Goal: Contribute content: Contribute content

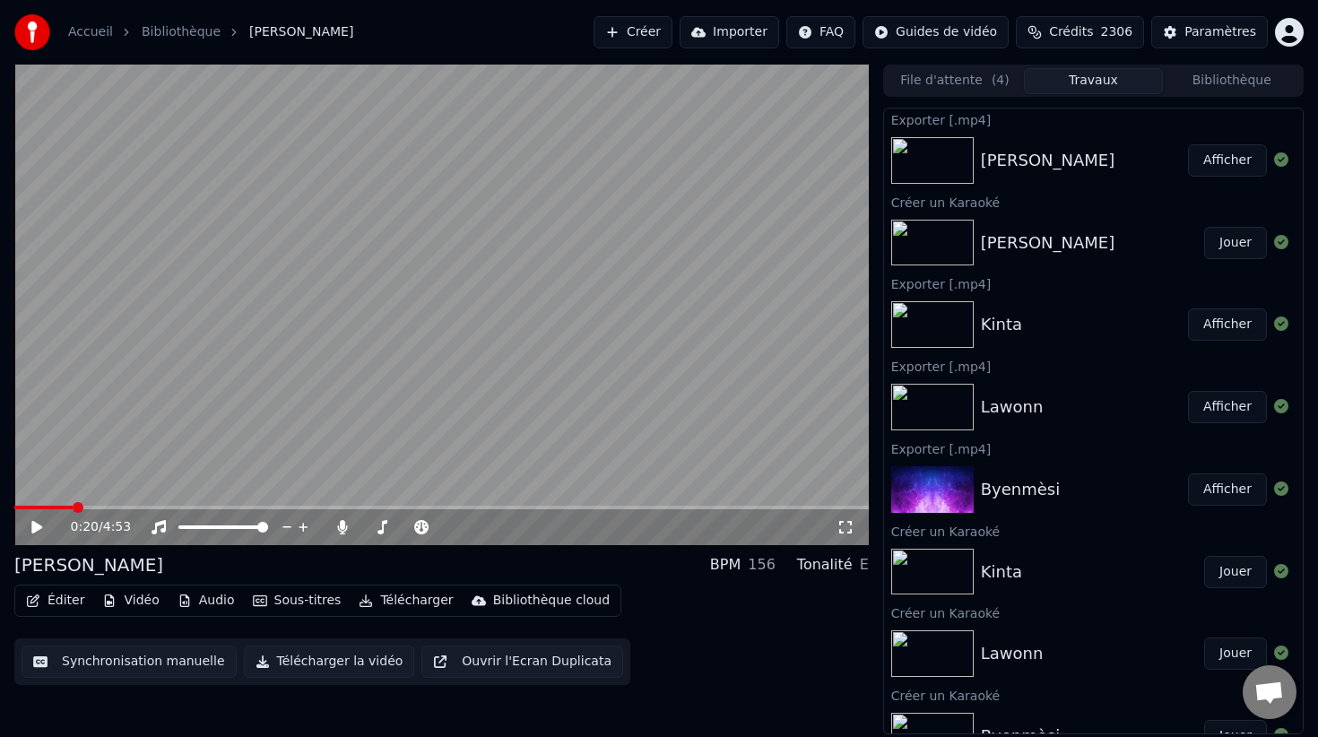
click at [655, 37] on button "Créer" at bounding box center [632, 32] width 79 height 32
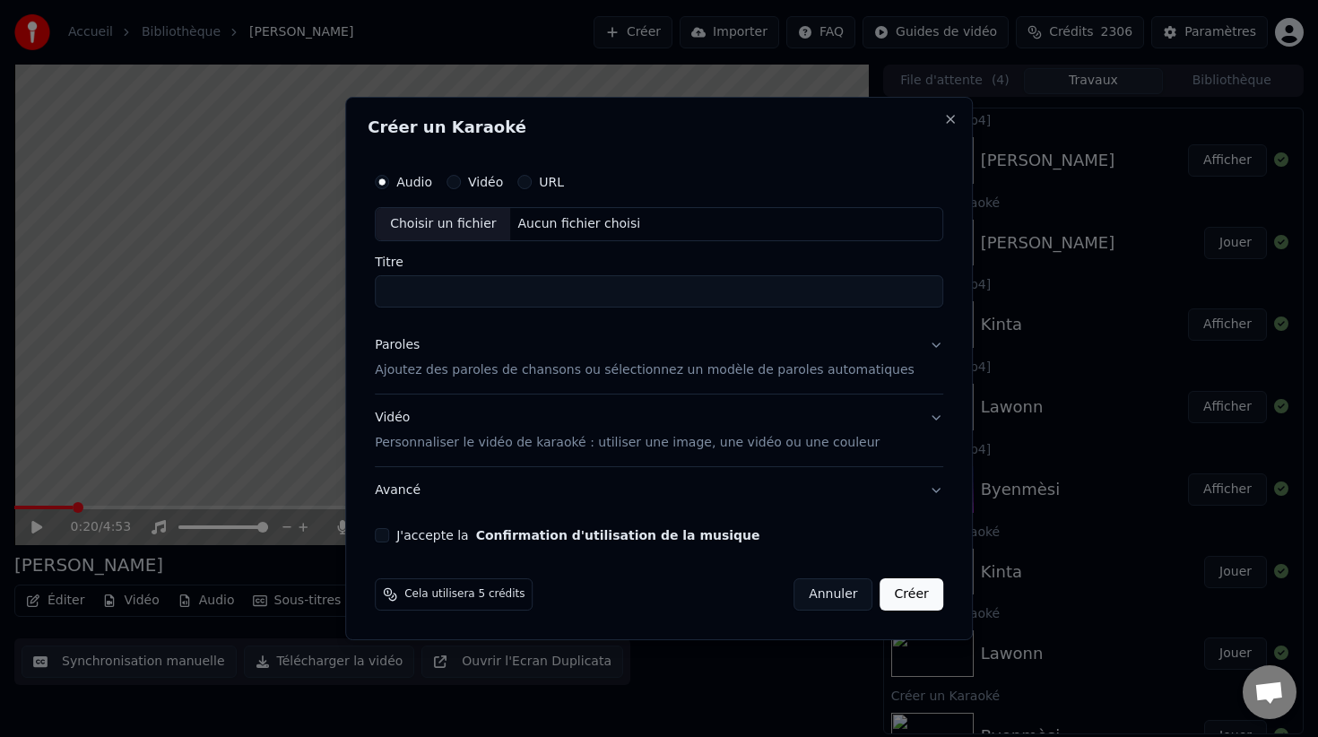
click at [464, 224] on div "Choisir un fichier" at bounding box center [443, 224] width 134 height 32
type input "**********"
click at [477, 370] on p "Ajoutez des paroles de chansons ou sélectionnez un modèle de paroles automatiqu…" at bounding box center [645, 370] width 540 height 18
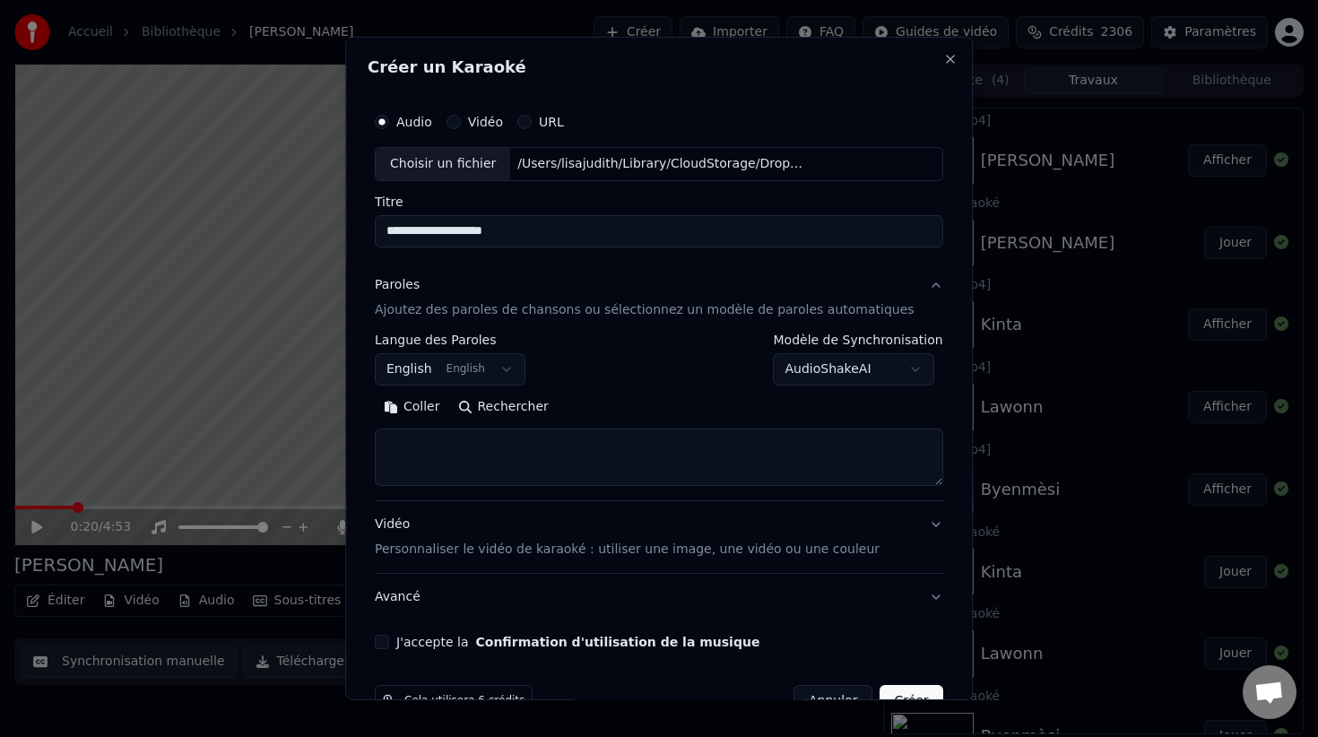
click at [458, 459] on textarea at bounding box center [659, 456] width 568 height 57
paste textarea "**********"
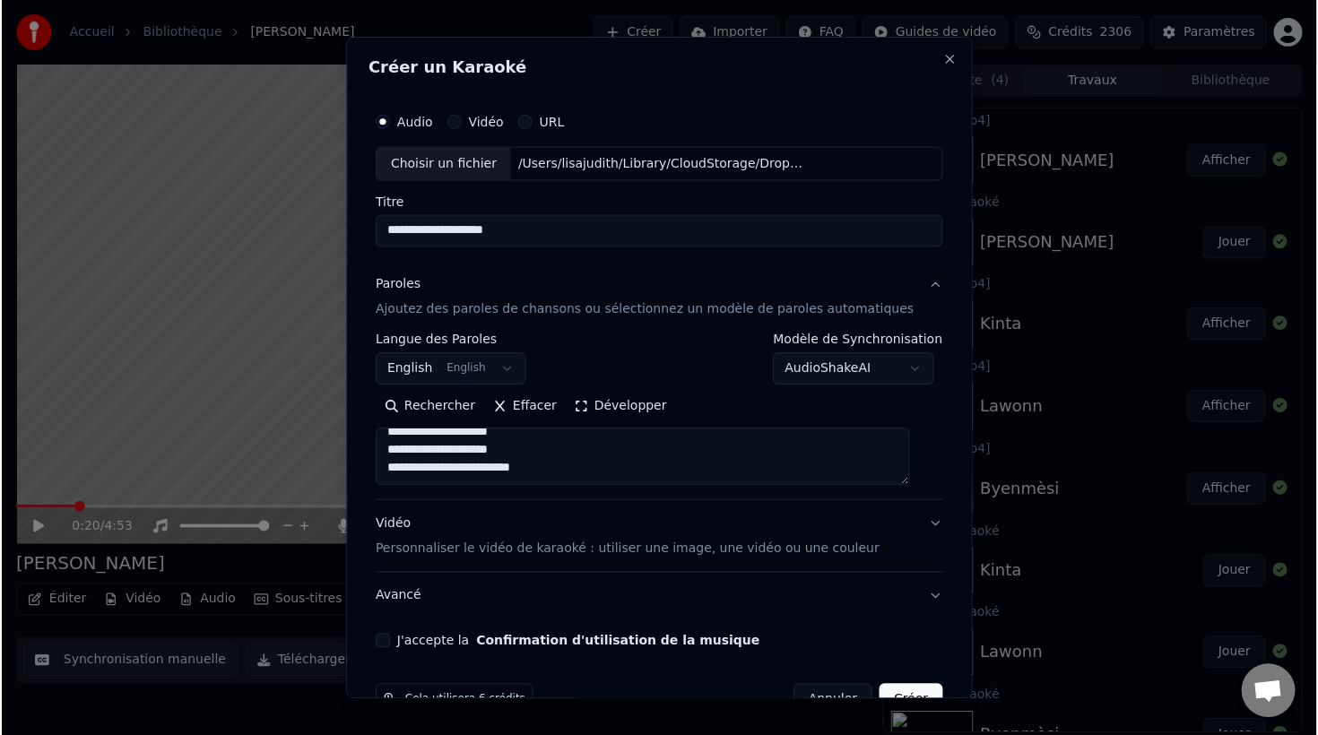
scroll to position [1535, 0]
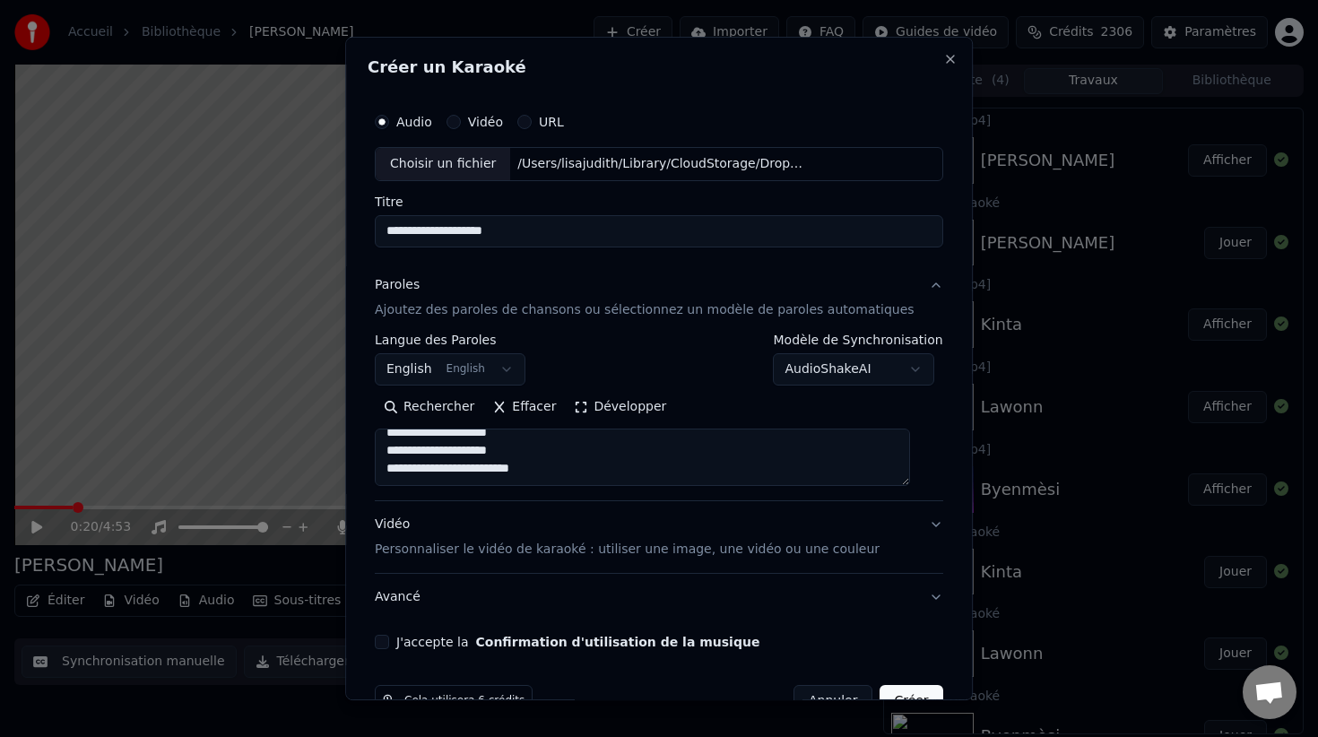
type textarea "**********"
click at [561, 549] on p "Personnaliser le vidéo de karaoké : utiliser une image, une vidéo ou une couleur" at bounding box center [627, 549] width 505 height 18
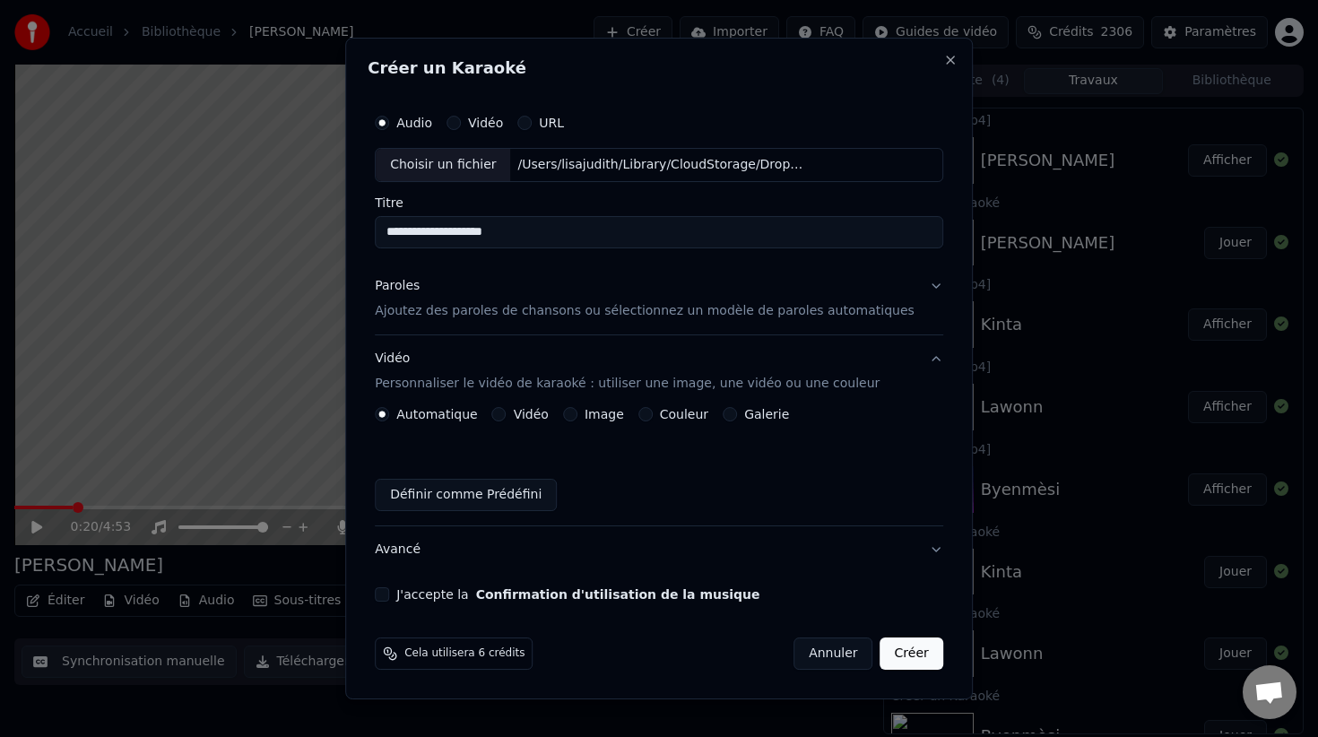
click at [588, 414] on div "Image" at bounding box center [593, 414] width 61 height 14
click at [577, 414] on button "Image" at bounding box center [570, 414] width 14 height 14
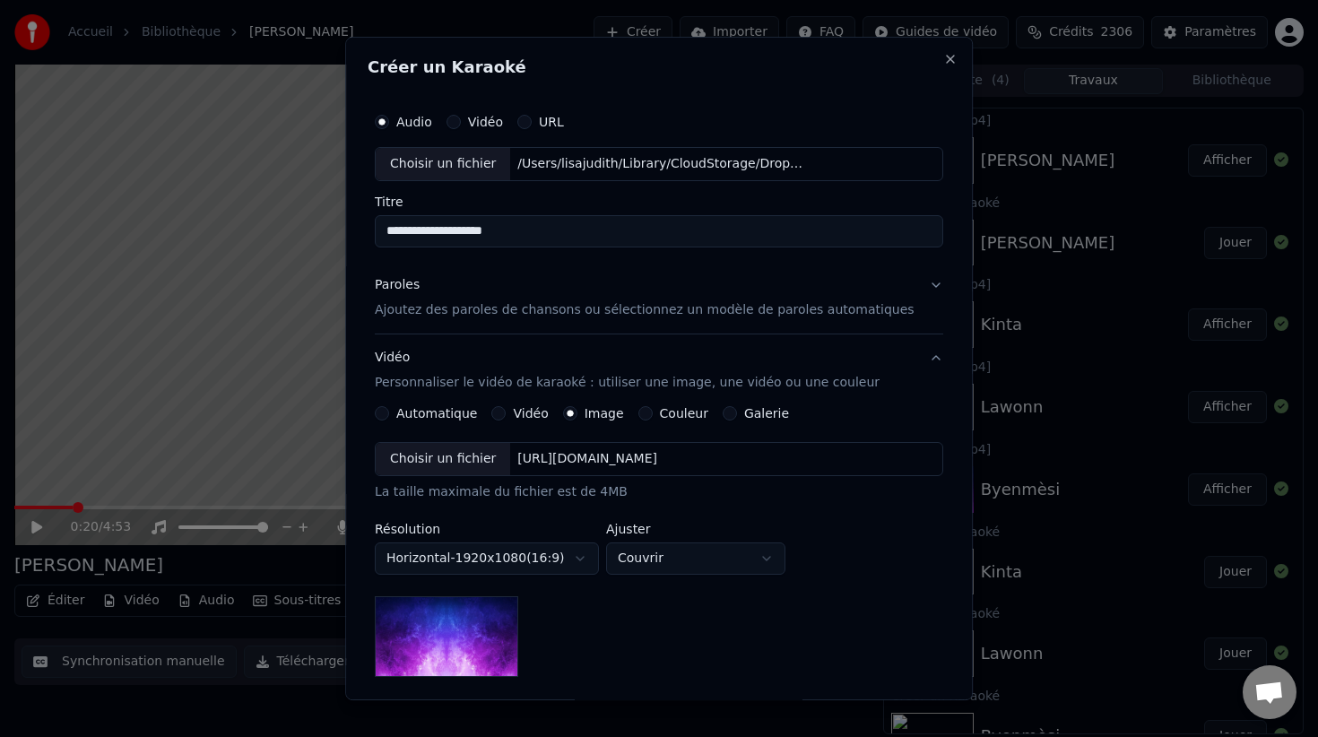
click at [480, 461] on div "Choisir un fichier" at bounding box center [443, 459] width 134 height 32
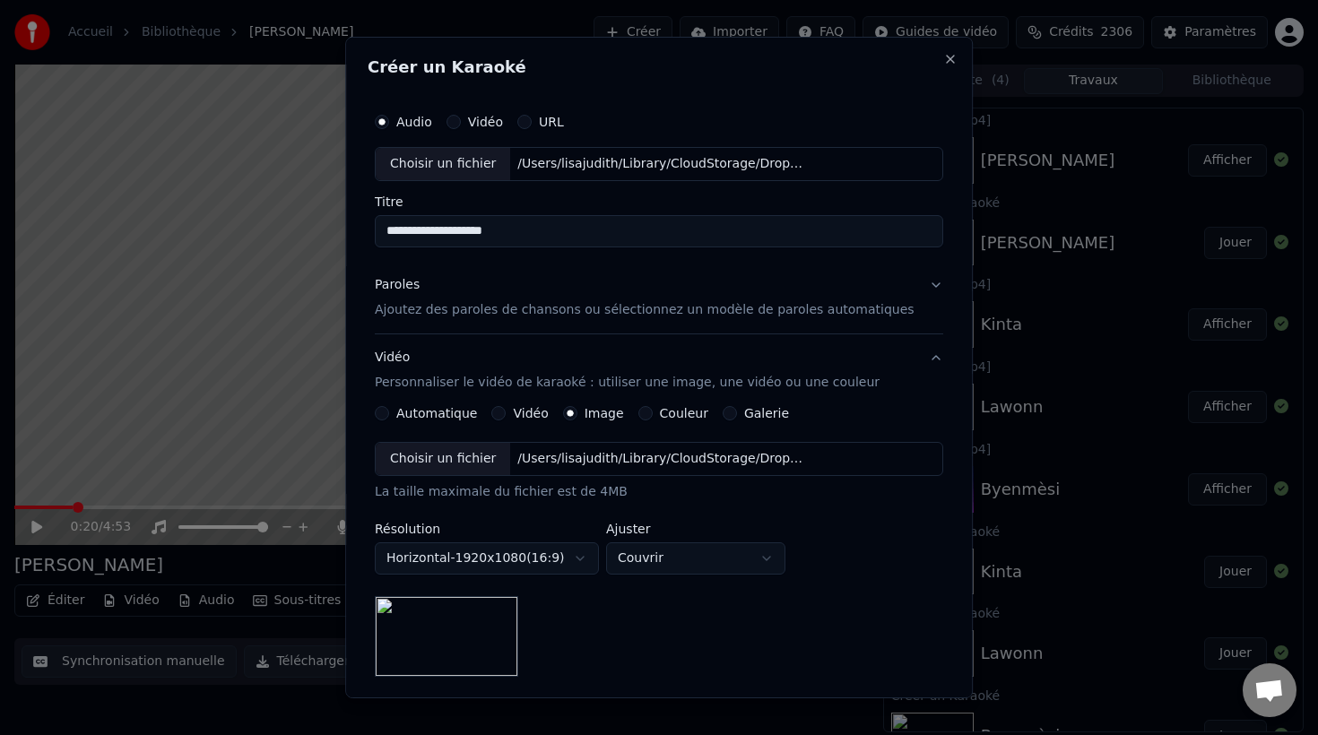
click at [514, 311] on p "Ajoutez des paroles de chansons ou sélectionnez un modèle de paroles automatiqu…" at bounding box center [645, 310] width 540 height 18
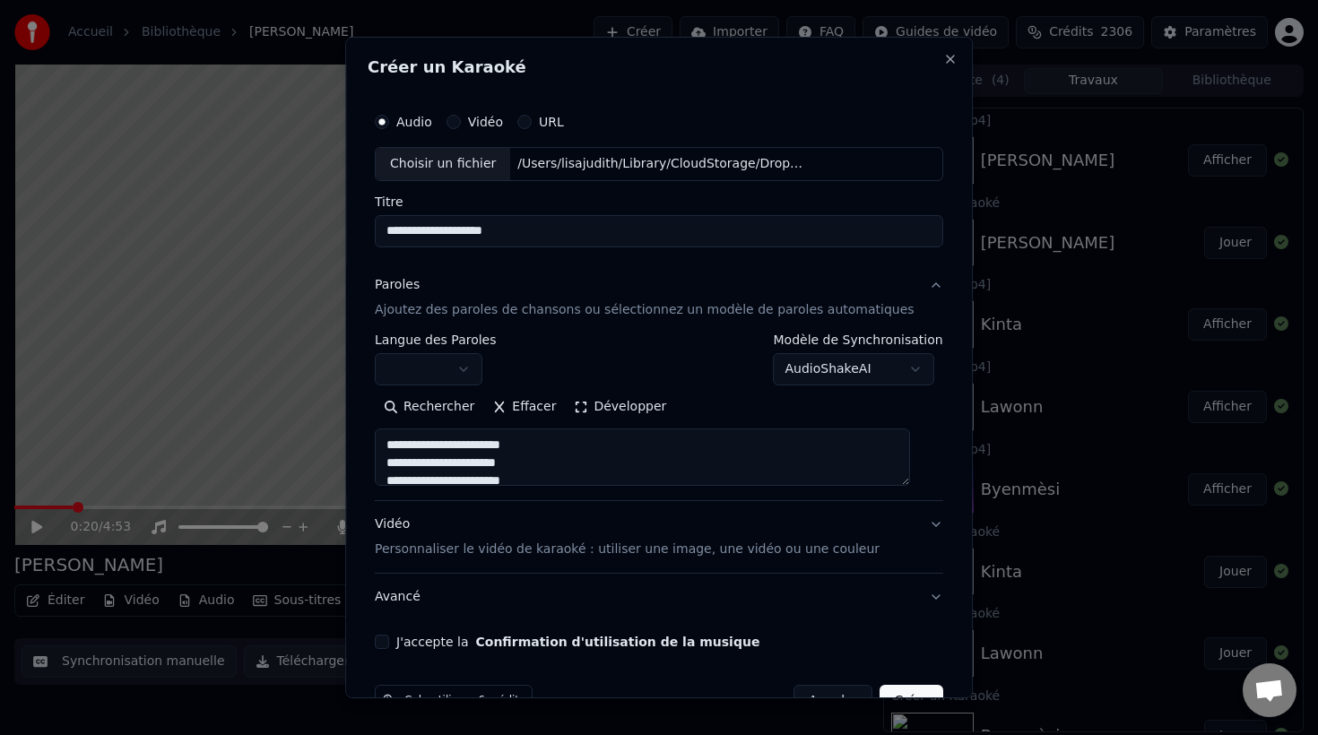
scroll to position [48, 0]
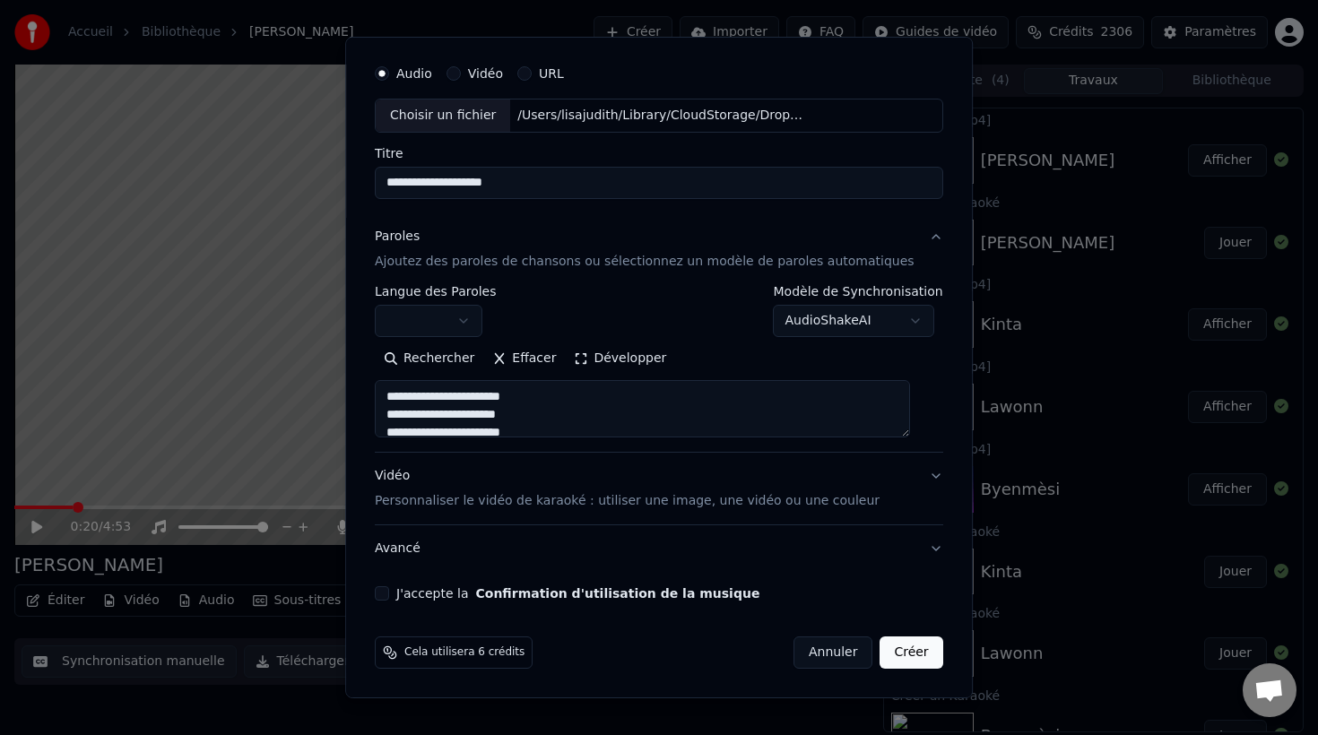
click at [389, 592] on button "J'accepte la Confirmation d'utilisation de la musique" at bounding box center [382, 593] width 14 height 14
click at [899, 653] on button "Créer" at bounding box center [911, 652] width 63 height 32
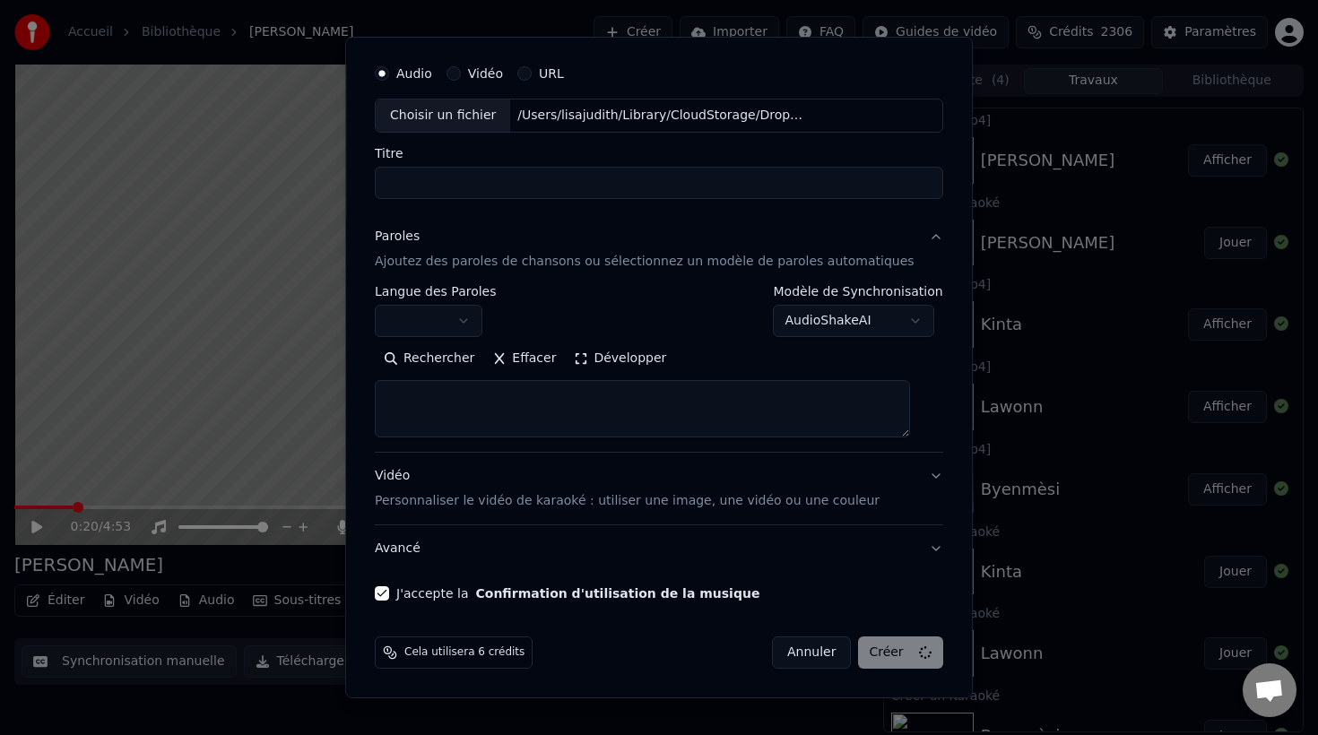
select select
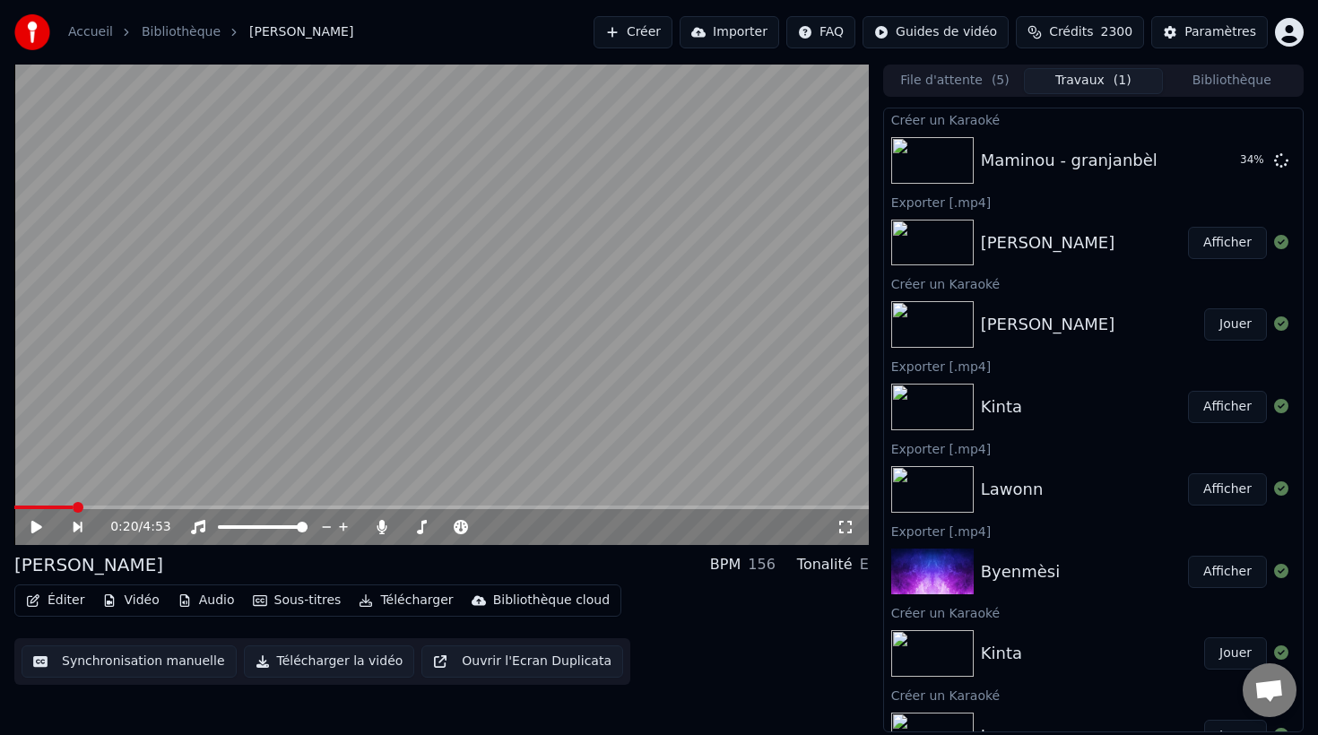
click at [654, 30] on button "Créer" at bounding box center [632, 32] width 79 height 32
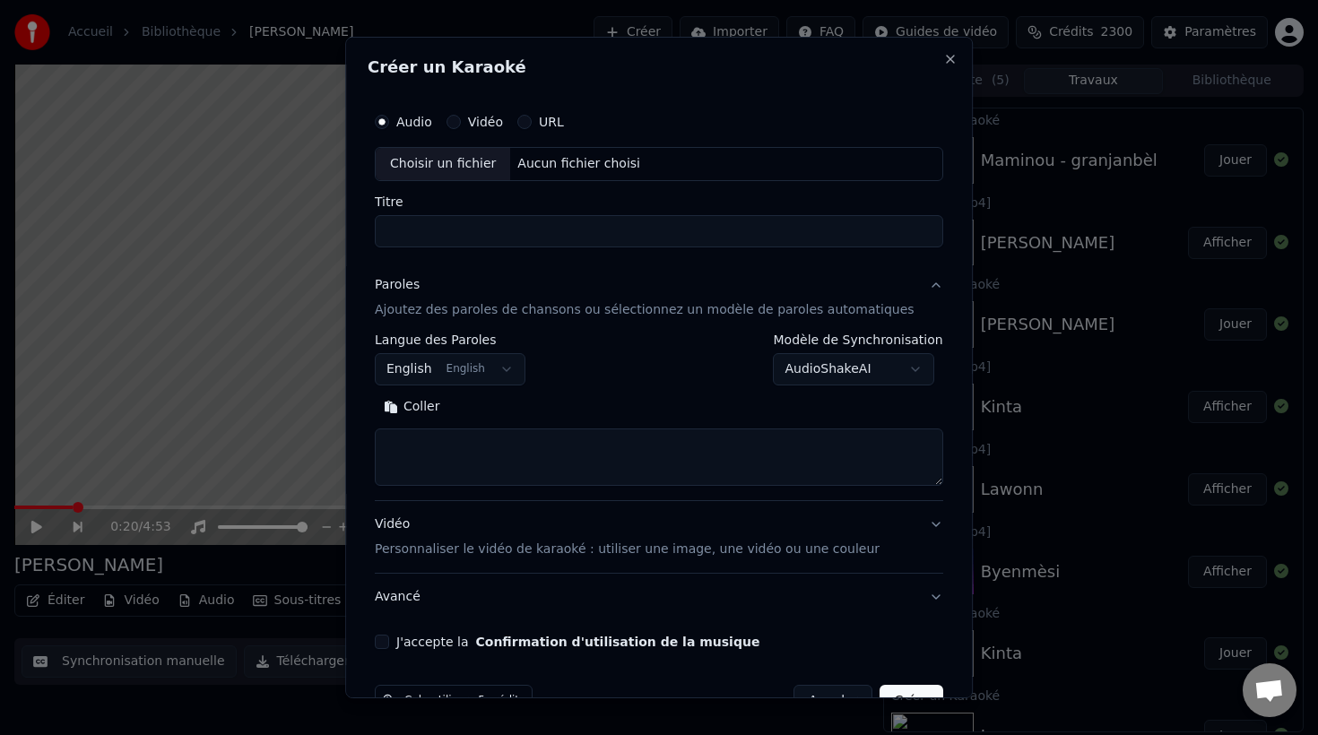
click at [442, 160] on div "Choisir un fichier" at bounding box center [443, 164] width 134 height 32
type input "********"
click at [507, 440] on textarea at bounding box center [659, 456] width 568 height 57
paste textarea "**********"
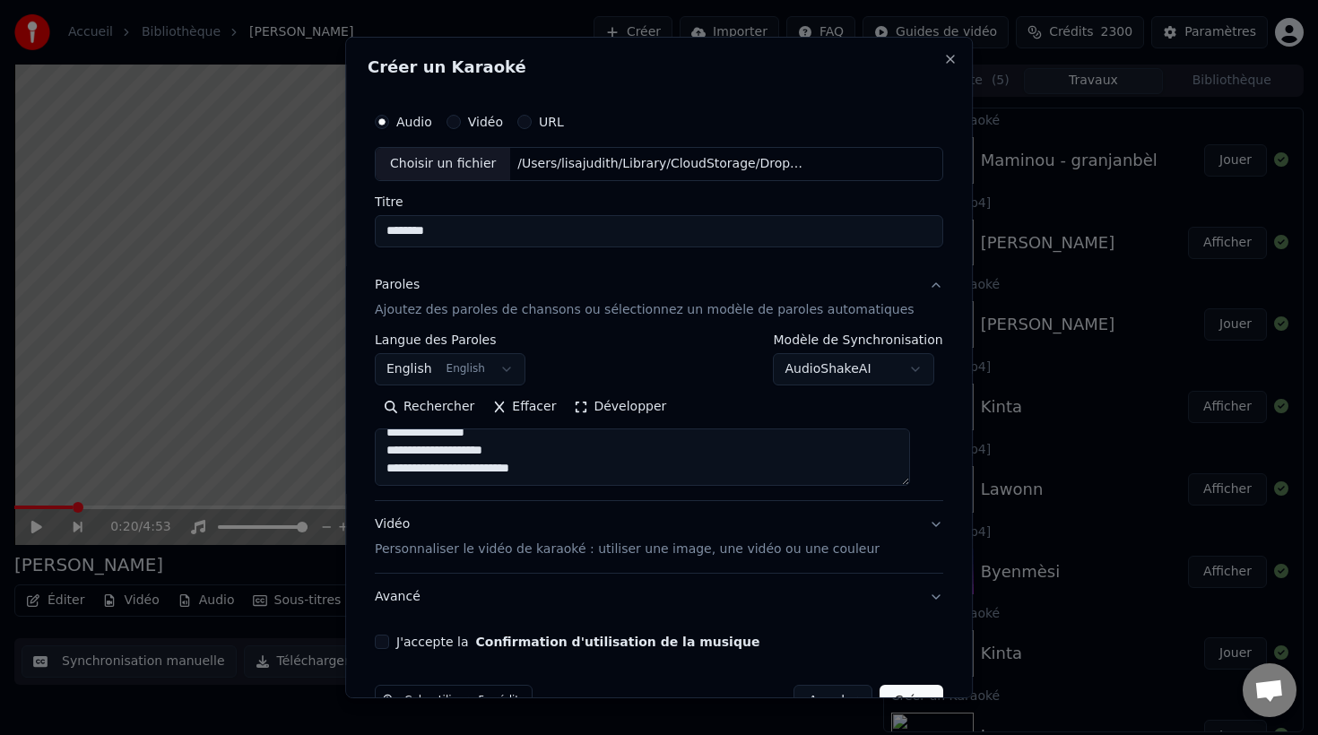
scroll to position [2073, 0]
type textarea "**********"
click at [502, 549] on p "Personnaliser le vidéo de karaoké : utiliser une image, une vidéo ou une couleur" at bounding box center [627, 549] width 505 height 18
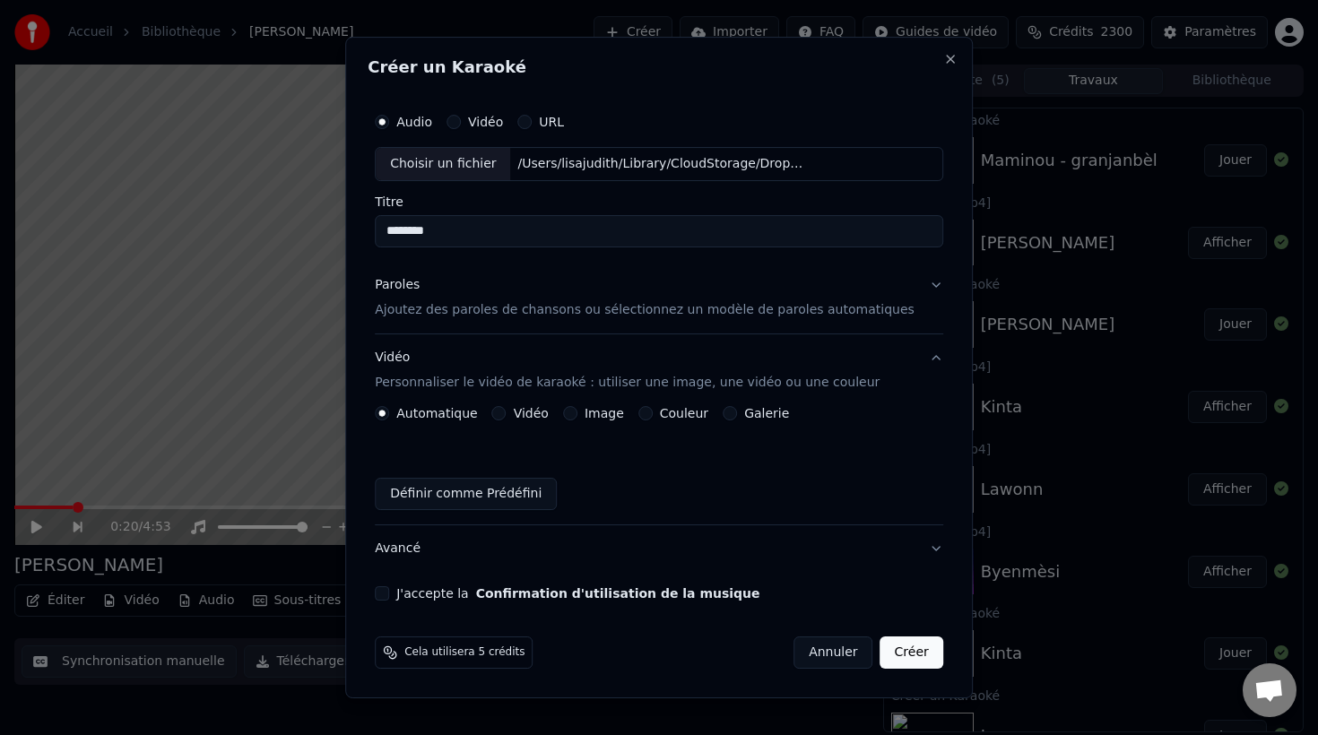
click at [587, 413] on div "Image" at bounding box center [593, 413] width 61 height 14
click at [577, 413] on button "Image" at bounding box center [570, 413] width 14 height 14
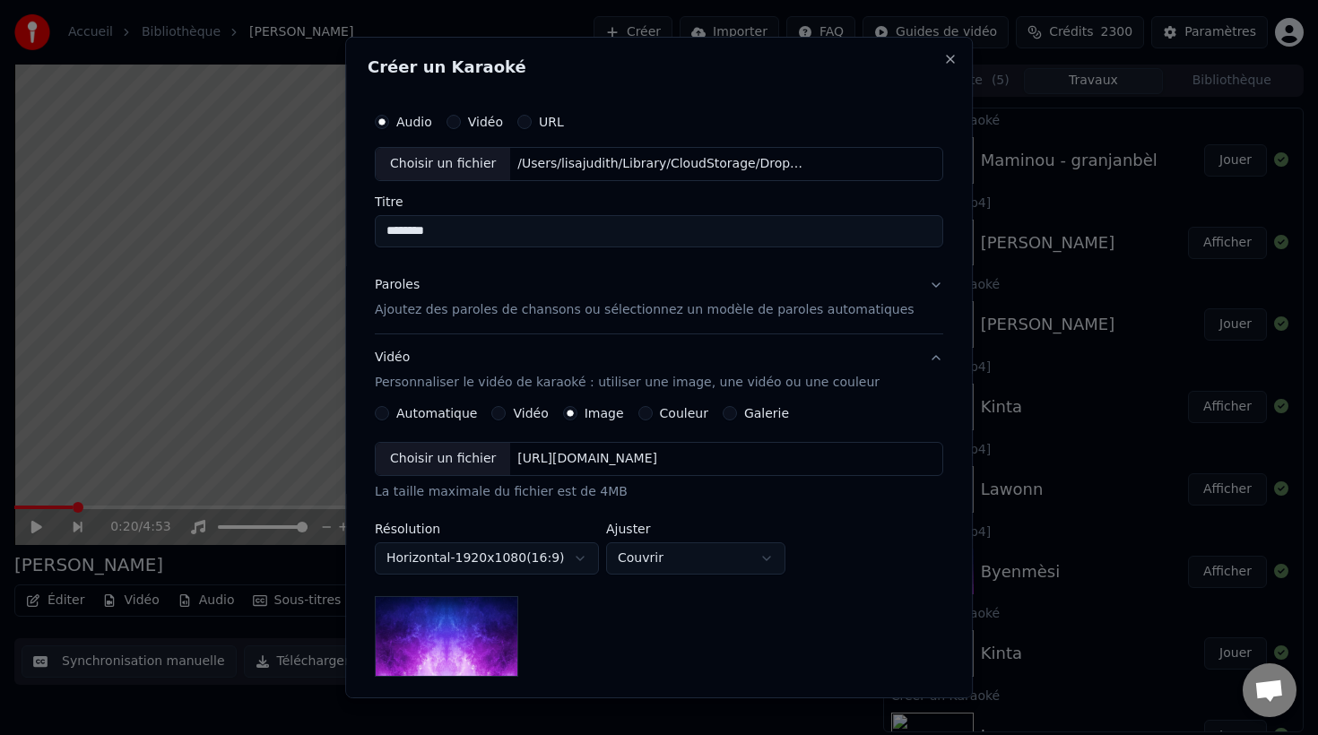
click at [486, 462] on div "Choisir un fichier" at bounding box center [443, 459] width 134 height 32
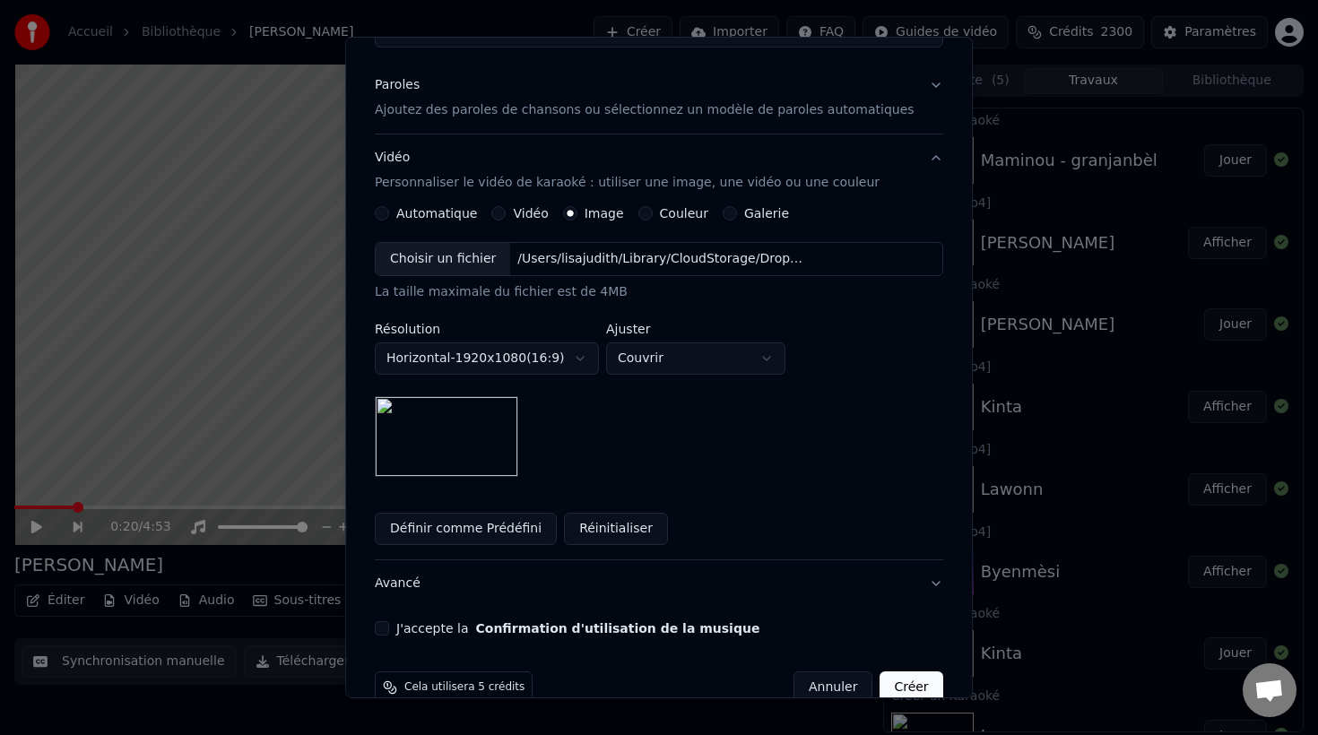
scroll to position [235, 0]
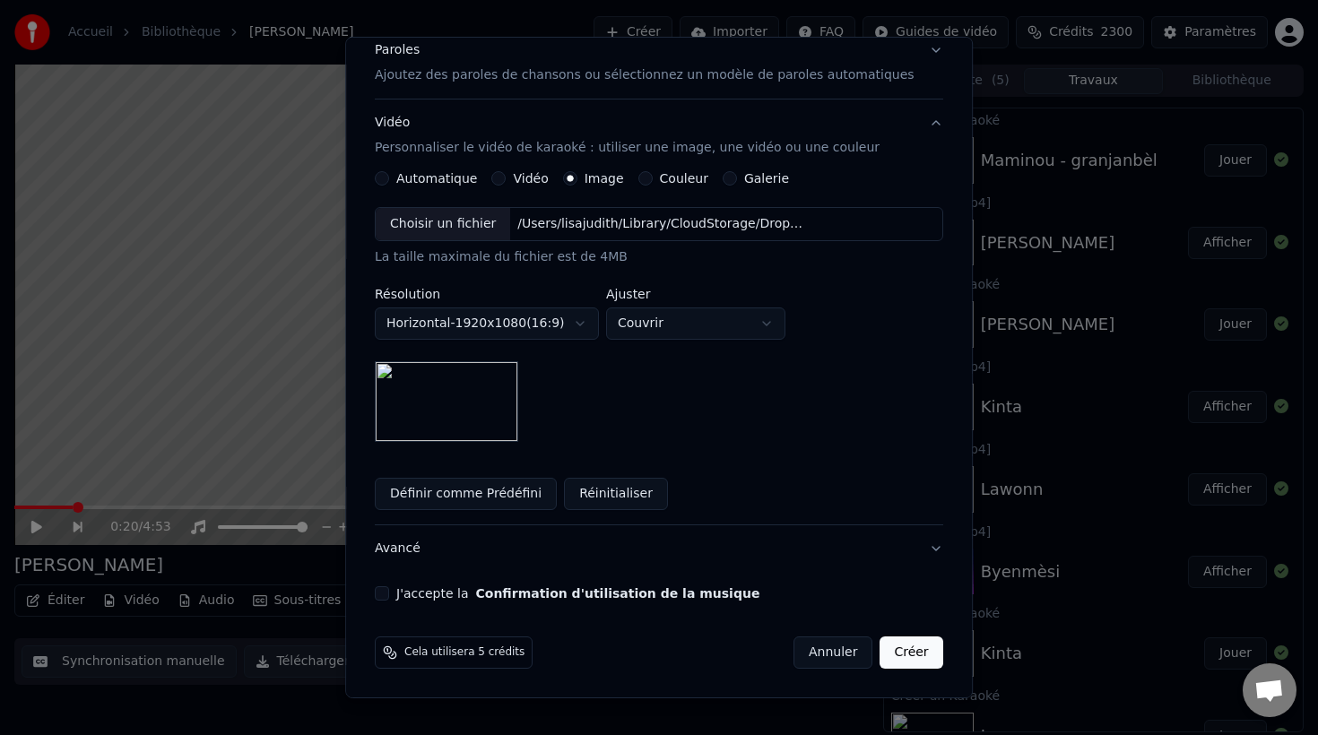
click at [389, 596] on button "J'accepte la Confirmation d'utilisation de la musique" at bounding box center [382, 593] width 14 height 14
click at [903, 653] on button "Créer" at bounding box center [911, 652] width 63 height 32
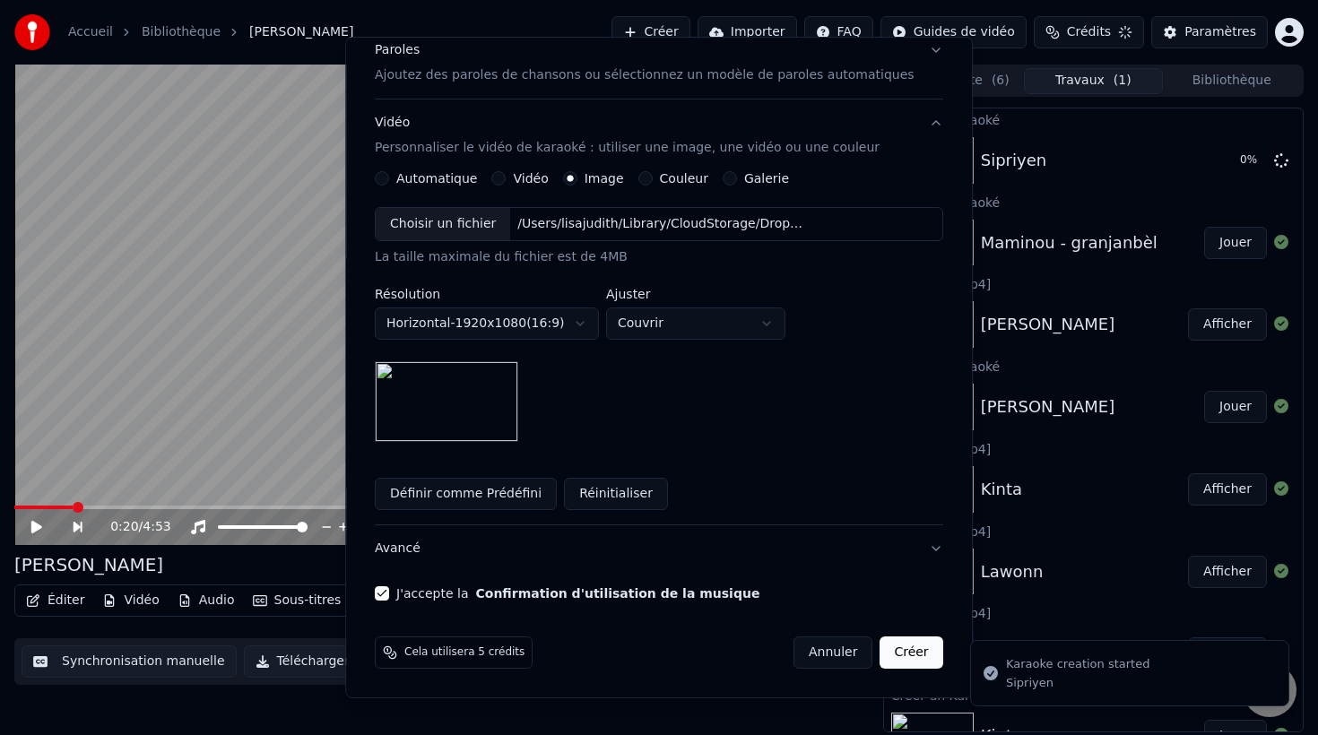
scroll to position [0, 0]
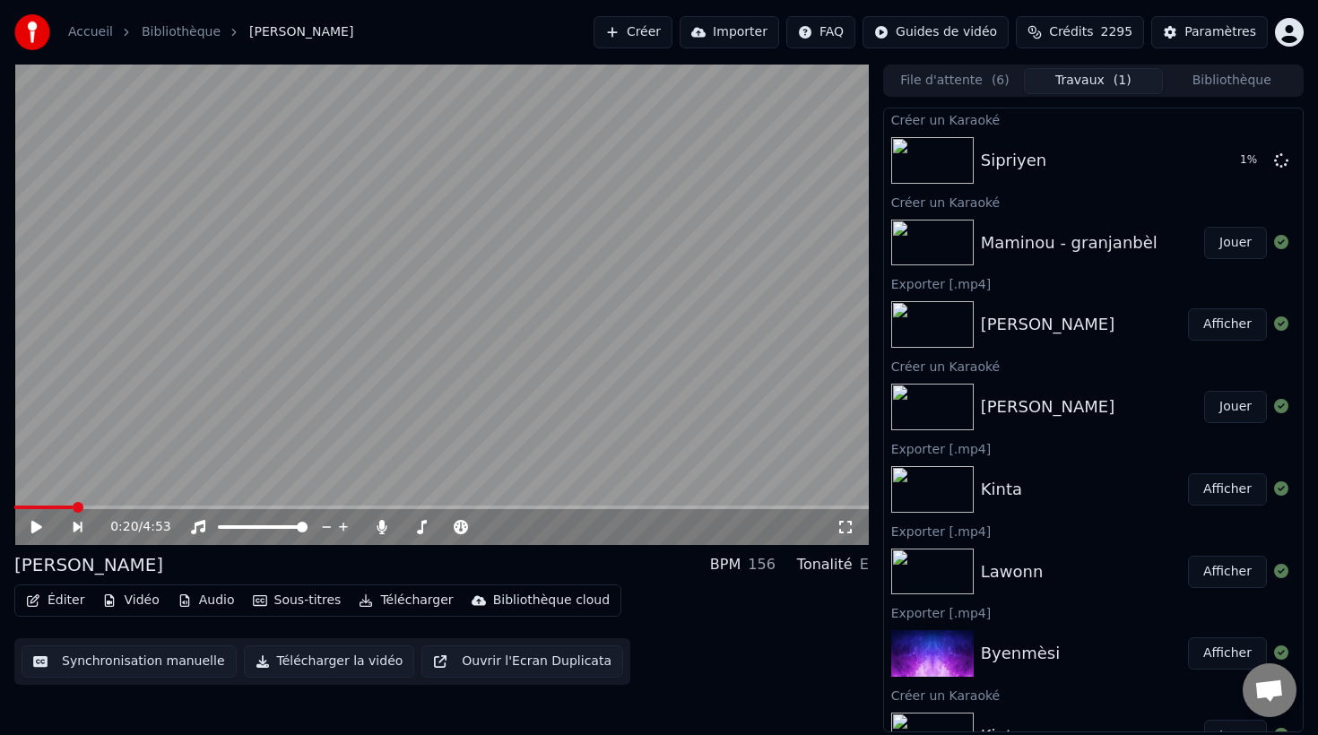
click at [1216, 80] on button "Bibliothèque" at bounding box center [1232, 81] width 138 height 26
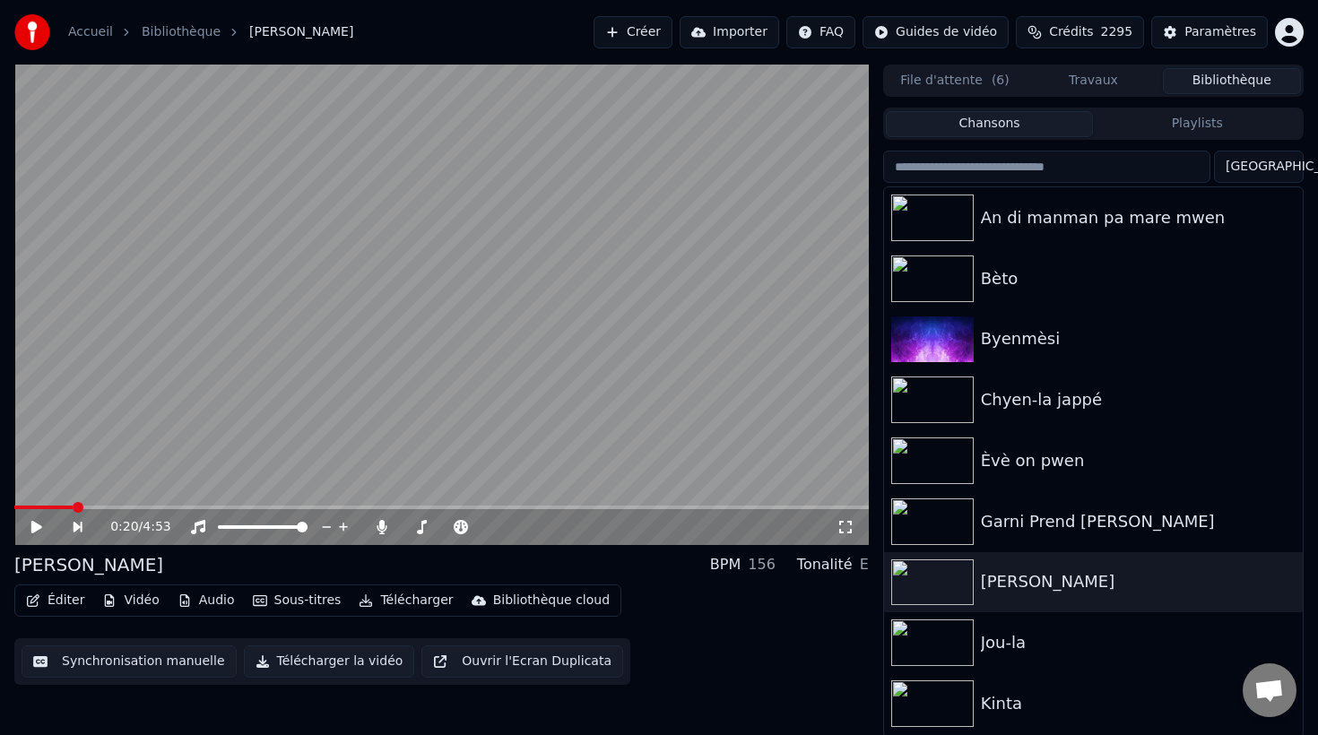
scroll to position [3, 0]
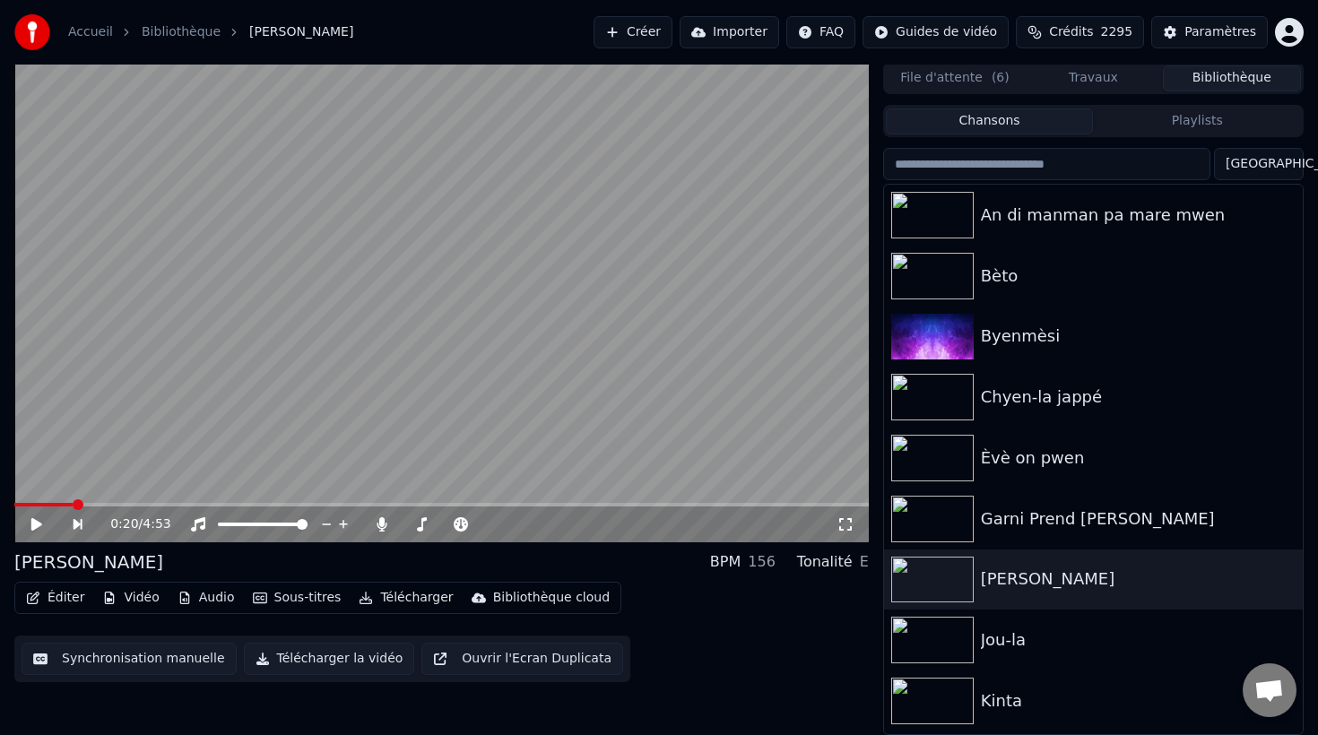
click at [981, 77] on button "File d'attente ( 6 )" at bounding box center [955, 78] width 138 height 26
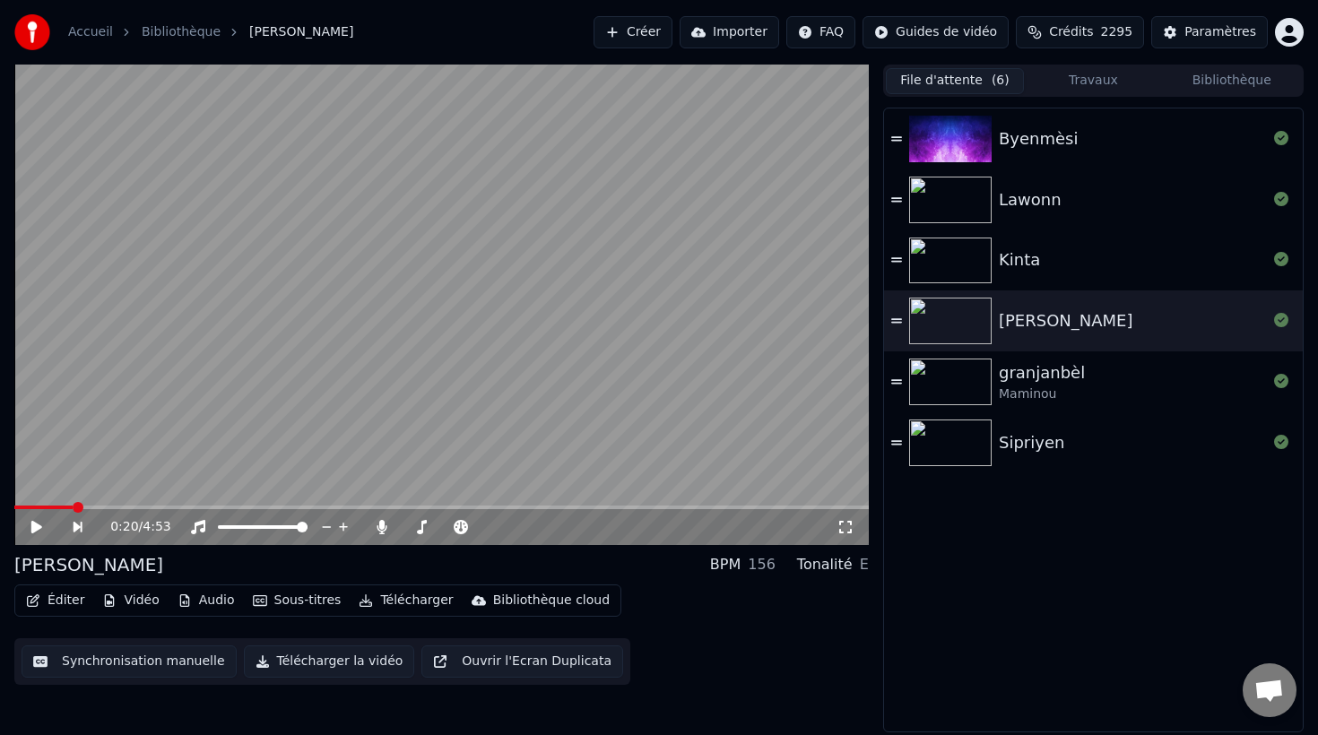
click at [982, 392] on img at bounding box center [950, 382] width 82 height 47
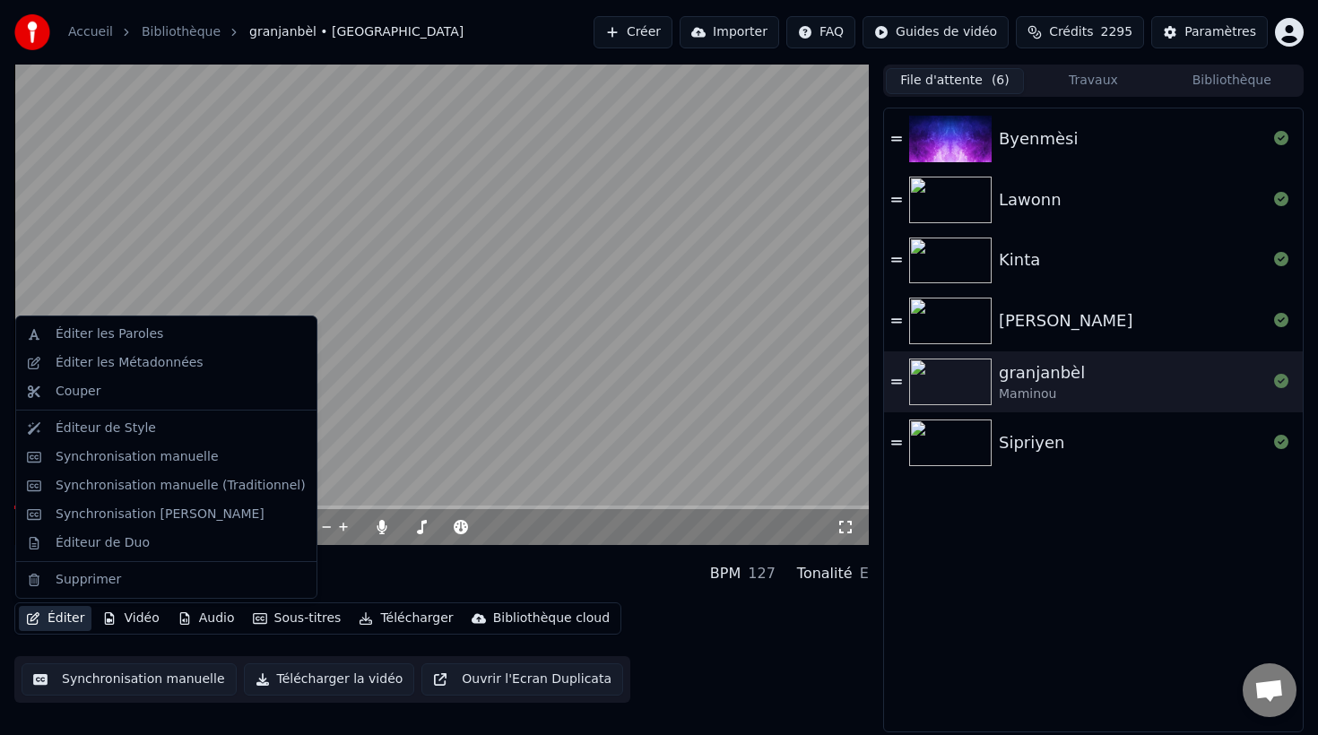
click at [69, 620] on button "Éditer" at bounding box center [55, 618] width 73 height 25
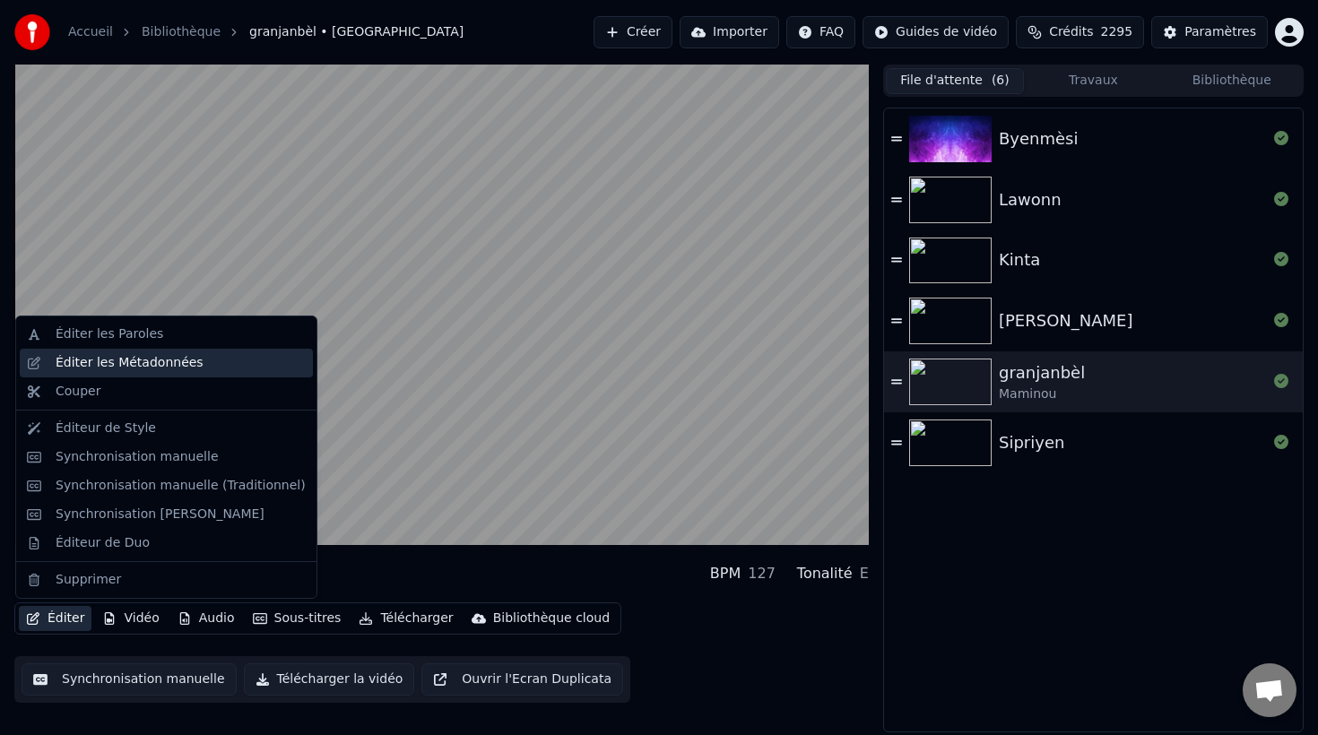
click at [117, 362] on div "Éditer les Métadonnées" at bounding box center [130, 363] width 148 height 18
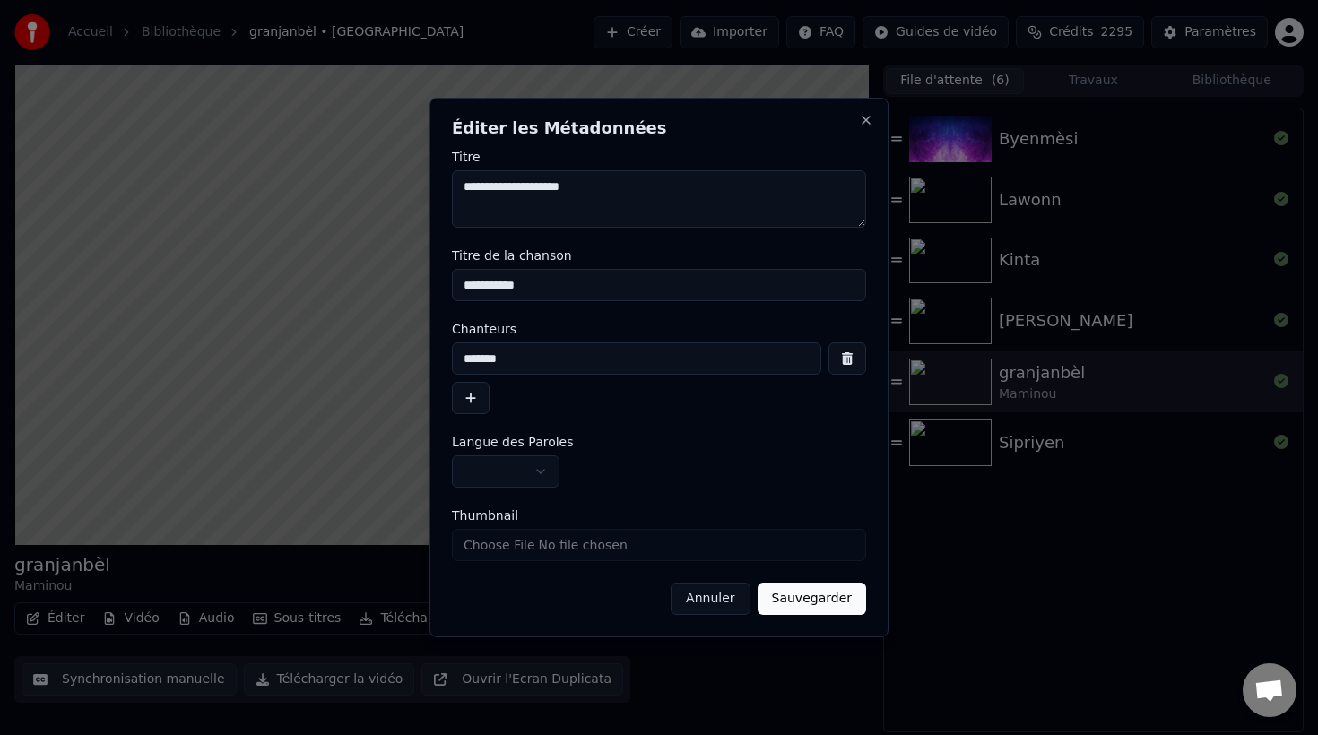
drag, startPoint x: 609, startPoint y: 188, endPoint x: 406, endPoint y: 186, distance: 202.6
click at [406, 186] on body "**********" at bounding box center [659, 367] width 1318 height 735
type textarea "*******"
drag, startPoint x: 538, startPoint y: 287, endPoint x: 415, endPoint y: 268, distance: 124.2
click at [415, 268] on body "**********" at bounding box center [659, 367] width 1318 height 735
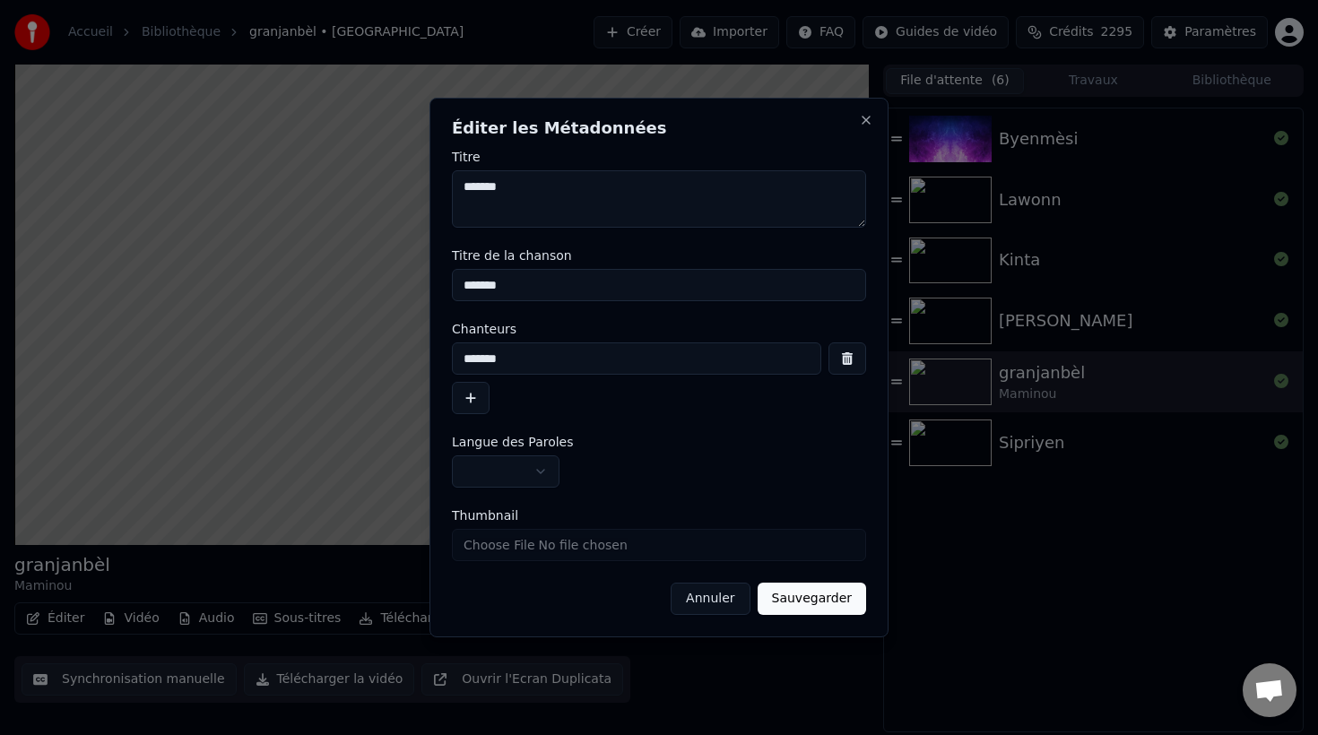
type input "*******"
click at [800, 601] on button "Sauvegarder" at bounding box center [811, 599] width 108 height 32
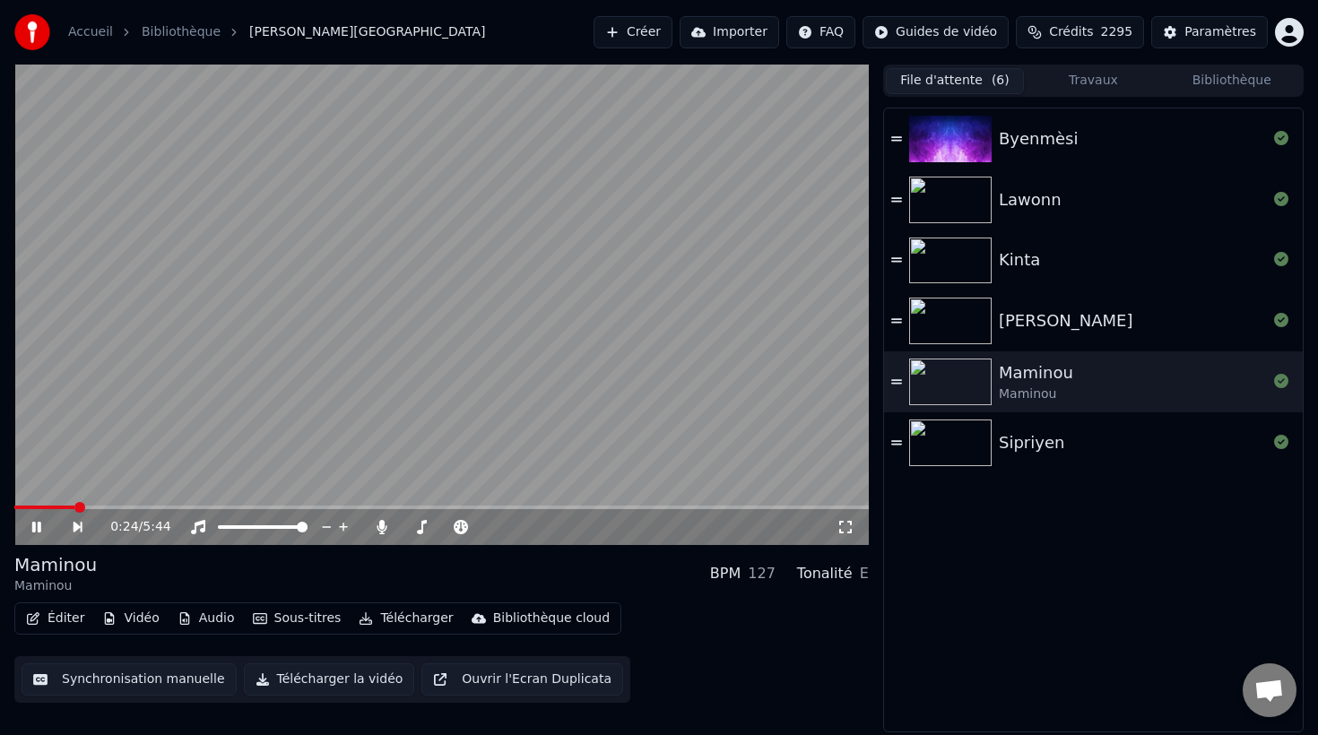
click at [654, 30] on button "Créer" at bounding box center [632, 32] width 79 height 32
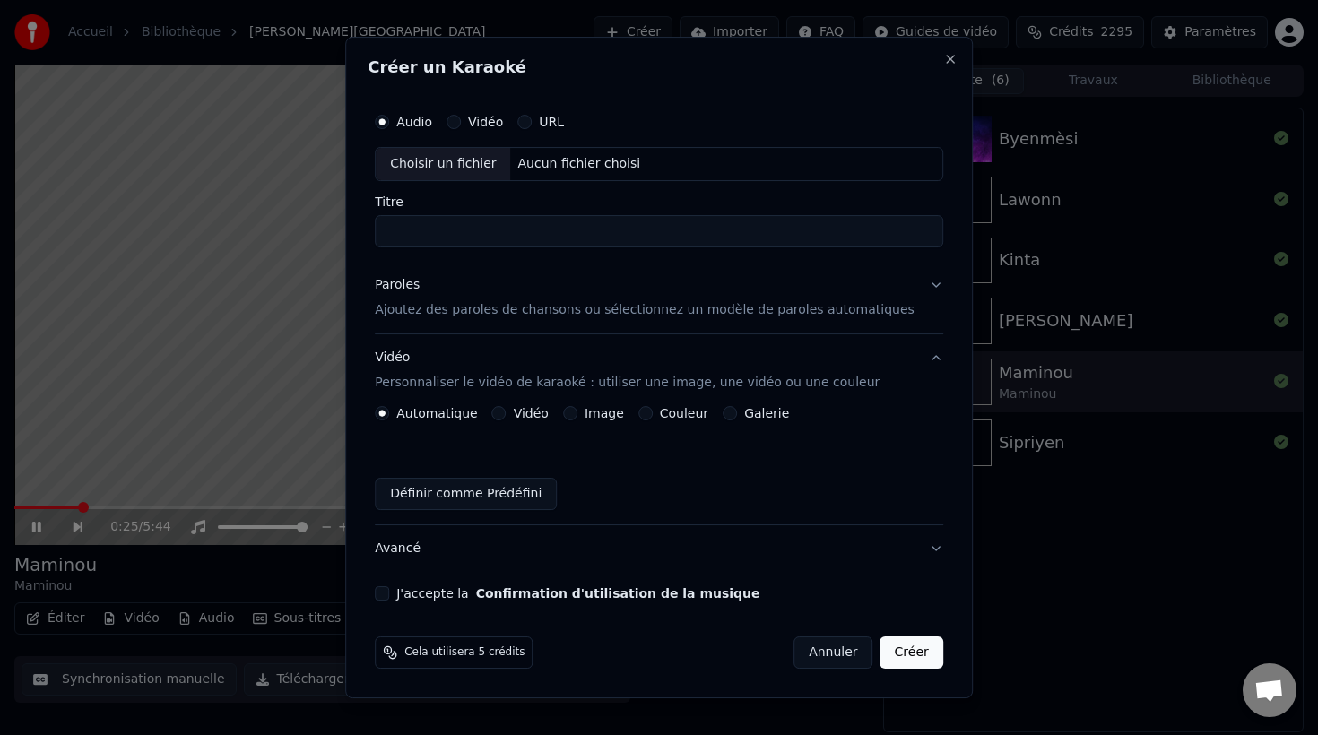
click at [440, 170] on div "Choisir un fichier" at bounding box center [443, 164] width 134 height 32
click at [433, 231] on input "*******" at bounding box center [659, 231] width 568 height 32
type input "*******"
click at [471, 314] on p "Ajoutez des paroles de chansons ou sélectionnez un modèle de paroles automatiqu…" at bounding box center [645, 310] width 540 height 18
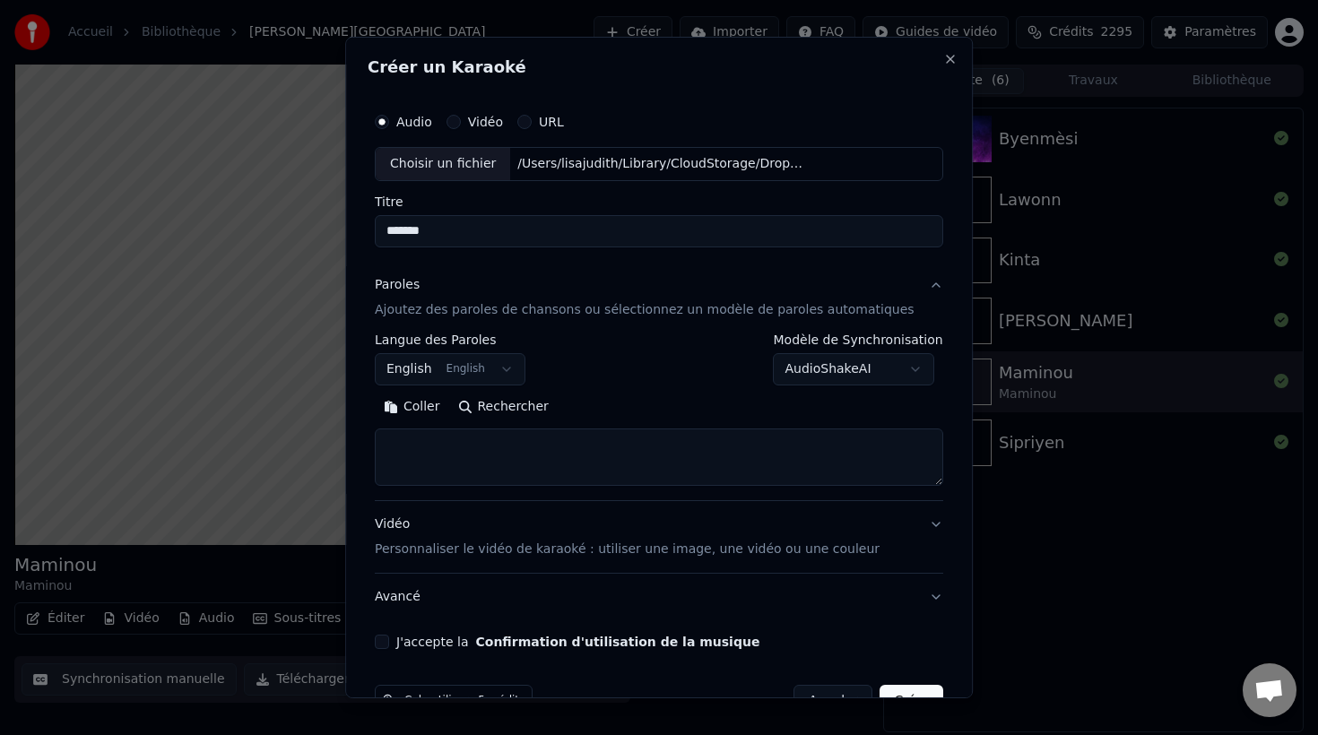
click at [418, 455] on textarea at bounding box center [659, 456] width 568 height 57
paste textarea "**********"
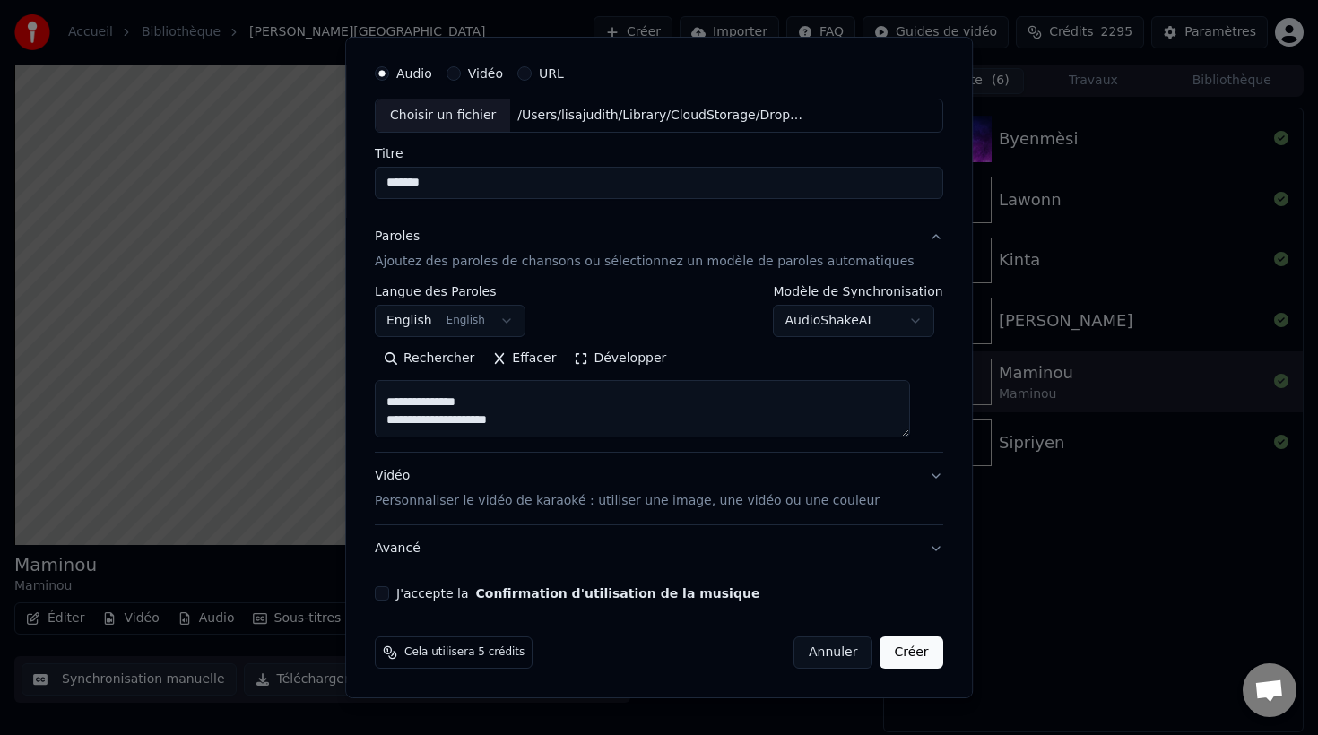
scroll to position [2539, 0]
type textarea "**********"
click at [458, 495] on p "Personnaliser le vidéo de karaoké : utiliser une image, une vidéo ou une couleur" at bounding box center [627, 501] width 505 height 18
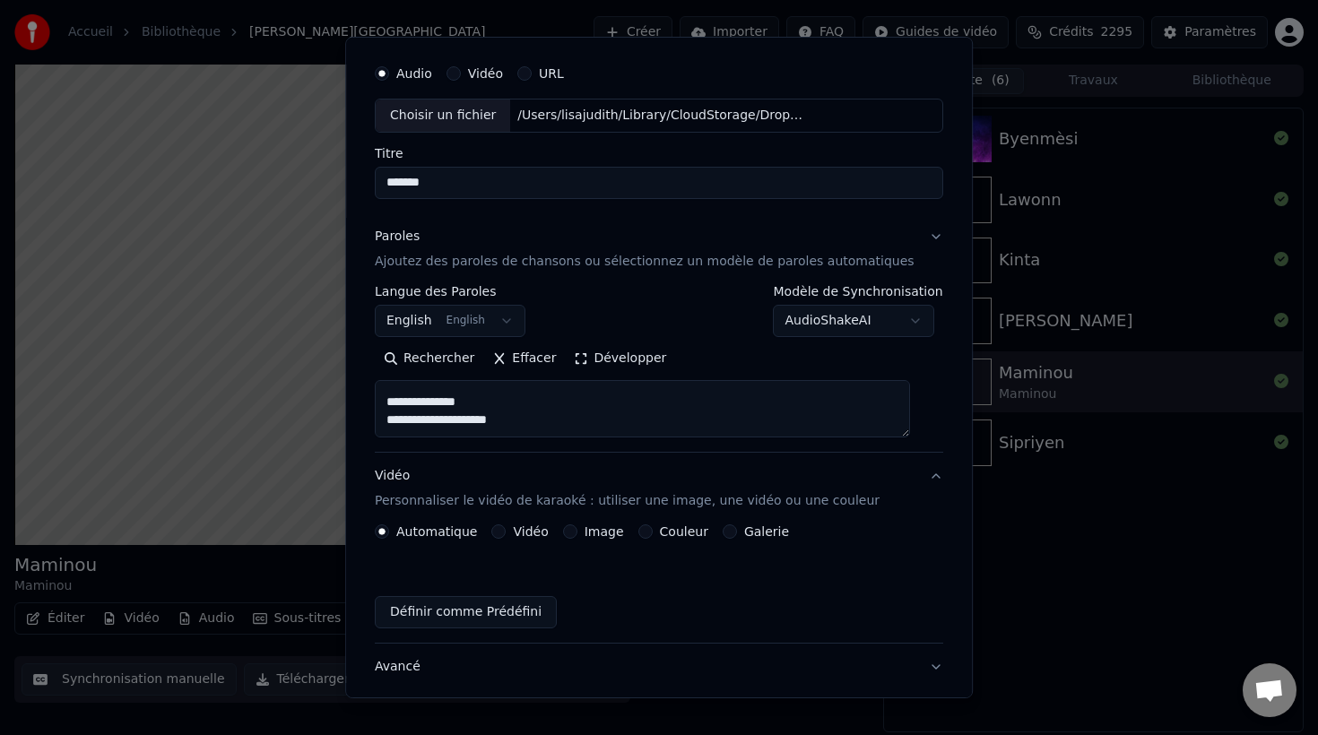
scroll to position [0, 0]
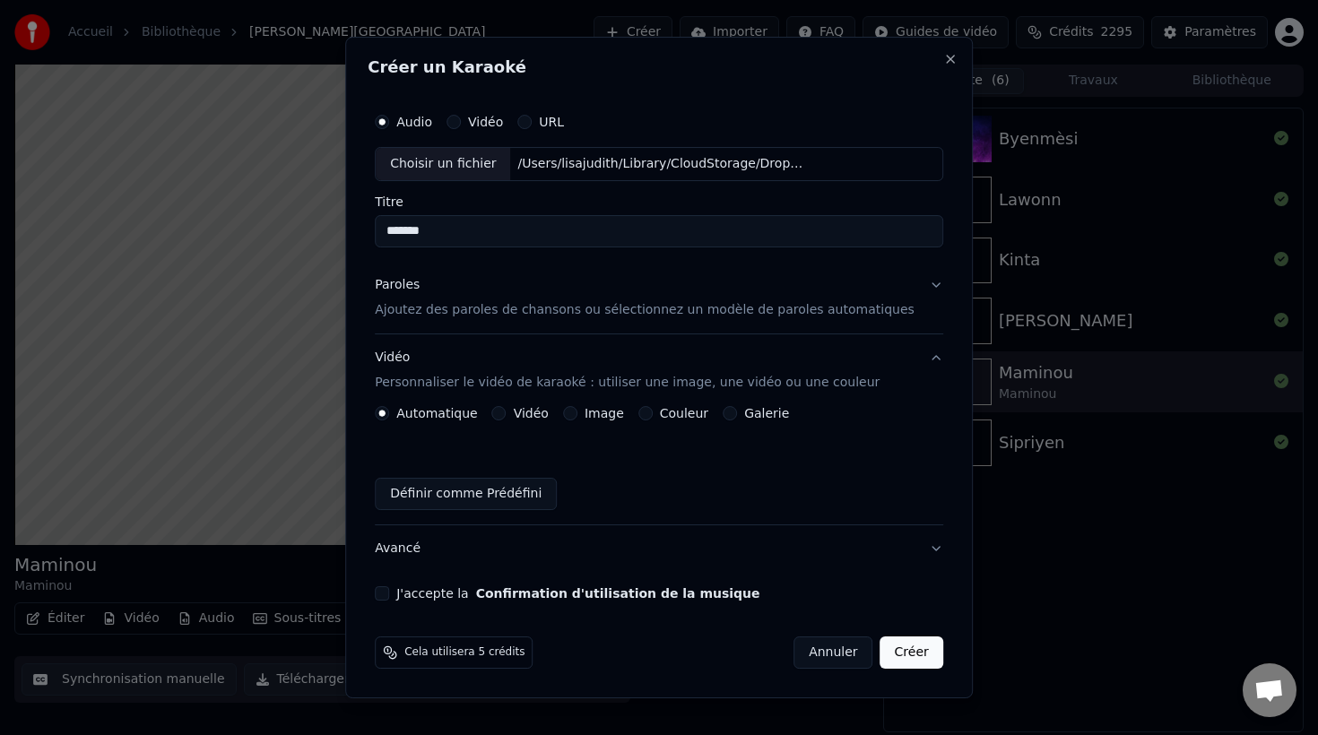
click at [607, 413] on label "Image" at bounding box center [603, 413] width 39 height 13
click at [577, 413] on button "Image" at bounding box center [570, 413] width 14 height 14
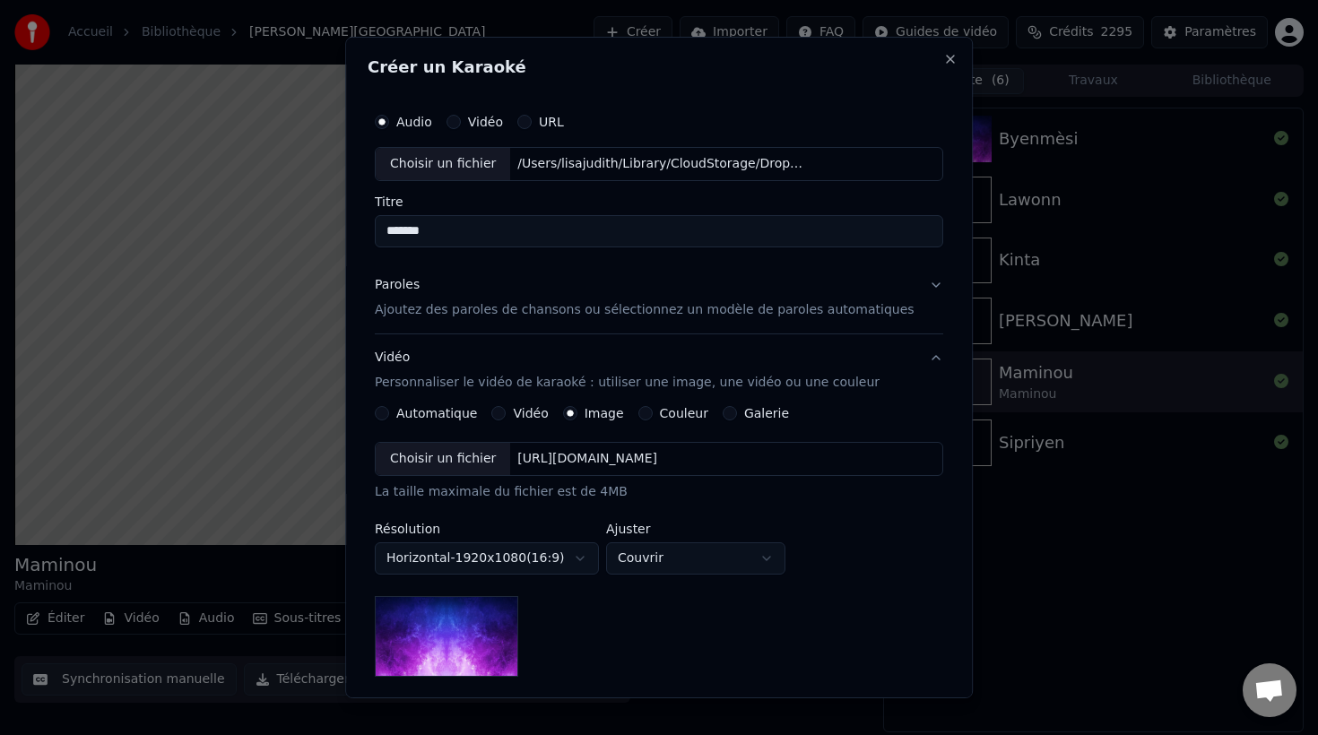
click at [475, 456] on div "Choisir un fichier" at bounding box center [443, 459] width 134 height 32
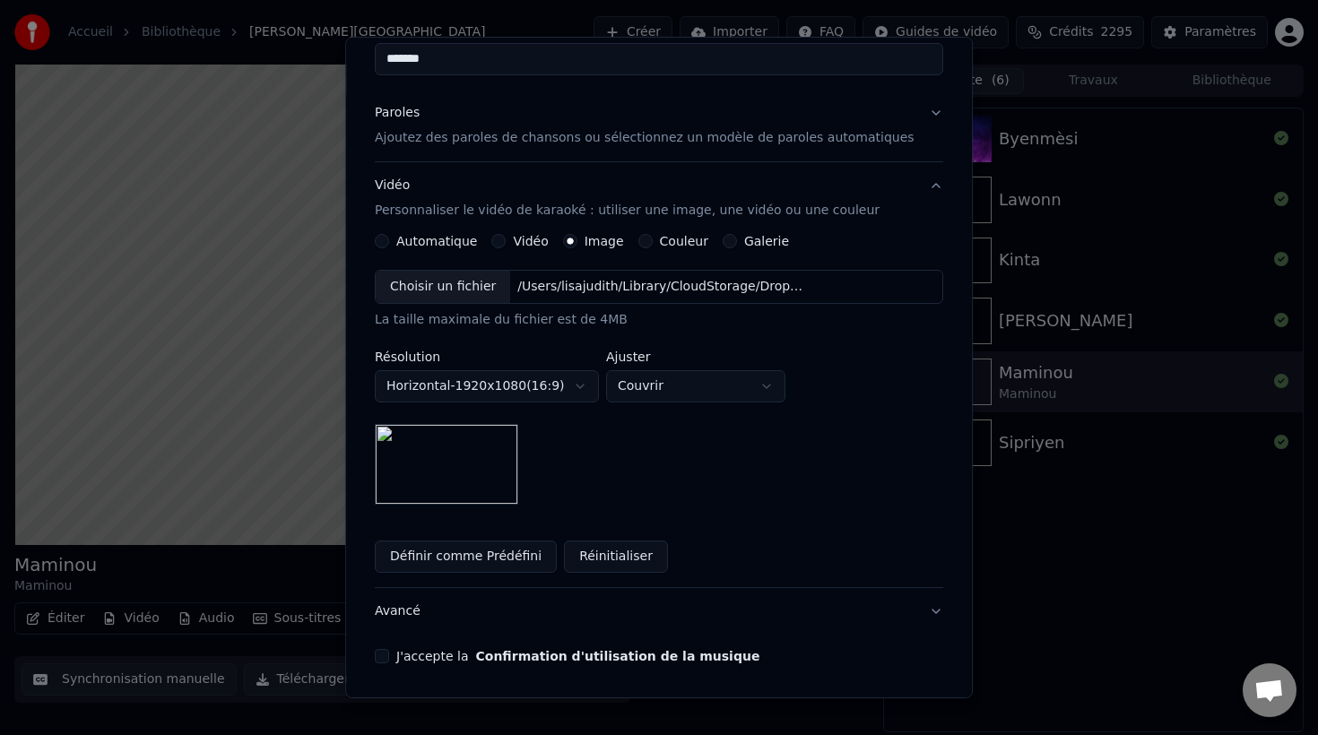
scroll to position [235, 0]
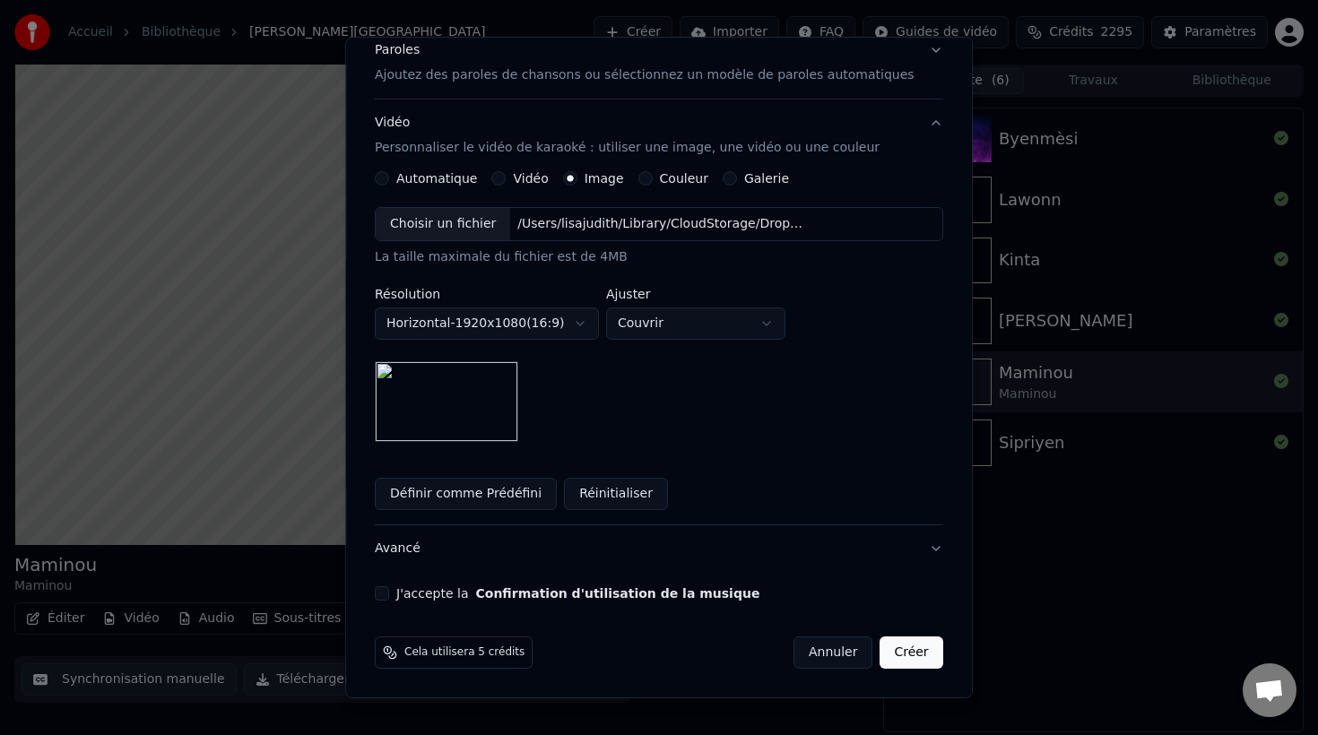
click at [389, 594] on button "J'accepte la Confirmation d'utilisation de la musique" at bounding box center [382, 593] width 14 height 14
click at [896, 653] on button "Créer" at bounding box center [911, 652] width 63 height 32
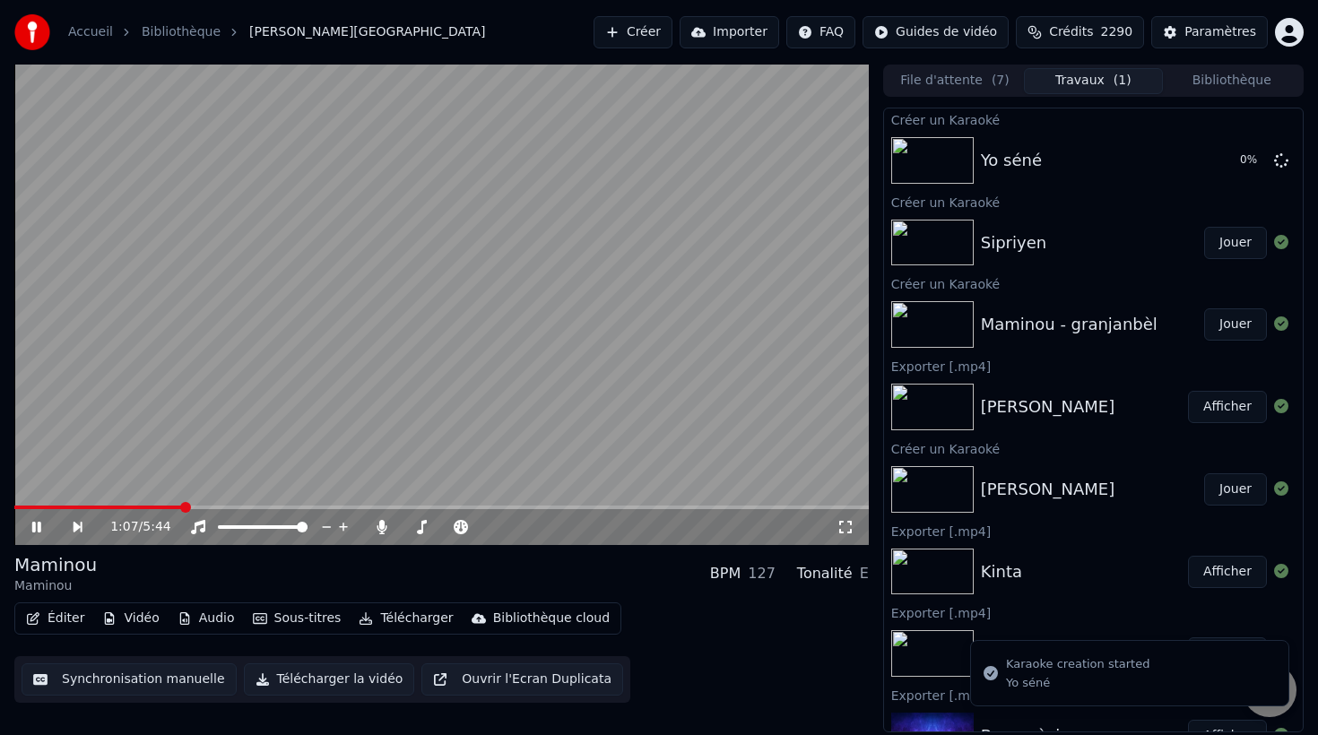
click at [61, 617] on button "Éditer" at bounding box center [55, 618] width 73 height 25
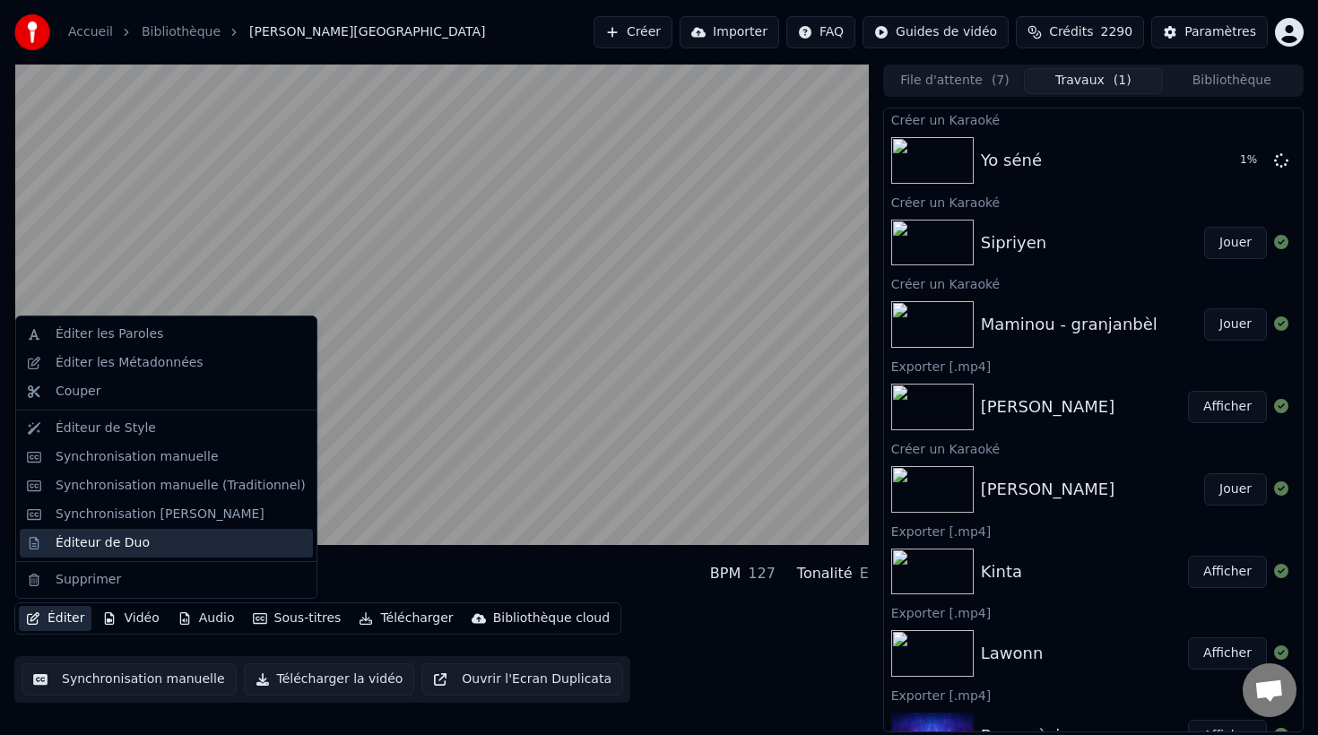
click at [70, 540] on div "Éditeur de Duo" at bounding box center [103, 543] width 94 height 18
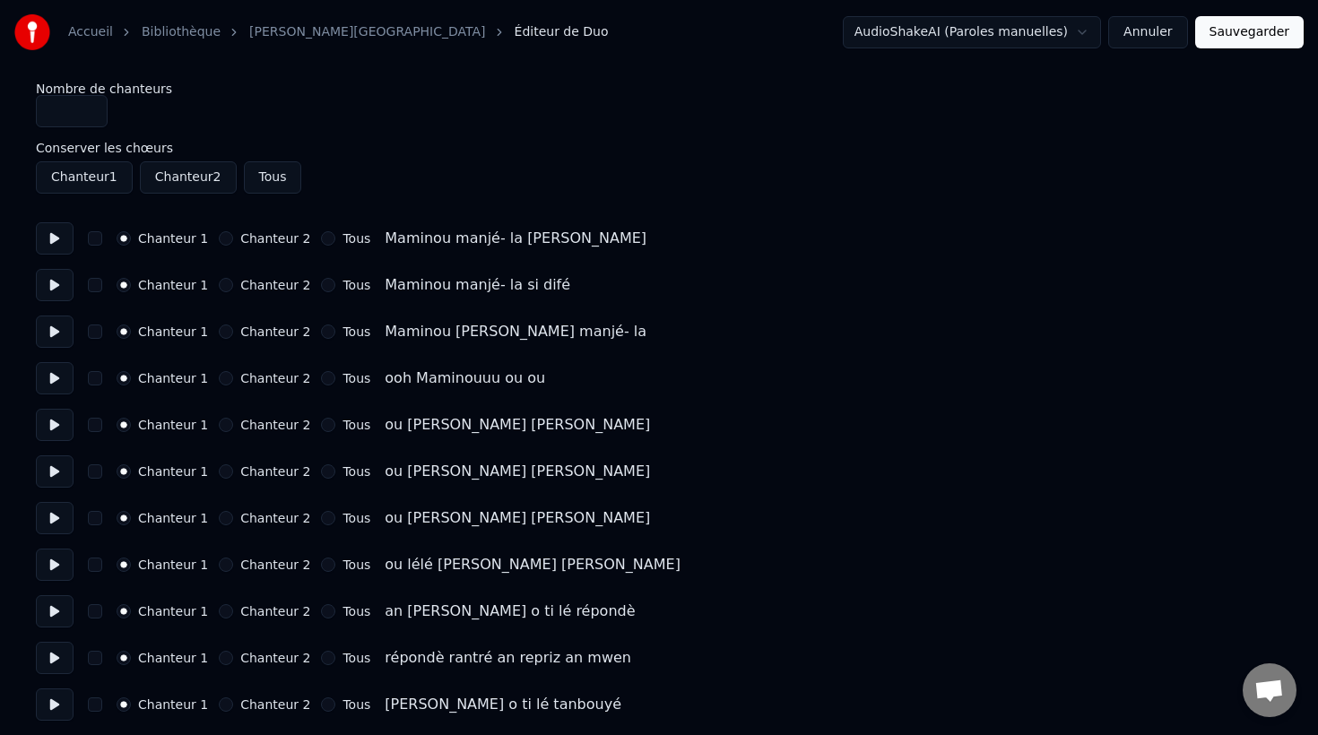
click at [50, 428] on button at bounding box center [55, 425] width 38 height 32
click at [97, 424] on button "button" at bounding box center [95, 425] width 14 height 14
click at [220, 427] on button "Chanteur 2" at bounding box center [226, 425] width 14 height 14
click at [222, 472] on button "Chanteur 2" at bounding box center [226, 471] width 14 height 14
click at [101, 469] on button "button" at bounding box center [95, 471] width 14 height 14
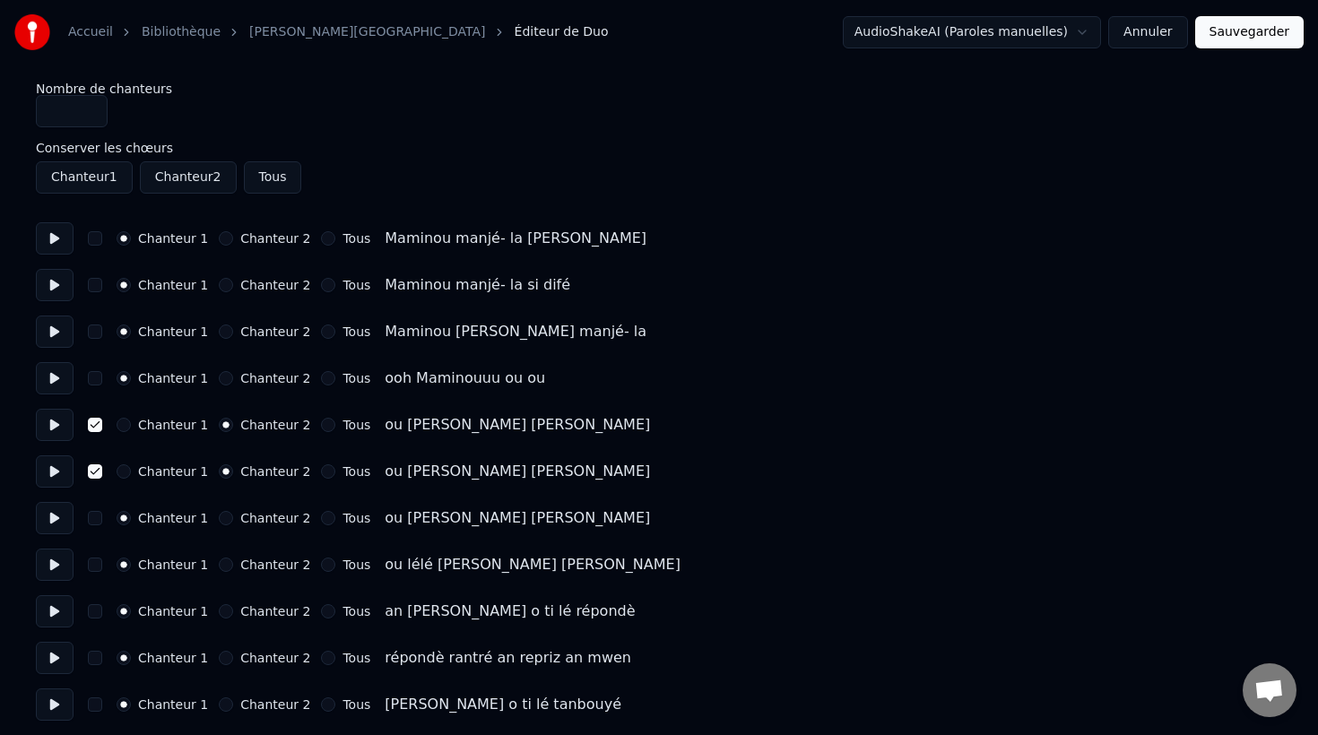
click at [219, 521] on button "Chanteur 2" at bounding box center [226, 518] width 14 height 14
click at [94, 514] on button "button" at bounding box center [95, 518] width 14 height 14
click at [96, 566] on button "button" at bounding box center [95, 565] width 14 height 14
click at [220, 564] on button "Chanteur 2" at bounding box center [226, 565] width 14 height 14
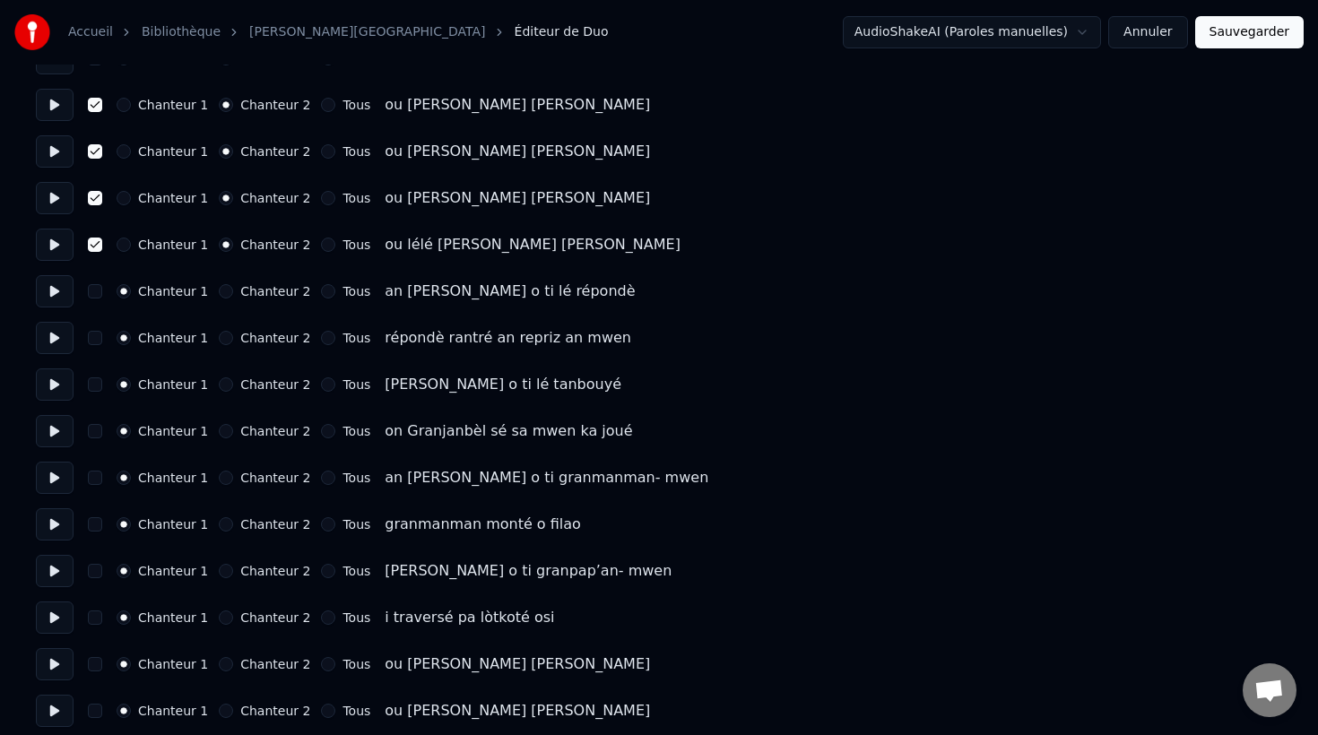
scroll to position [374, 0]
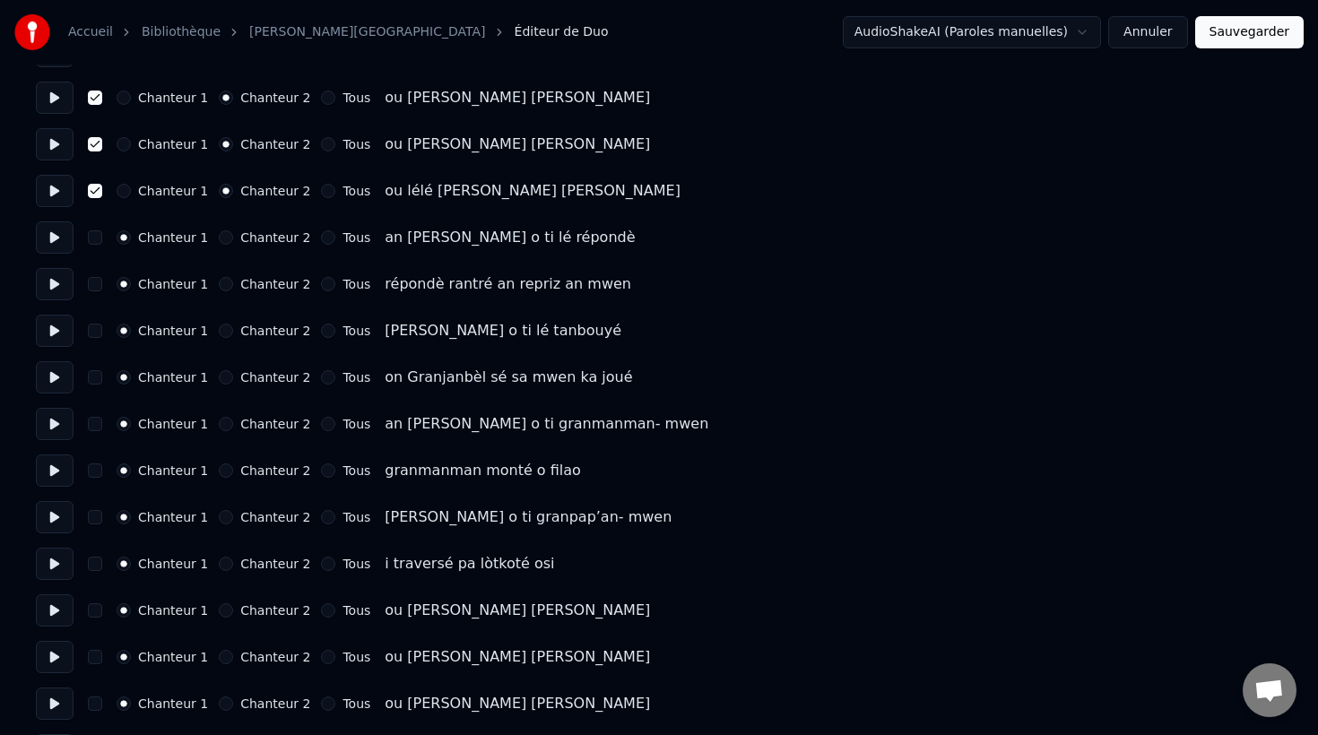
click at [308, 565] on div "Chanteur 1 Chanteur 2 Tous" at bounding box center [244, 564] width 254 height 14
click at [219, 562] on button "Chanteur 2" at bounding box center [226, 564] width 14 height 14
click at [89, 562] on button "button" at bounding box center [95, 564] width 14 height 14
click at [96, 618] on div "Chanteur 1 Chanteur 2 Tous ou [PERSON_NAME] [PERSON_NAME]" at bounding box center [659, 610] width 1246 height 32
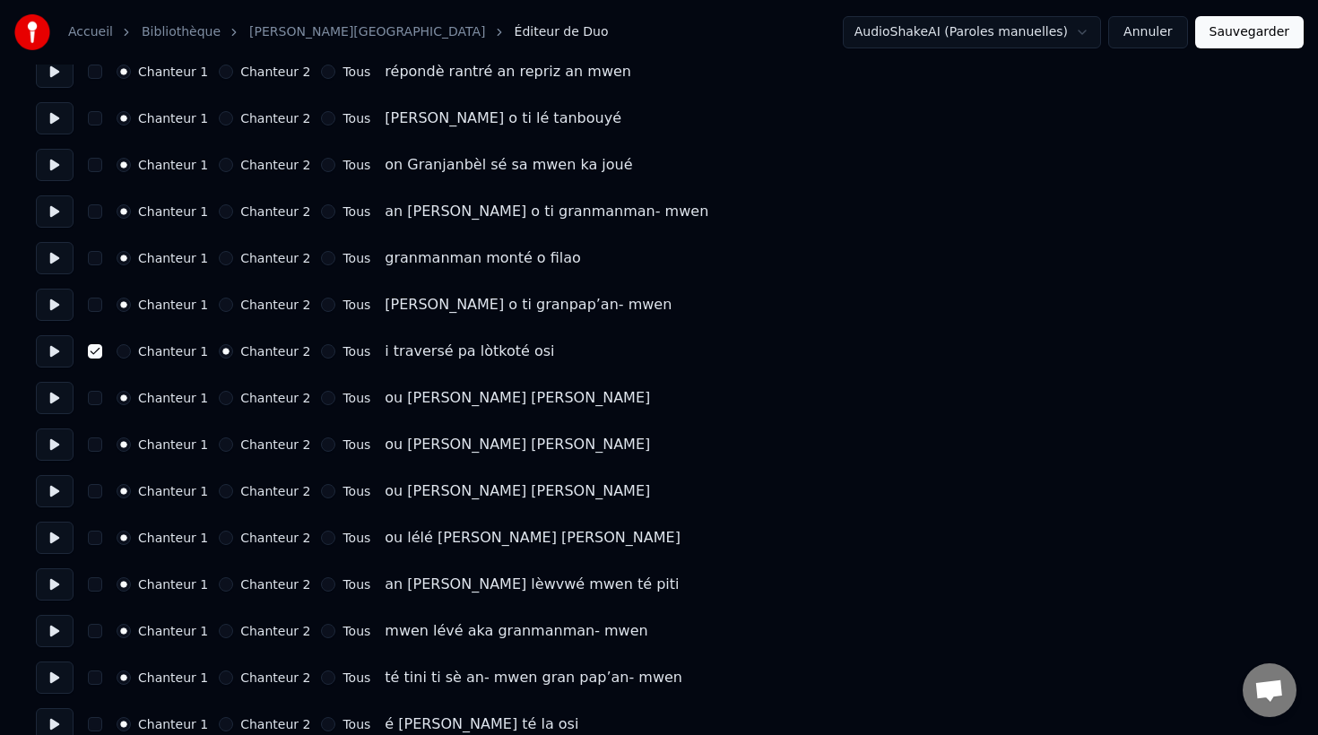
scroll to position [607, 0]
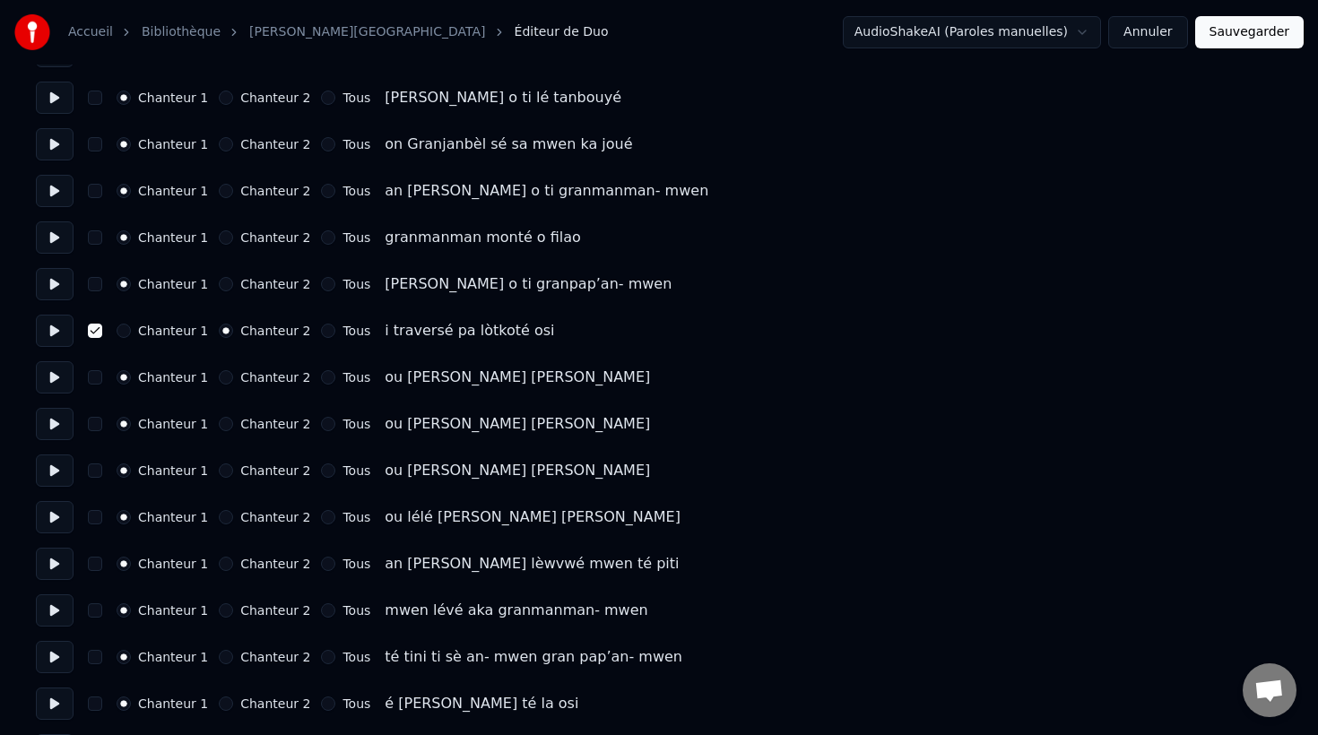
click at [219, 468] on button "Chanteur 2" at bounding box center [226, 470] width 14 height 14
click at [219, 523] on button "Chanteur 2" at bounding box center [226, 517] width 14 height 14
click at [219, 419] on button "Chanteur 2" at bounding box center [226, 424] width 14 height 14
click at [219, 376] on button "Chanteur 2" at bounding box center [226, 377] width 14 height 14
click at [96, 371] on button "button" at bounding box center [95, 377] width 14 height 14
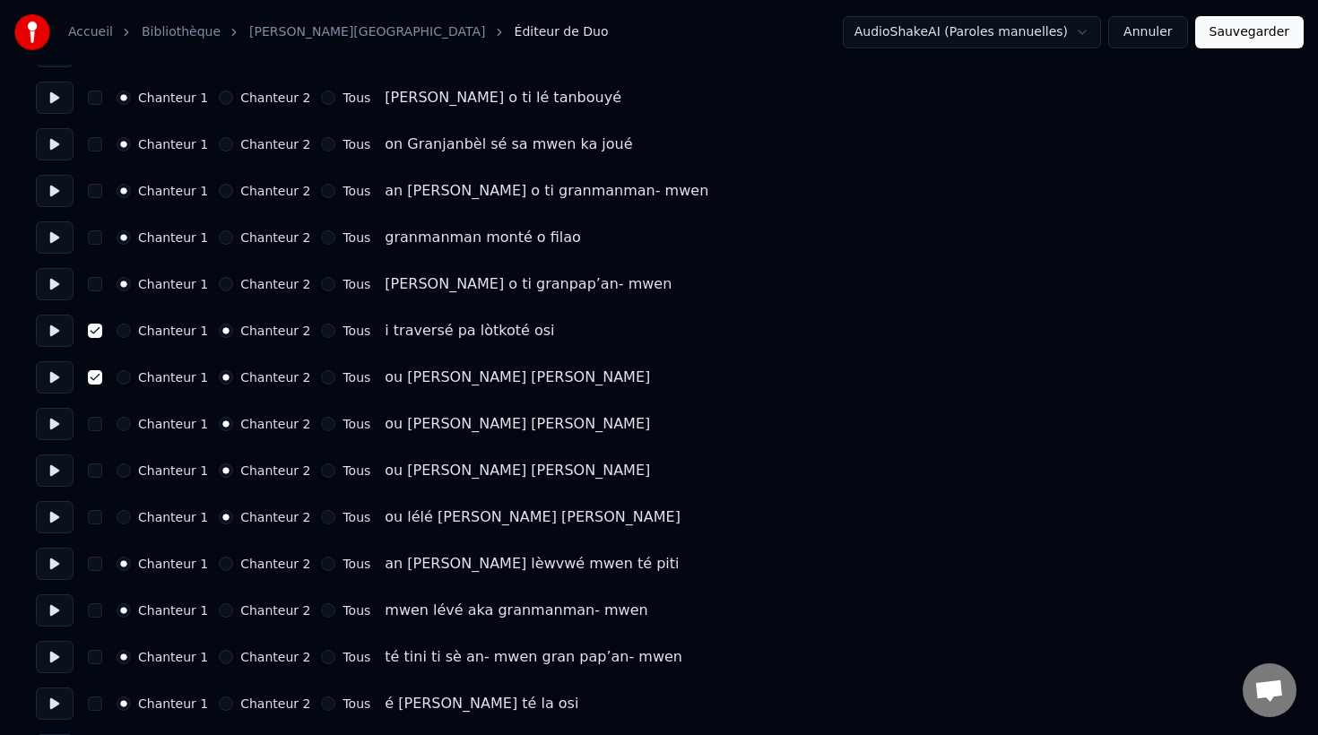
click at [101, 429] on div "Chanteur 1 Chanteur 2 Tous ou [PERSON_NAME] [PERSON_NAME]" at bounding box center [659, 424] width 1246 height 32
click at [97, 417] on button "button" at bounding box center [95, 424] width 14 height 14
click at [95, 466] on button "button" at bounding box center [95, 470] width 14 height 14
click at [94, 516] on button "button" at bounding box center [95, 517] width 14 height 14
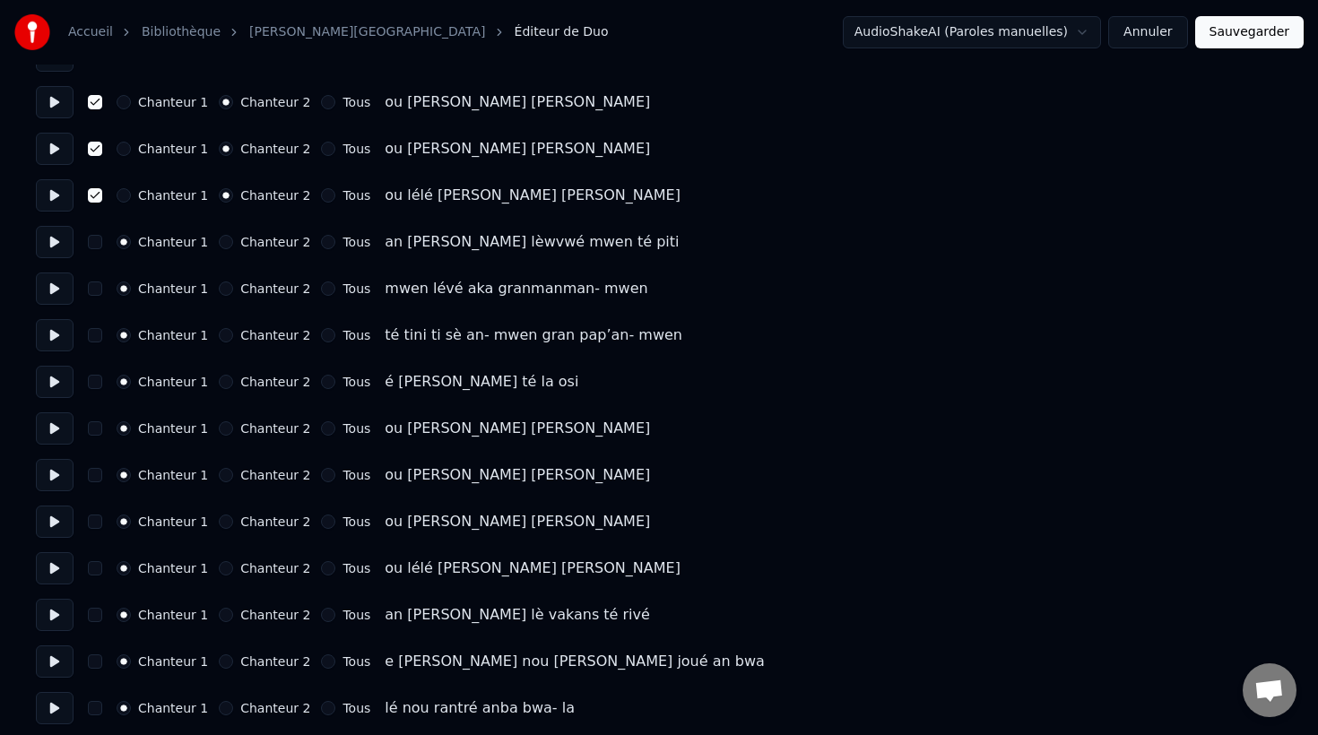
scroll to position [936, 0]
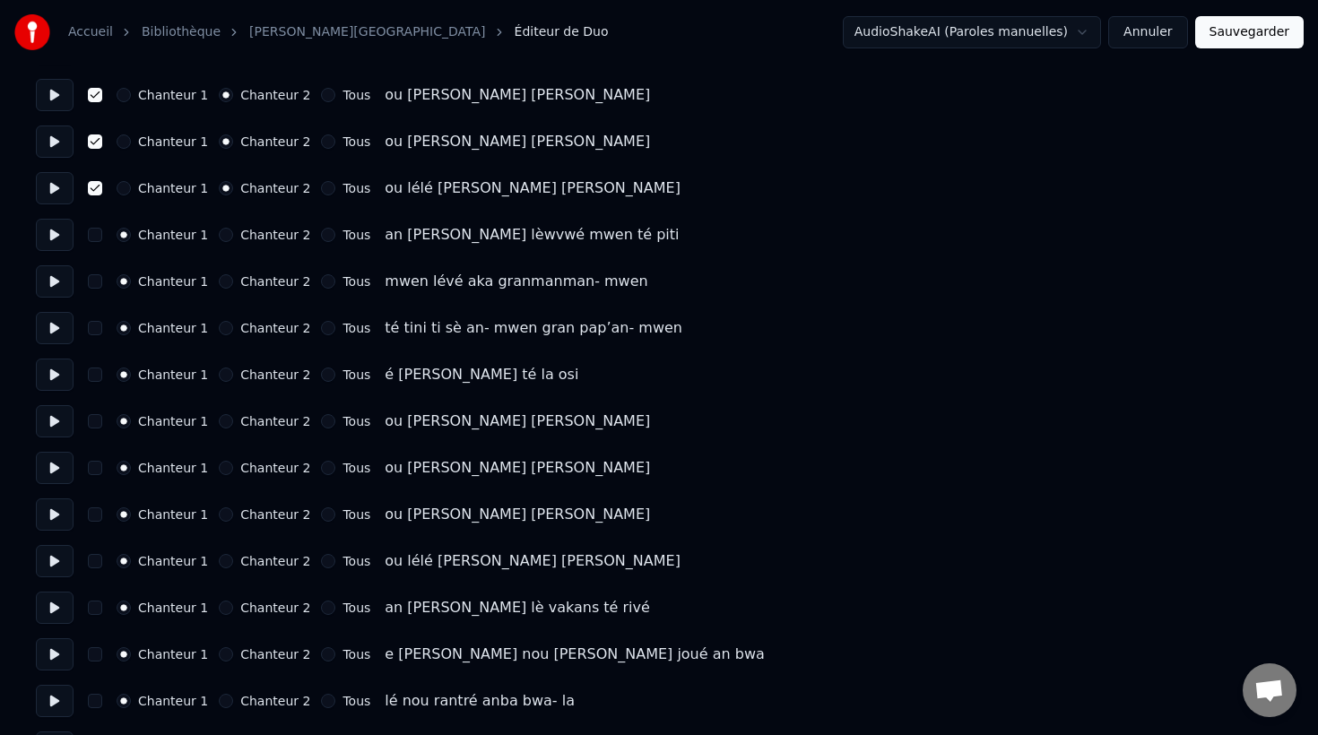
click at [219, 422] on button "Chanteur 2" at bounding box center [226, 421] width 14 height 14
click at [92, 423] on button "button" at bounding box center [95, 421] width 14 height 14
click at [92, 473] on button "button" at bounding box center [95, 468] width 14 height 14
click at [94, 514] on button "button" at bounding box center [95, 514] width 14 height 14
click at [94, 560] on button "button" at bounding box center [95, 561] width 14 height 14
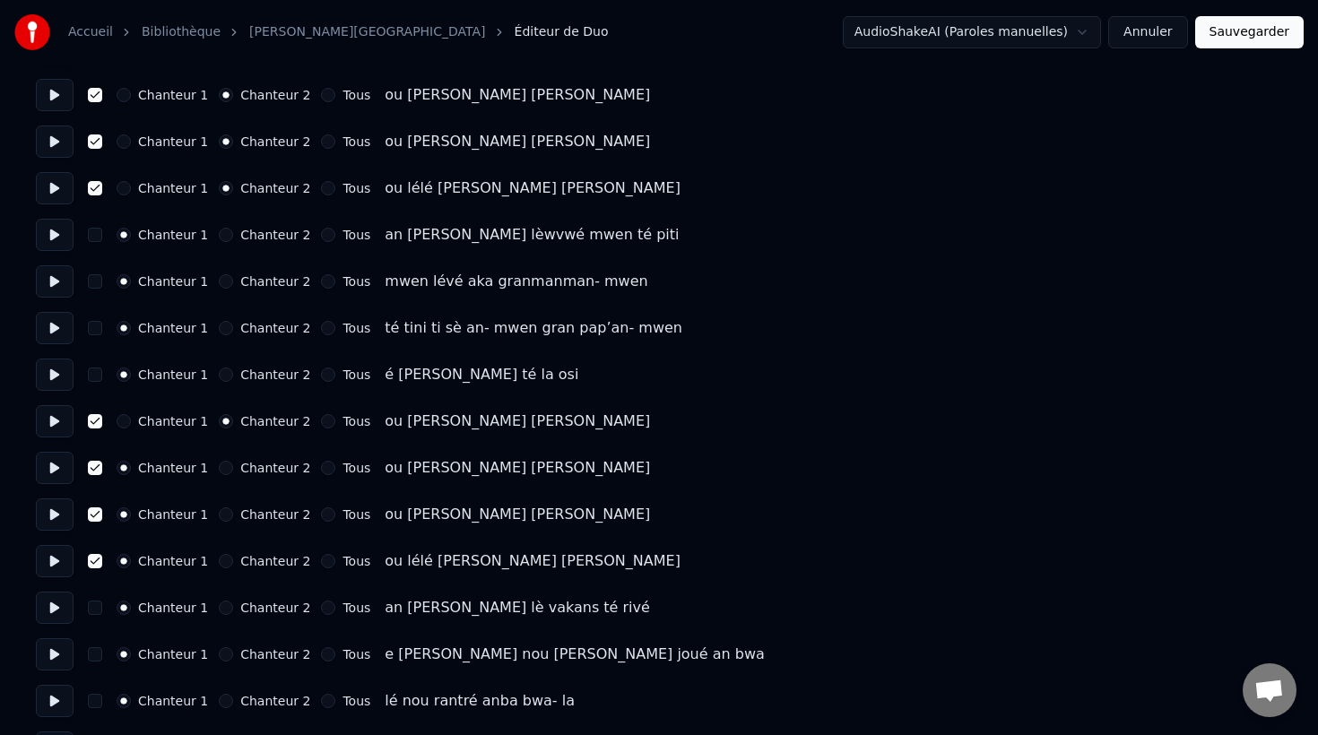
click at [219, 559] on button "Chanteur 2" at bounding box center [226, 561] width 14 height 14
click at [219, 518] on button "Chanteur 2" at bounding box center [226, 514] width 14 height 14
click at [220, 466] on button "Chanteur 2" at bounding box center [226, 468] width 14 height 14
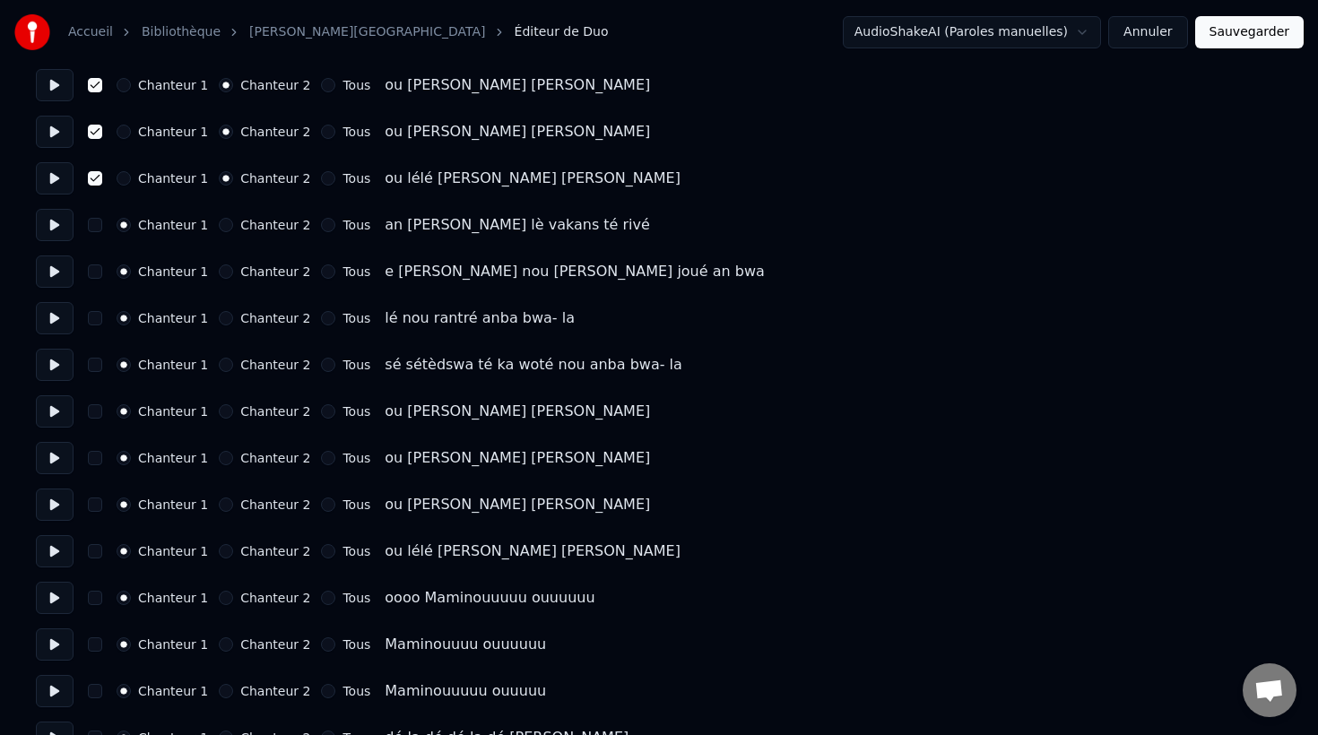
scroll to position [1319, 0]
click at [95, 411] on button "button" at bounding box center [95, 410] width 14 height 14
click at [220, 411] on button "Chanteur 2" at bounding box center [226, 410] width 14 height 14
click at [225, 460] on button "Chanteur 2" at bounding box center [226, 457] width 14 height 14
click at [220, 504] on button "Chanteur 2" at bounding box center [226, 504] width 14 height 14
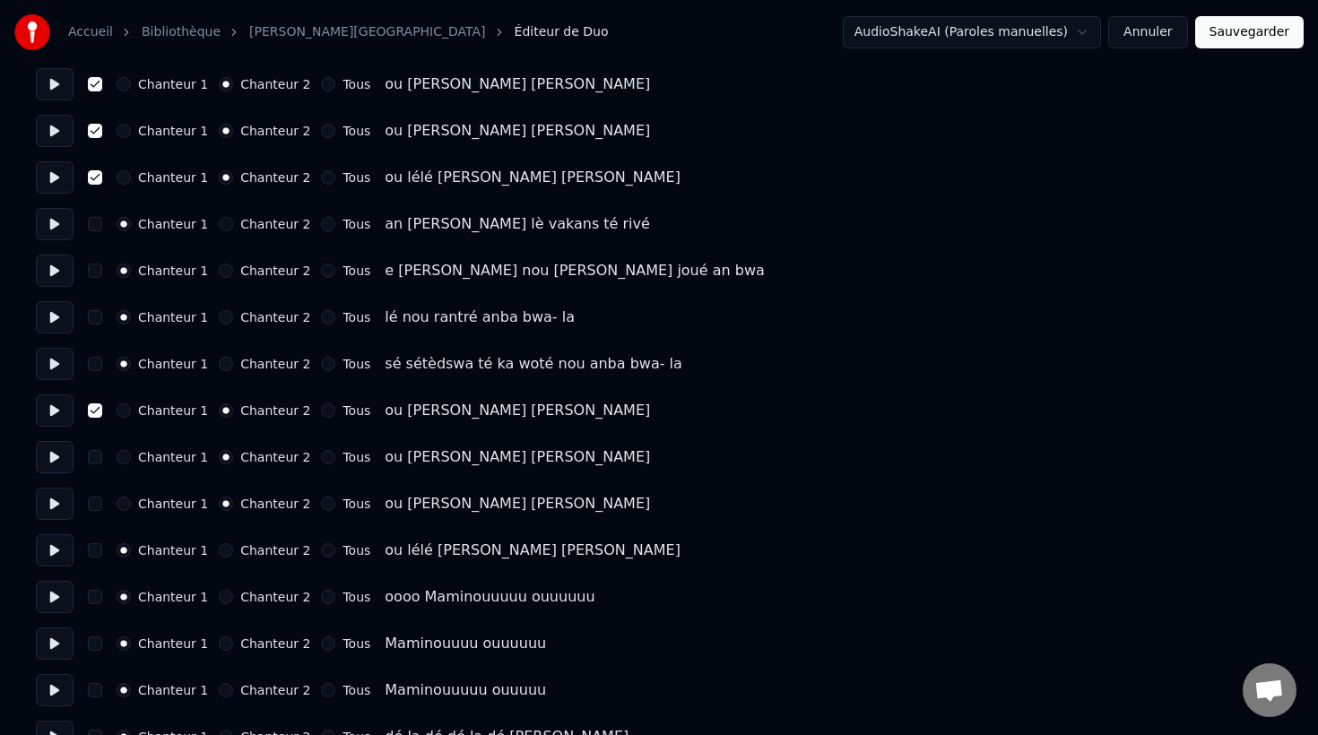
click at [220, 549] on button "Chanteur 2" at bounding box center [226, 550] width 14 height 14
click at [91, 553] on button "button" at bounding box center [95, 550] width 14 height 14
click at [91, 506] on button "button" at bounding box center [95, 504] width 14 height 14
click at [90, 461] on button "button" at bounding box center [95, 457] width 14 height 14
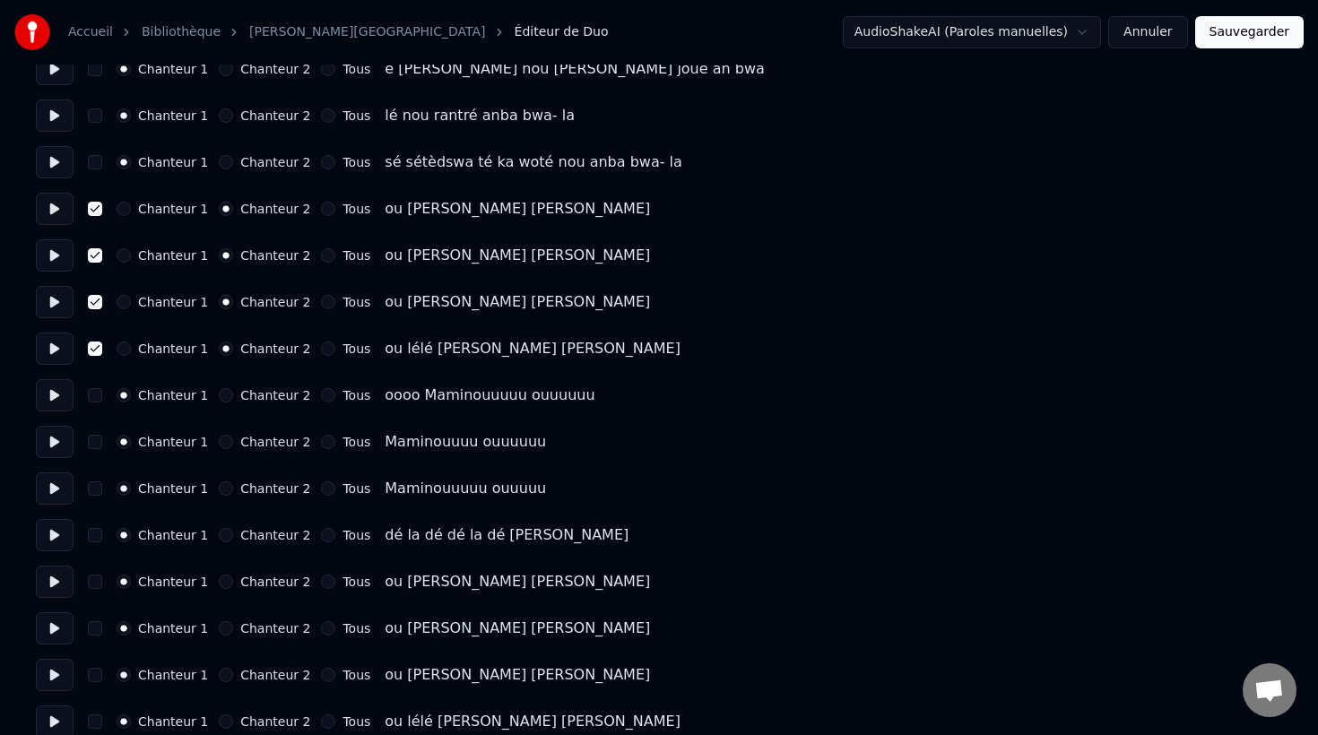
scroll to position [1534, 0]
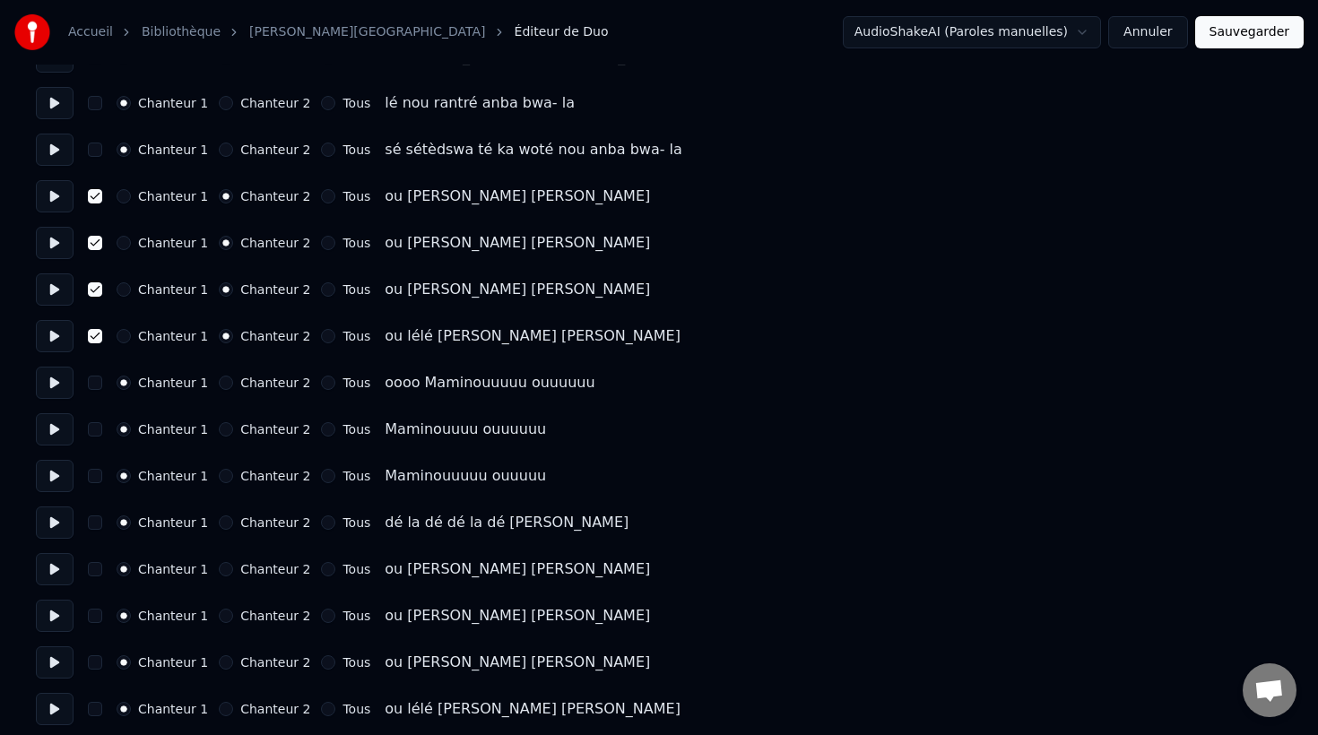
click at [47, 384] on button at bounding box center [55, 383] width 38 height 32
click at [53, 430] on button at bounding box center [55, 429] width 38 height 32
click at [53, 480] on button at bounding box center [55, 476] width 38 height 32
click at [49, 527] on button at bounding box center [55, 522] width 38 height 32
click at [54, 566] on button at bounding box center [55, 569] width 38 height 32
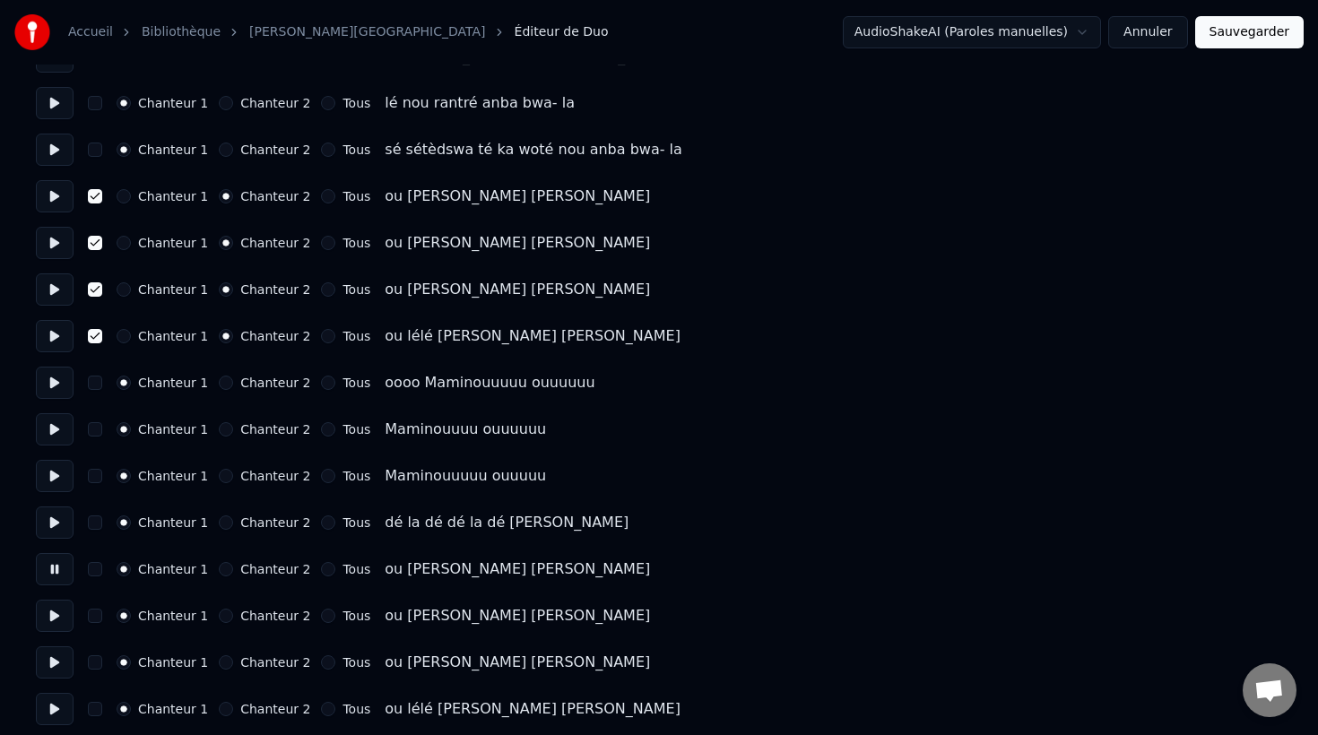
click at [97, 572] on button "button" at bounding box center [95, 569] width 14 height 14
click at [219, 569] on button "Chanteur 2" at bounding box center [226, 569] width 14 height 14
click at [220, 620] on button "Chanteur 2" at bounding box center [226, 616] width 14 height 14
click at [225, 663] on button "Chanteur 2" at bounding box center [226, 662] width 14 height 14
click at [95, 614] on button "button" at bounding box center [95, 616] width 14 height 14
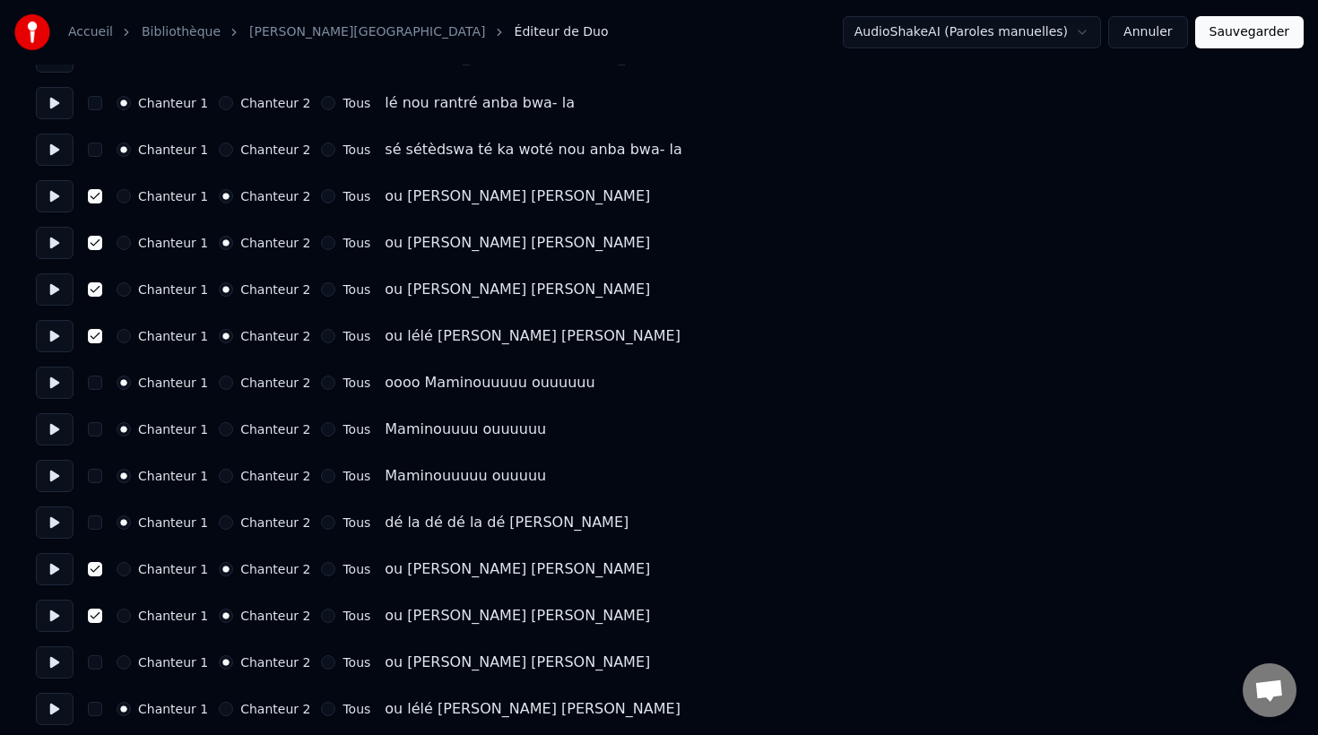
click at [91, 666] on button "button" at bounding box center [95, 662] width 14 height 14
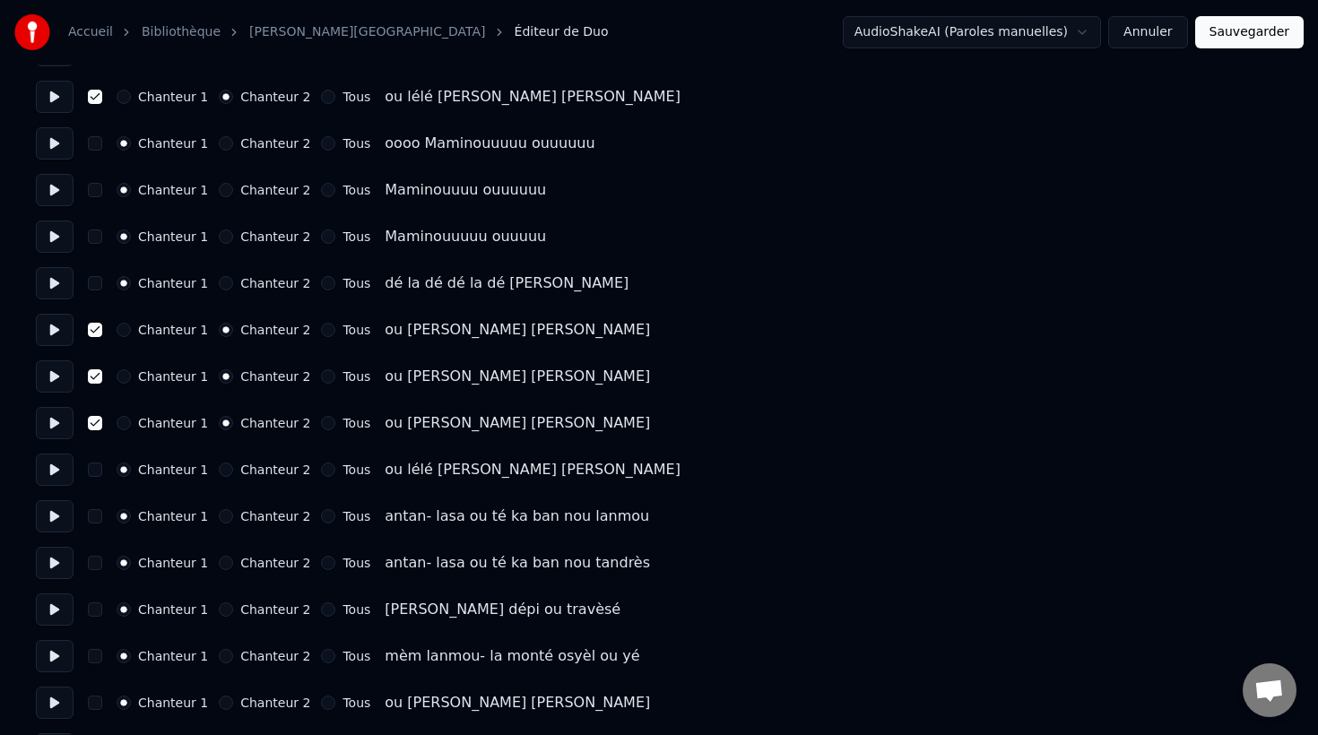
scroll to position [1803, 0]
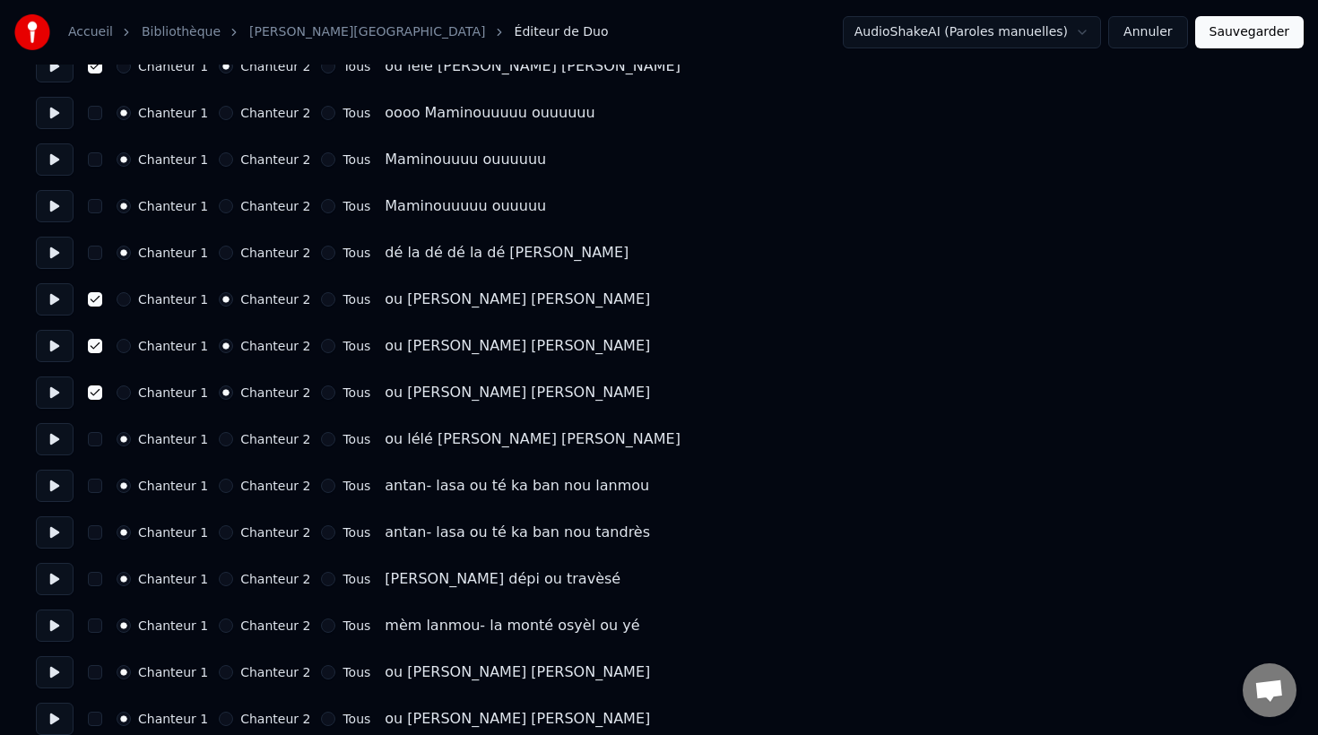
click at [219, 438] on button "Chanteur 2" at bounding box center [226, 439] width 14 height 14
click at [93, 437] on button "button" at bounding box center [95, 439] width 14 height 14
click at [59, 487] on button at bounding box center [55, 486] width 38 height 32
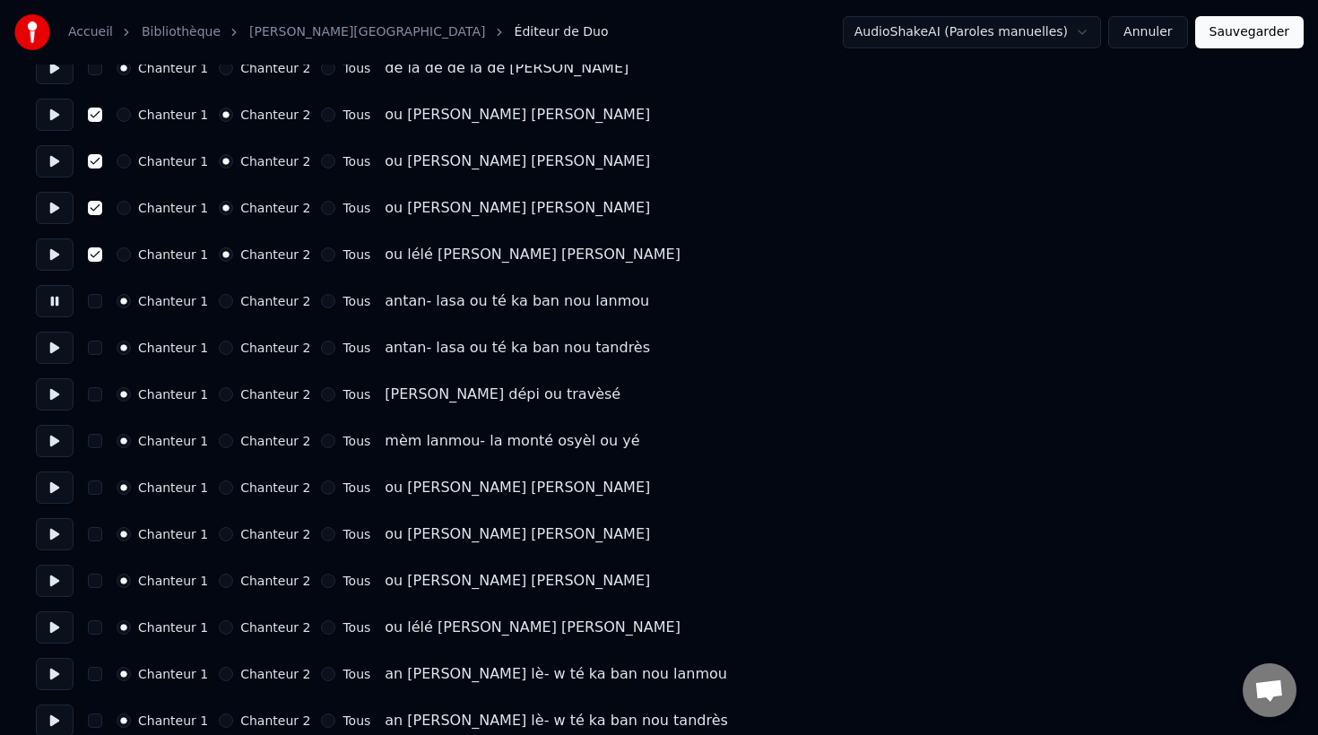
scroll to position [2001, 0]
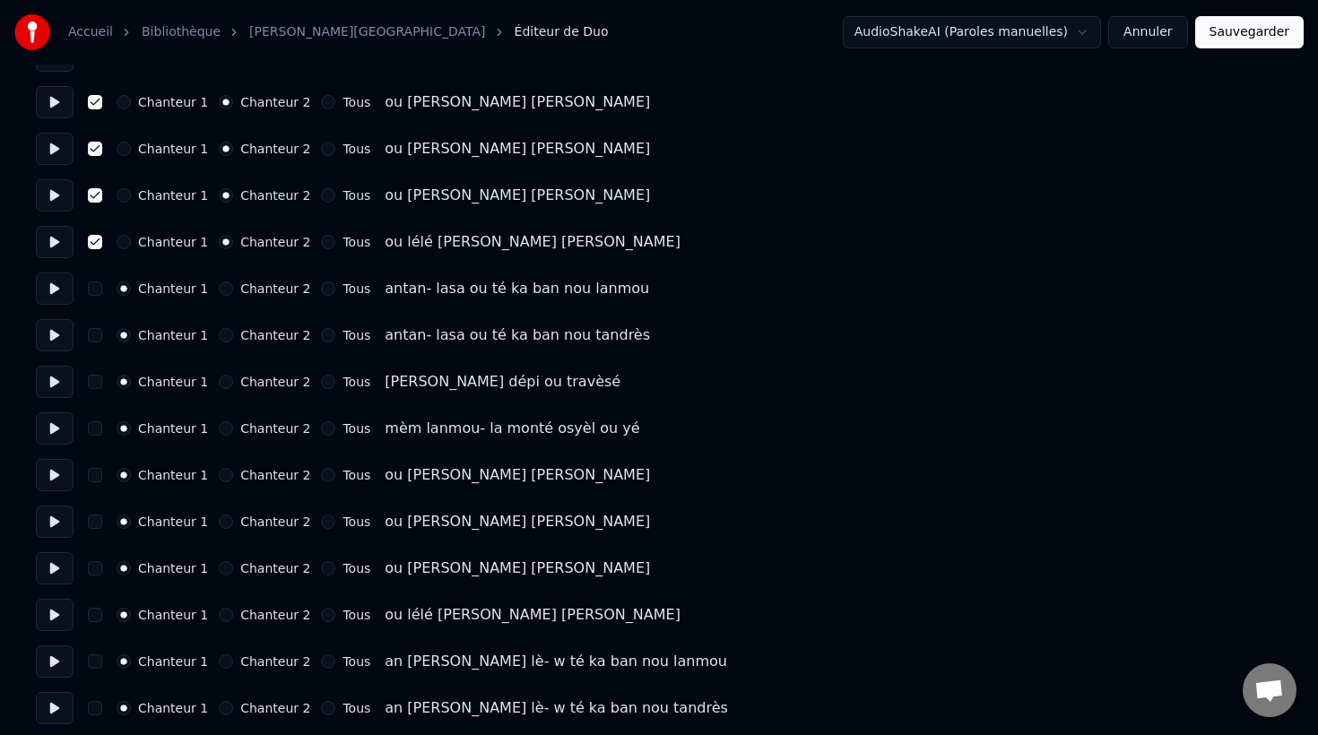
click at [219, 472] on button "Chanteur 2" at bounding box center [226, 475] width 14 height 14
click at [96, 474] on button "button" at bounding box center [95, 475] width 14 height 14
click at [94, 524] on button "button" at bounding box center [95, 521] width 14 height 14
click at [224, 522] on button "Chanteur 2" at bounding box center [226, 521] width 14 height 14
click at [220, 566] on button "Chanteur 2" at bounding box center [226, 568] width 14 height 14
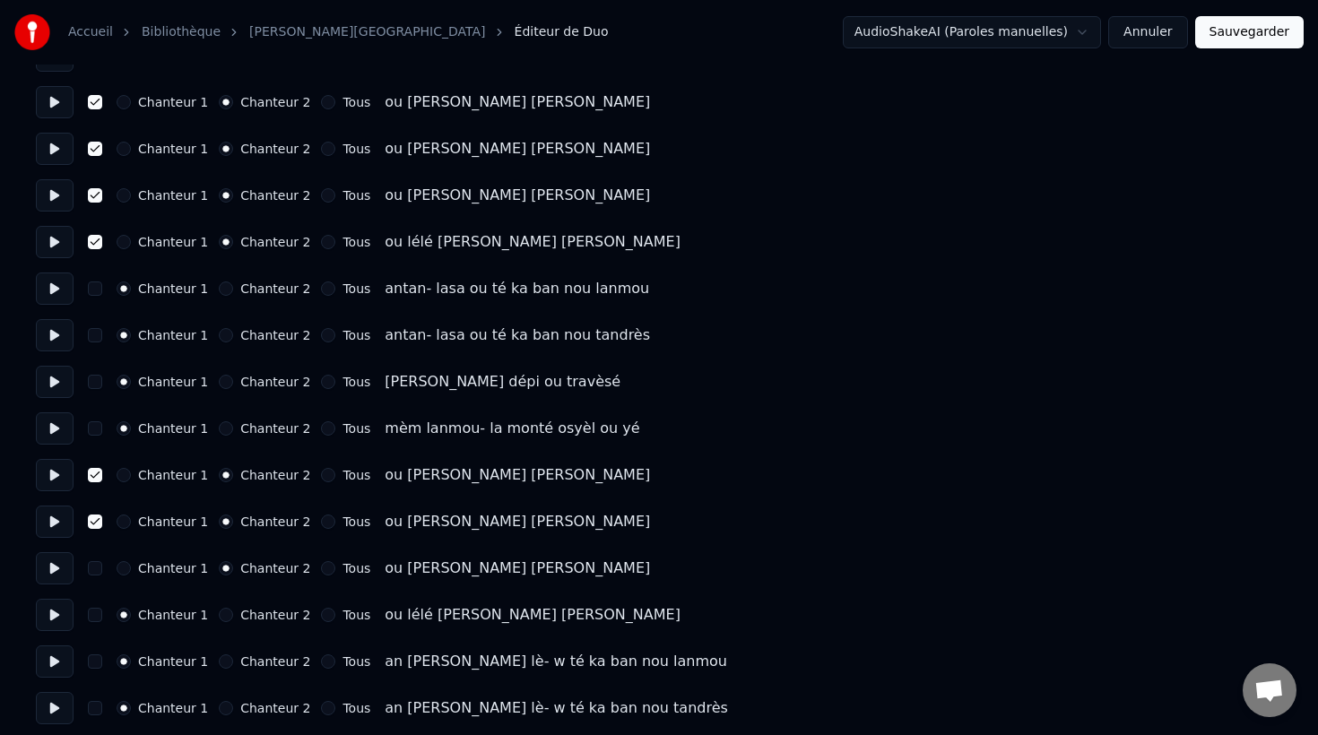
click at [219, 612] on button "Chanteur 2" at bounding box center [226, 615] width 14 height 14
click at [95, 570] on button "button" at bounding box center [95, 568] width 14 height 14
click at [96, 611] on button "button" at bounding box center [95, 615] width 14 height 14
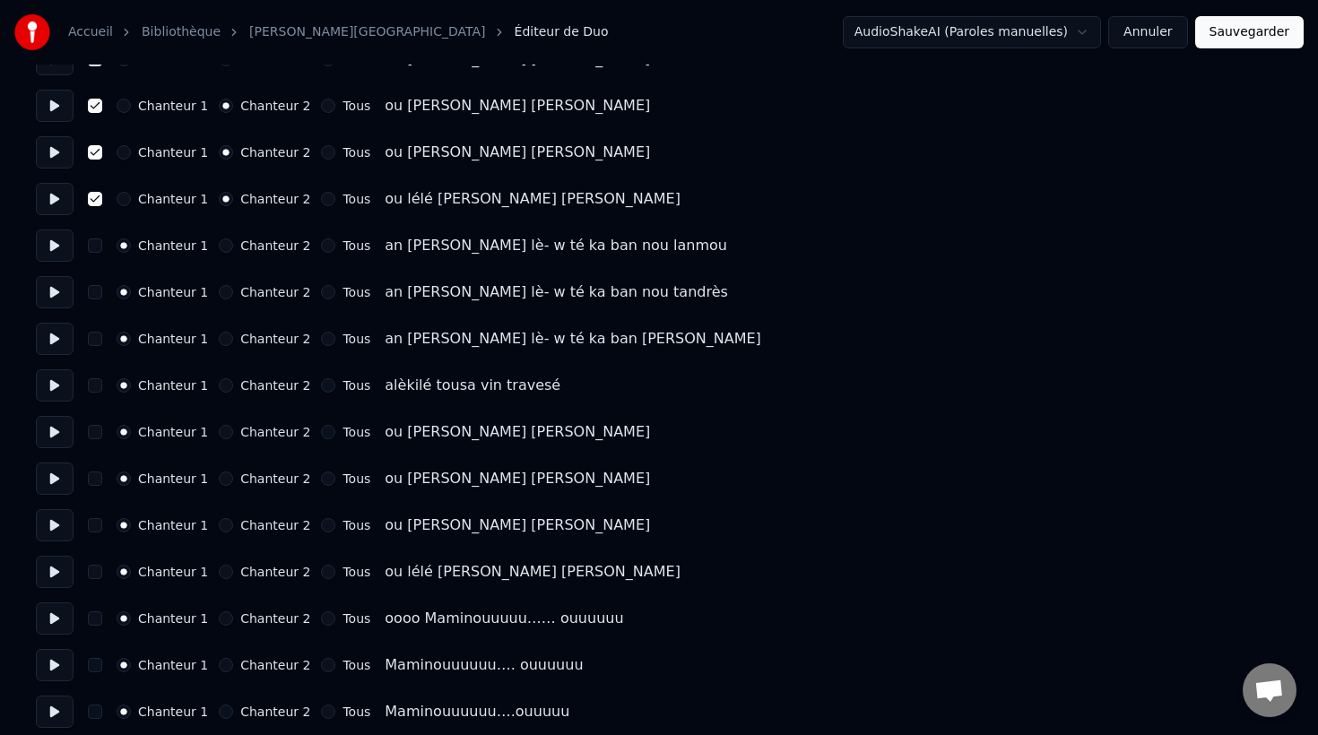
scroll to position [2442, 0]
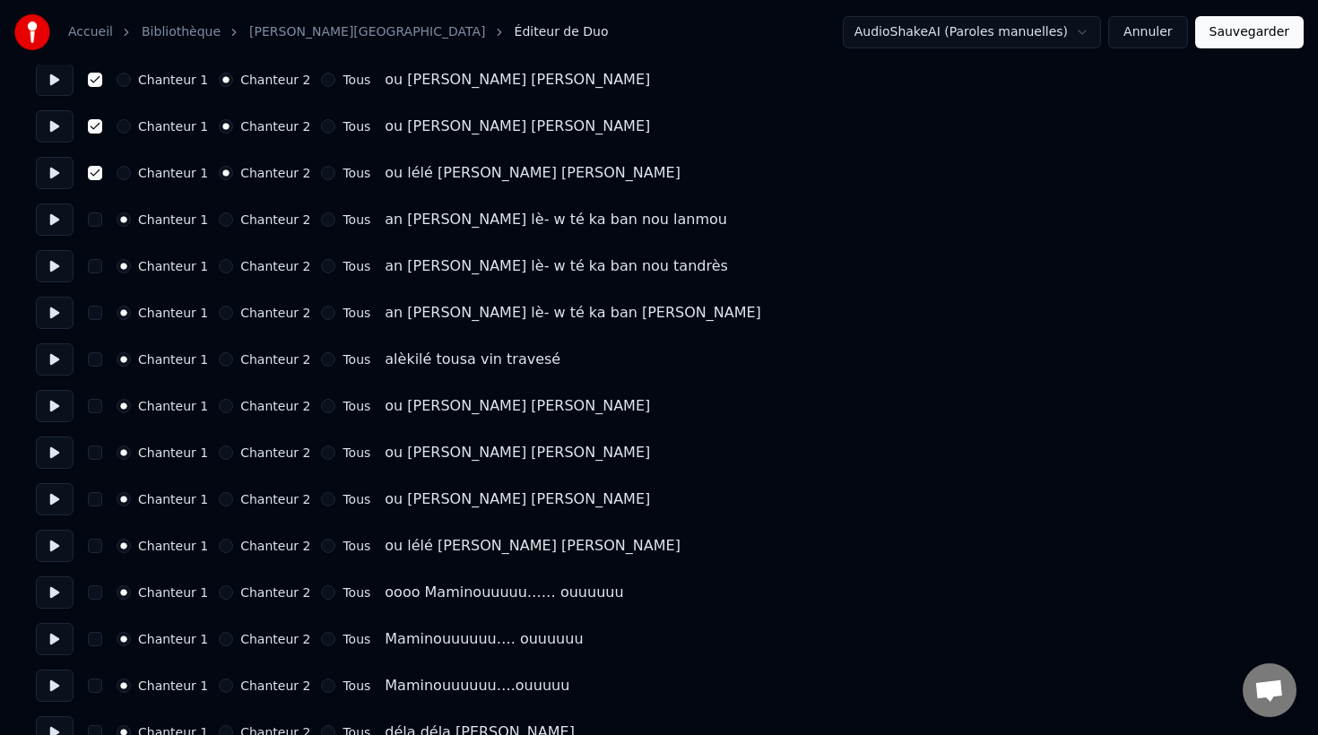
click at [219, 407] on button "Chanteur 2" at bounding box center [226, 406] width 14 height 14
click at [222, 456] on button "Chanteur 2" at bounding box center [226, 452] width 14 height 14
click at [219, 502] on button "Chanteur 2" at bounding box center [226, 499] width 14 height 14
click at [219, 549] on button "Chanteur 2" at bounding box center [226, 546] width 14 height 14
click at [95, 402] on button "button" at bounding box center [95, 406] width 14 height 14
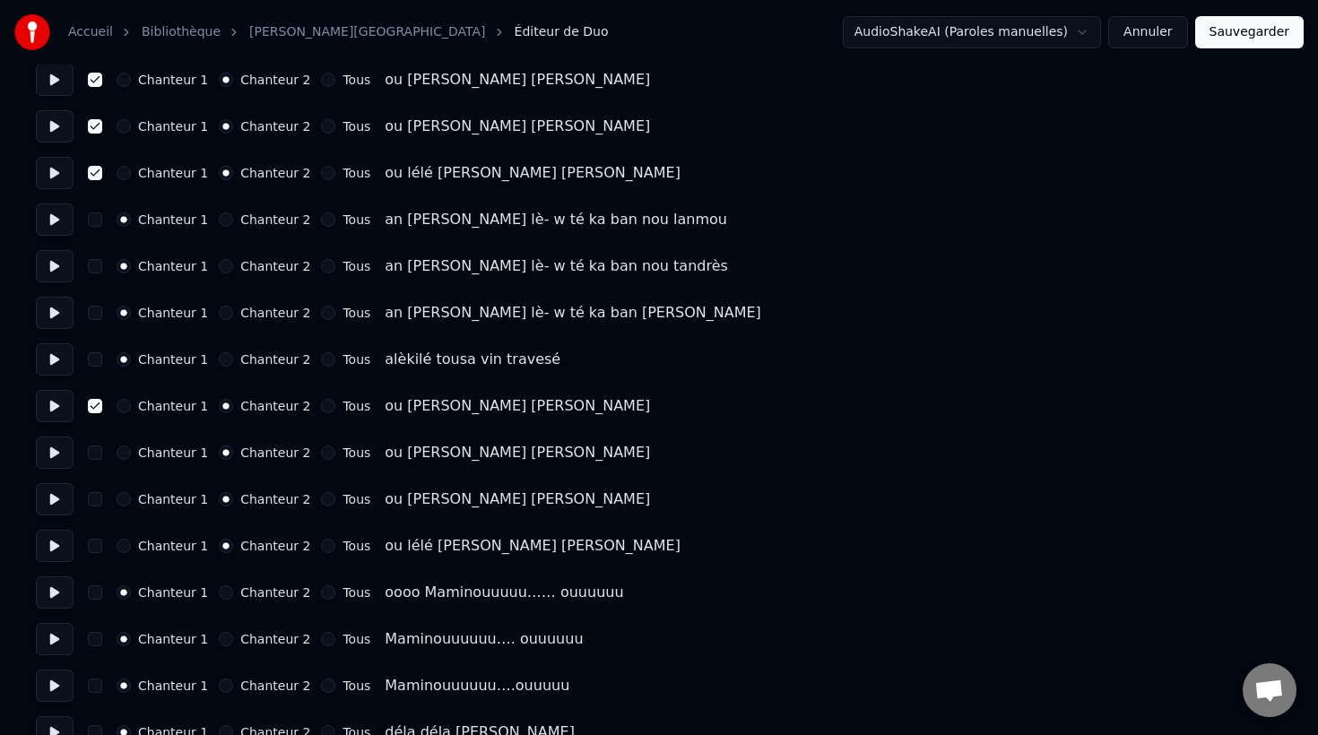
click at [95, 449] on button "button" at bounding box center [95, 452] width 14 height 14
click at [92, 507] on div "Chanteur 1 Chanteur 2 Tous ou [PERSON_NAME] [PERSON_NAME]" at bounding box center [659, 499] width 1246 height 32
click at [98, 499] on button "button" at bounding box center [95, 499] width 14 height 14
click at [95, 542] on button "button" at bounding box center [95, 546] width 14 height 14
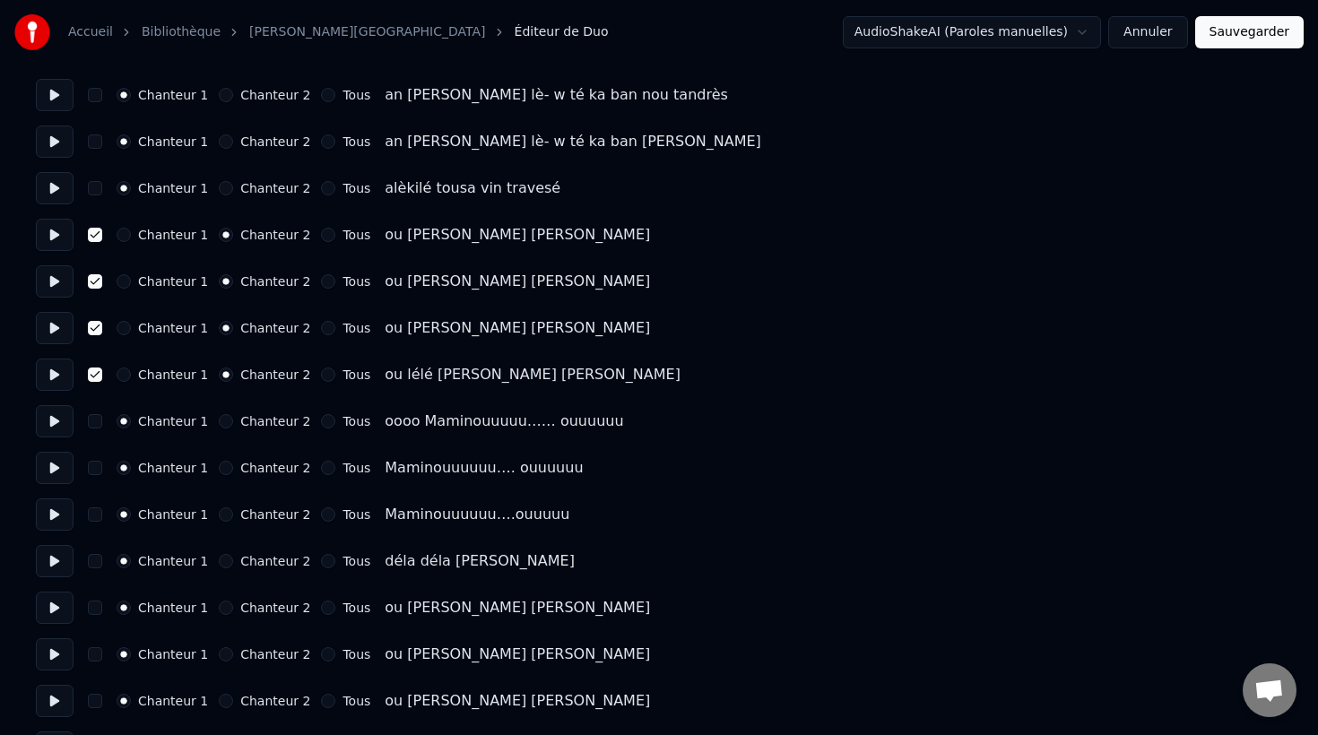
scroll to position [2623, 0]
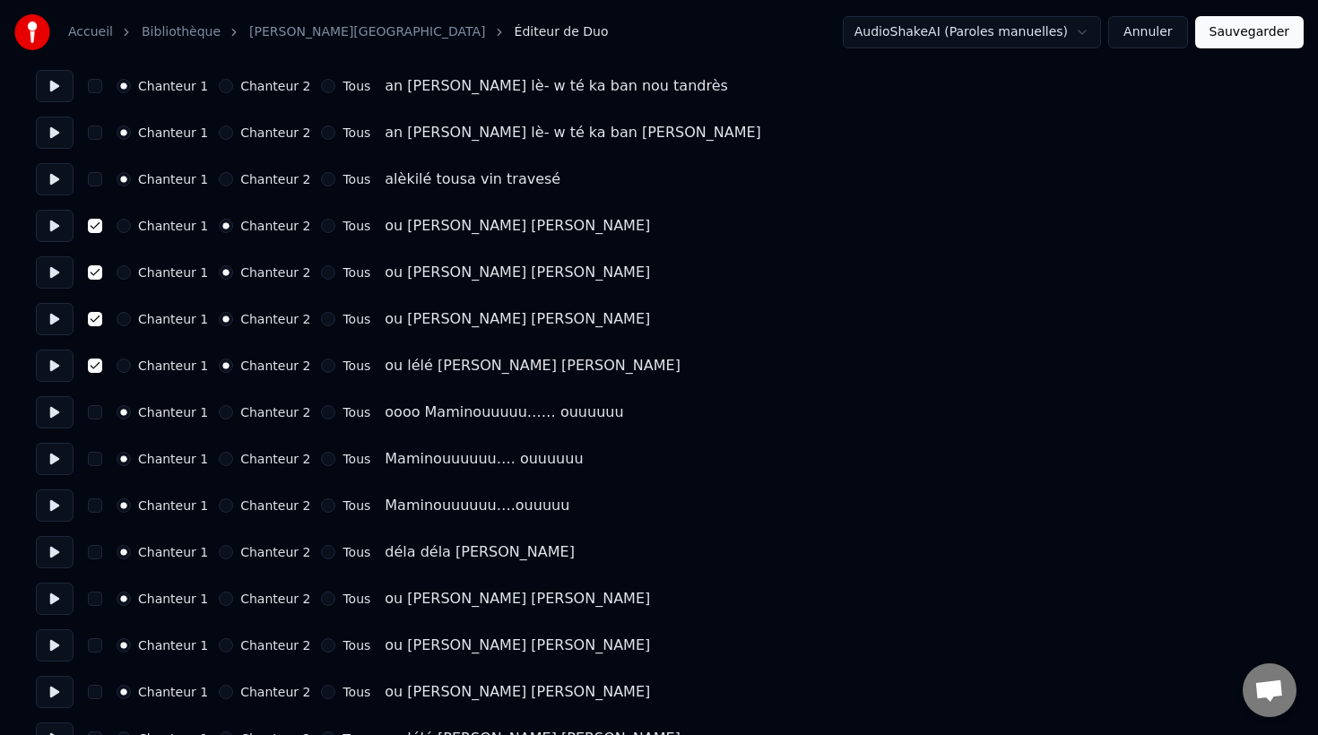
click at [55, 412] on button at bounding box center [55, 412] width 38 height 32
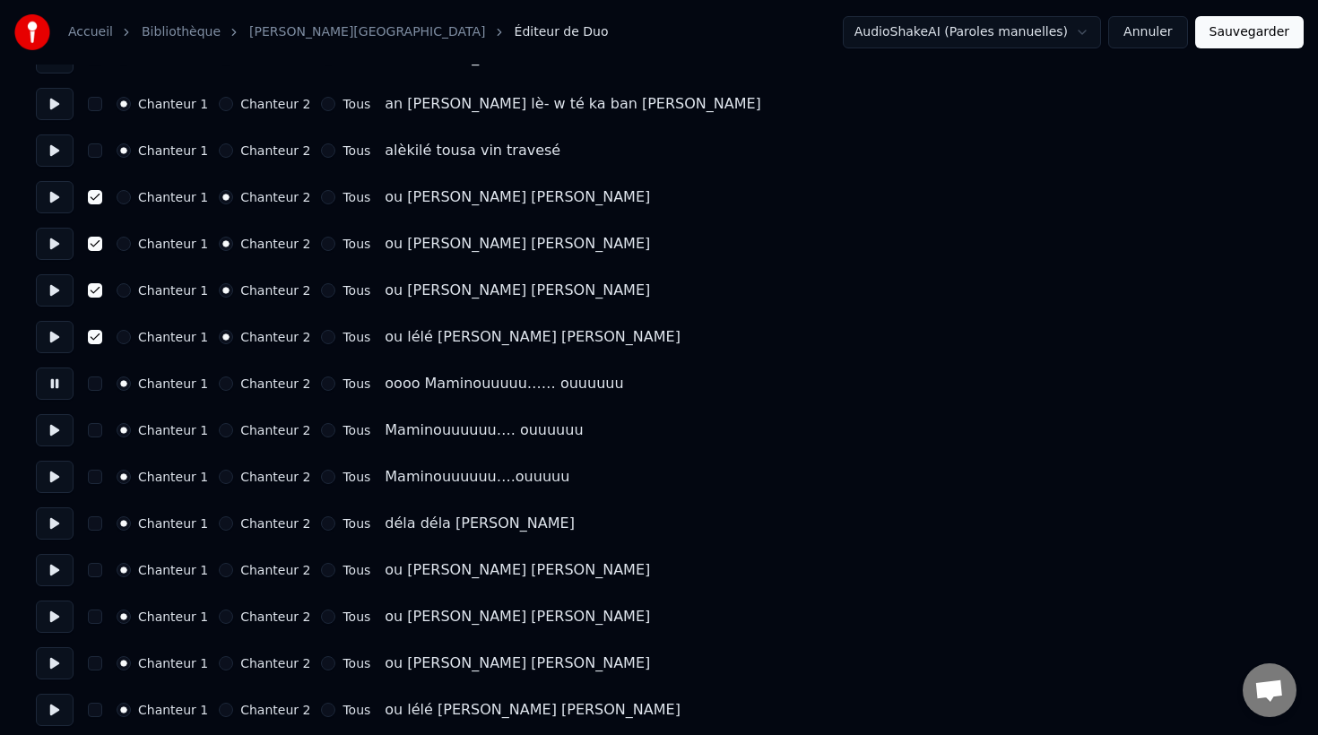
scroll to position [2660, 0]
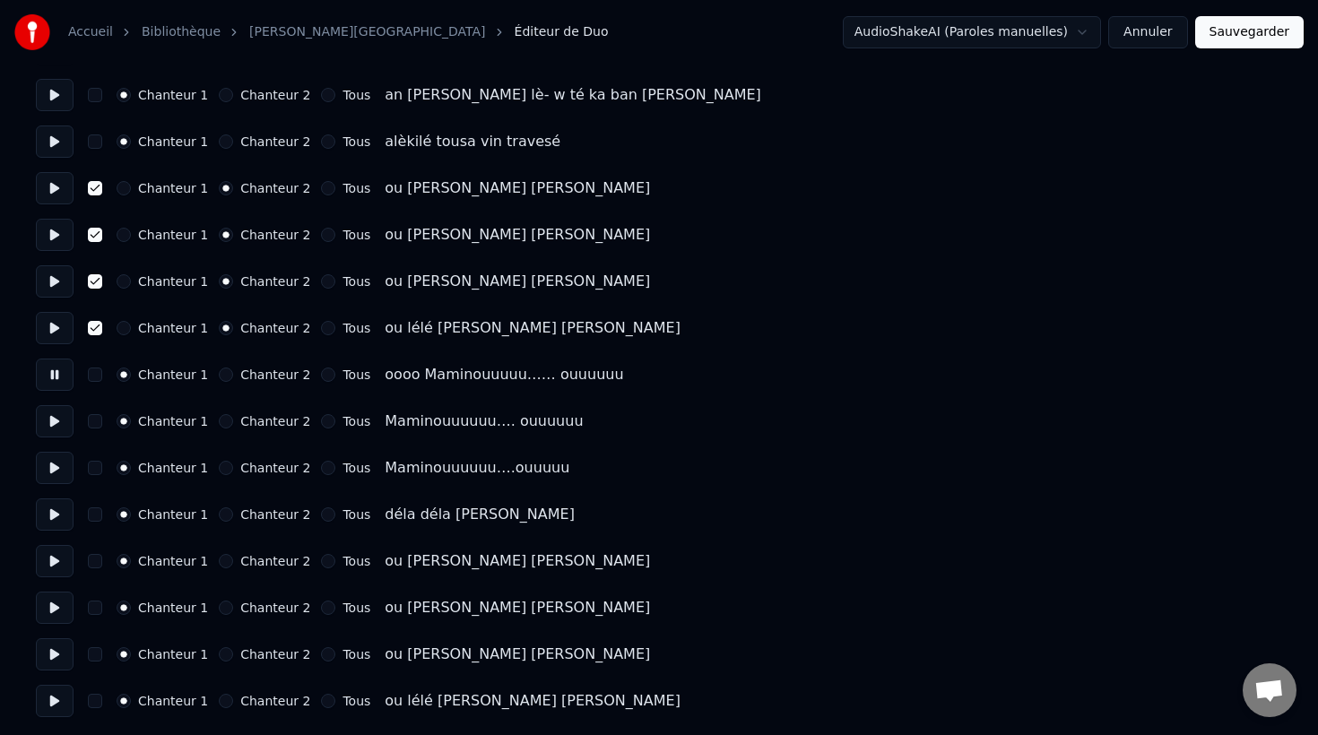
click at [58, 516] on button at bounding box center [55, 514] width 38 height 32
click at [60, 566] on button at bounding box center [55, 561] width 38 height 32
click at [96, 561] on button "button" at bounding box center [95, 561] width 14 height 14
click at [219, 562] on button "Chanteur 2" at bounding box center [226, 561] width 14 height 14
click at [219, 609] on button "Chanteur 2" at bounding box center [226, 608] width 14 height 14
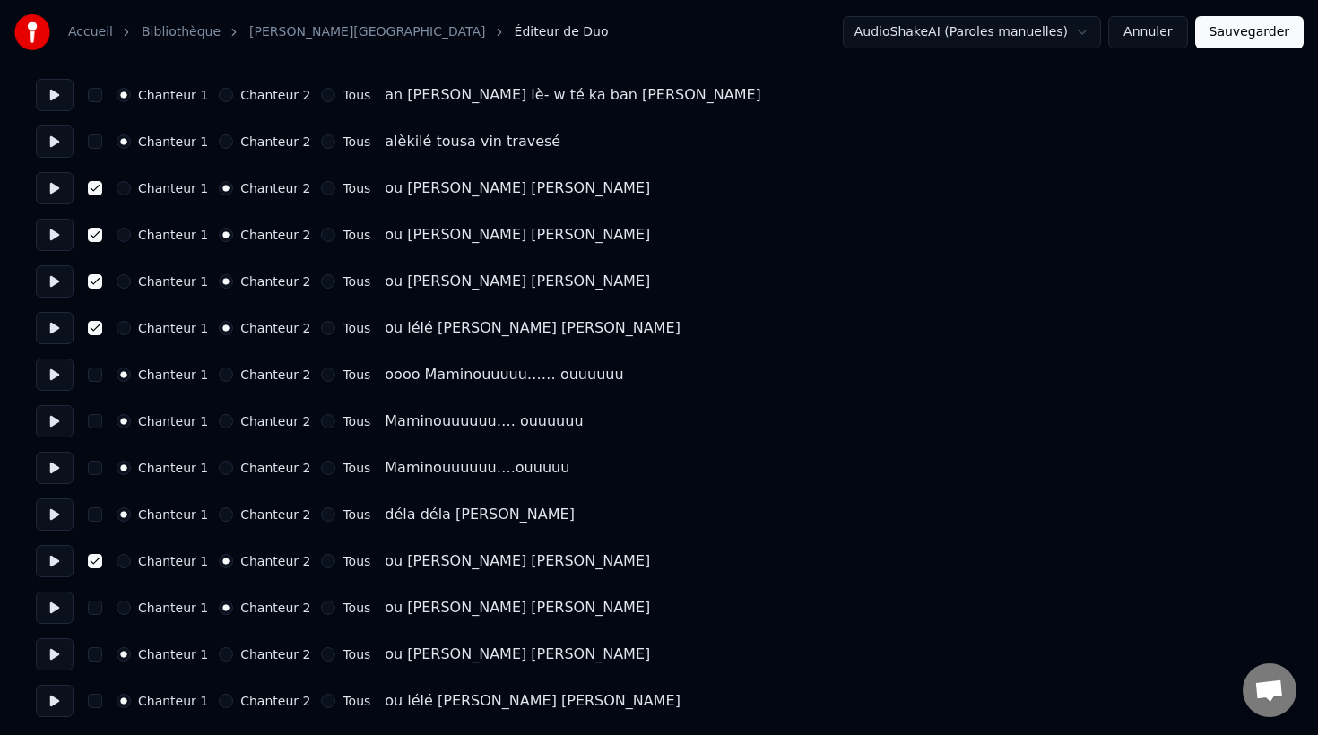
click at [219, 653] on button "Chanteur 2" at bounding box center [226, 654] width 14 height 14
click at [91, 609] on button "button" at bounding box center [95, 608] width 14 height 14
click at [91, 657] on button "button" at bounding box center [95, 654] width 14 height 14
click at [98, 698] on button "button" at bounding box center [95, 701] width 14 height 14
click at [219, 699] on button "Chanteur 2" at bounding box center [226, 701] width 14 height 14
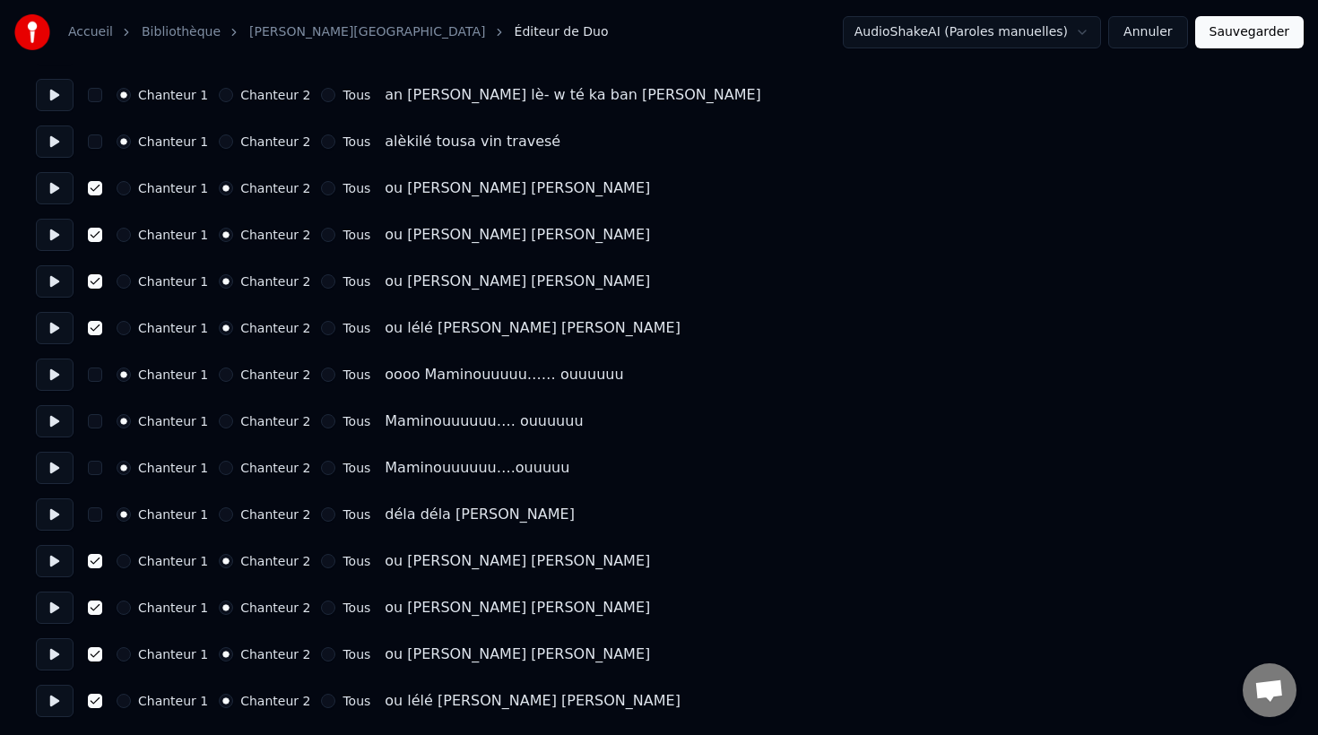
click at [1244, 25] on button "Sauvegarder" at bounding box center [1249, 32] width 108 height 32
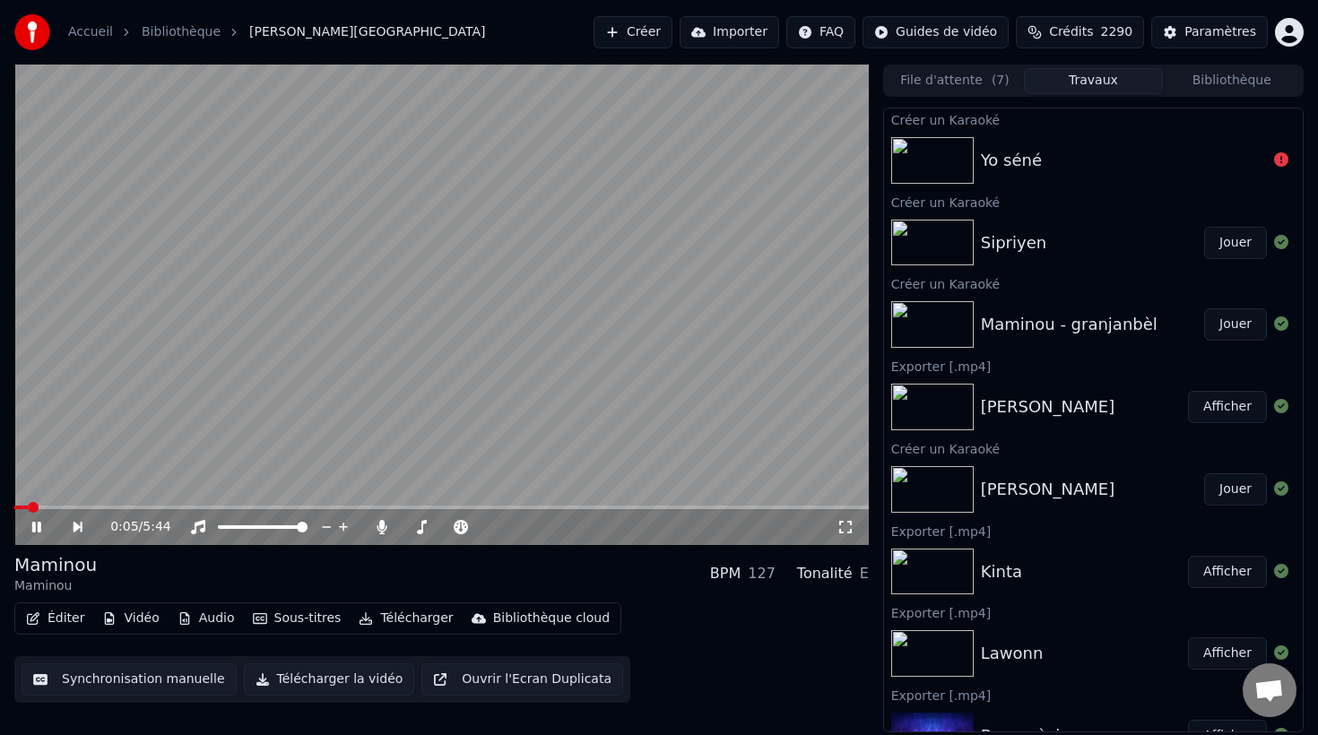
click at [66, 615] on button "Éditer" at bounding box center [55, 618] width 73 height 25
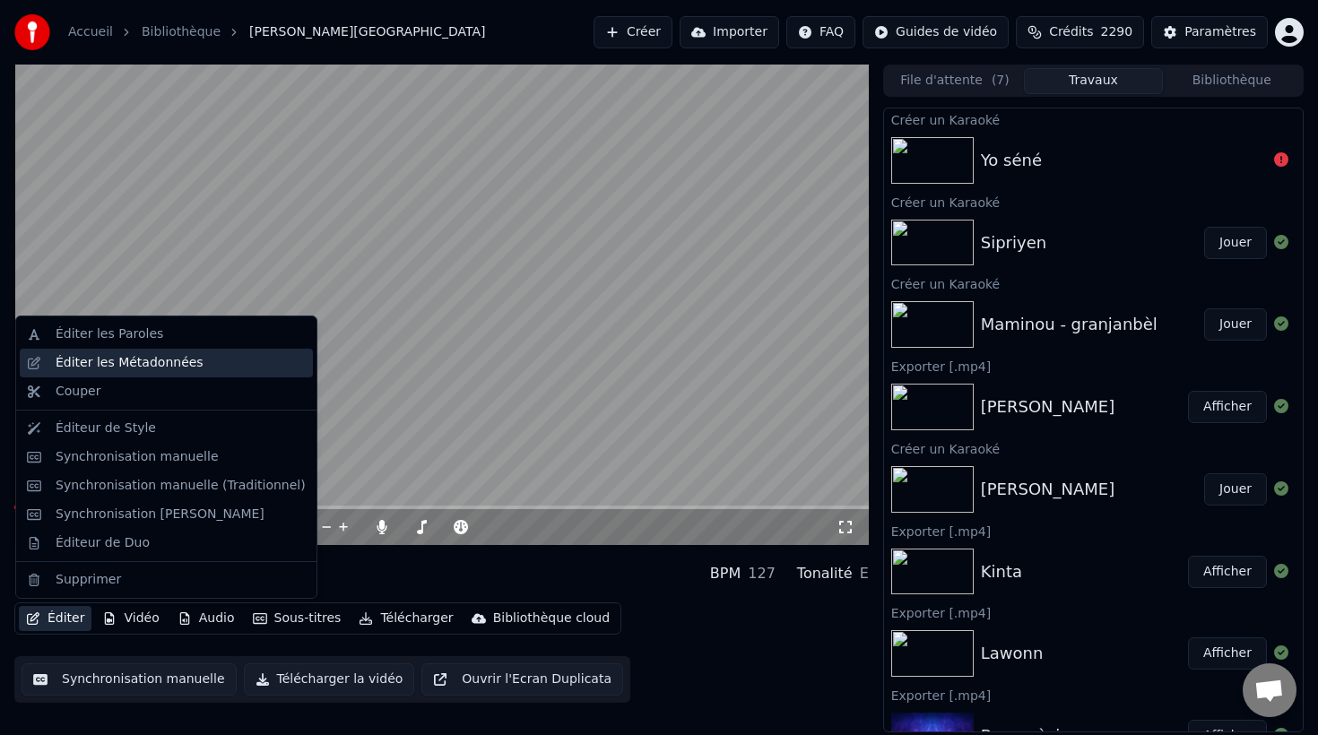
click at [137, 359] on div "Éditer les Métadonnées" at bounding box center [130, 363] width 148 height 18
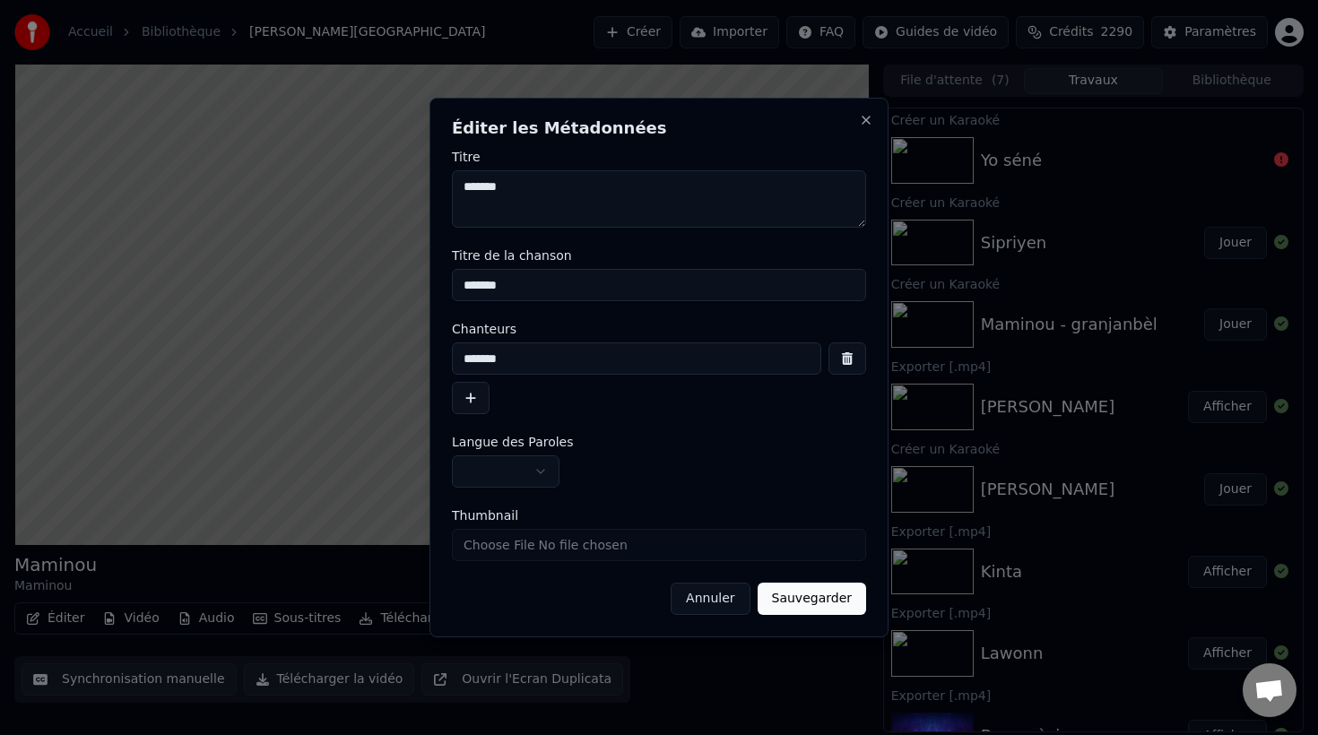
click at [528, 286] on input "*******" at bounding box center [659, 285] width 414 height 32
click at [846, 359] on button "button" at bounding box center [847, 358] width 38 height 32
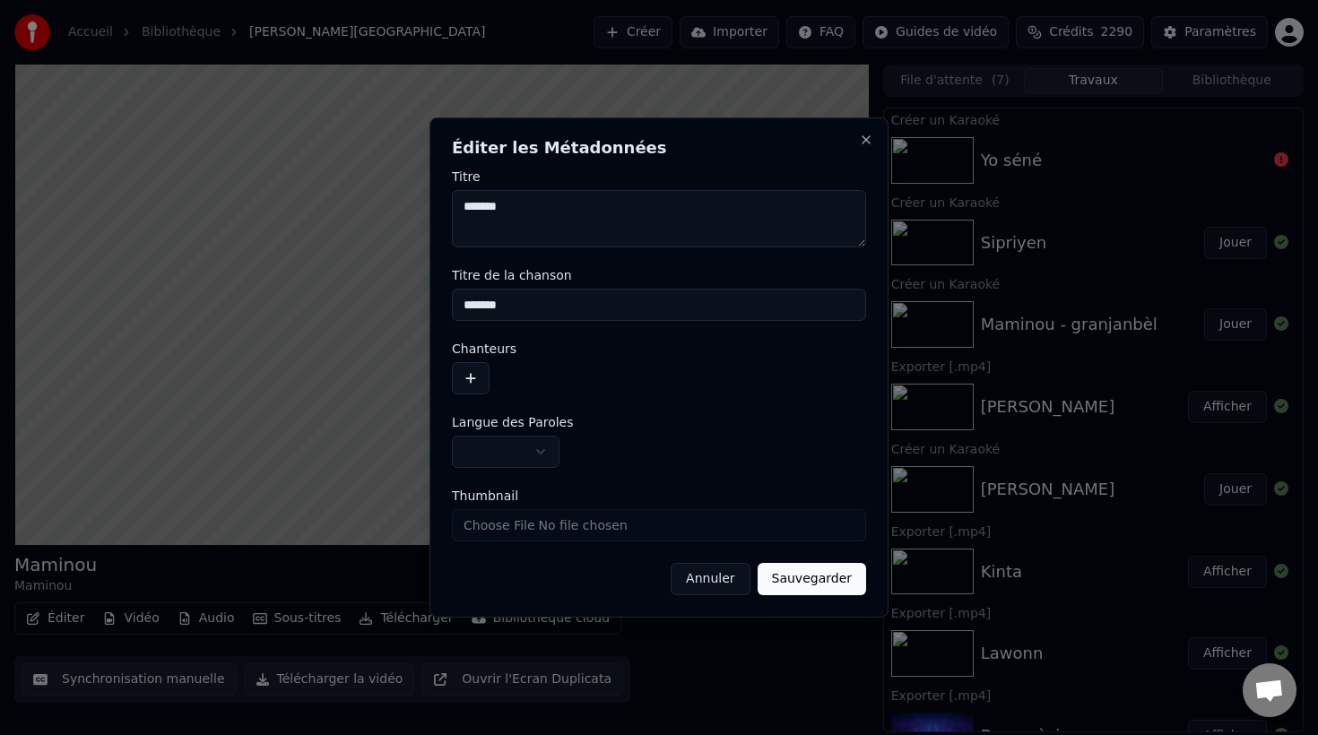
click at [805, 579] on button "Sauvegarder" at bounding box center [811, 579] width 108 height 32
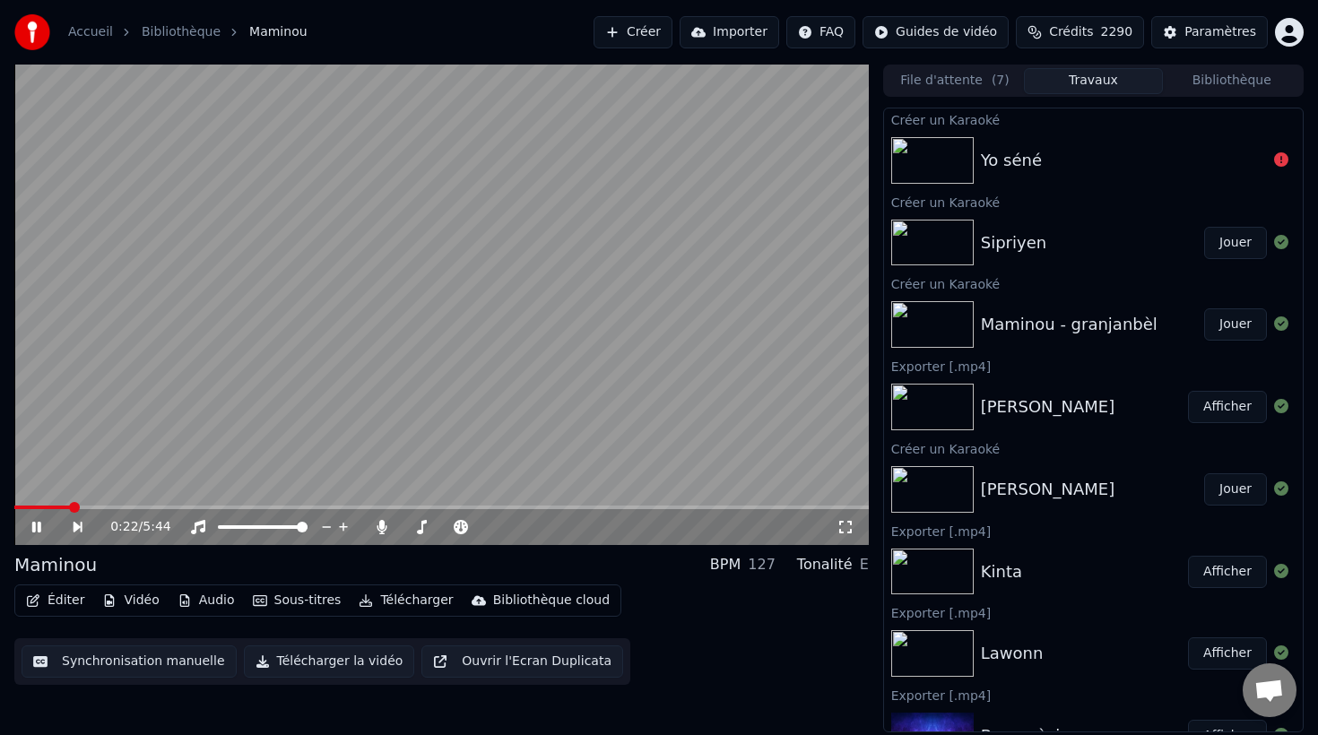
click at [125, 670] on button "Synchronisation manuelle" at bounding box center [129, 661] width 215 height 32
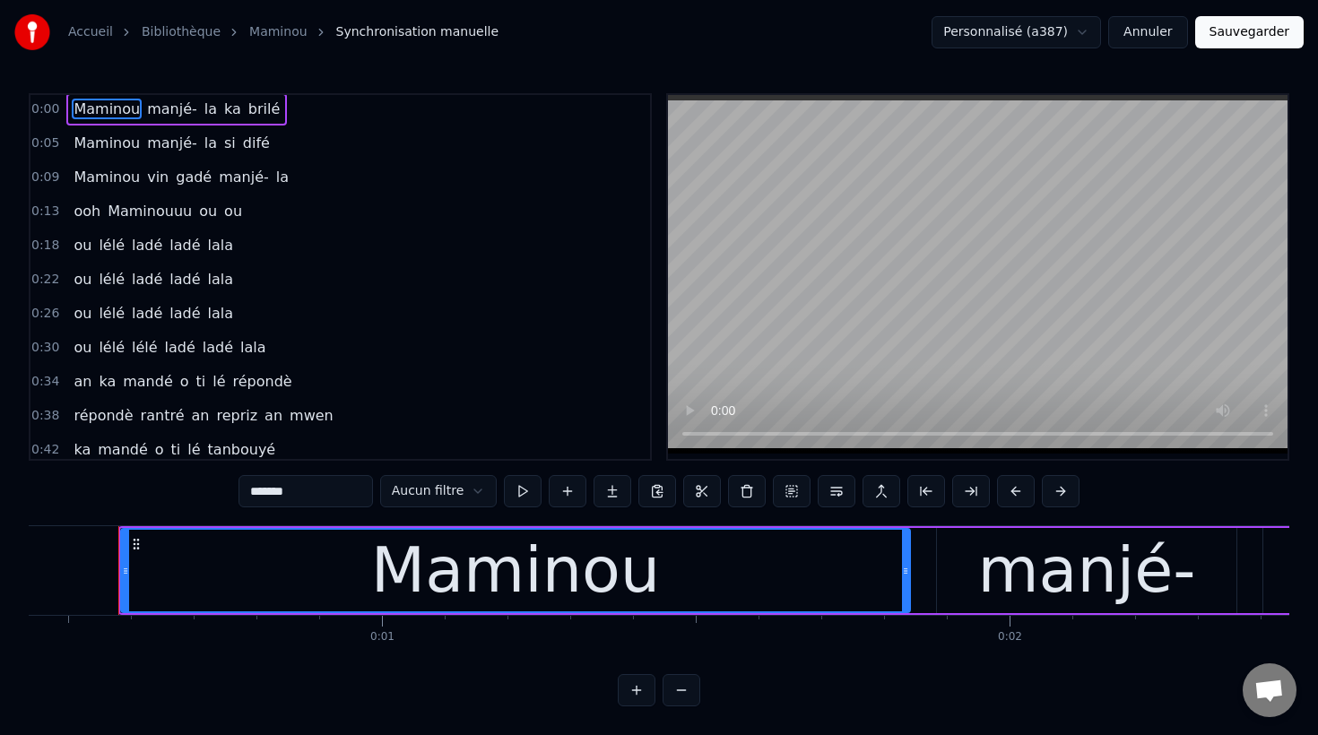
scroll to position [2, 0]
click at [197, 209] on span "ou" at bounding box center [208, 212] width 22 height 21
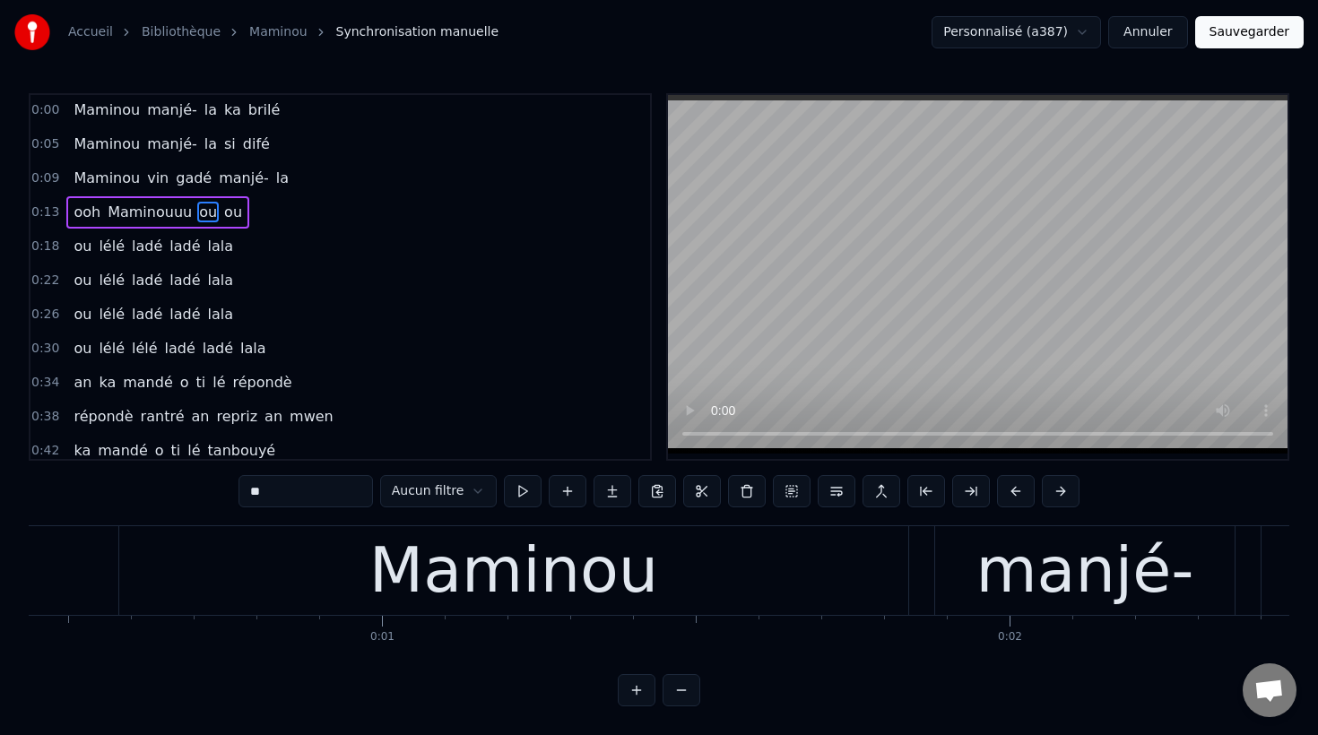
type input "**"
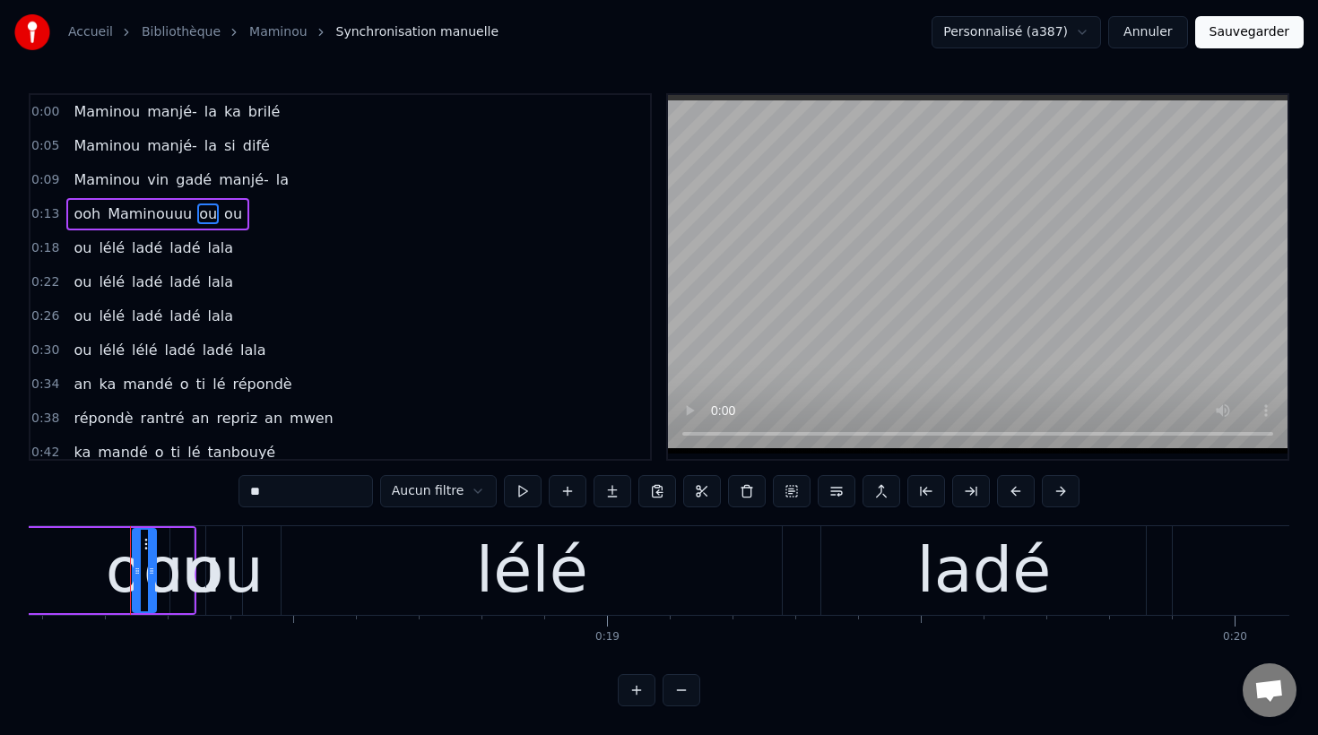
scroll to position [0, 11355]
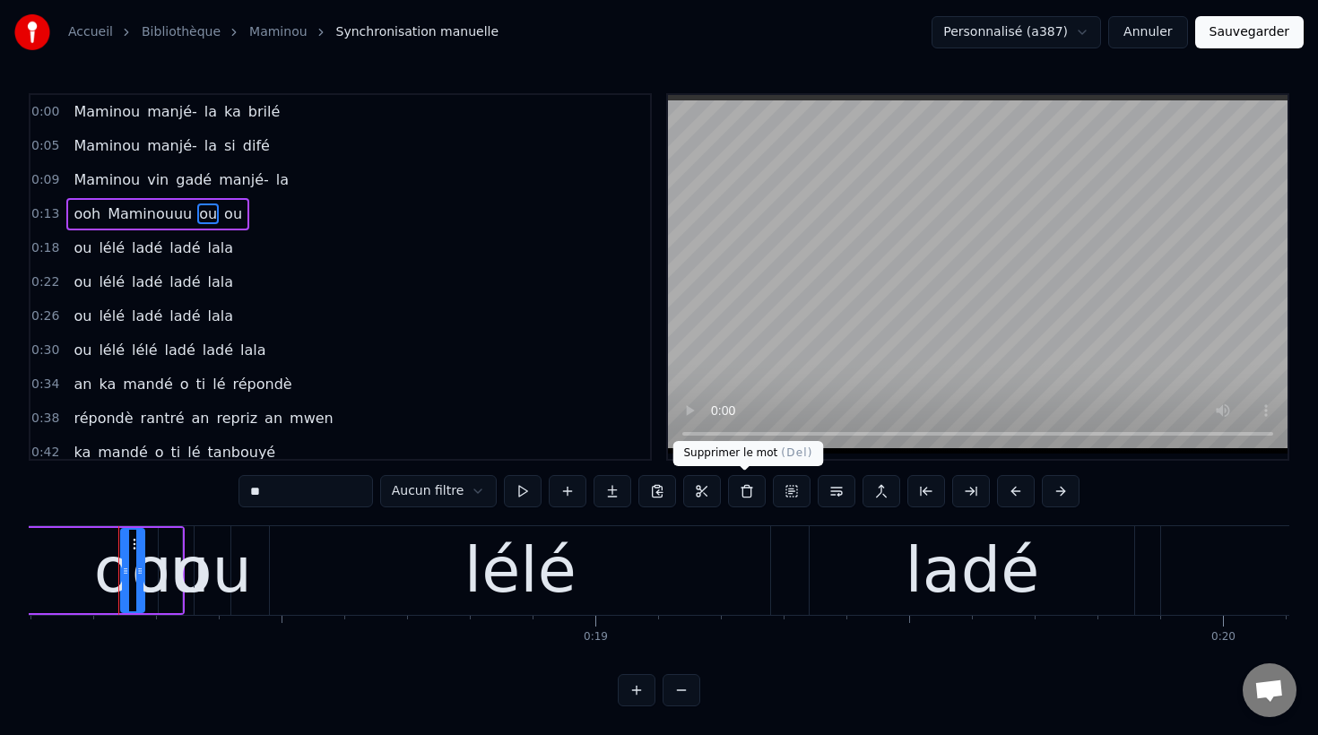
click at [743, 492] on button at bounding box center [747, 491] width 38 height 32
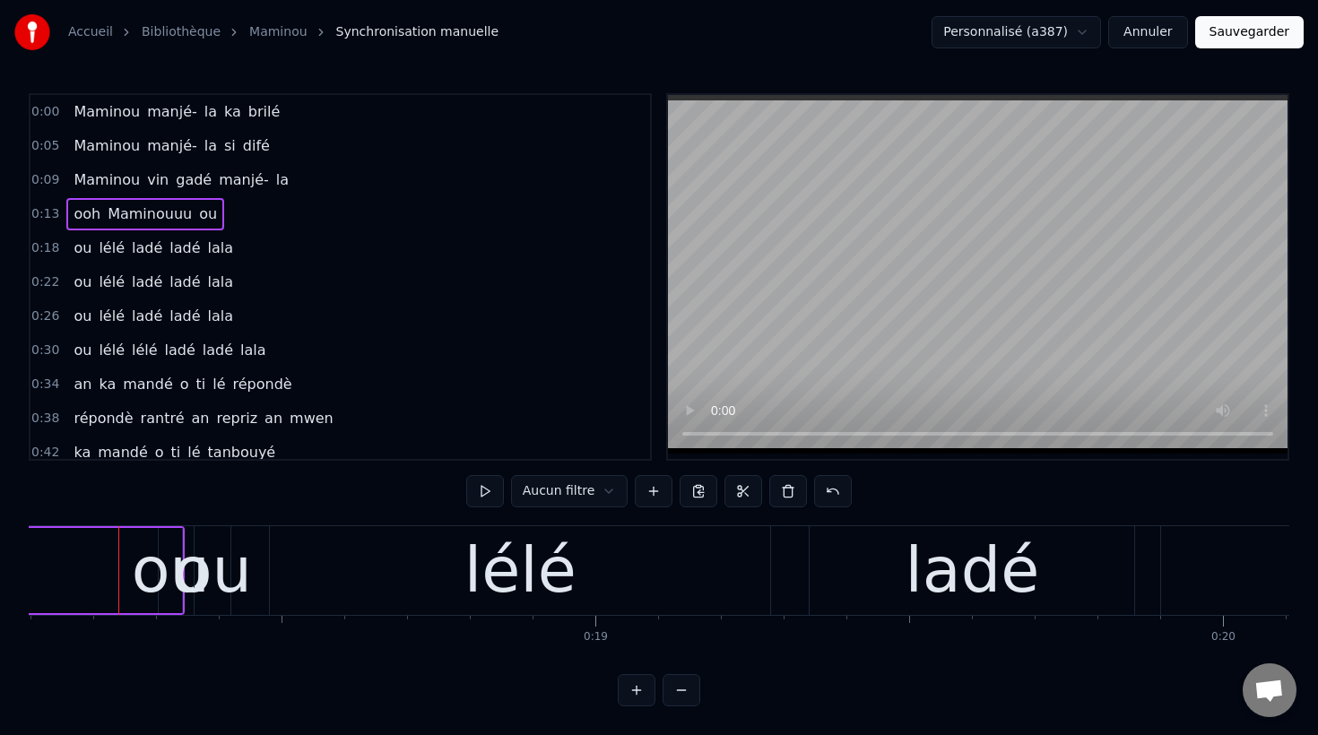
click at [197, 217] on span "ou" at bounding box center [208, 213] width 22 height 21
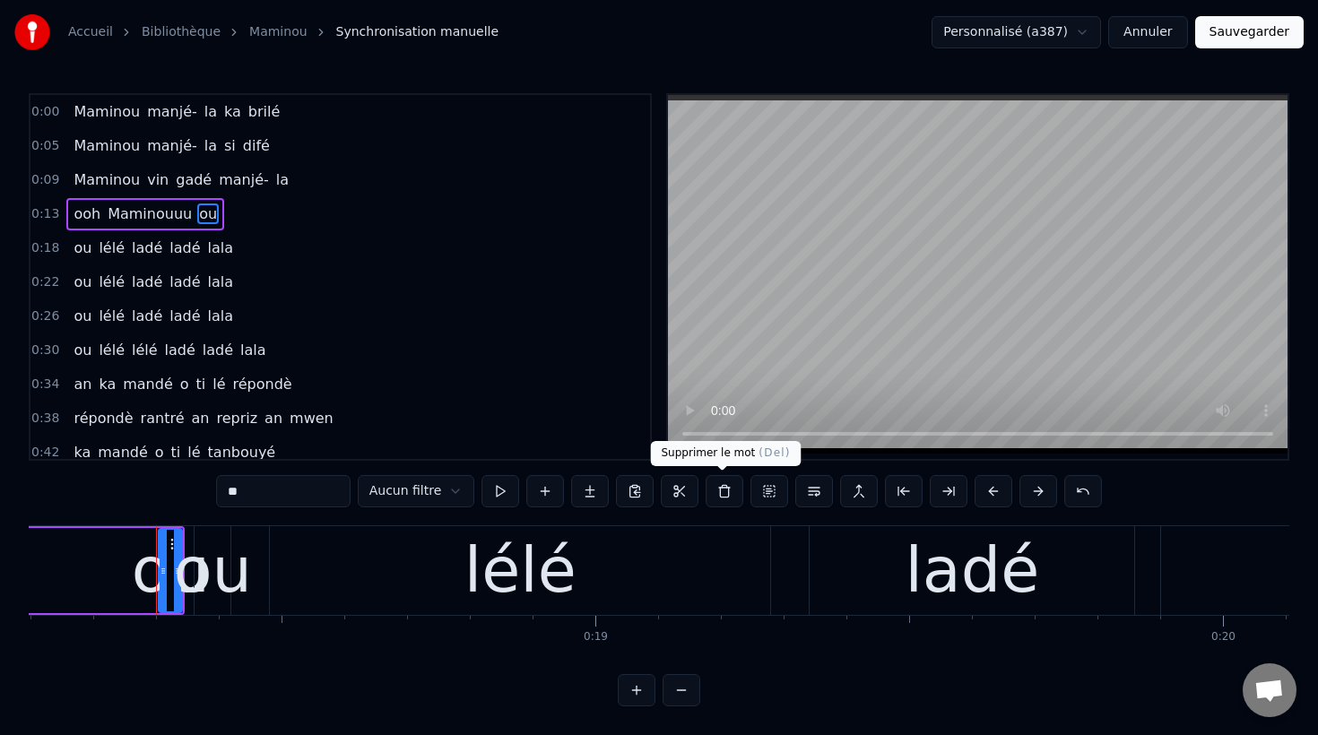
click at [724, 490] on button at bounding box center [724, 491] width 38 height 32
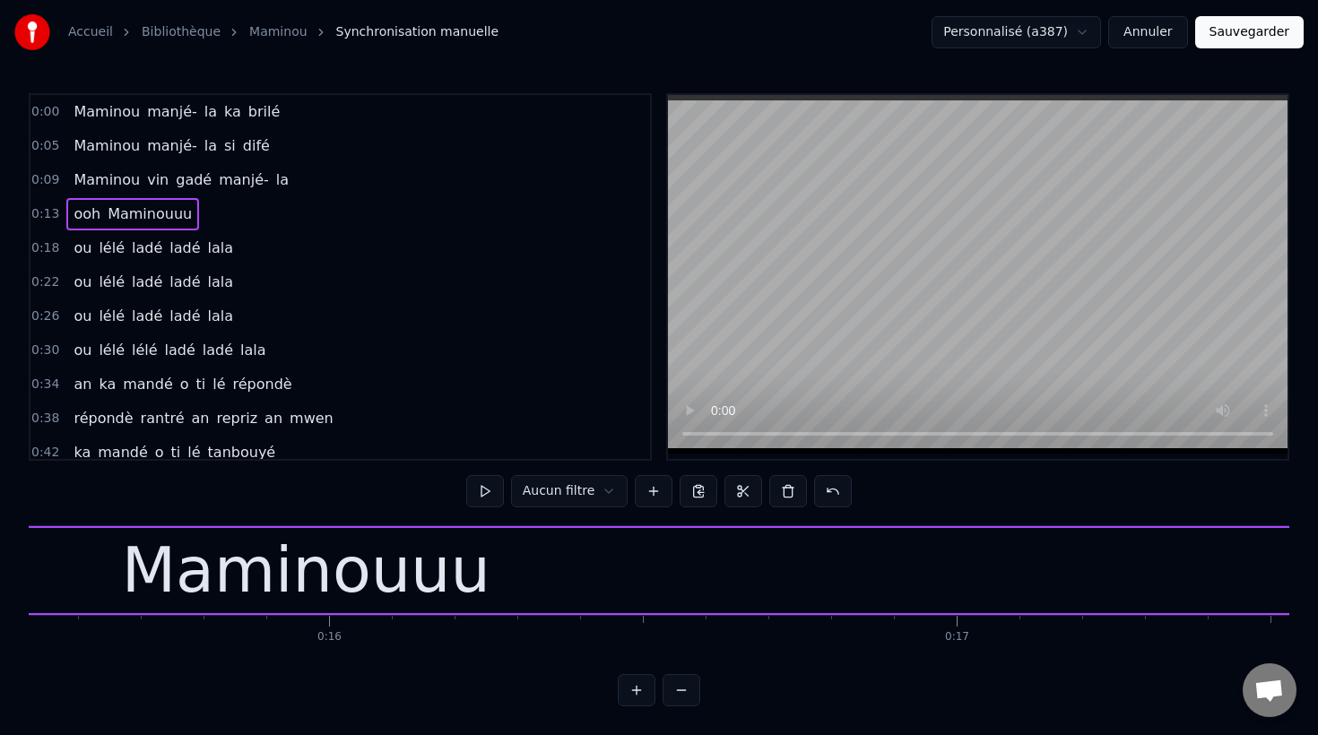
scroll to position [0, 9676]
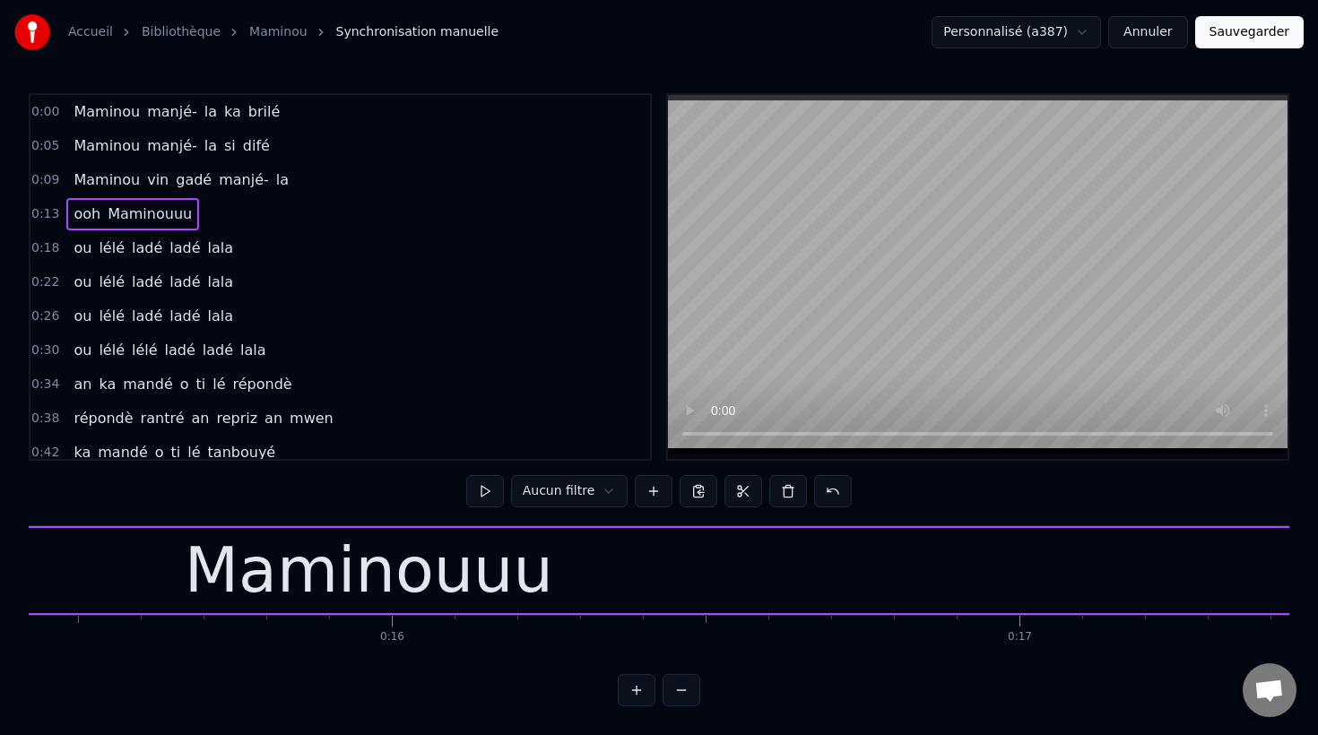
click at [1265, 35] on button "Sauvegarder" at bounding box center [1249, 32] width 108 height 32
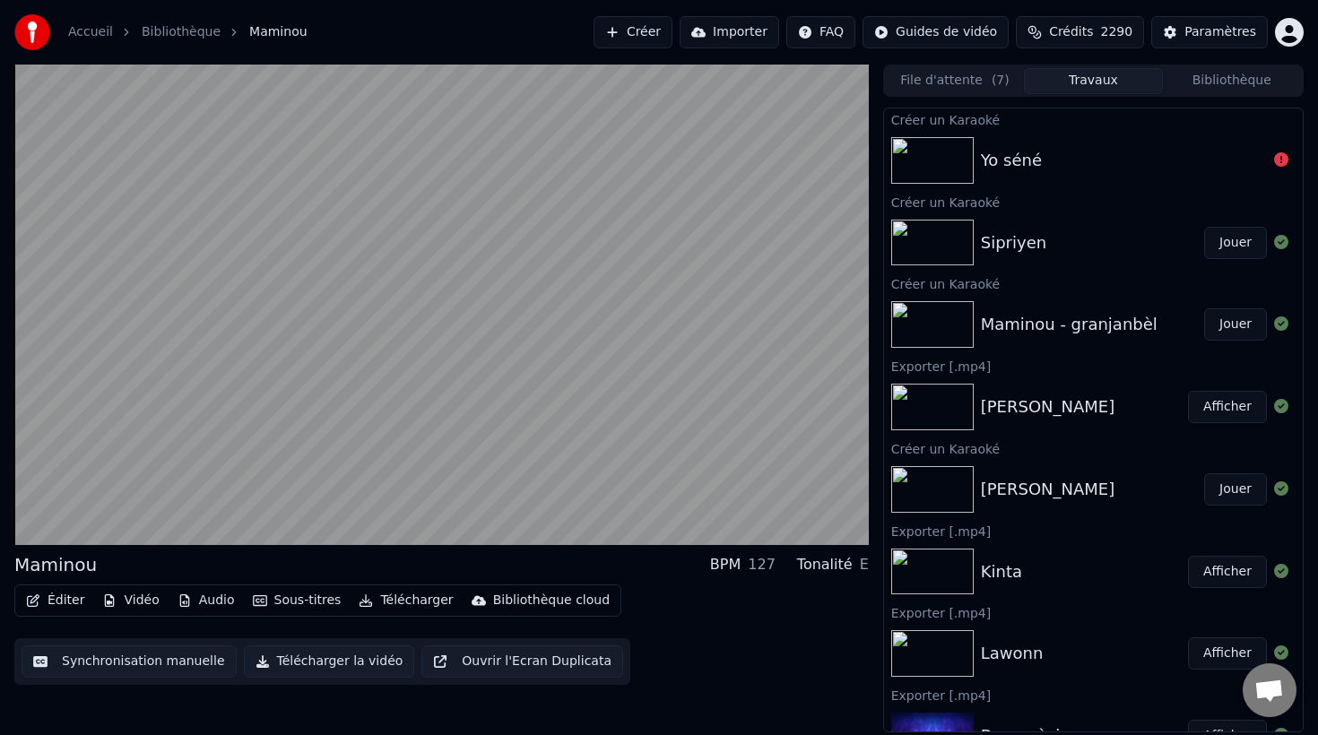
click at [1085, 82] on button "Travaux" at bounding box center [1093, 81] width 138 height 26
click at [1092, 87] on button "Travaux" at bounding box center [1093, 81] width 138 height 26
click at [980, 83] on button "File d'attente ( 7 )" at bounding box center [955, 81] width 138 height 26
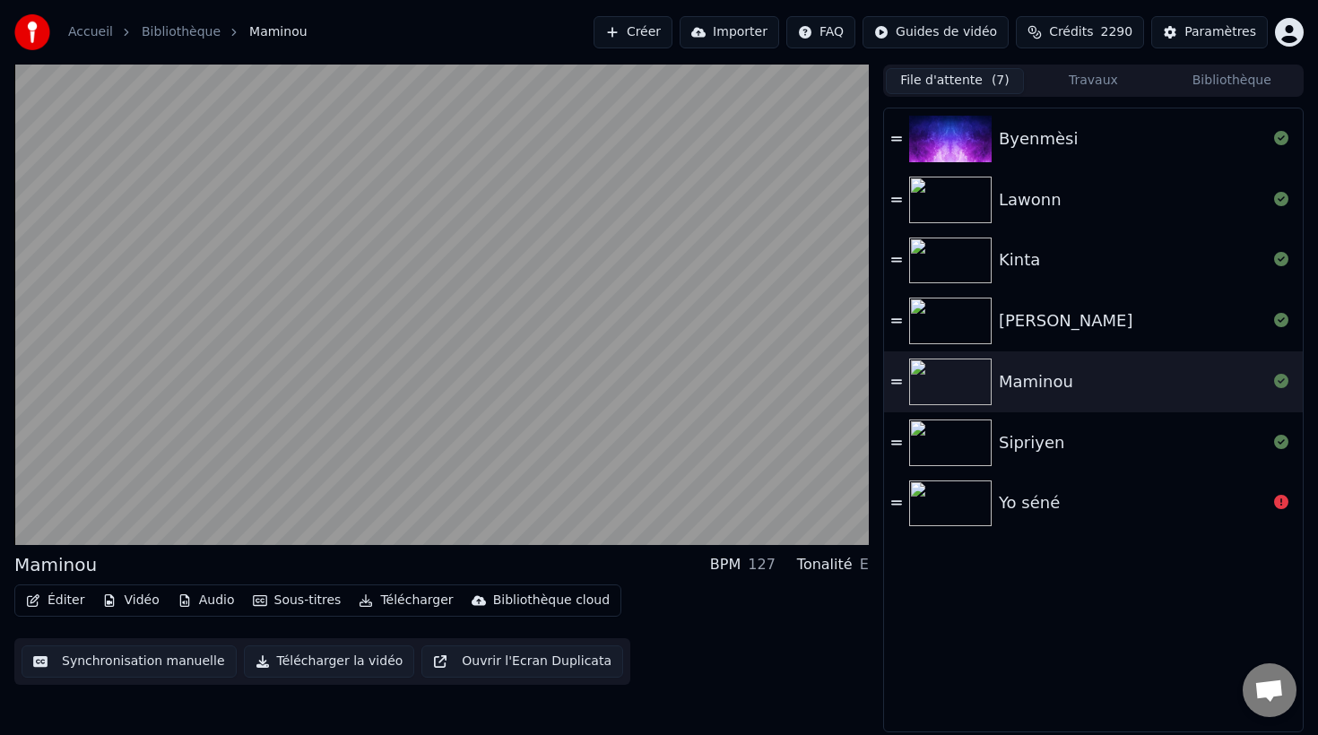
click at [1107, 77] on button "Travaux" at bounding box center [1093, 81] width 138 height 26
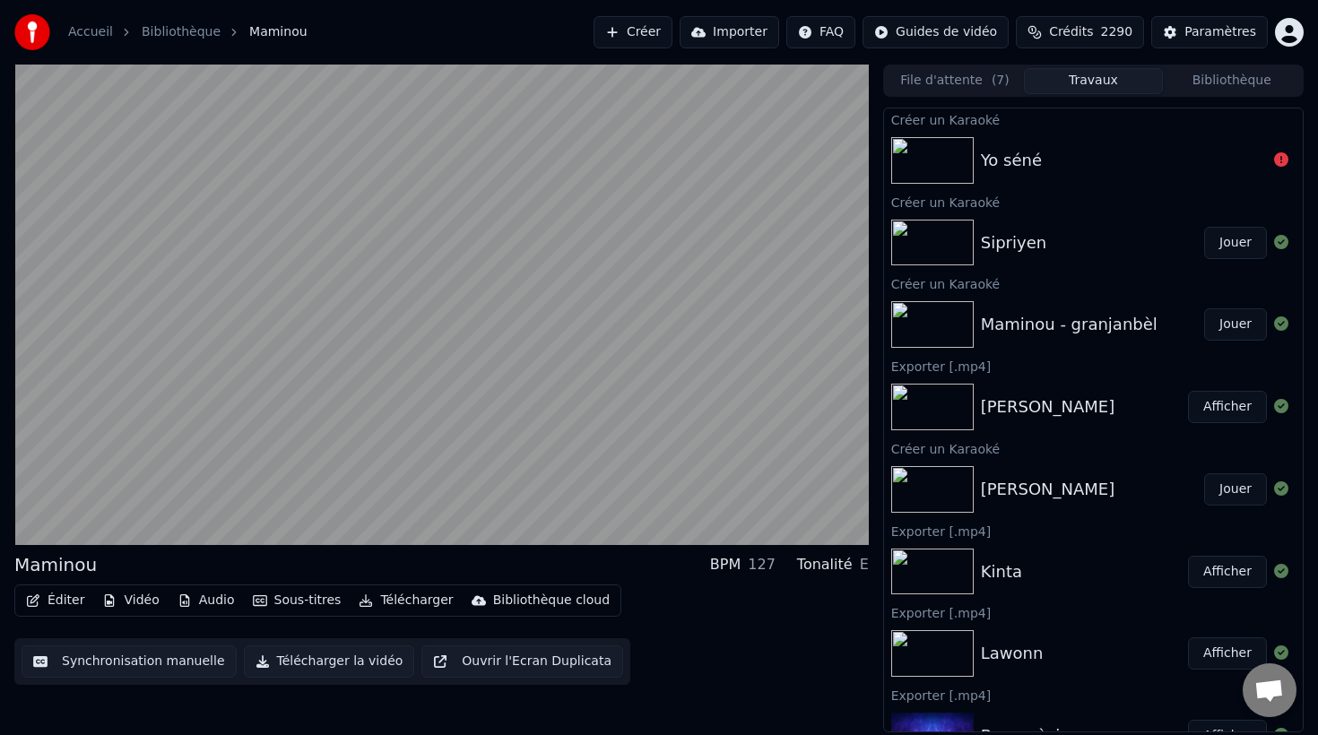
click at [1082, 156] on div "Yo séné" at bounding box center [1124, 160] width 286 height 25
click at [1280, 162] on icon at bounding box center [1281, 159] width 14 height 14
click at [1069, 147] on div "Yo séné" at bounding box center [1093, 160] width 419 height 61
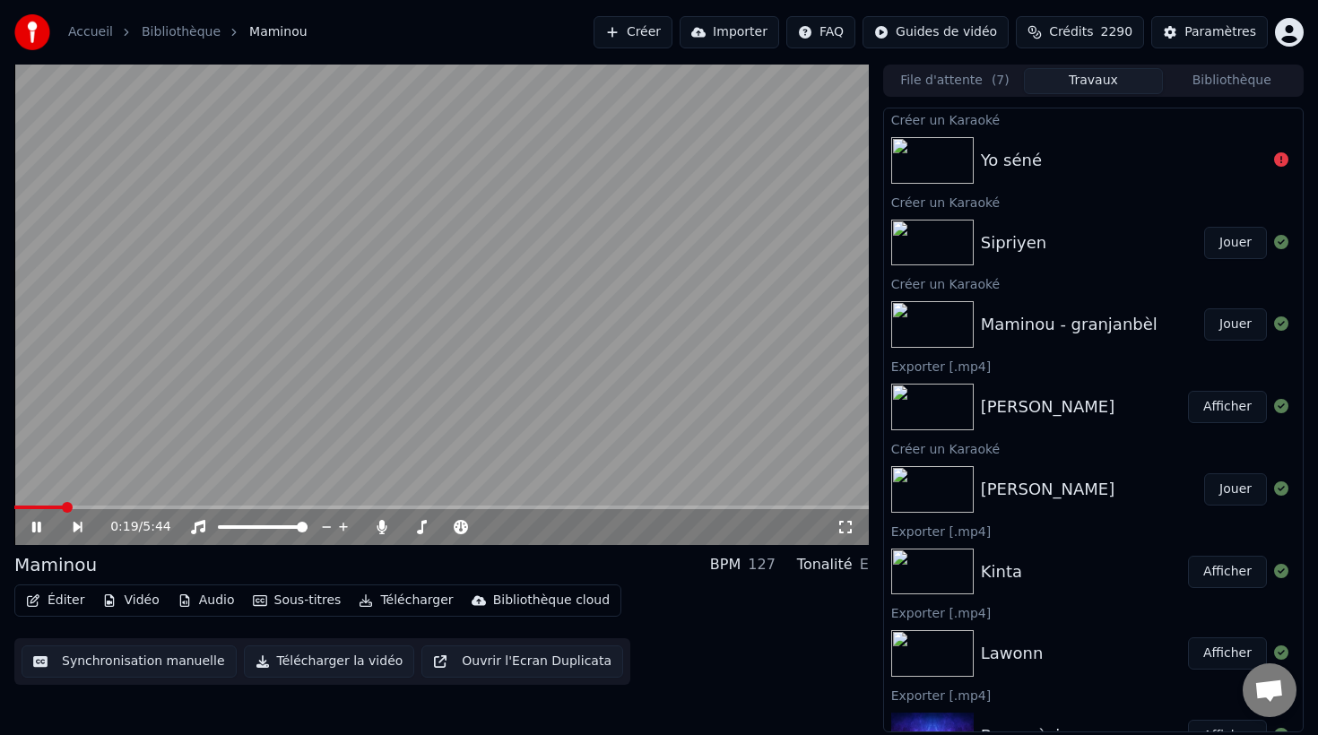
click at [42, 525] on icon at bounding box center [49, 527] width 41 height 14
click at [951, 75] on button "File d'attente ( 7 )" at bounding box center [955, 81] width 138 height 26
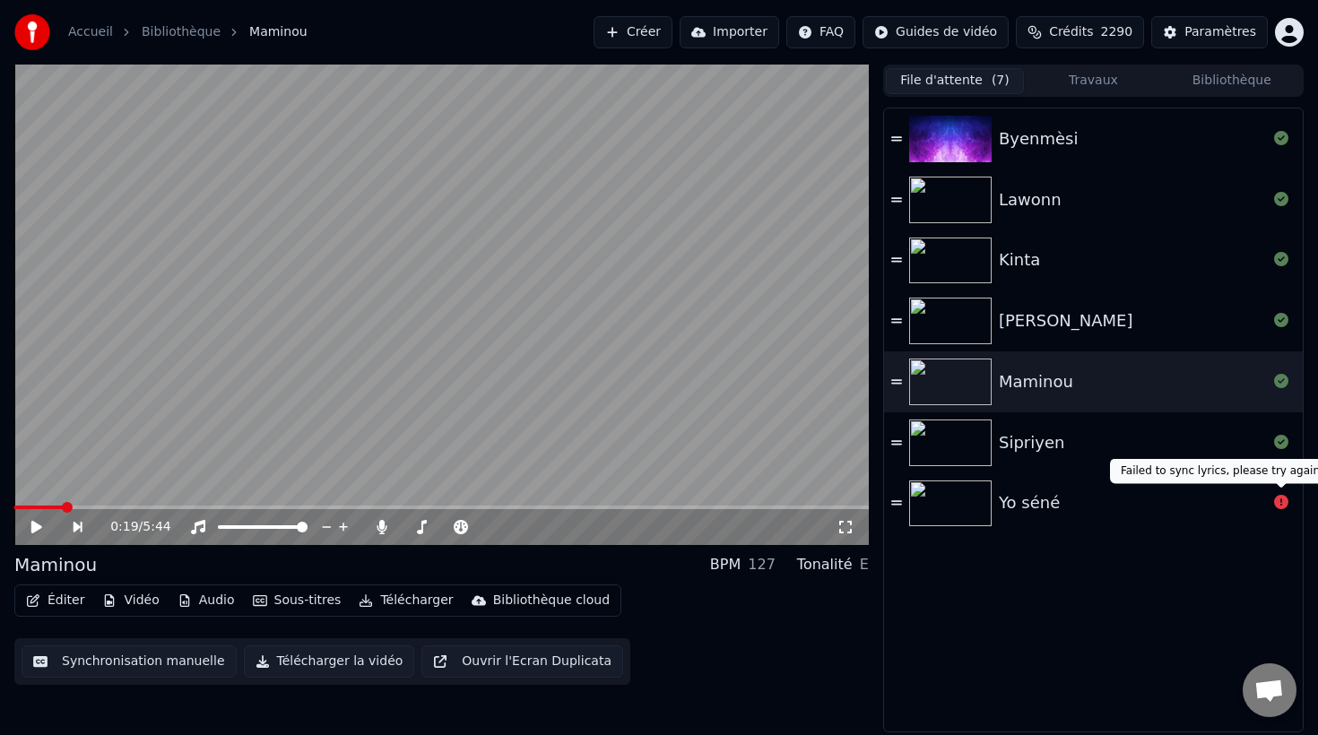
click at [1279, 501] on icon at bounding box center [1281, 502] width 14 height 14
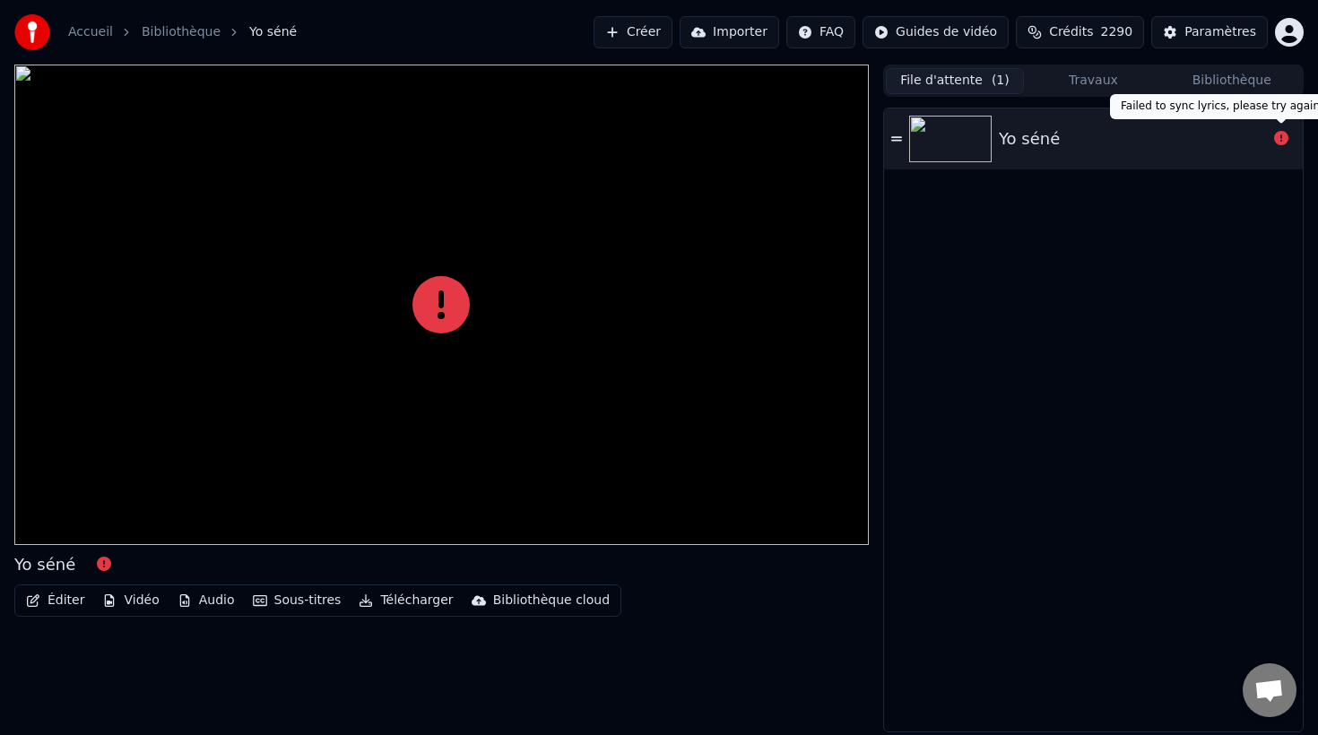
click at [1280, 136] on icon at bounding box center [1281, 138] width 14 height 14
click at [1093, 82] on button "Travaux" at bounding box center [1093, 81] width 138 height 26
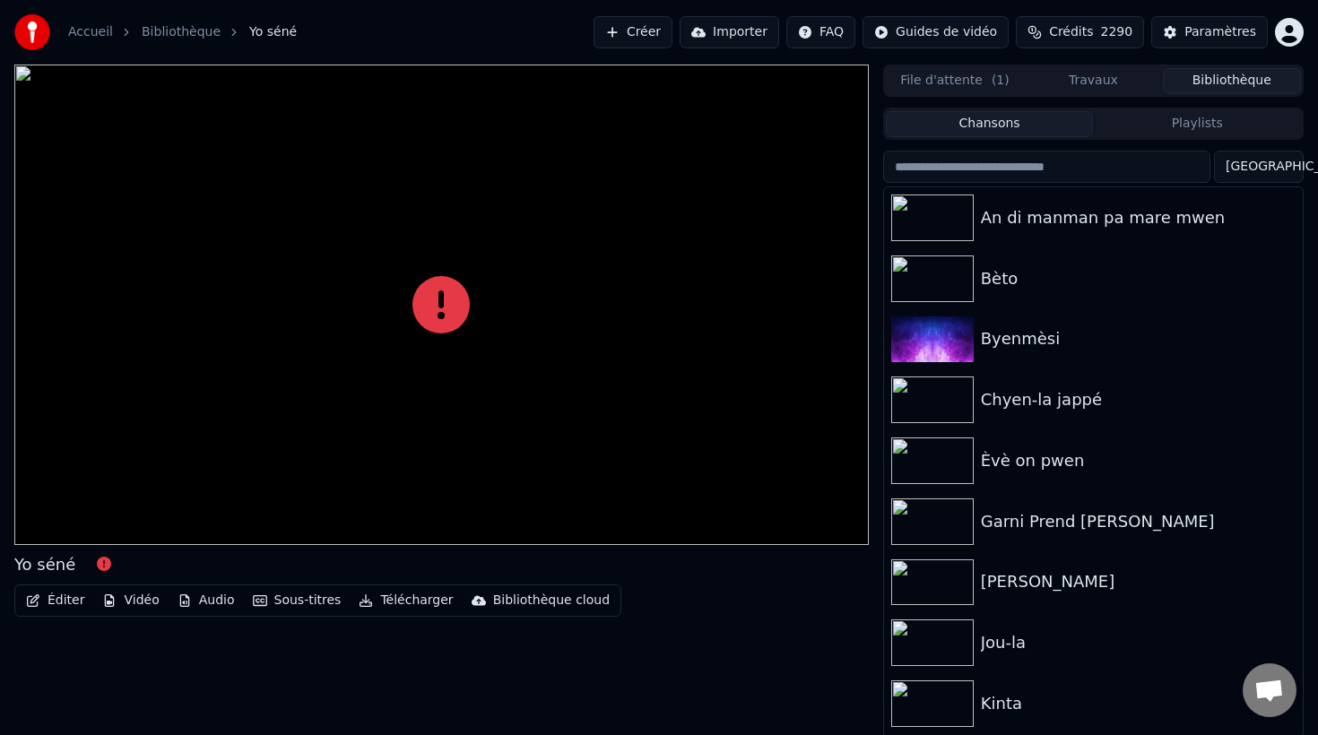
click at [1239, 82] on button "Bibliothèque" at bounding box center [1232, 81] width 138 height 26
click at [1162, 166] on input "search" at bounding box center [1046, 167] width 327 height 32
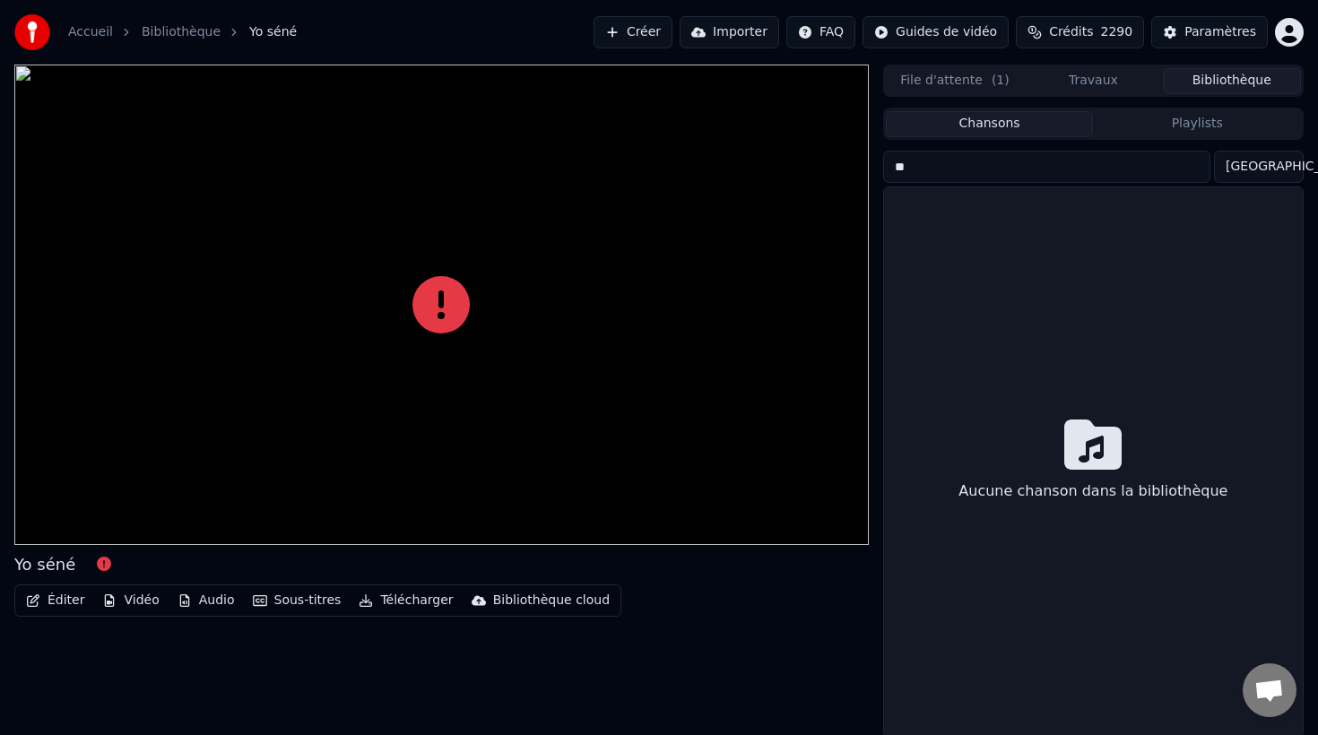
type input "*"
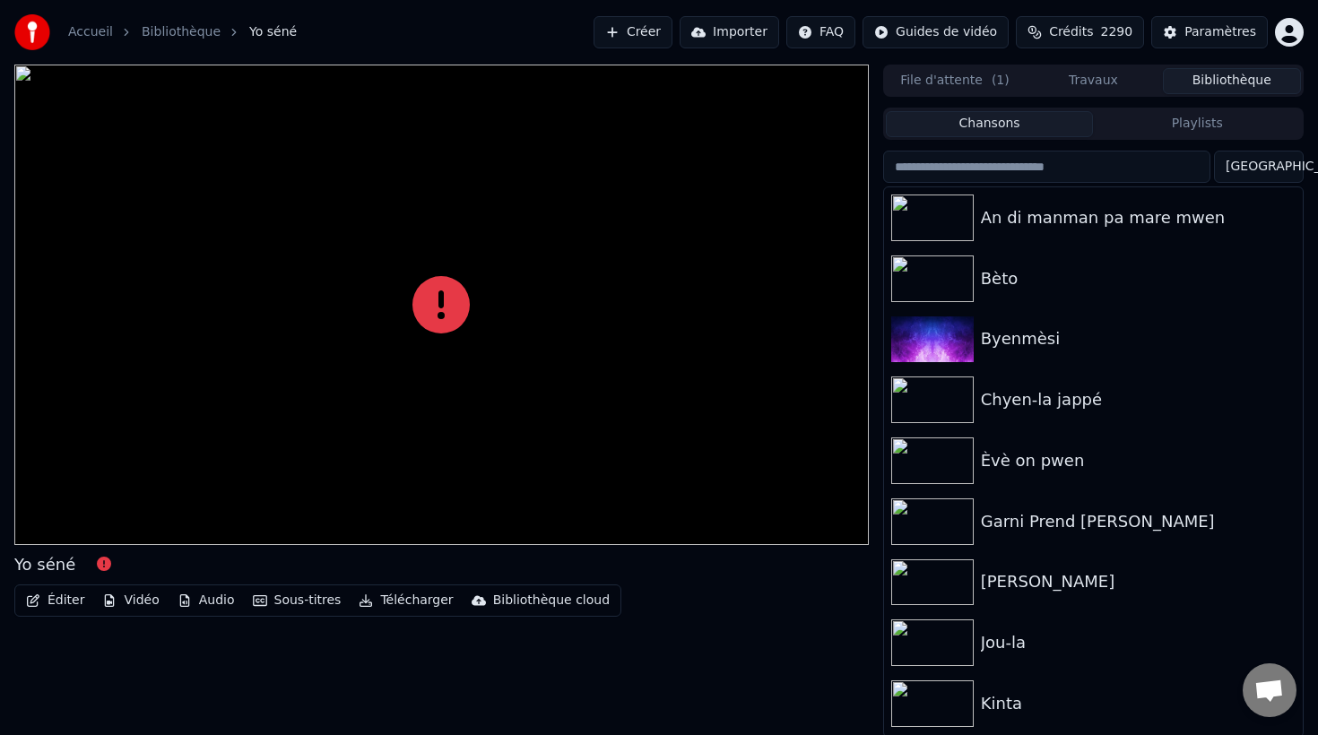
drag, startPoint x: 449, startPoint y: 471, endPoint x: 448, endPoint y: 385, distance: 86.1
click at [448, 445] on div at bounding box center [441, 305] width 854 height 480
click at [435, 304] on icon at bounding box center [440, 304] width 57 height 57
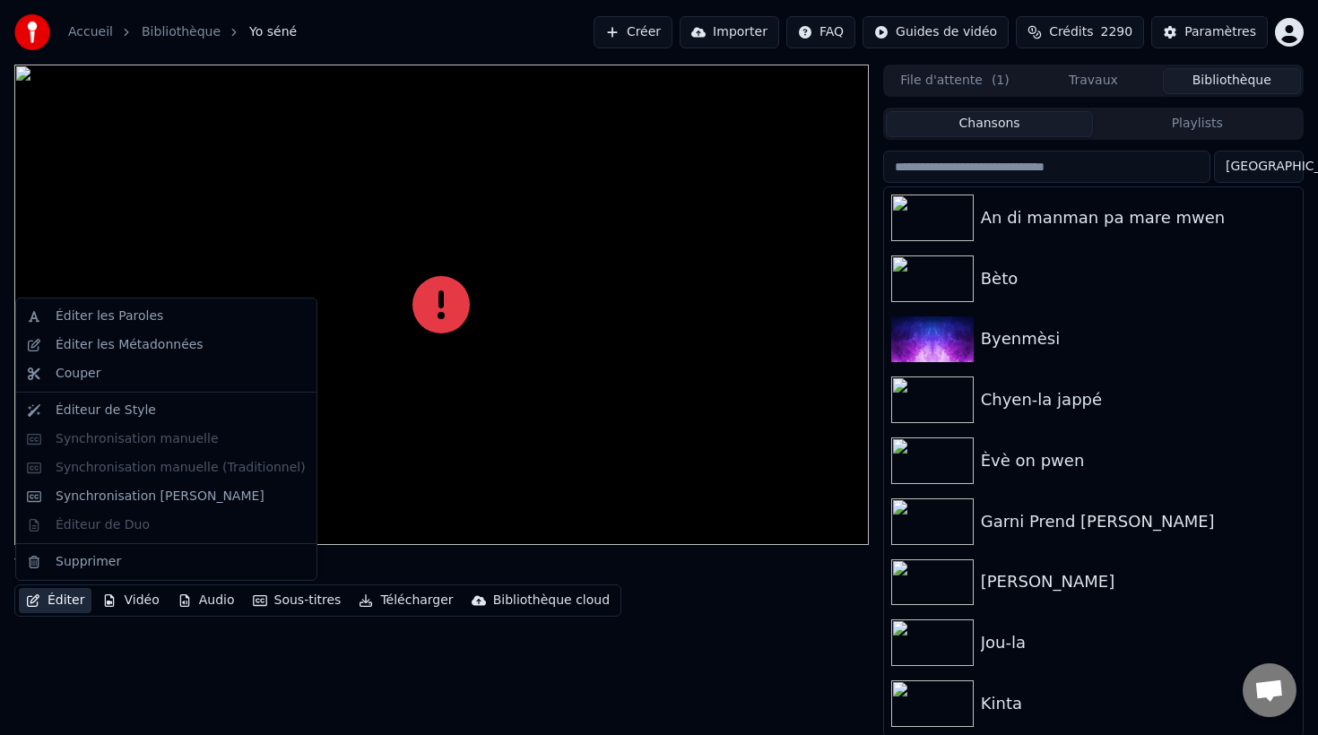
click at [65, 600] on button "Éditer" at bounding box center [55, 600] width 73 height 25
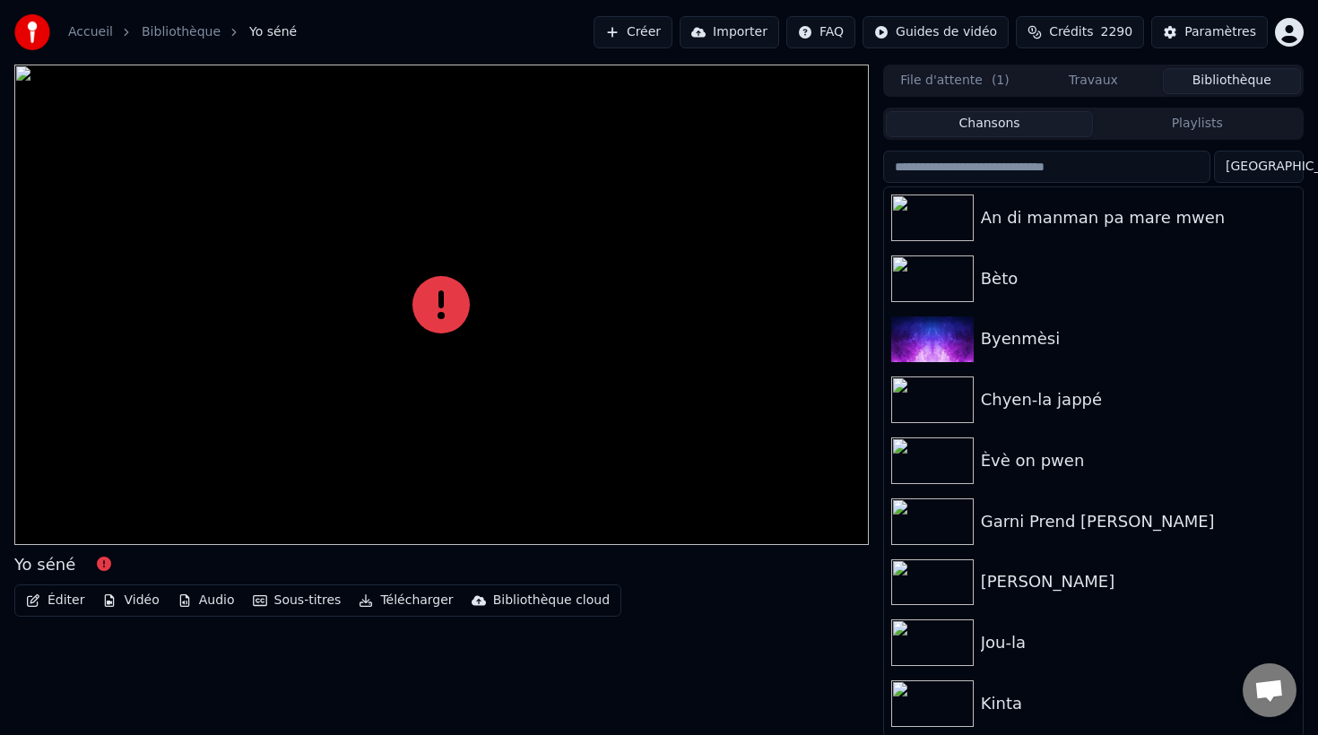
click at [226, 654] on div "Yo séné Éditer Vidéo Audio Sous-titres Télécharger Bibliothèque cloud" at bounding box center [441, 401] width 854 height 673
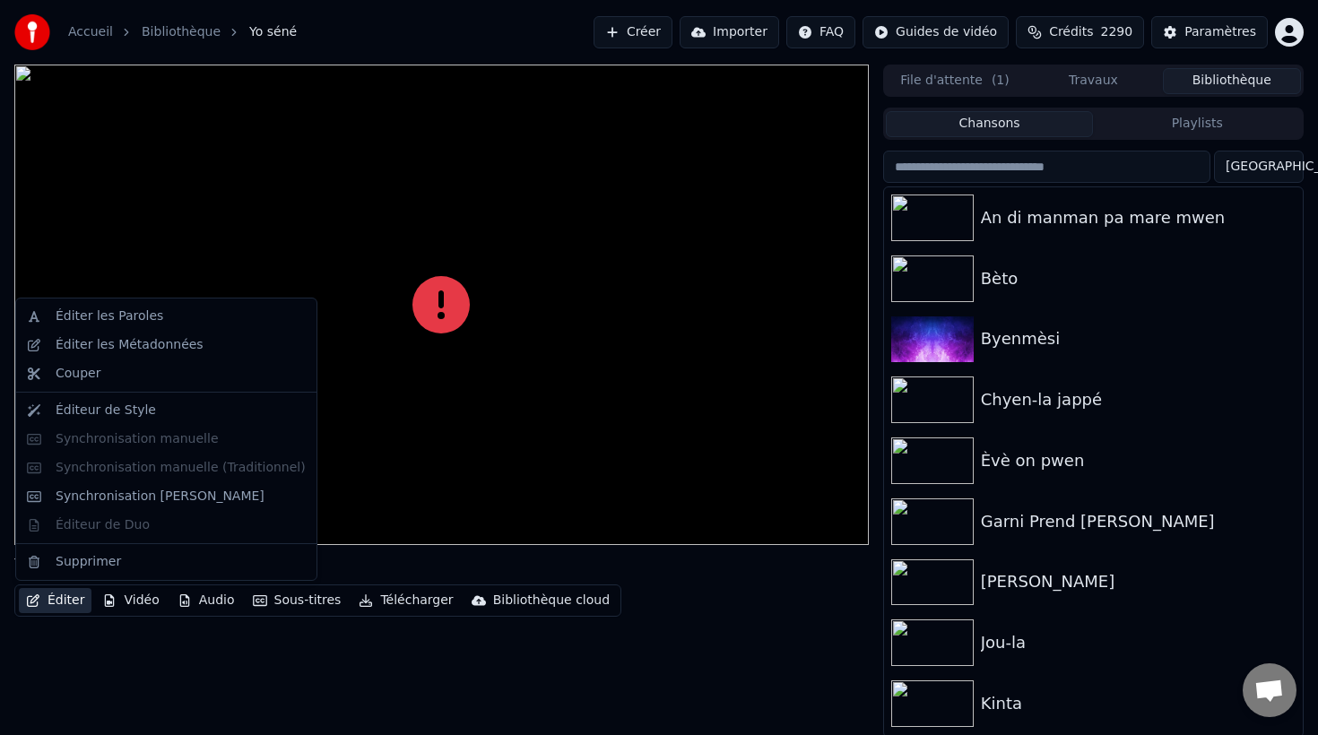
click at [71, 600] on button "Éditer" at bounding box center [55, 600] width 73 height 25
click at [124, 525] on div "Éditer les Paroles Éditer les Métadonnées Couper Éditeur de Style Synchronisati…" at bounding box center [166, 439] width 302 height 283
click at [134, 341] on div "Éditer les Métadonnées" at bounding box center [130, 345] width 148 height 18
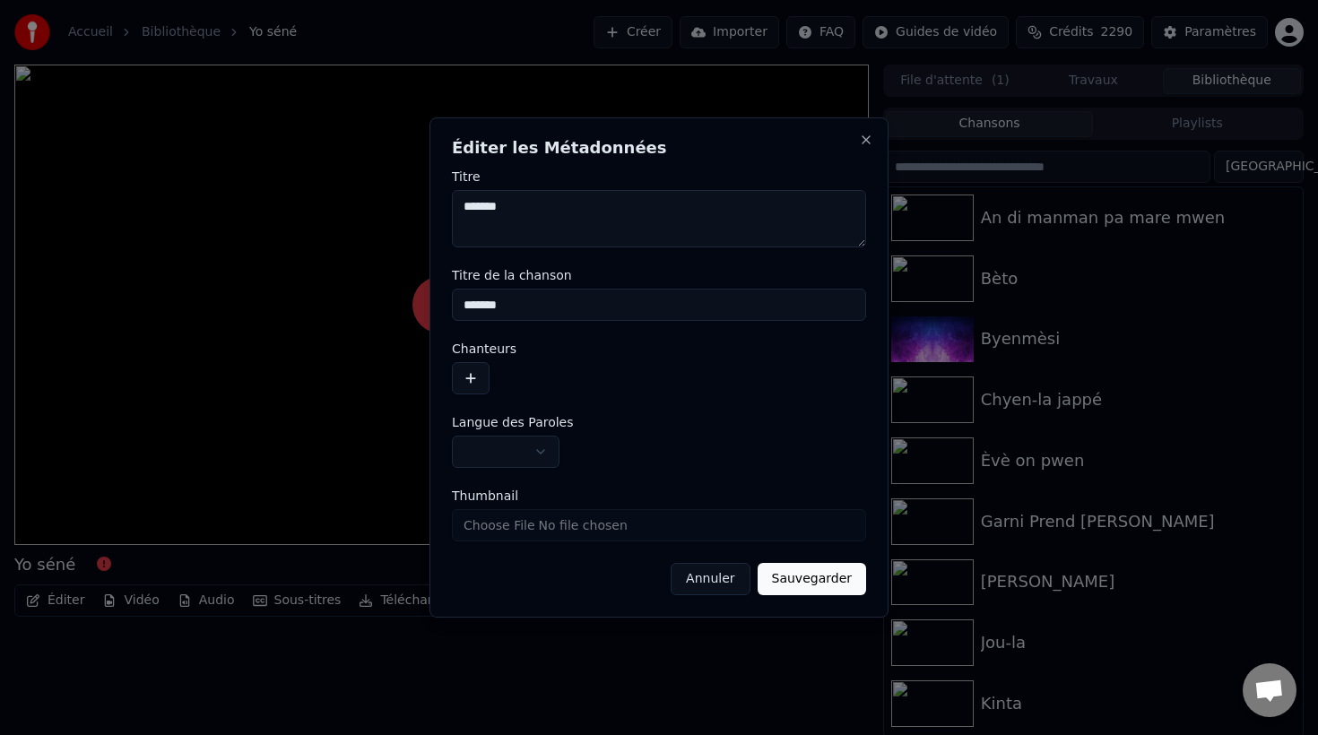
click at [717, 577] on button "Annuler" at bounding box center [709, 579] width 79 height 32
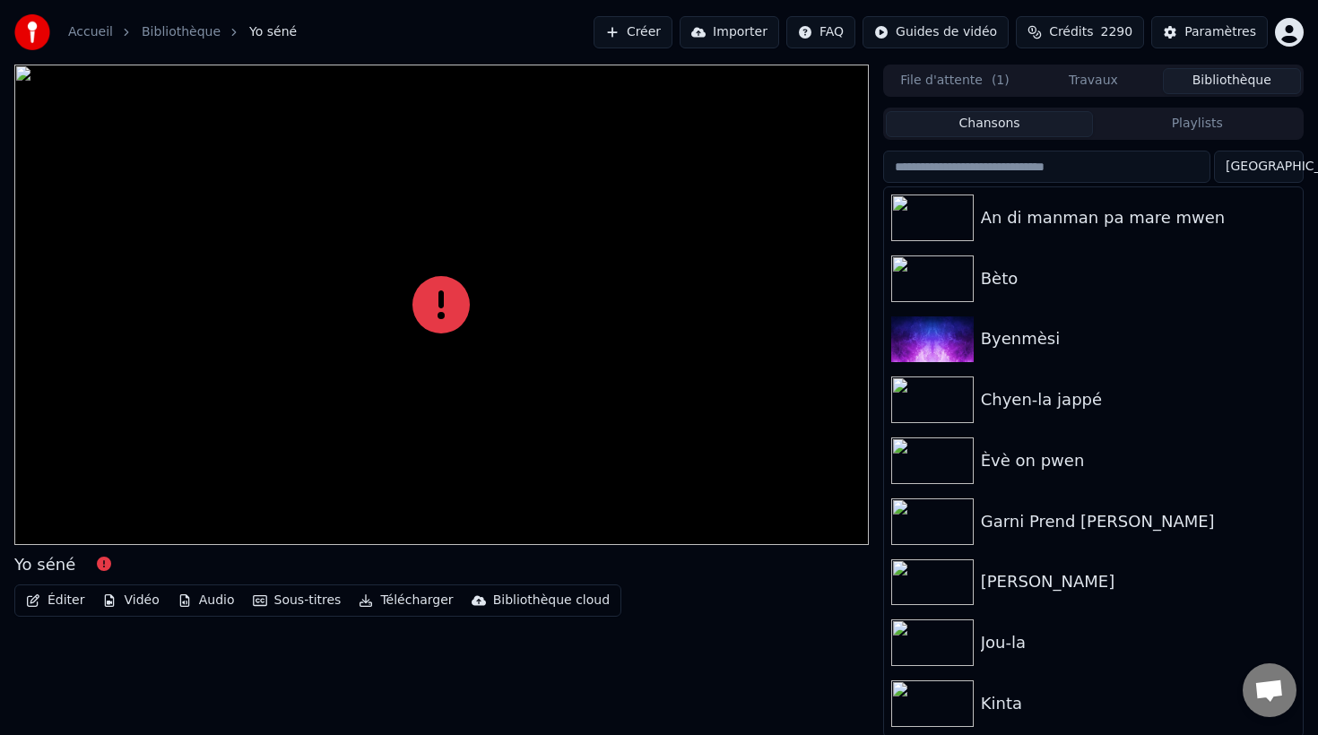
drag, startPoint x: 514, startPoint y: 182, endPoint x: 649, endPoint y: 170, distance: 135.0
click at [640, 170] on div at bounding box center [441, 305] width 854 height 480
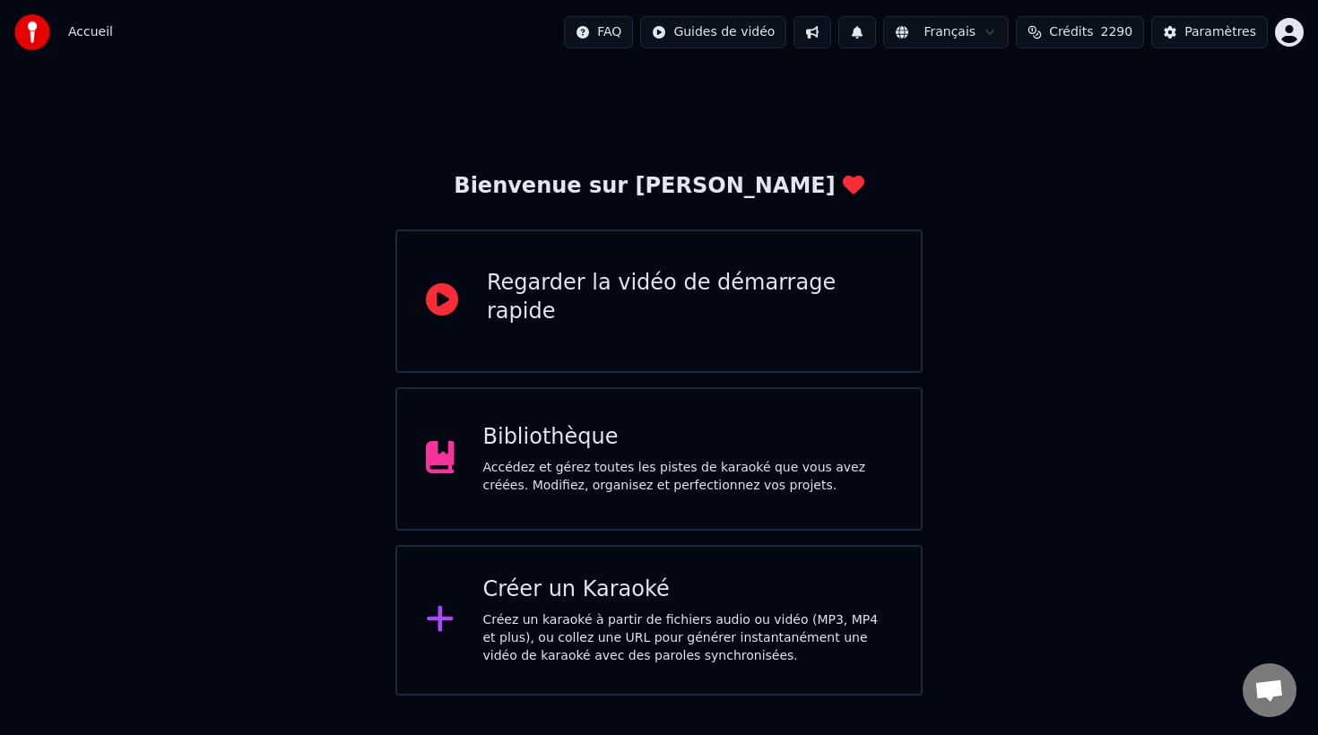
click at [1112, 35] on span "2290" at bounding box center [1117, 32] width 32 height 18
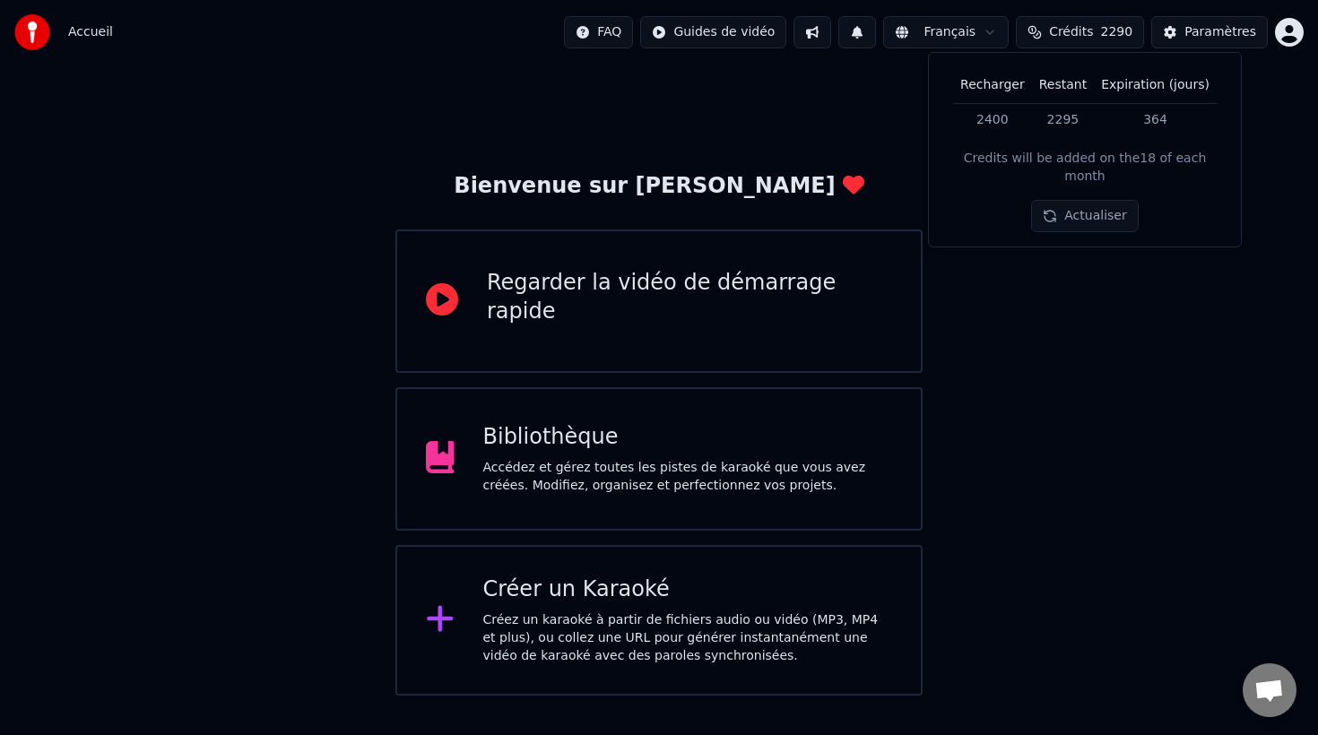
click at [1094, 200] on button "Actualiser" at bounding box center [1084, 216] width 107 height 32
click at [559, 627] on div "Créez un karaoké à partir de fichiers audio ou vidéo (MP3, MP4 et plus), ou col…" at bounding box center [688, 638] width 410 height 54
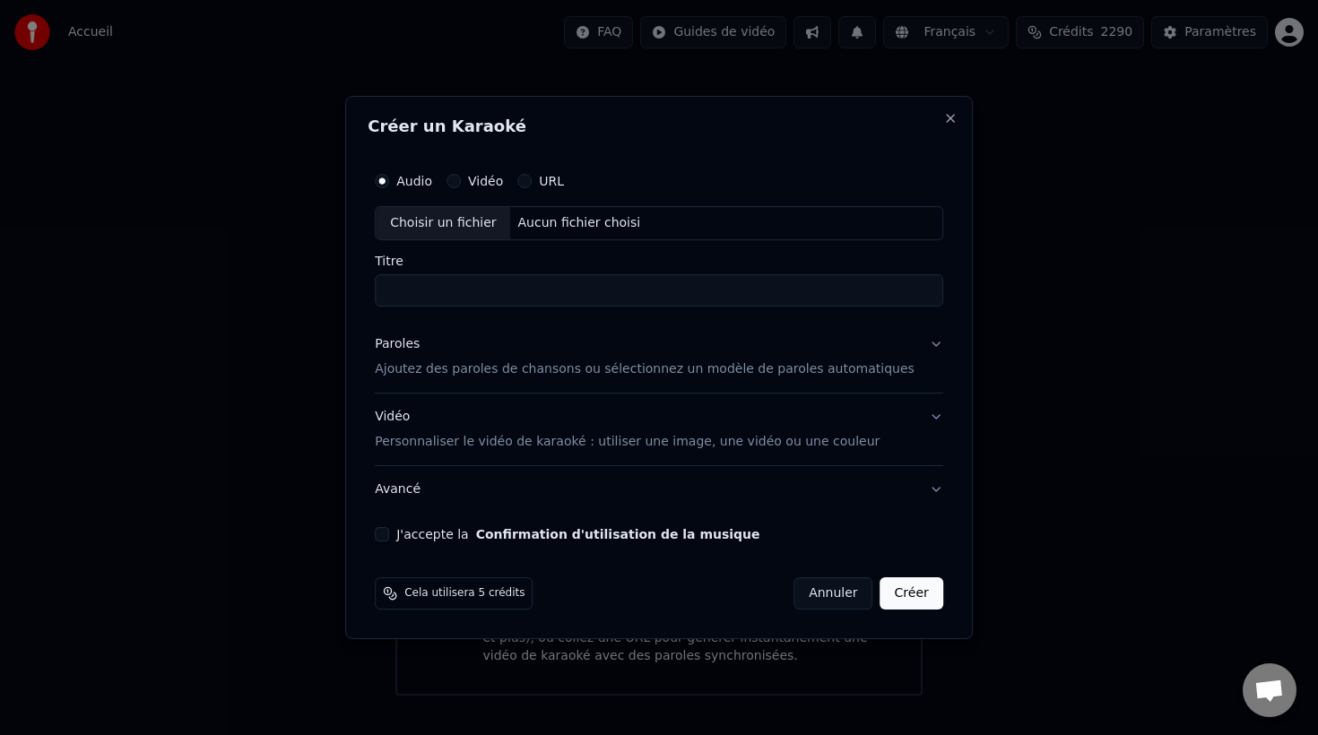
click at [824, 597] on button "Annuler" at bounding box center [832, 593] width 79 height 32
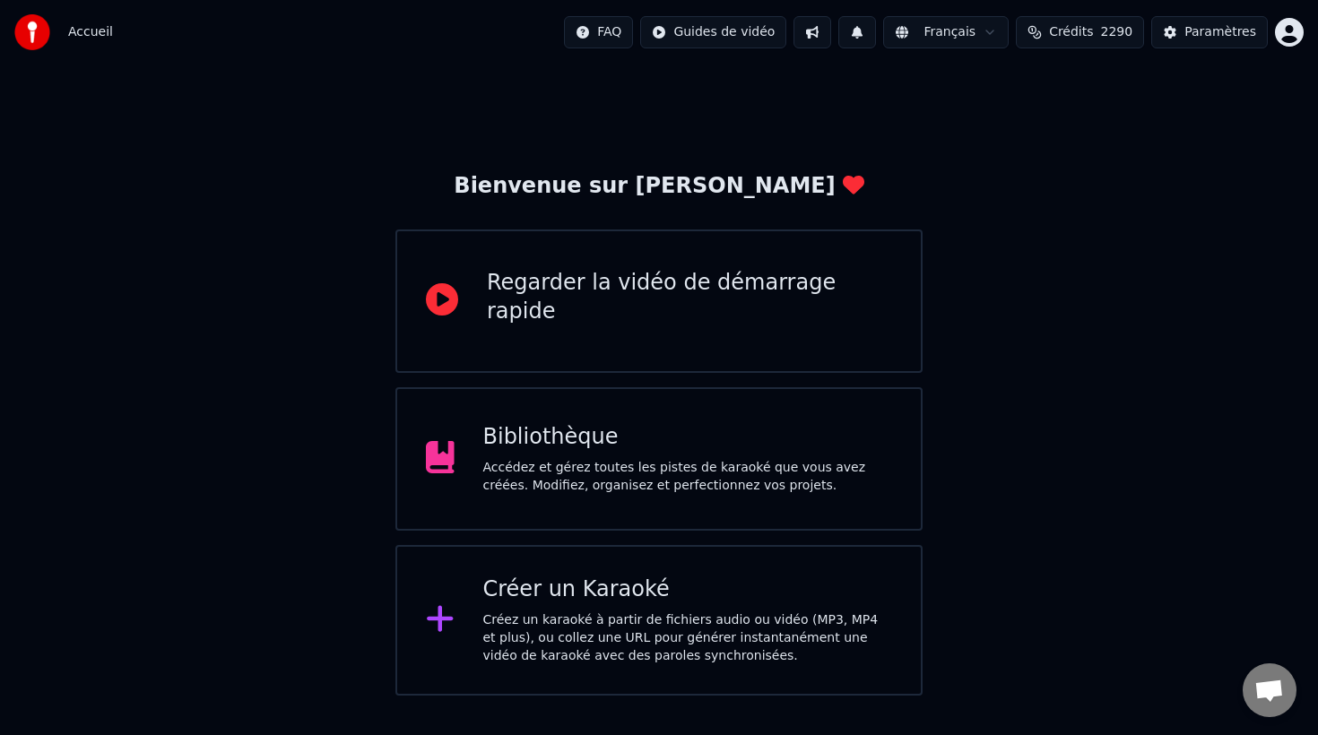
click at [603, 440] on div "Bibliothèque" at bounding box center [688, 437] width 410 height 29
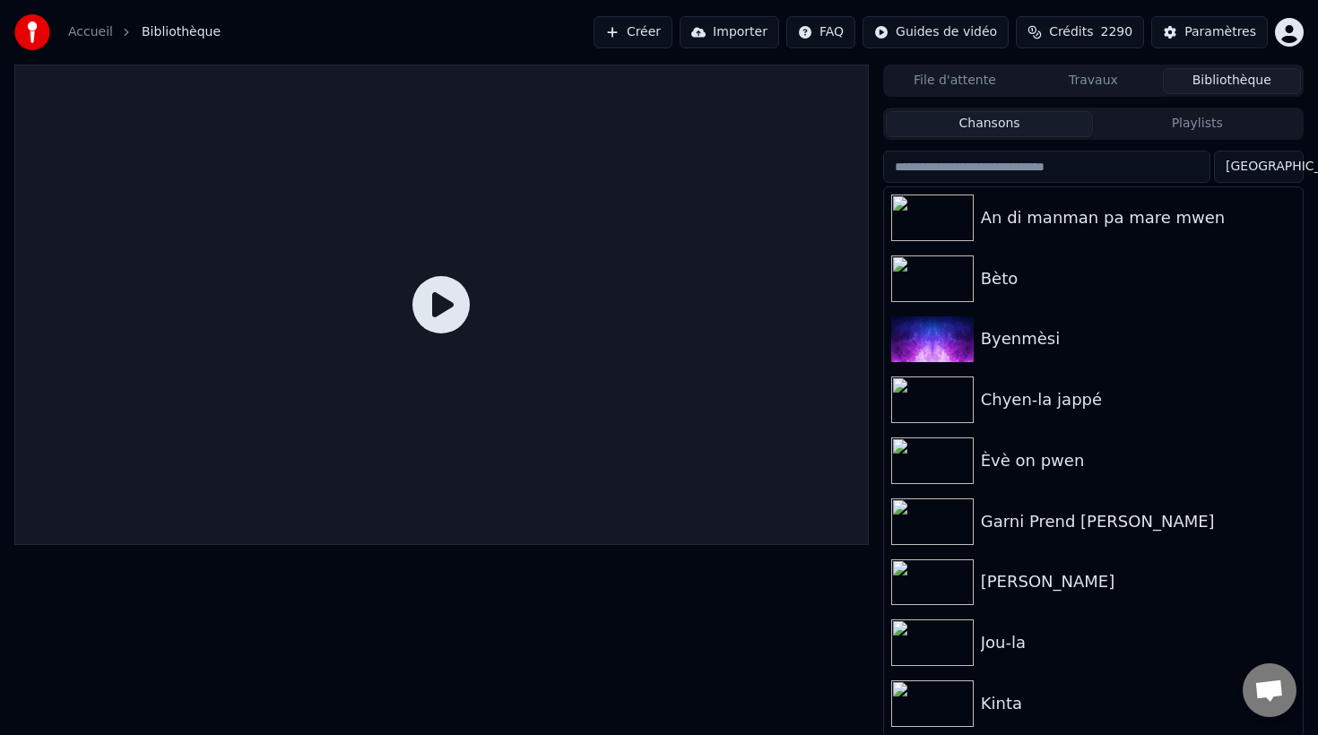
click at [963, 78] on button "File d'attente" at bounding box center [955, 81] width 138 height 26
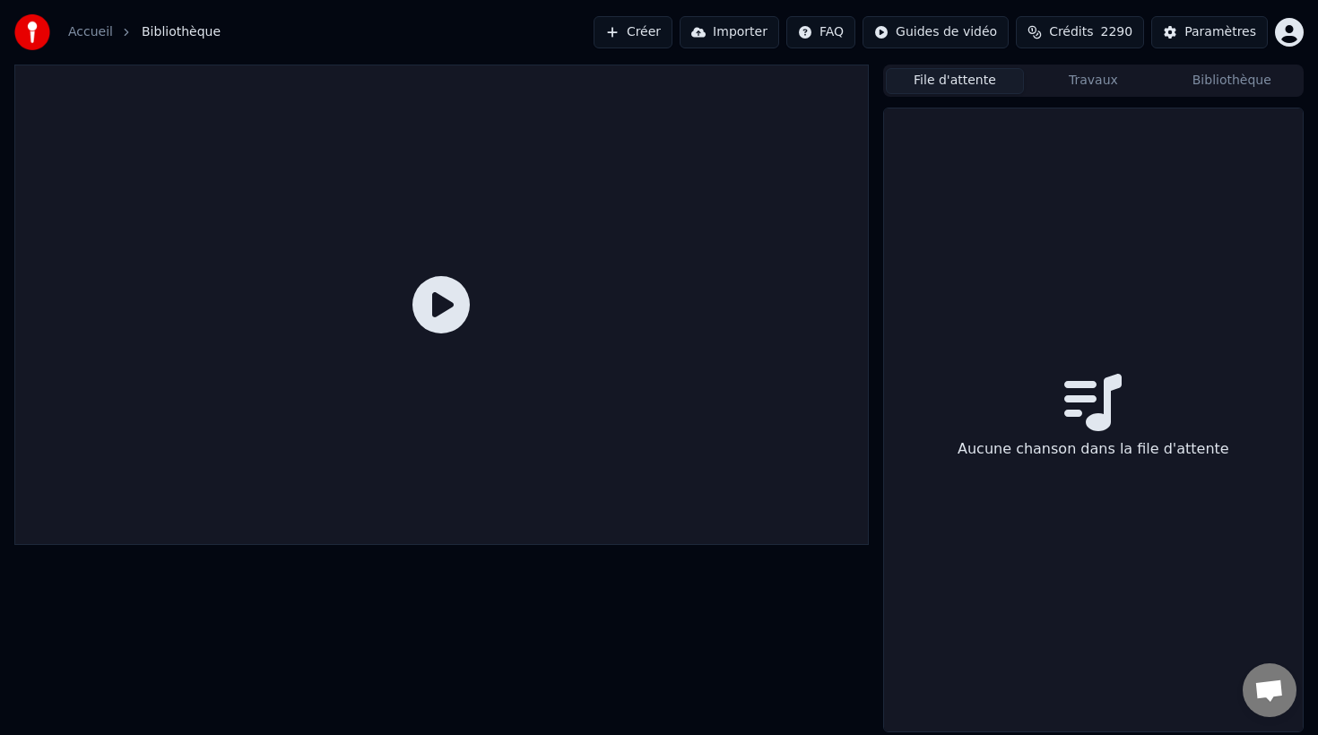
click at [1087, 79] on button "Travaux" at bounding box center [1093, 81] width 138 height 26
click at [1232, 81] on button "Bibliothèque" at bounding box center [1232, 81] width 138 height 26
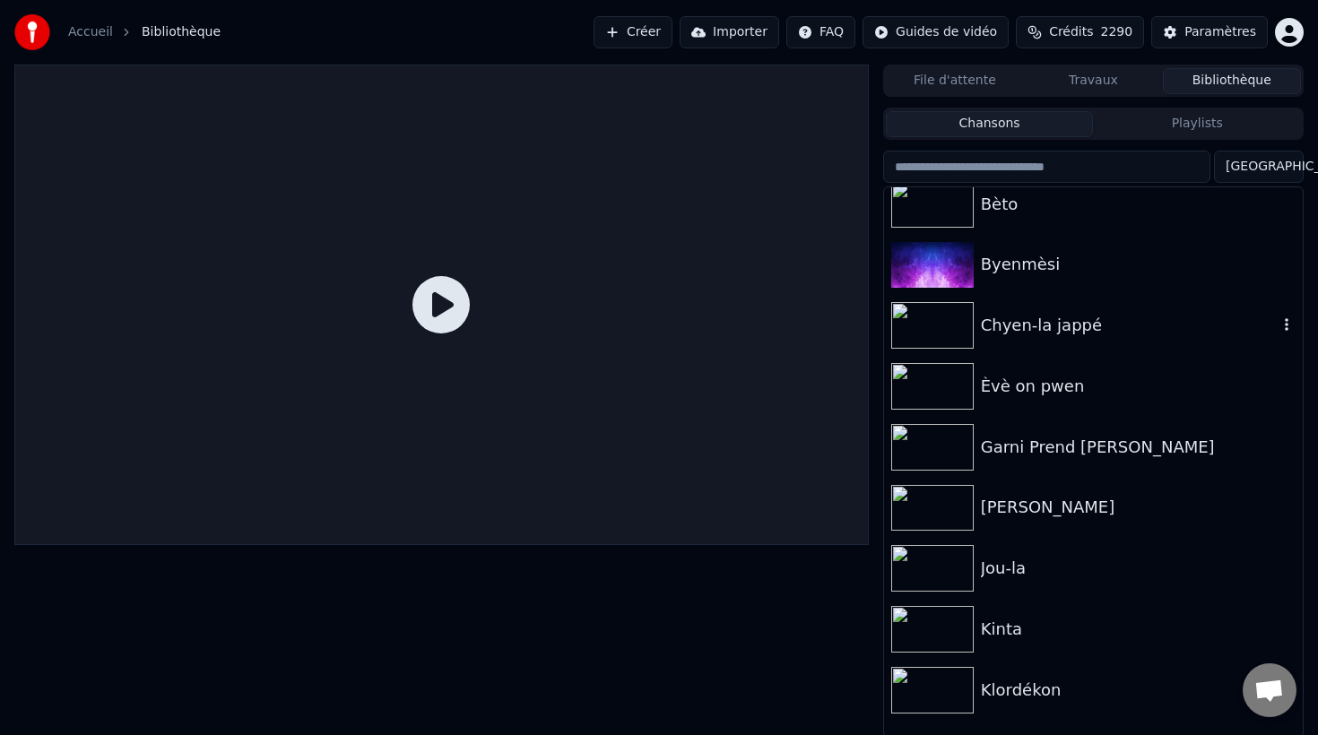
scroll to position [82, 0]
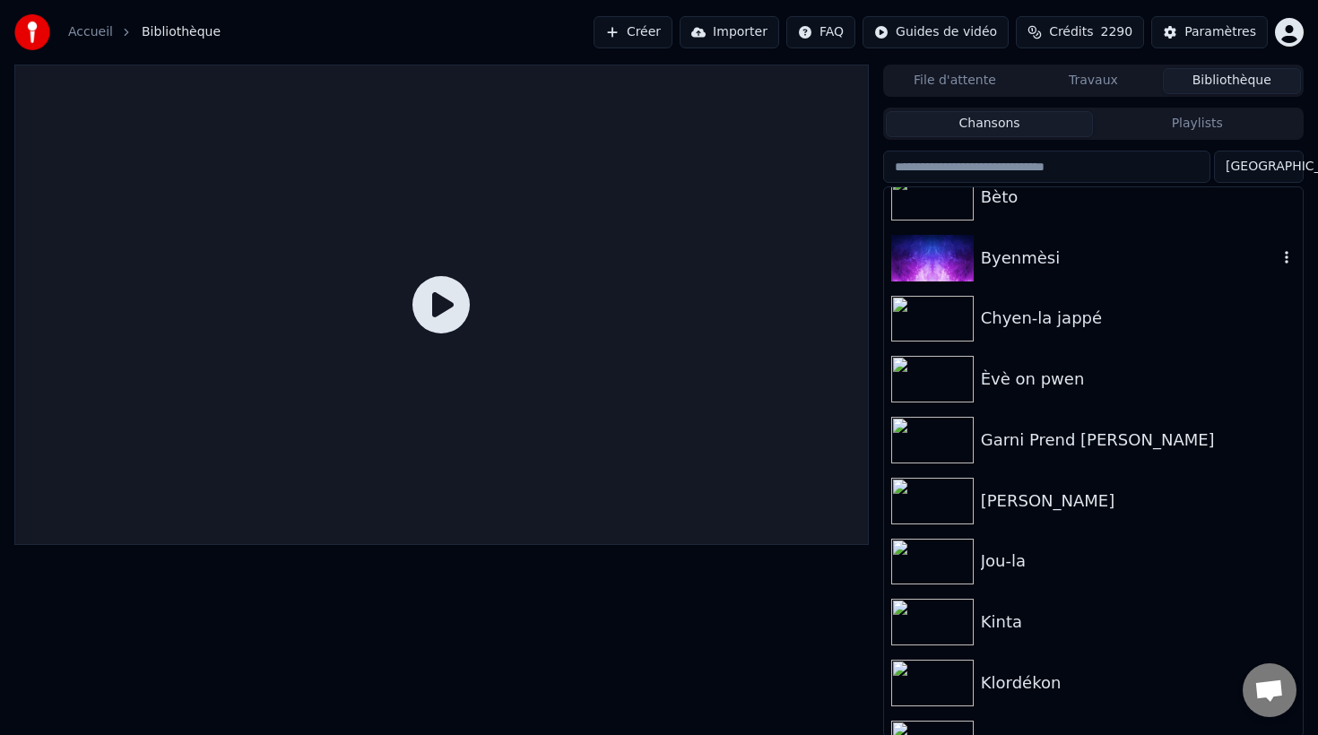
click at [942, 255] on img at bounding box center [932, 258] width 82 height 47
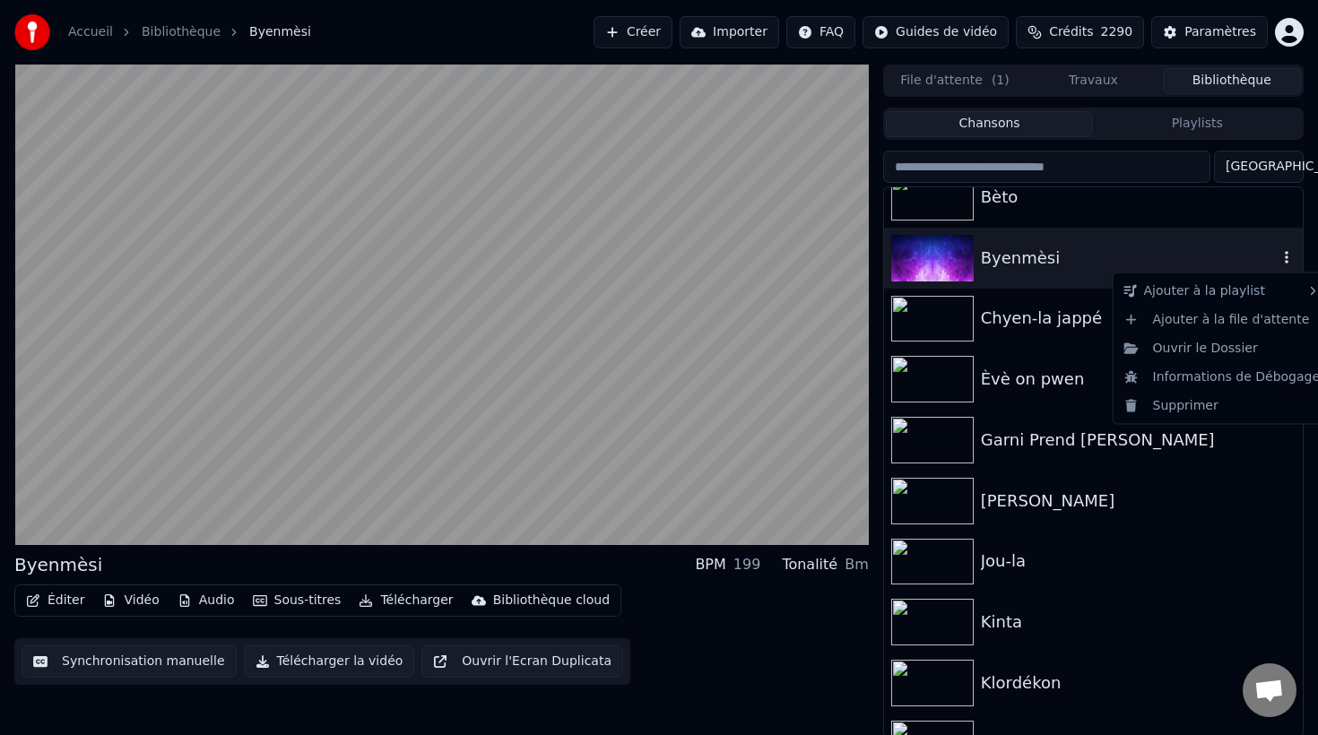
click at [1288, 257] on icon "button" at bounding box center [1286, 257] width 18 height 14
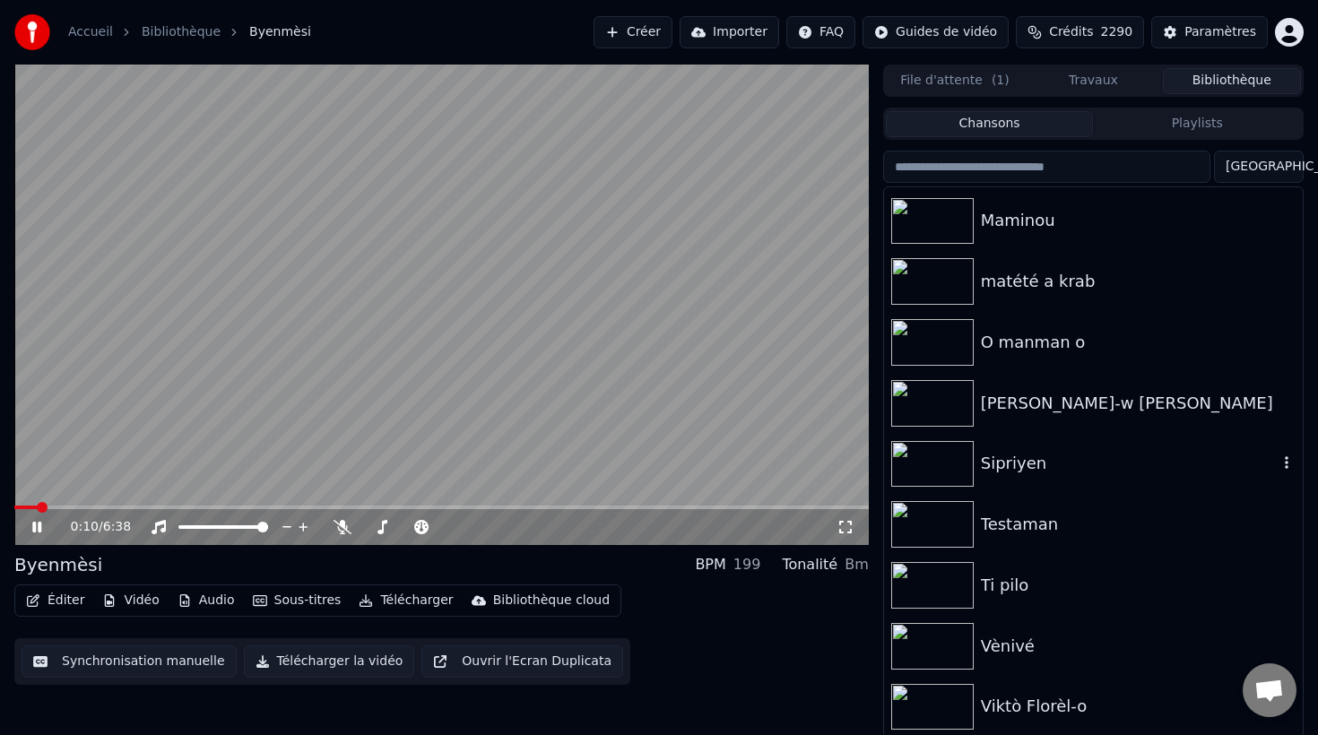
scroll to position [3, 0]
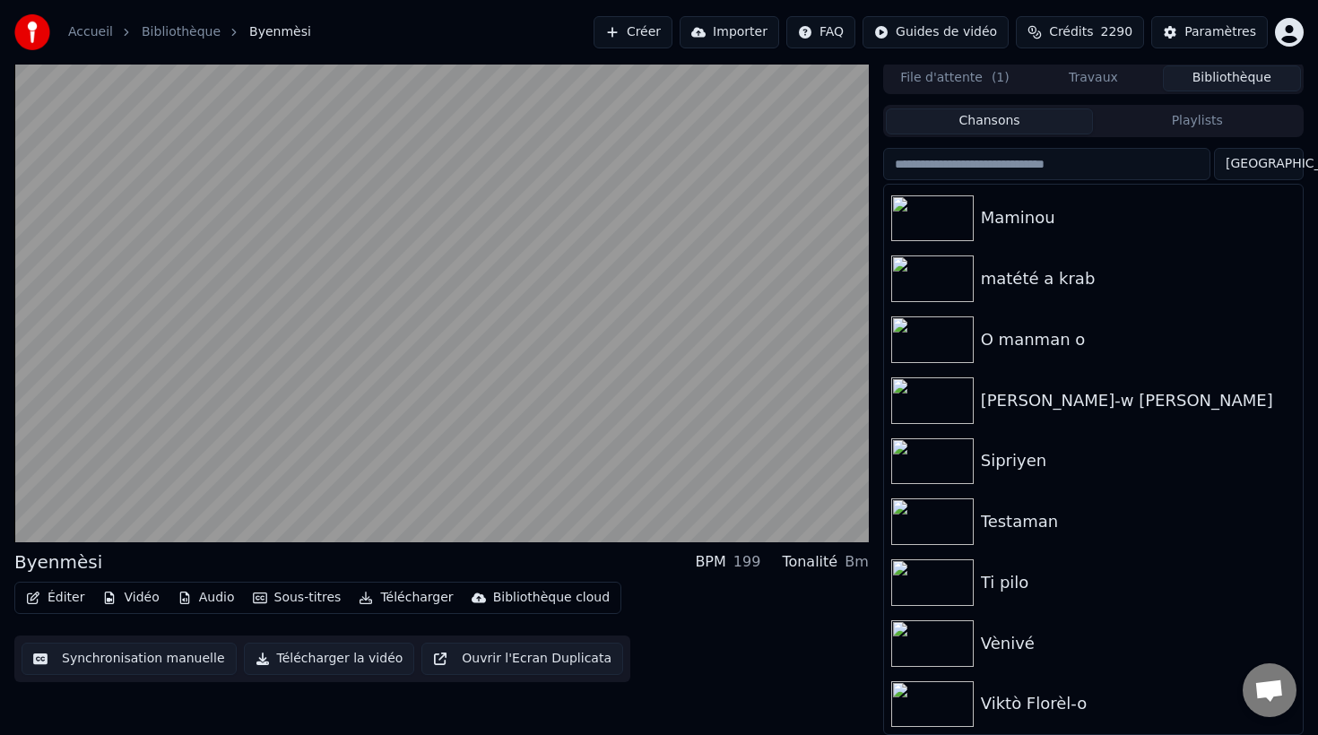
click at [660, 28] on button "Créer" at bounding box center [632, 32] width 79 height 32
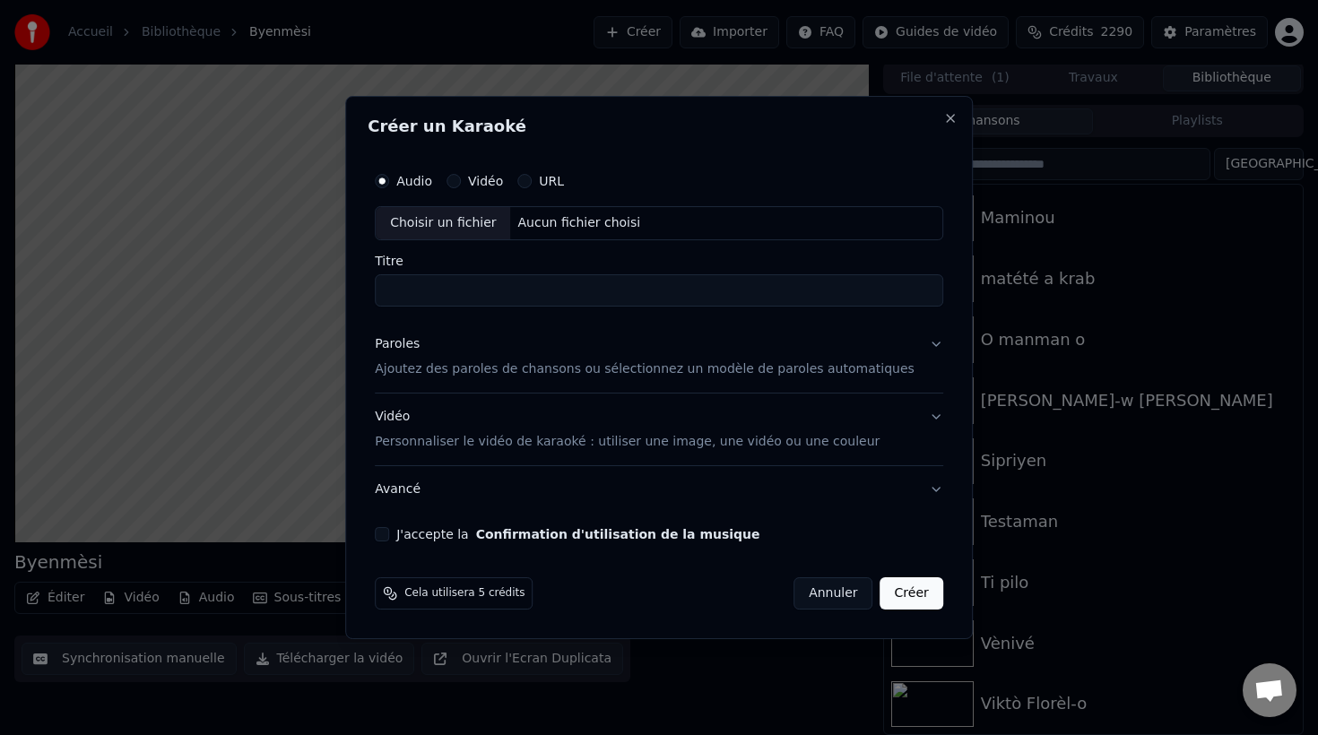
click at [433, 219] on div "Choisir un fichier" at bounding box center [443, 223] width 134 height 32
click at [433, 289] on input "*******" at bounding box center [659, 290] width 568 height 32
click at [455, 288] on input "*******" at bounding box center [659, 290] width 568 height 32
type input "*******"
click at [445, 372] on p "Ajoutez des paroles de chansons ou sélectionnez un modèle de paroles automatiqu…" at bounding box center [645, 369] width 540 height 18
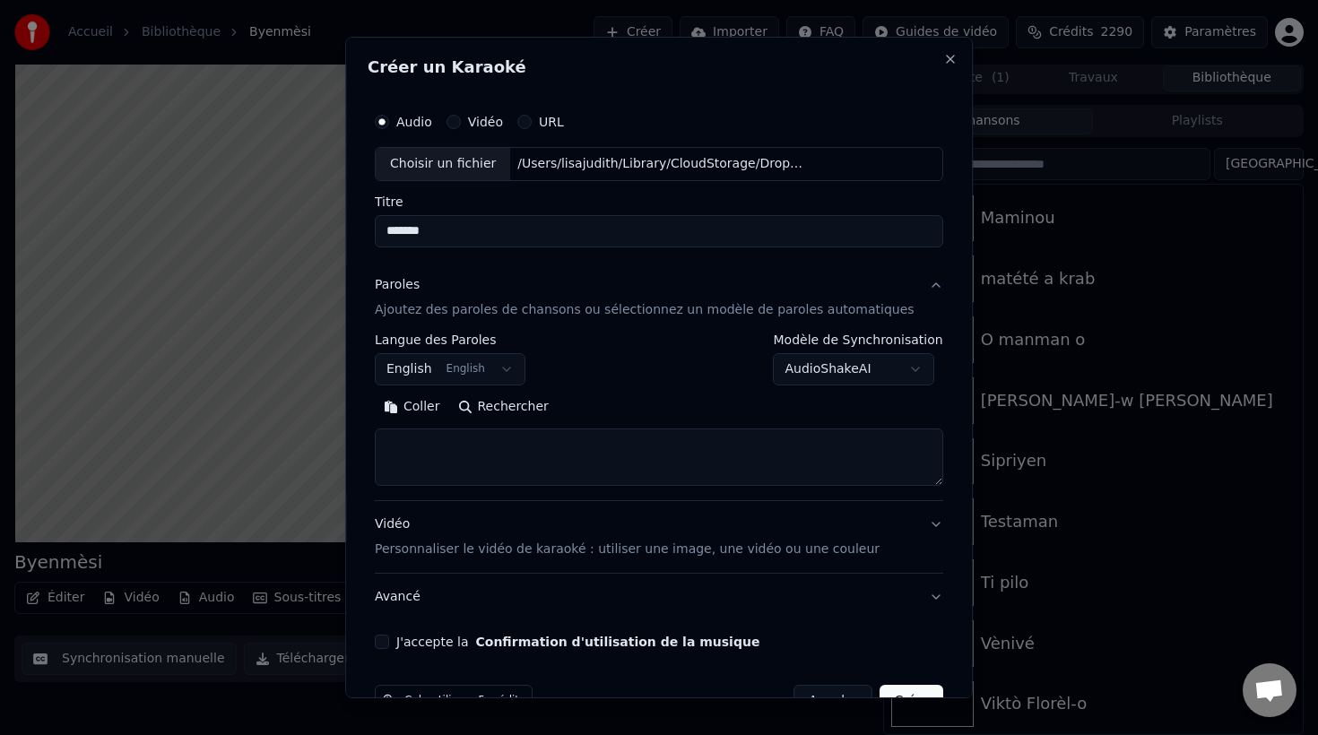
click at [425, 440] on textarea at bounding box center [659, 456] width 568 height 57
paste textarea "**********"
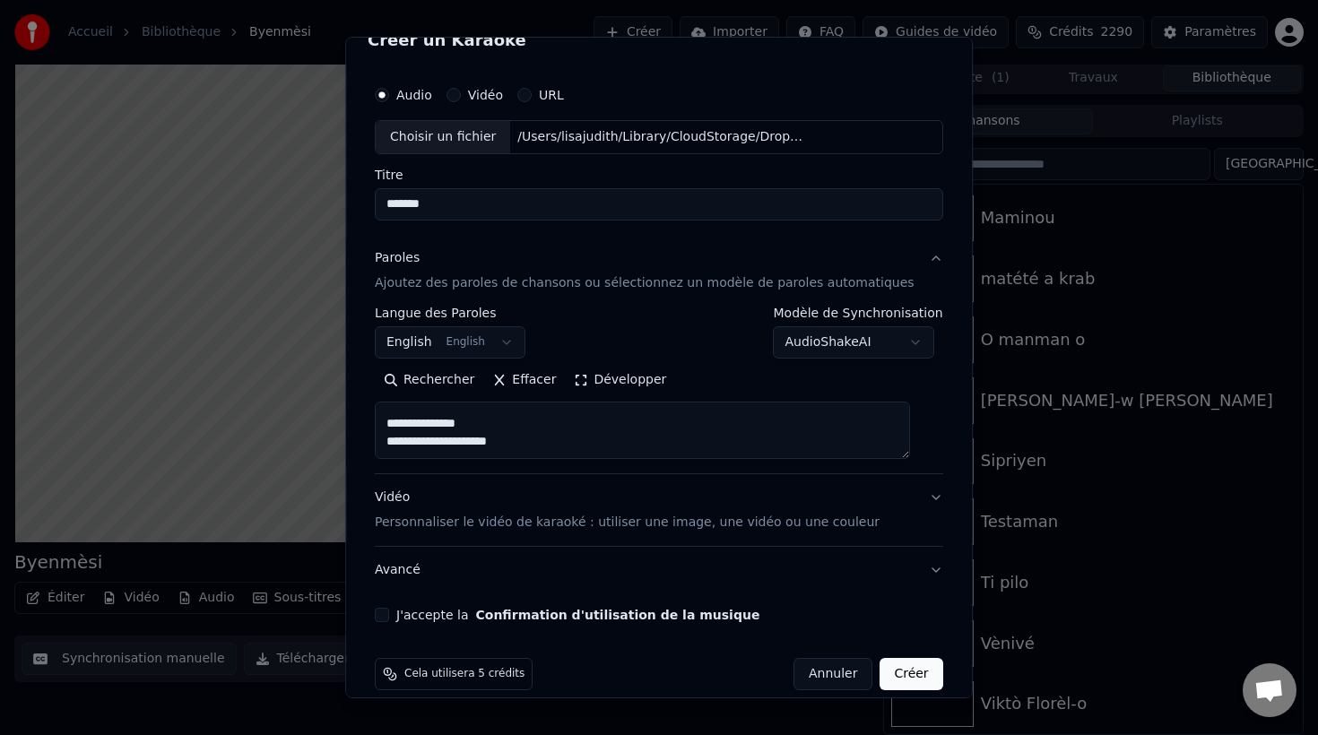
scroll to position [48, 0]
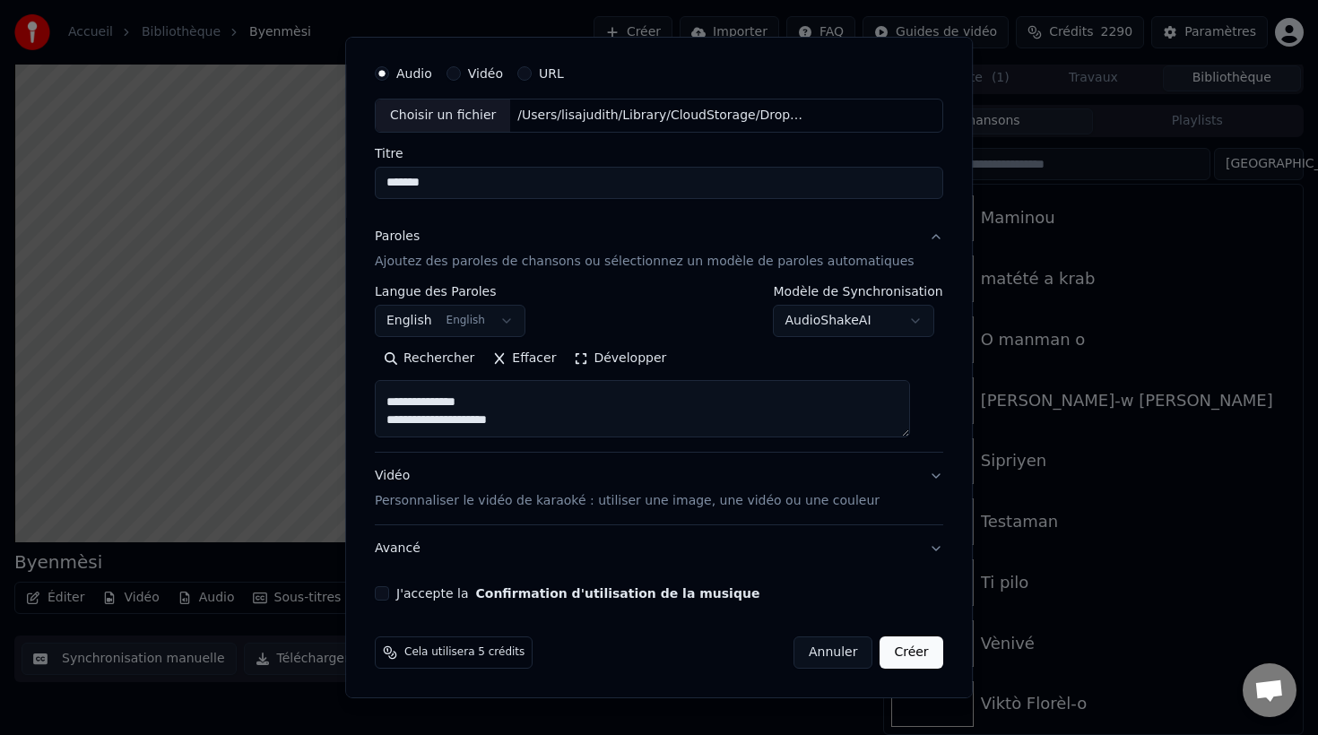
type textarea "**********"
click at [509, 505] on p "Personnaliser le vidéo de karaoké : utiliser une image, une vidéo ou une couleur" at bounding box center [627, 501] width 505 height 18
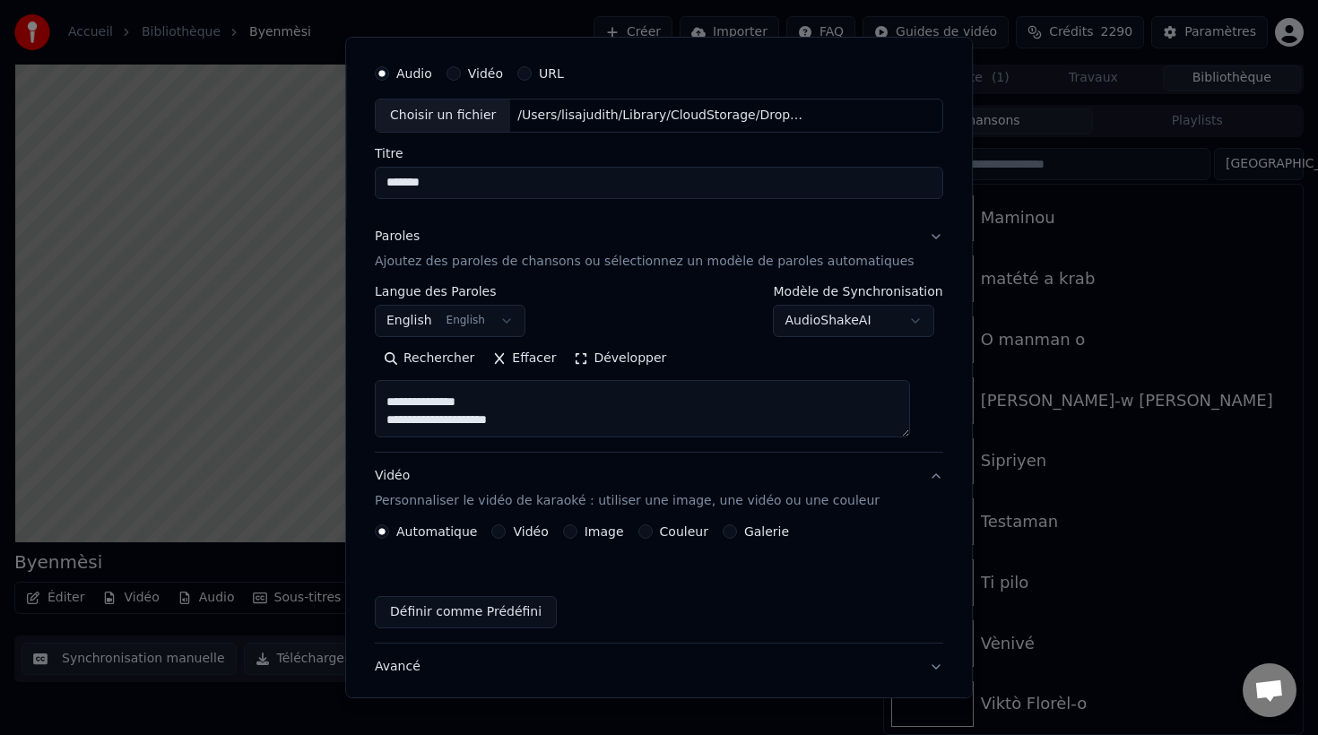
scroll to position [0, 0]
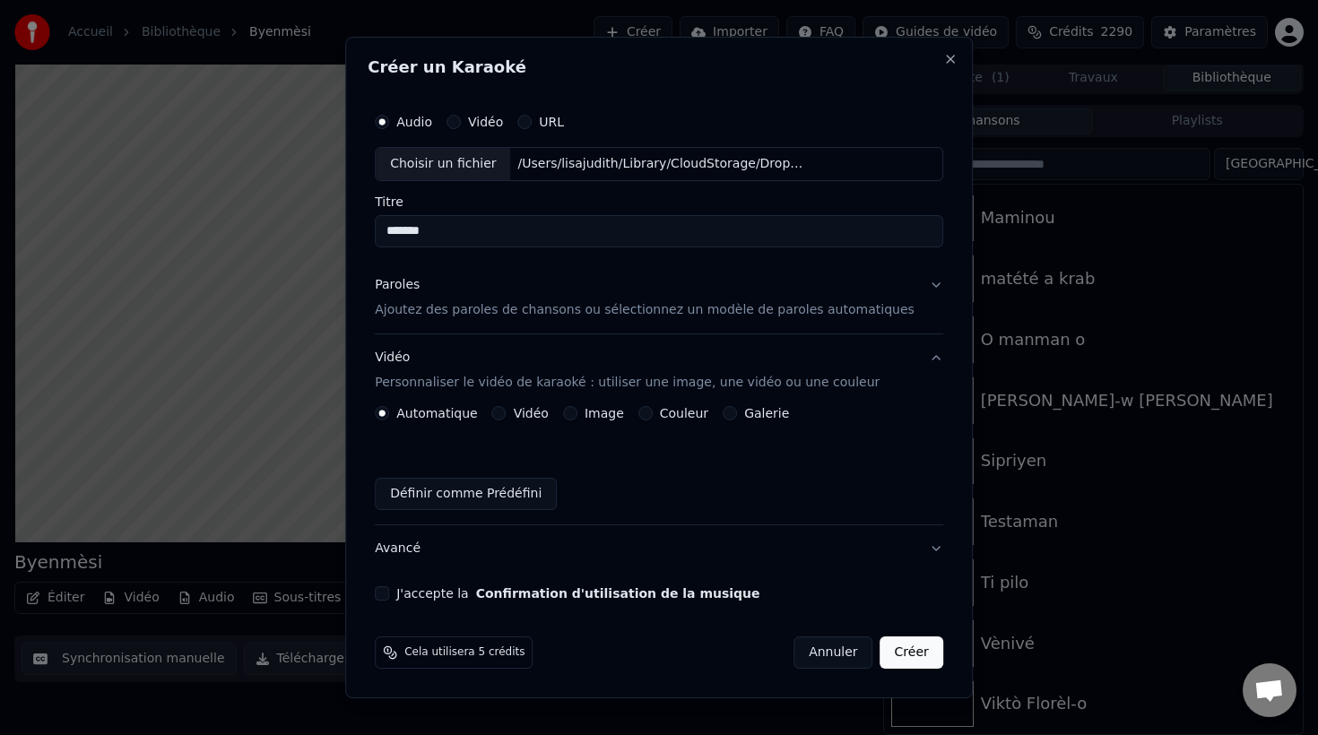
click at [599, 416] on label "Image" at bounding box center [603, 413] width 39 height 13
click at [577, 416] on button "Image" at bounding box center [570, 413] width 14 height 14
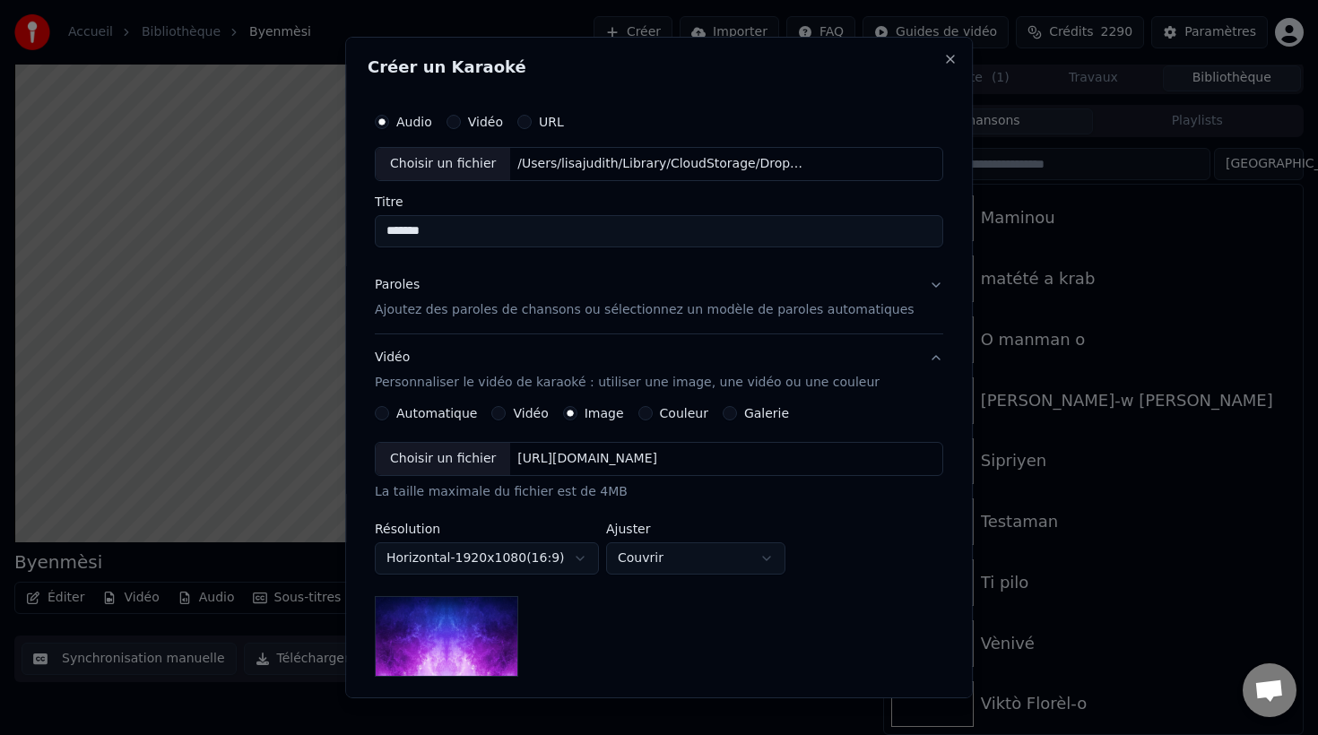
click at [445, 458] on div "Choisir un fichier" at bounding box center [443, 459] width 134 height 32
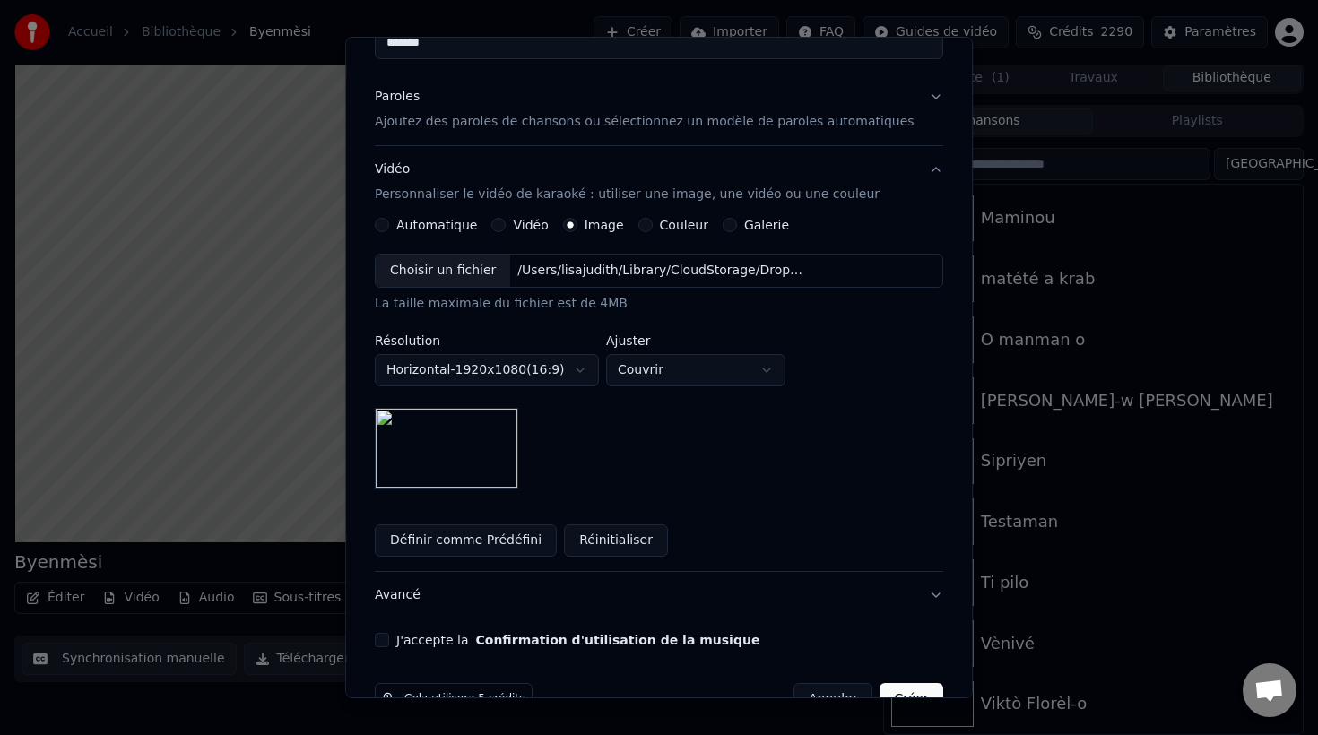
scroll to position [235, 0]
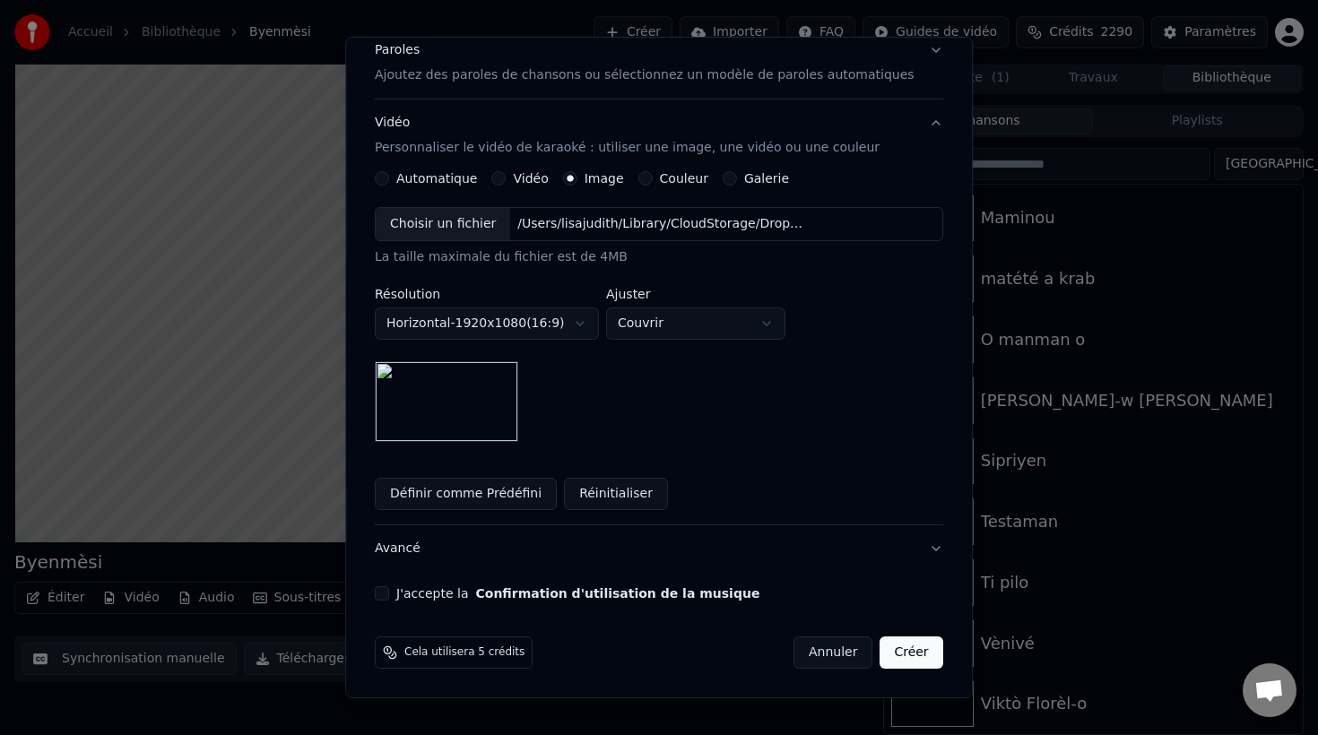
click at [389, 595] on button "J'accepte la Confirmation d'utilisation de la musique" at bounding box center [382, 593] width 14 height 14
click at [899, 652] on button "Créer" at bounding box center [911, 652] width 63 height 32
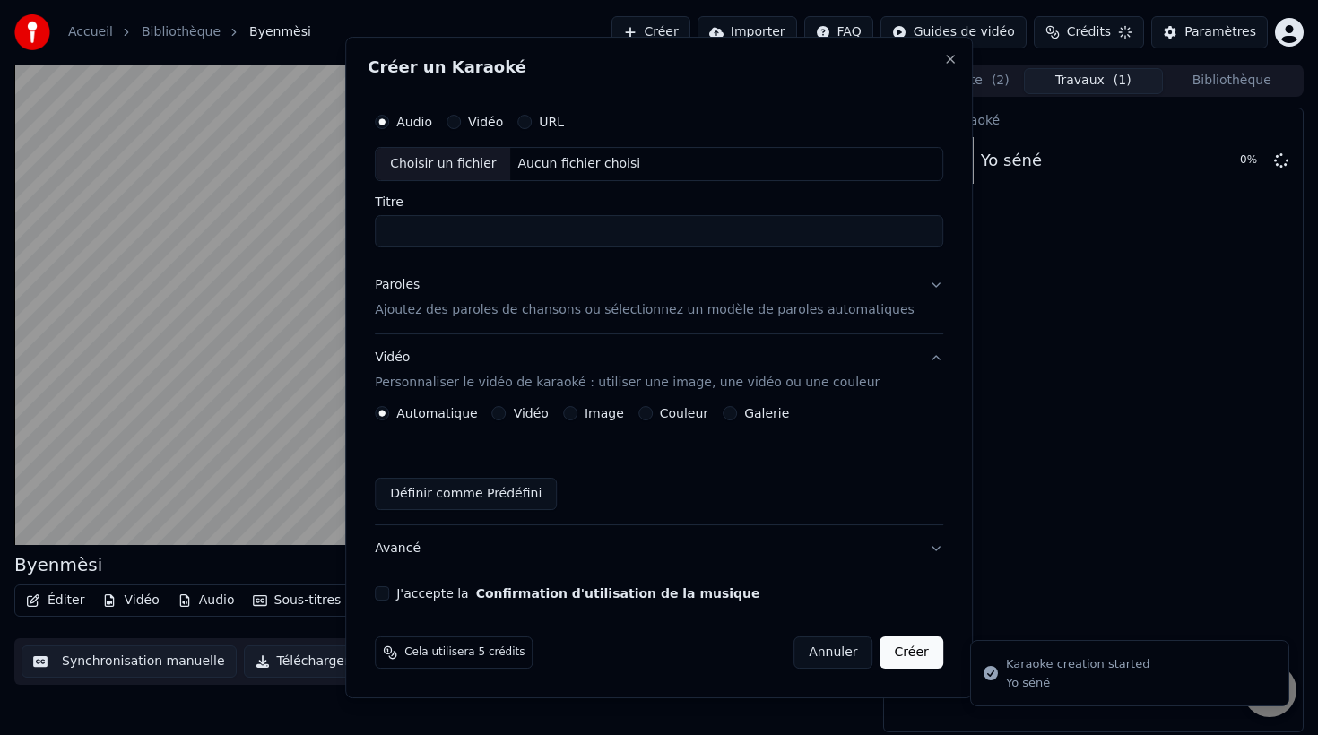
scroll to position [0, 0]
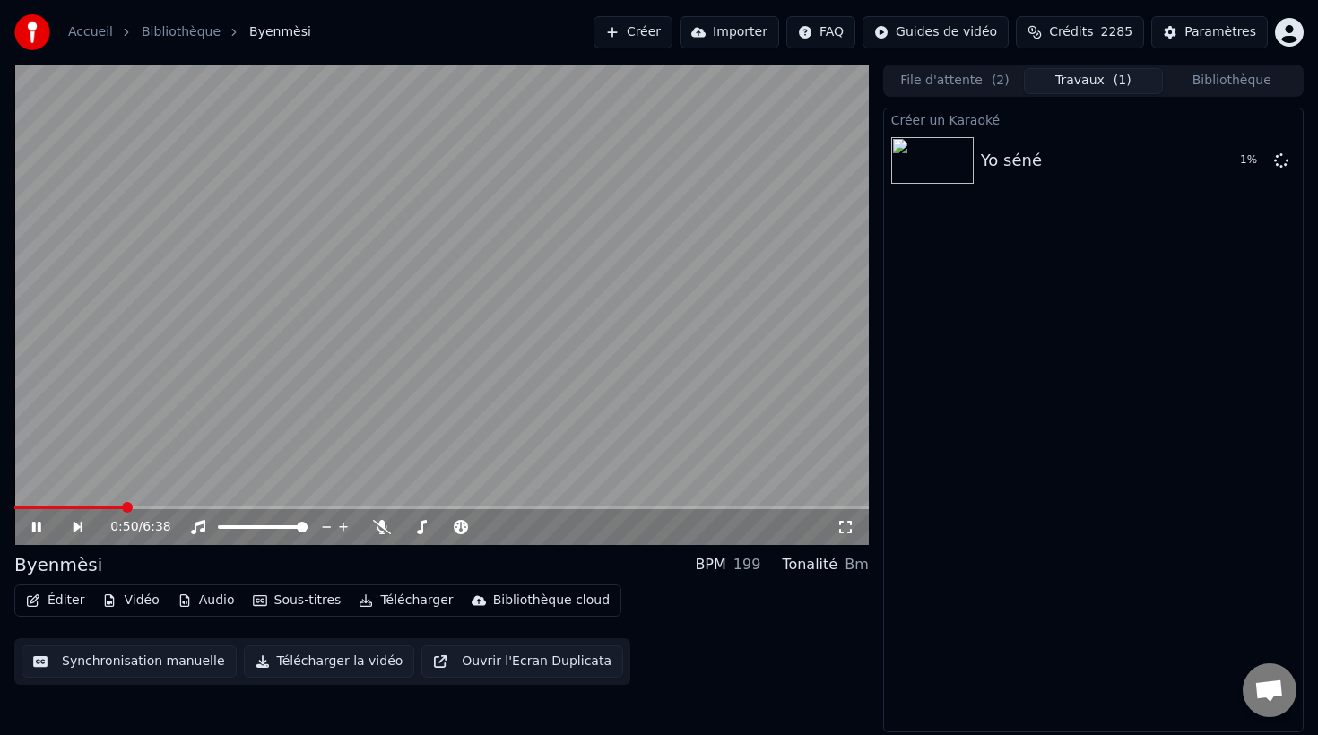
click at [33, 527] on icon at bounding box center [36, 527] width 9 height 11
click at [1220, 82] on button "Bibliothèque" at bounding box center [1232, 81] width 138 height 26
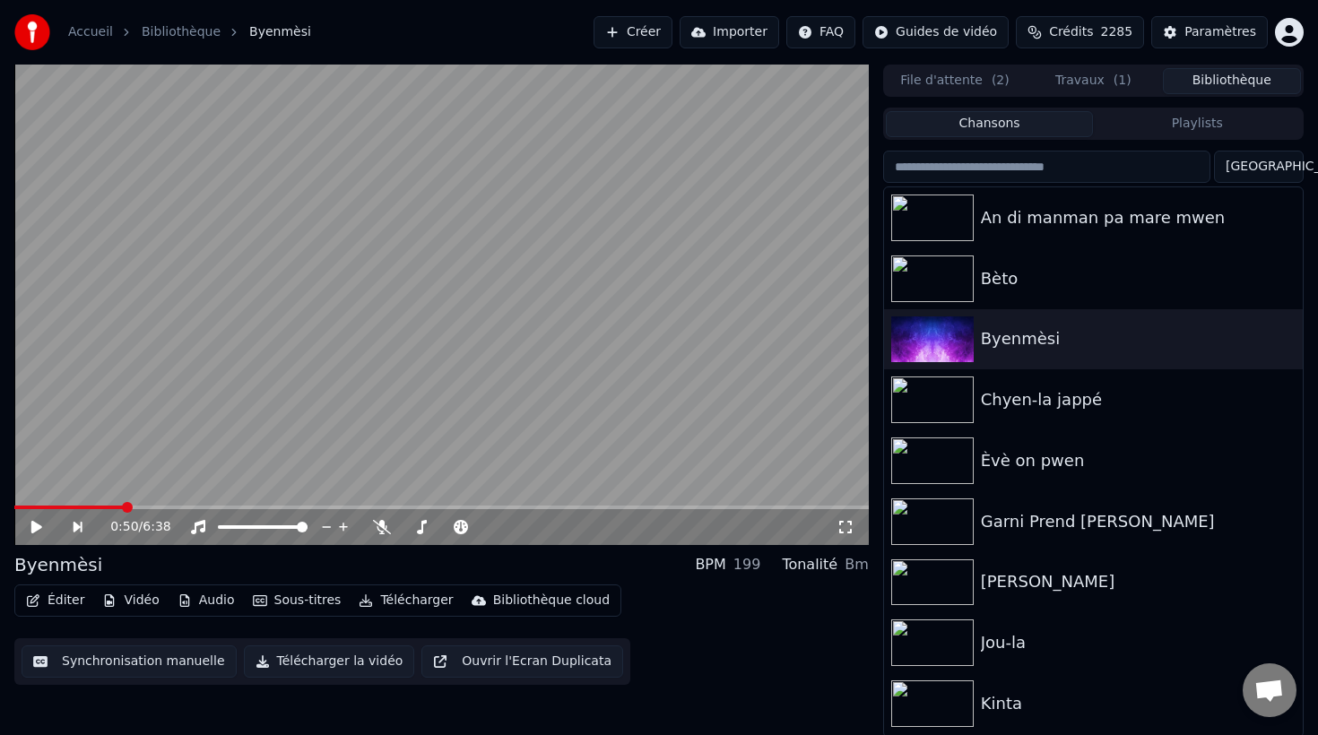
click at [933, 71] on button "File d'attente ( 2 )" at bounding box center [955, 81] width 138 height 26
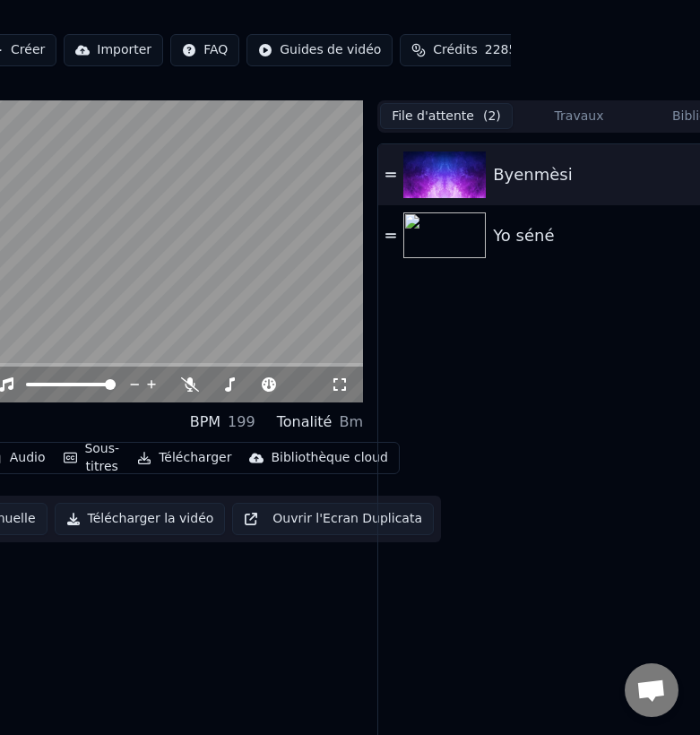
scroll to position [0, 270]
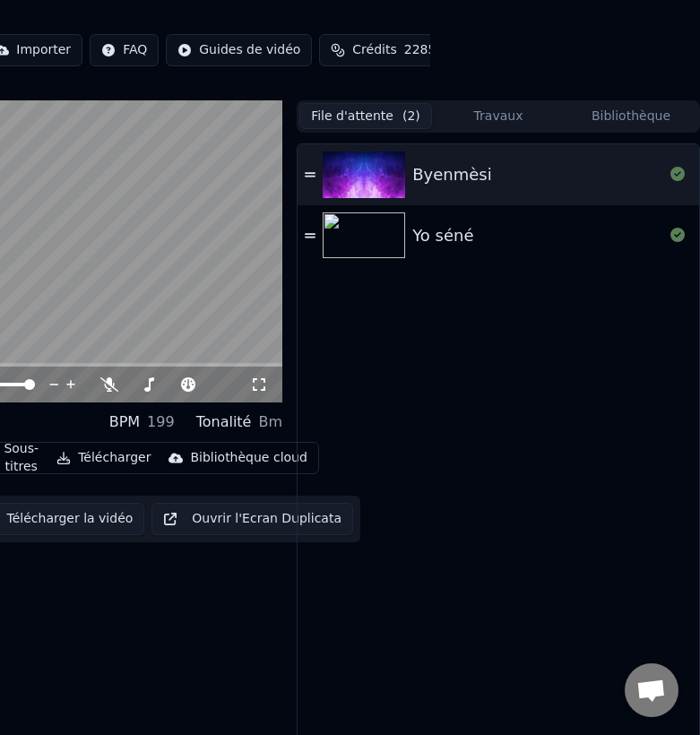
click at [378, 232] on img at bounding box center [364, 235] width 82 height 47
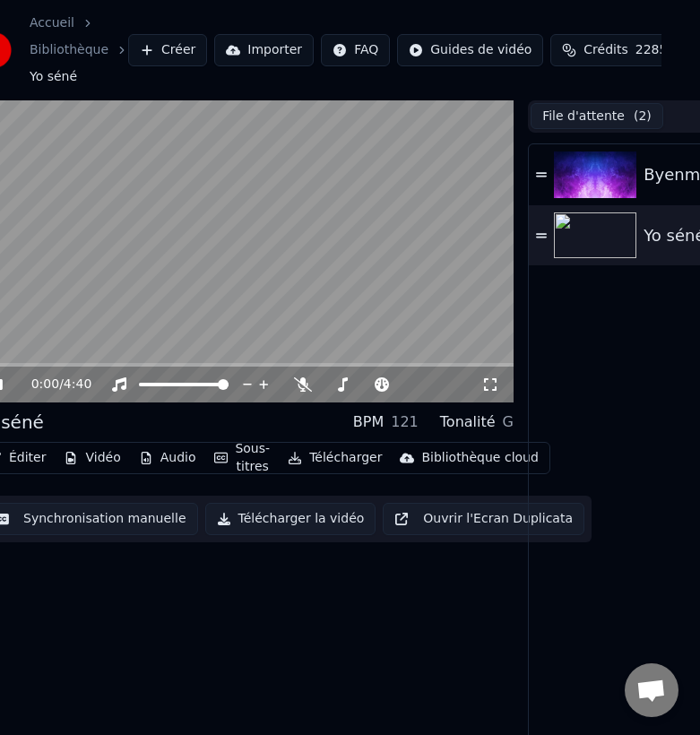
scroll to position [0, 30]
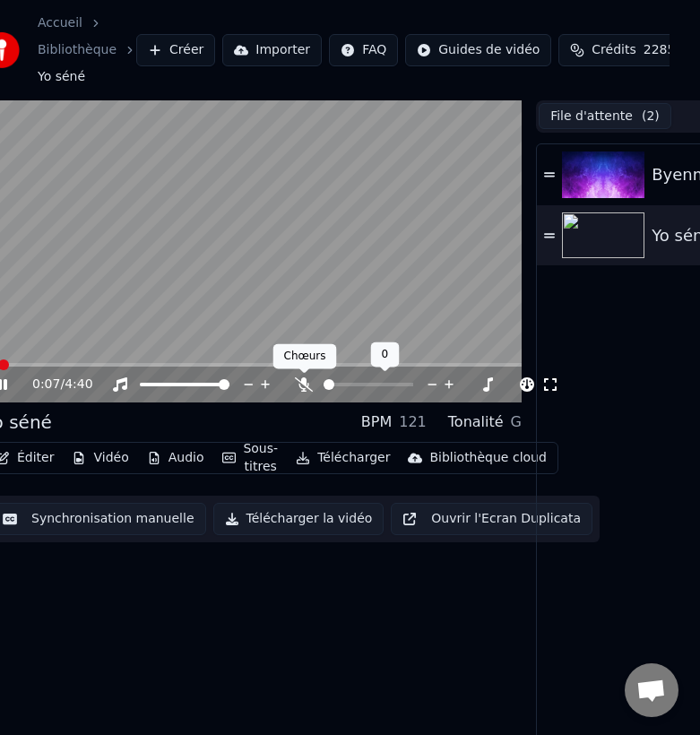
click at [307, 383] on icon at bounding box center [304, 384] width 18 height 14
click at [328, 379] on span at bounding box center [333, 384] width 11 height 11
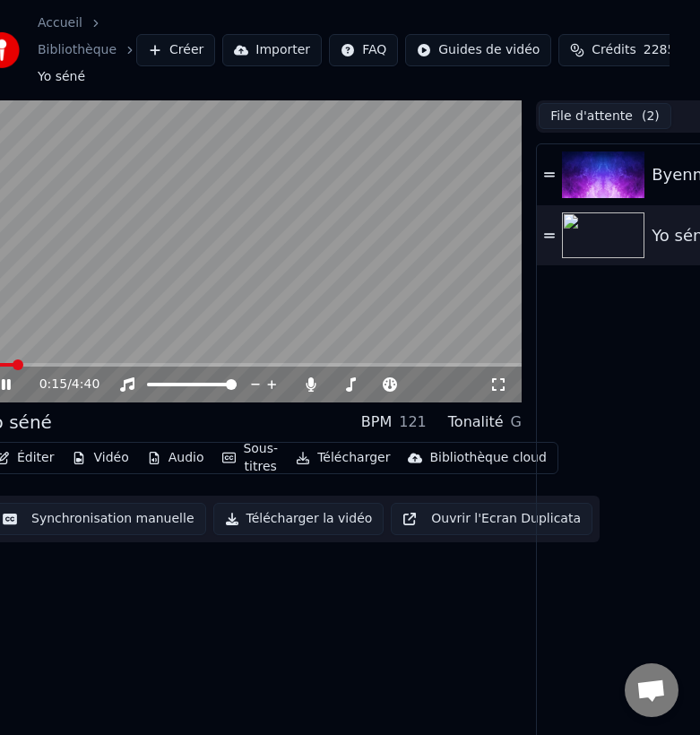
scroll to position [0, 0]
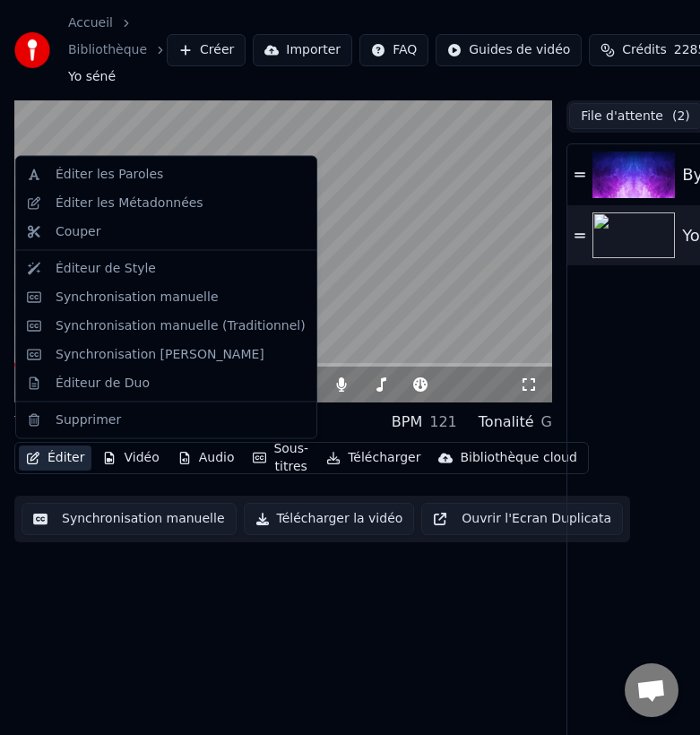
click at [65, 460] on button "Éditer" at bounding box center [55, 457] width 73 height 25
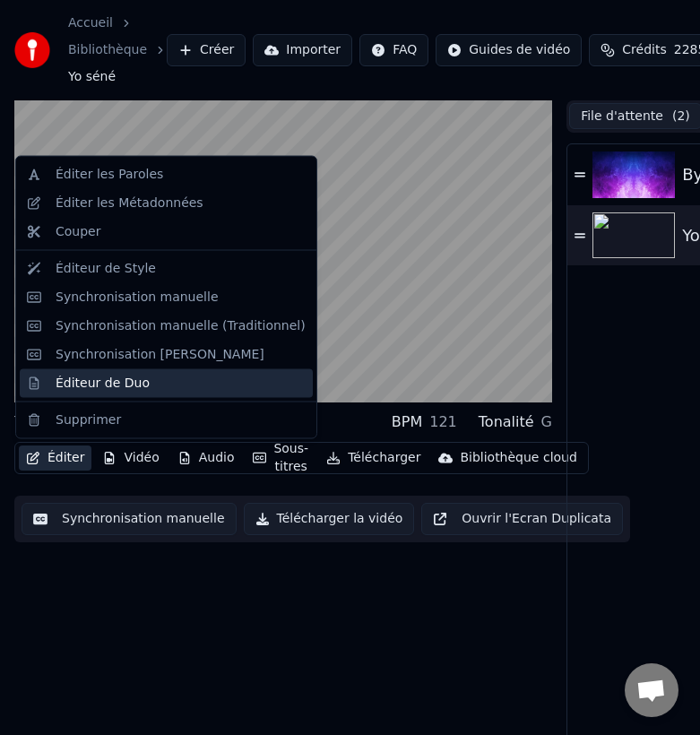
click at [97, 375] on div "Éditeur de Duo" at bounding box center [103, 383] width 94 height 18
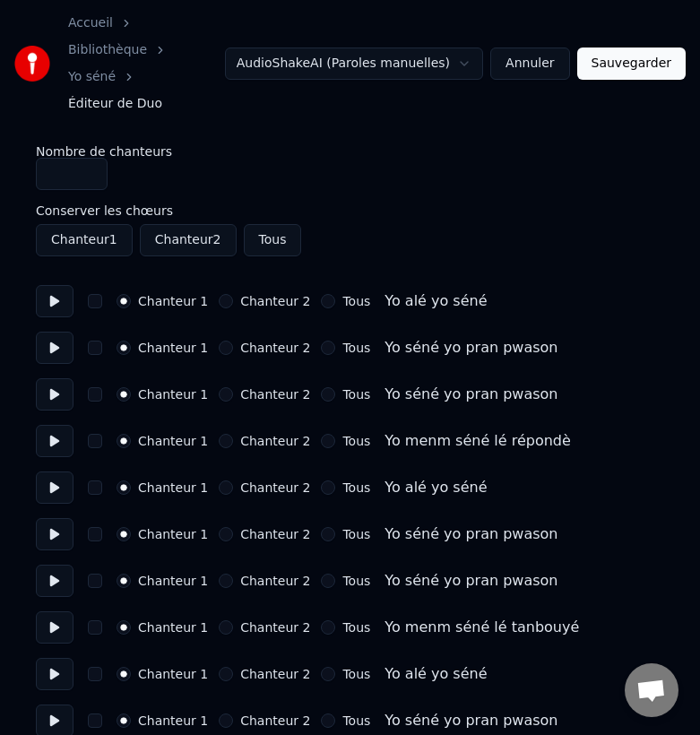
click at [58, 285] on button at bounding box center [55, 301] width 38 height 32
click at [54, 332] on button at bounding box center [55, 348] width 38 height 32
click at [57, 378] on button at bounding box center [55, 394] width 38 height 32
click at [58, 425] on button at bounding box center [55, 441] width 38 height 32
click at [50, 471] on button at bounding box center [55, 487] width 38 height 32
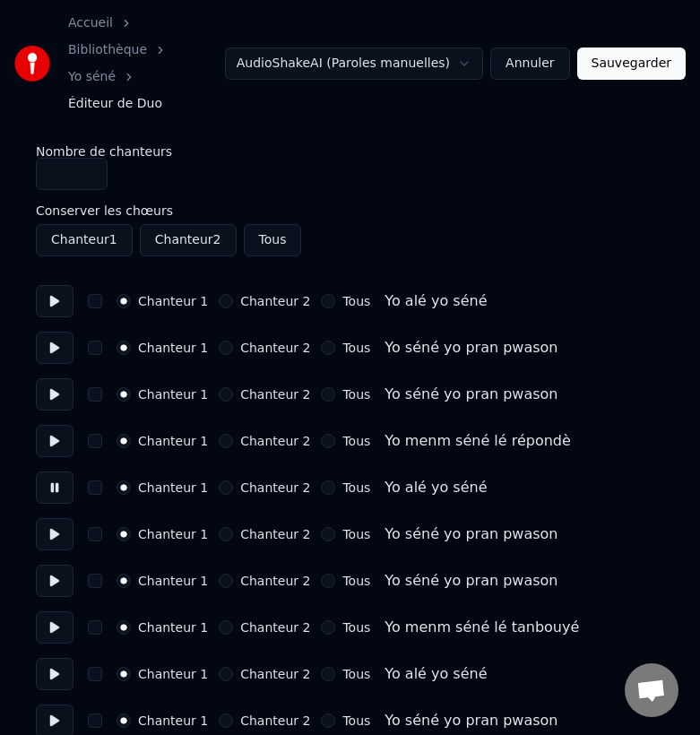
click at [95, 480] on button "button" at bounding box center [95, 487] width 14 height 14
click at [223, 480] on button "Chanteur 2" at bounding box center [226, 487] width 14 height 14
click at [219, 527] on button "Chanteur 2" at bounding box center [226, 534] width 14 height 14
click at [91, 527] on button "button" at bounding box center [95, 534] width 14 height 14
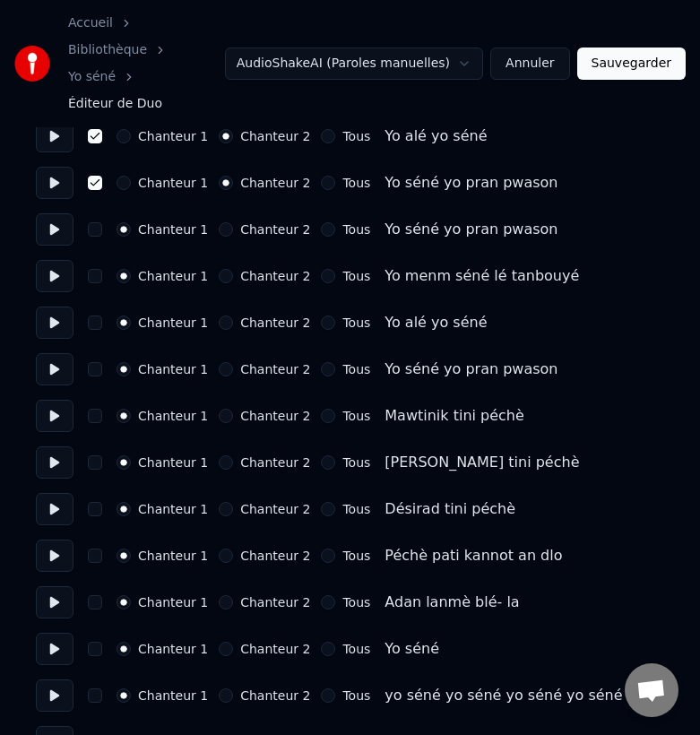
scroll to position [356, 0]
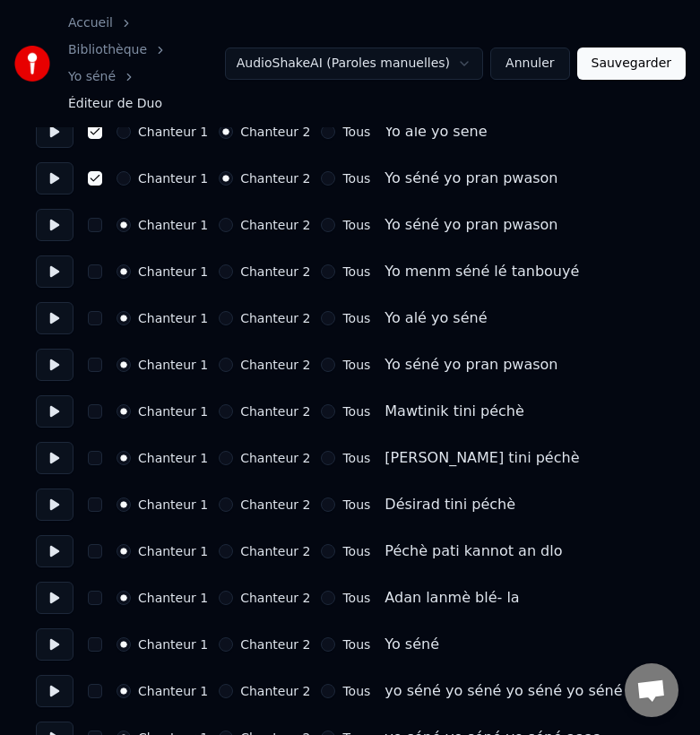
click at [94, 311] on button "button" at bounding box center [95, 318] width 14 height 14
click at [220, 311] on button "Chanteur 2" at bounding box center [226, 318] width 14 height 14
click at [95, 358] on button "button" at bounding box center [95, 365] width 14 height 14
click at [219, 358] on button "Chanteur 2" at bounding box center [226, 365] width 14 height 14
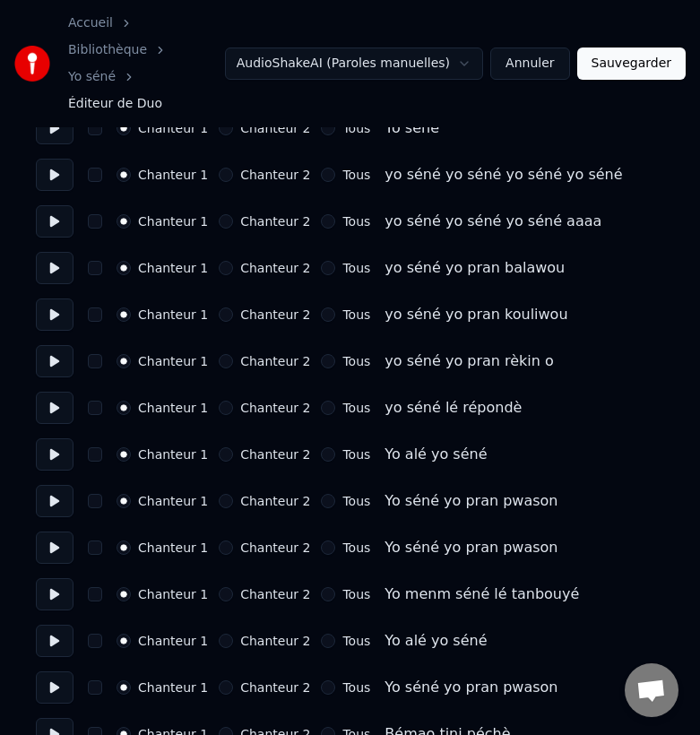
scroll to position [873, 0]
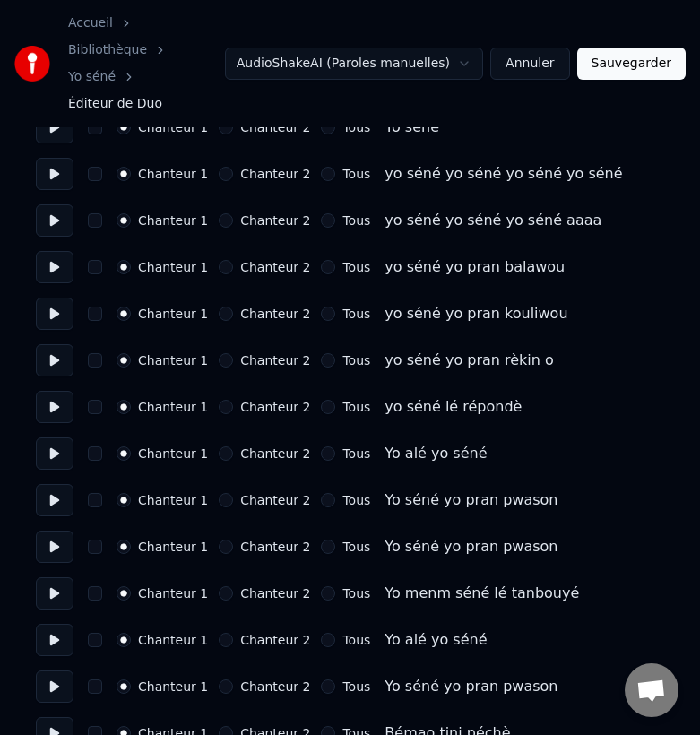
click at [96, 446] on button "button" at bounding box center [95, 453] width 14 height 14
click at [219, 446] on button "Chanteur 2" at bounding box center [226, 453] width 14 height 14
click at [96, 493] on button "button" at bounding box center [95, 500] width 14 height 14
click at [222, 493] on button "Chanteur 2" at bounding box center [226, 500] width 14 height 14
click at [56, 531] on button at bounding box center [55, 547] width 38 height 32
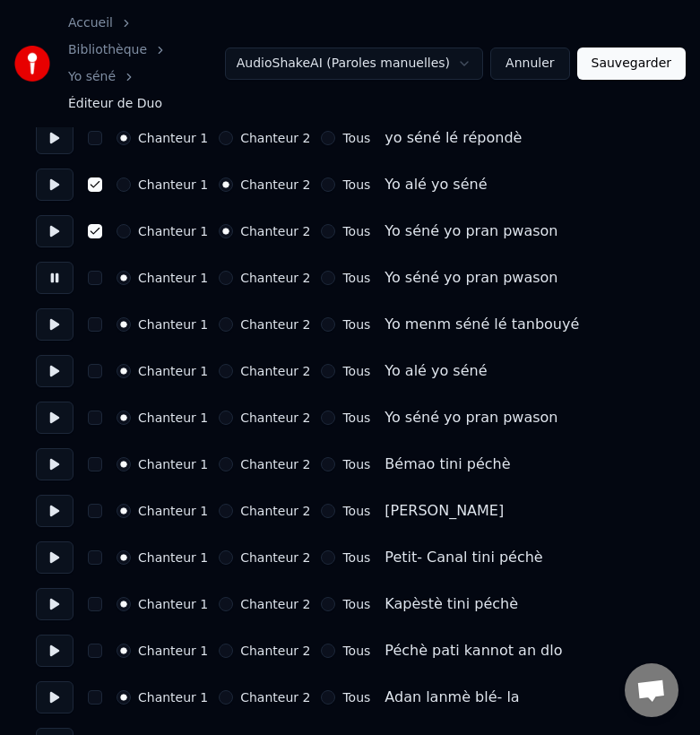
scroll to position [1161, 0]
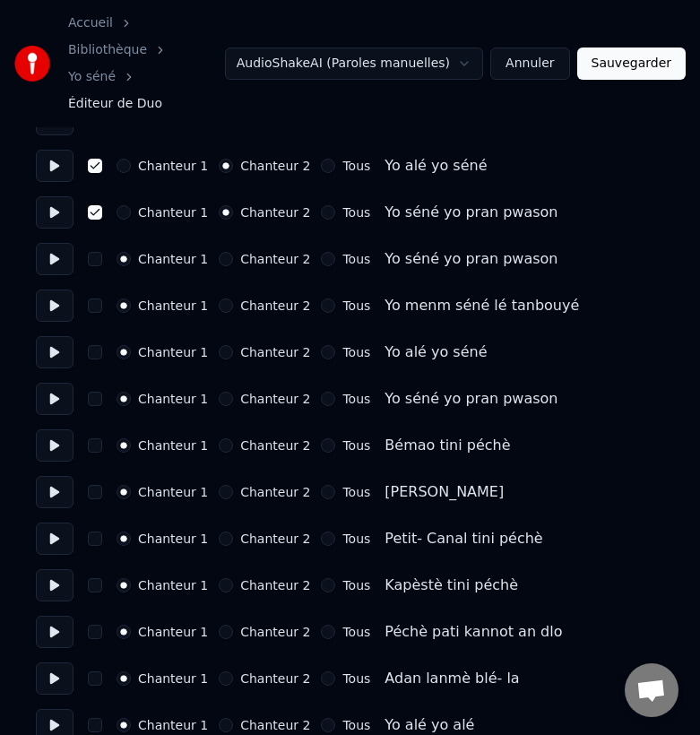
click at [94, 345] on button "button" at bounding box center [95, 352] width 14 height 14
click at [94, 392] on button "button" at bounding box center [95, 399] width 14 height 14
click at [219, 345] on button "Chanteur 2" at bounding box center [226, 352] width 14 height 14
click at [220, 392] on button "Chanteur 2" at bounding box center [226, 399] width 14 height 14
click at [50, 383] on button at bounding box center [55, 399] width 38 height 32
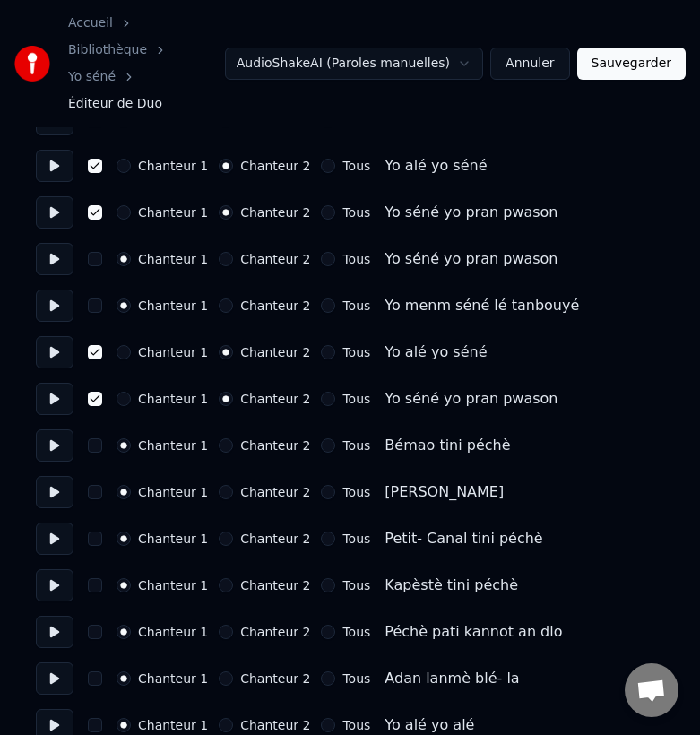
click at [52, 429] on button at bounding box center [55, 445] width 38 height 32
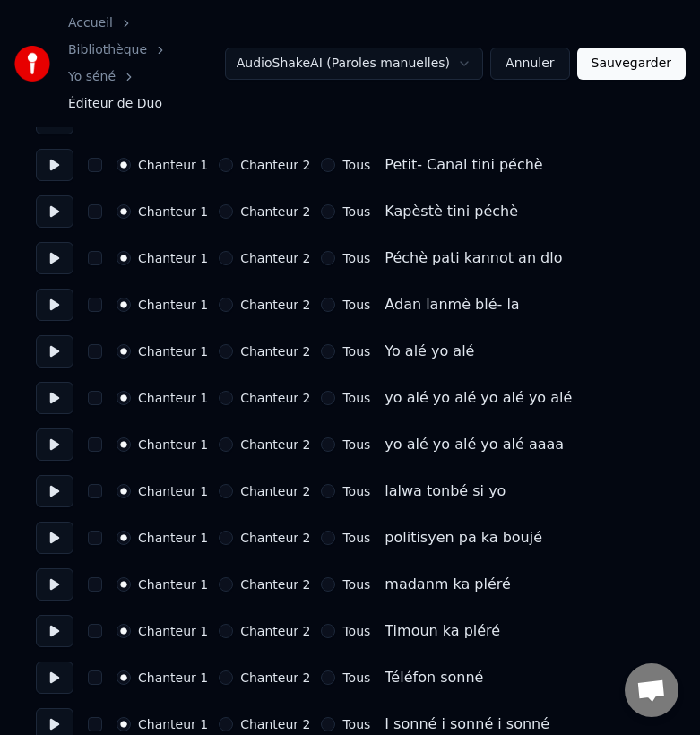
scroll to position [1532, 0]
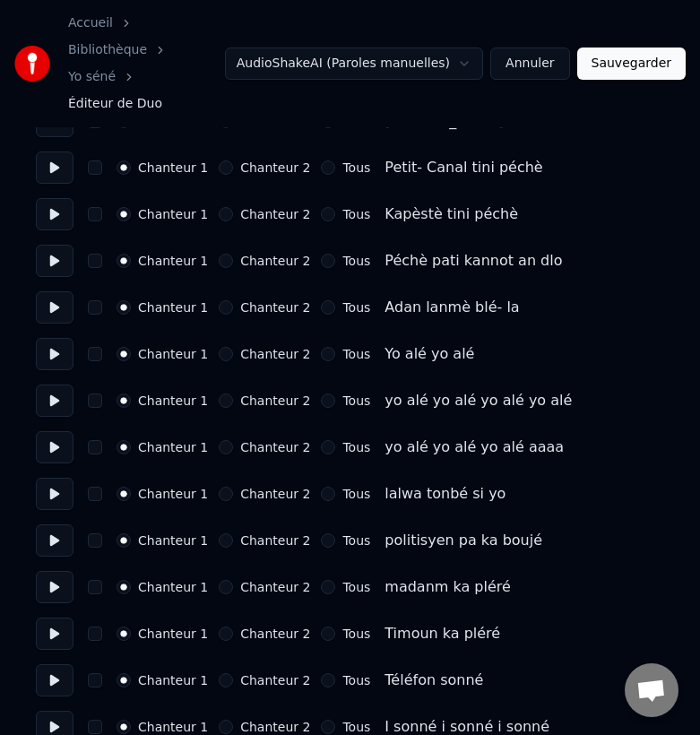
click at [643, 48] on button "Sauvegarder" at bounding box center [631, 64] width 108 height 32
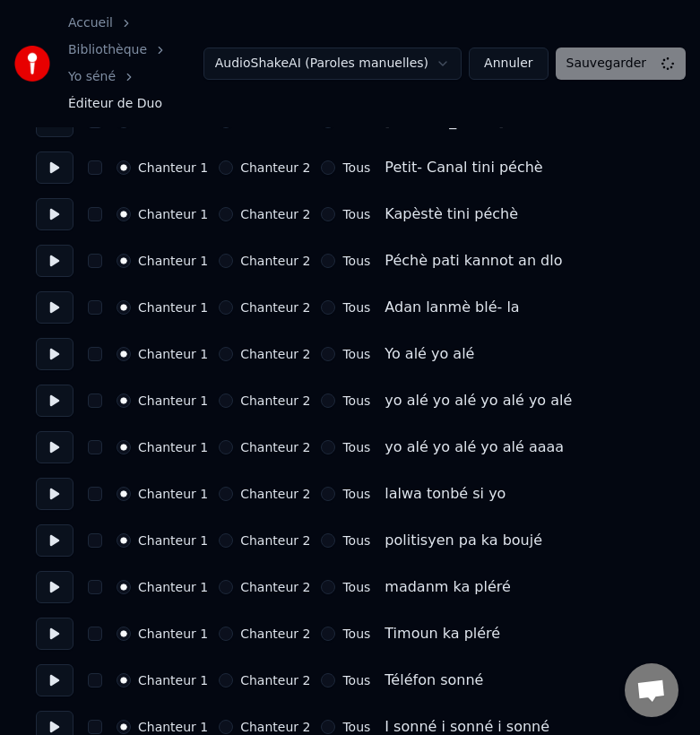
scroll to position [1586, 0]
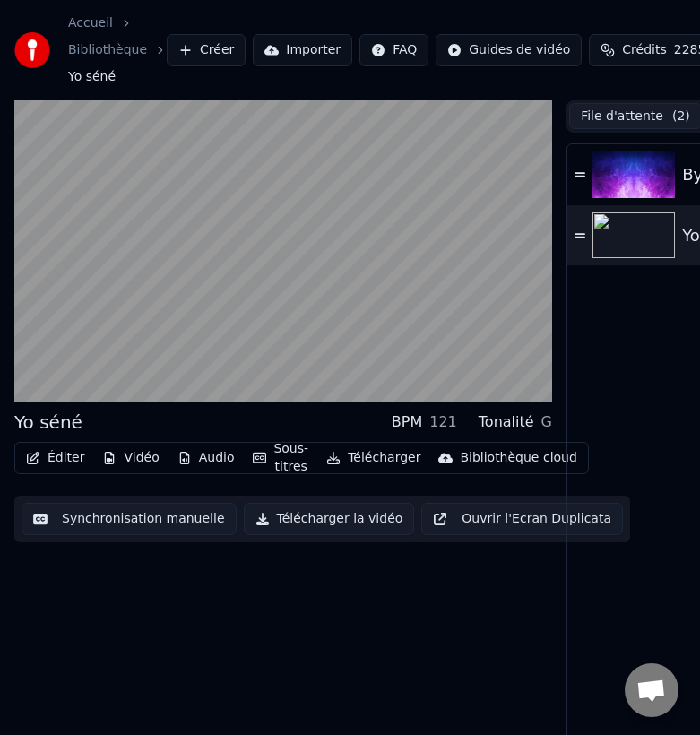
click at [53, 457] on button "Éditer" at bounding box center [55, 457] width 73 height 25
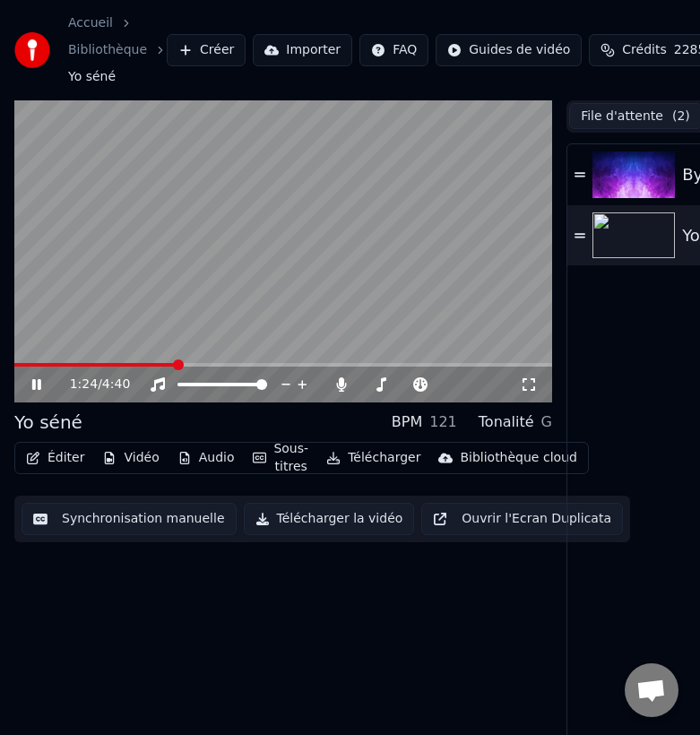
click at [63, 455] on button "Éditer" at bounding box center [55, 457] width 73 height 25
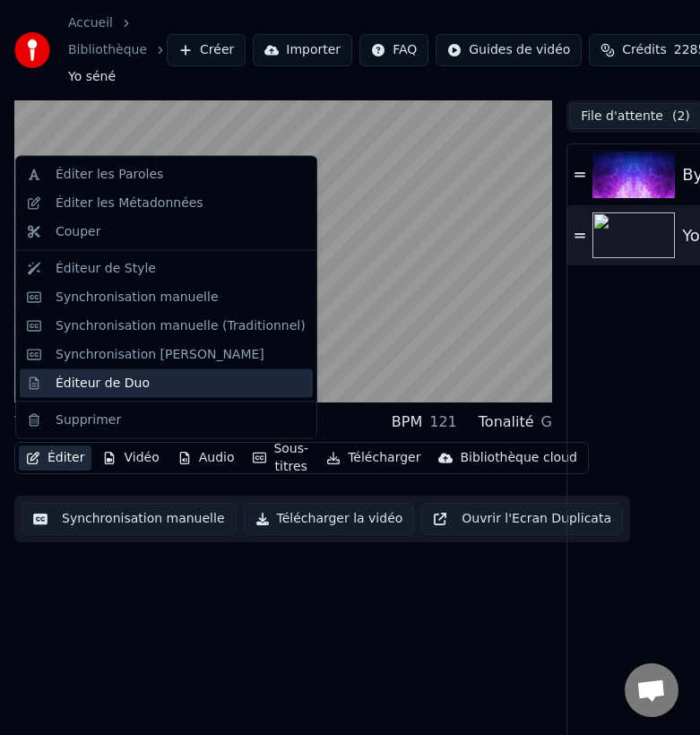
click at [85, 386] on div "Éditeur de Duo" at bounding box center [103, 383] width 94 height 18
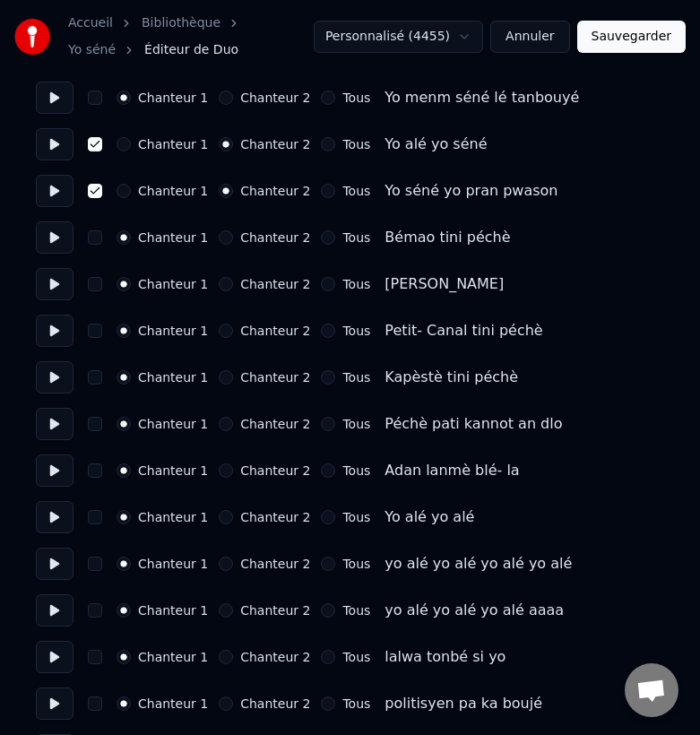
scroll to position [1321, 0]
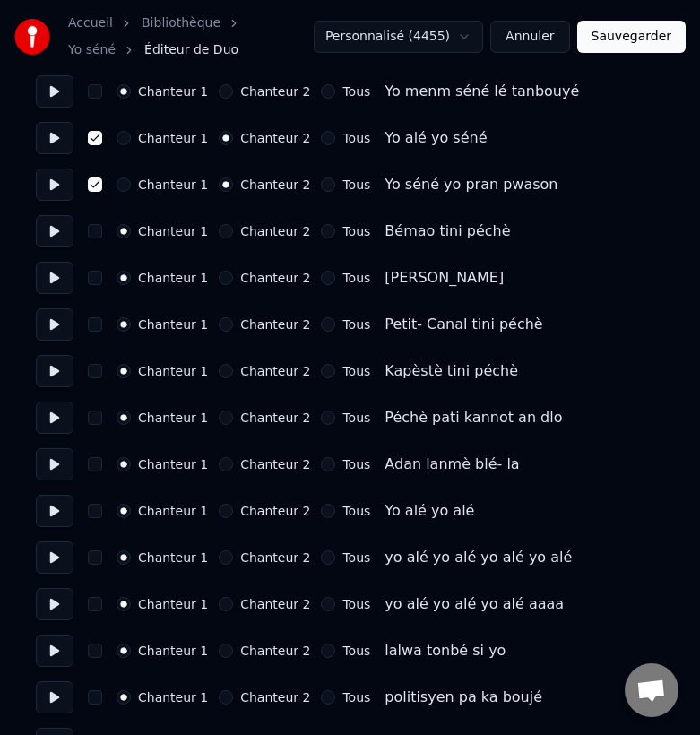
click at [56, 466] on button at bounding box center [55, 464] width 38 height 32
click at [52, 422] on button at bounding box center [55, 418] width 38 height 32
click at [52, 465] on button at bounding box center [55, 464] width 38 height 32
click at [50, 231] on button at bounding box center [55, 231] width 38 height 32
click at [55, 514] on button at bounding box center [55, 511] width 38 height 32
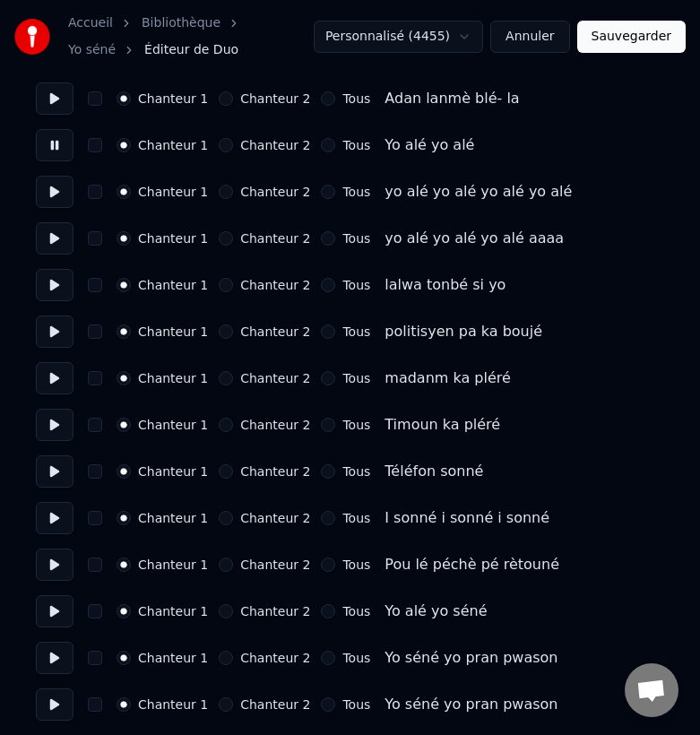
scroll to position [1689, 0]
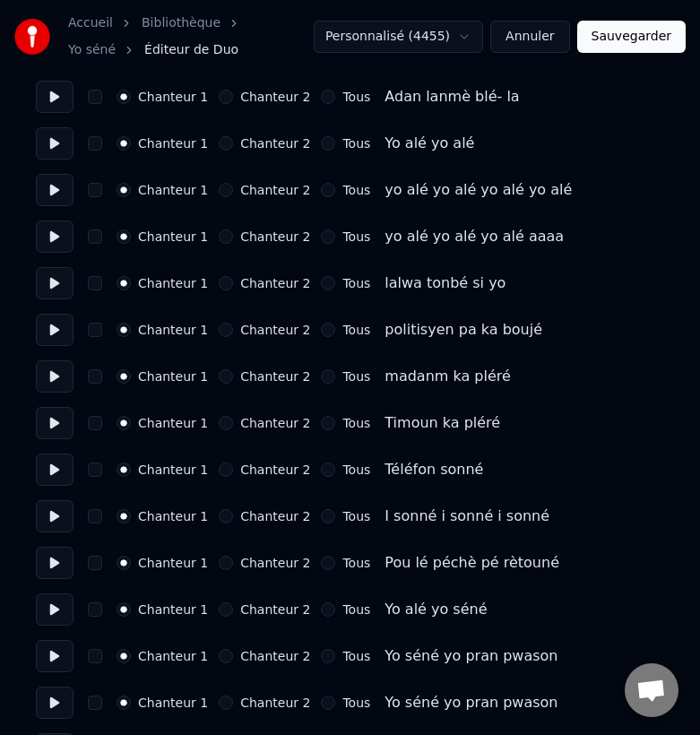
click at [55, 285] on button at bounding box center [55, 283] width 38 height 32
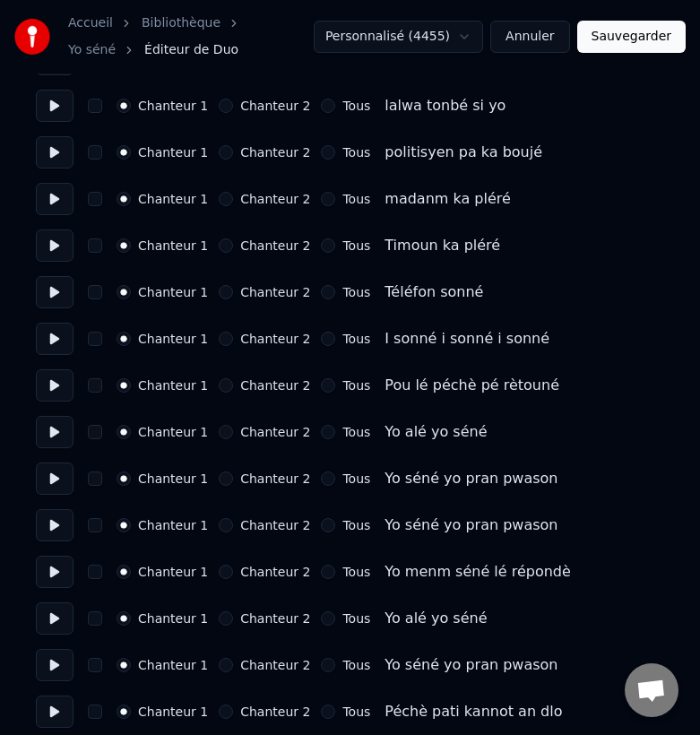
scroll to position [1878, 0]
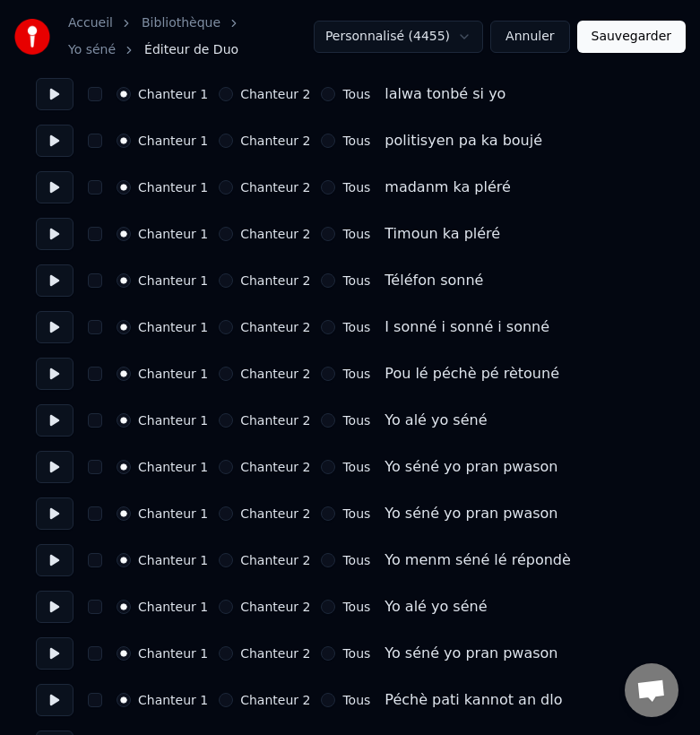
click at [56, 419] on button at bounding box center [55, 420] width 38 height 32
click at [97, 422] on button "button" at bounding box center [95, 420] width 14 height 14
click at [96, 465] on button "button" at bounding box center [95, 467] width 14 height 14
click at [219, 464] on button "Chanteur 2" at bounding box center [226, 467] width 14 height 14
click at [219, 418] on button "Chanteur 2" at bounding box center [226, 420] width 14 height 14
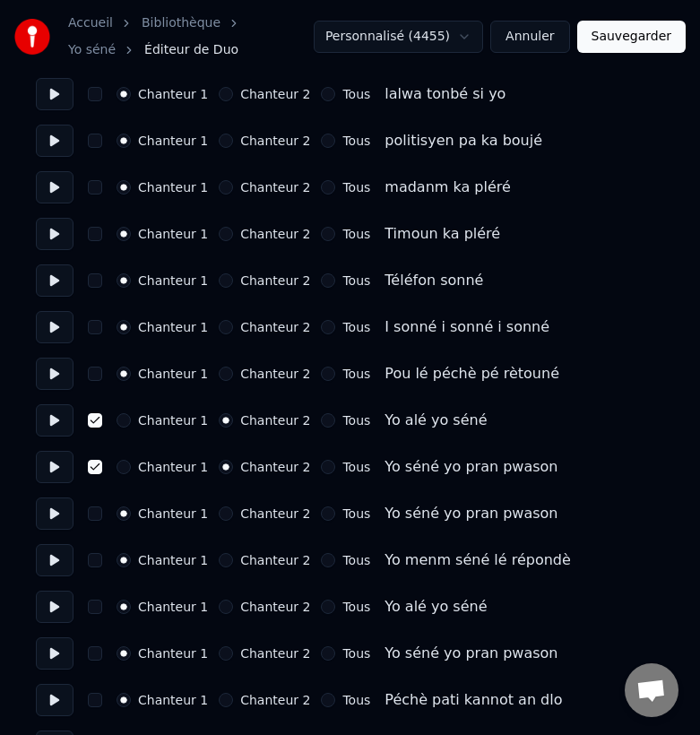
click at [52, 517] on button at bounding box center [55, 513] width 38 height 32
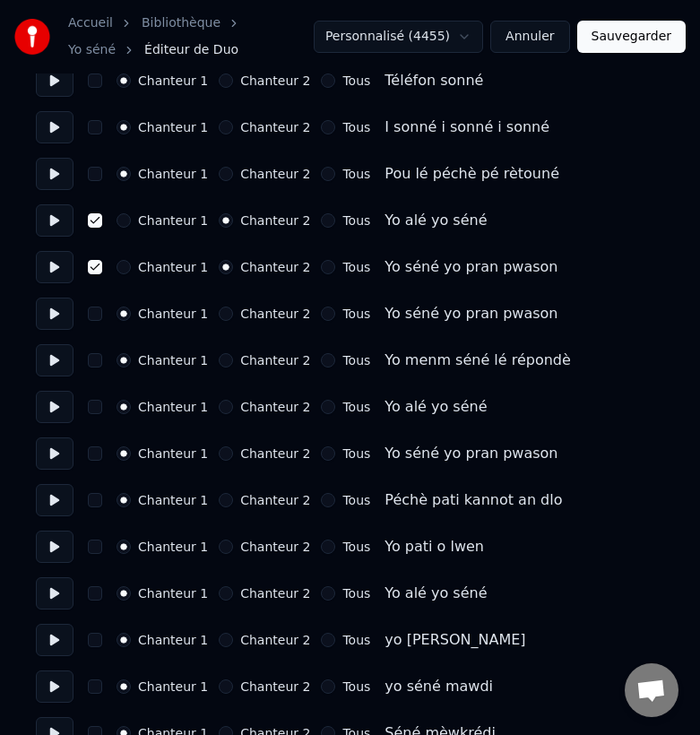
scroll to position [2079, 0]
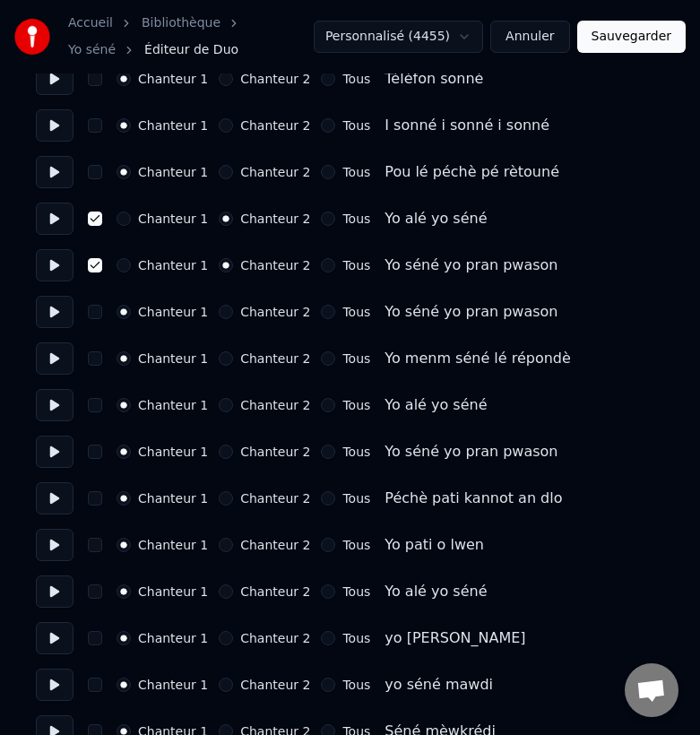
click at [96, 408] on button "button" at bounding box center [95, 405] width 14 height 14
click at [220, 405] on button "Chanteur 2" at bounding box center [226, 405] width 14 height 14
click at [222, 454] on button "Chanteur 2" at bounding box center [226, 452] width 14 height 14
click at [97, 453] on button "button" at bounding box center [95, 452] width 14 height 14
click at [53, 405] on button at bounding box center [55, 405] width 38 height 32
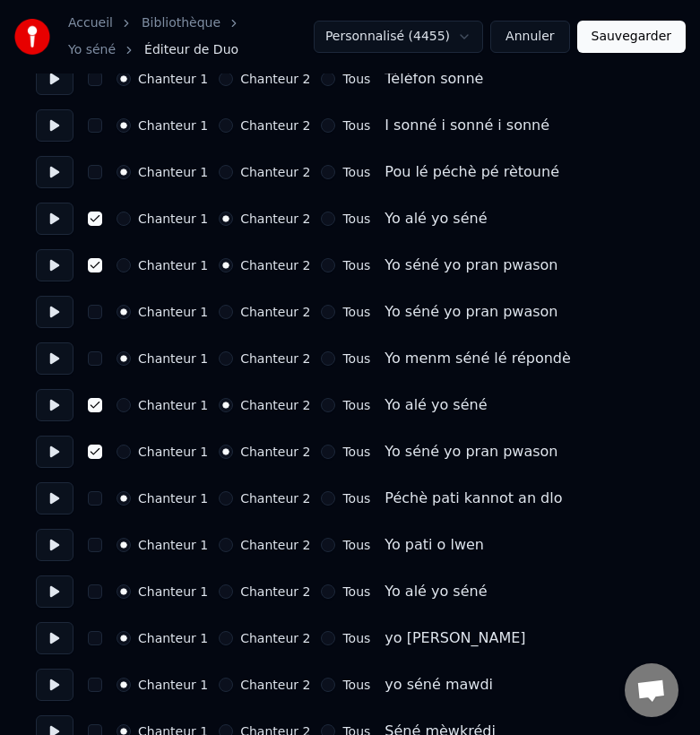
click at [56, 453] on button at bounding box center [55, 452] width 38 height 32
click at [627, 27] on button "Sauvegarder" at bounding box center [631, 37] width 108 height 32
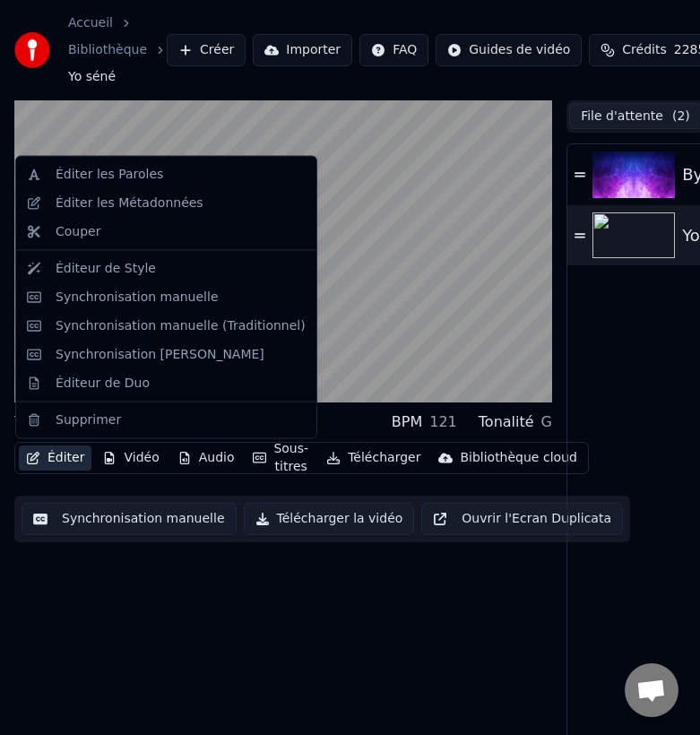
click at [61, 456] on button "Éditer" at bounding box center [55, 457] width 73 height 25
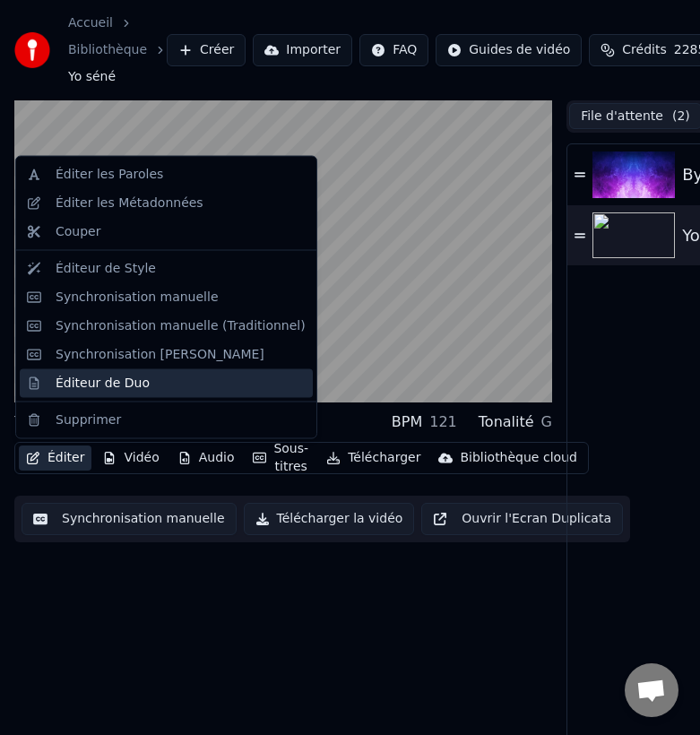
click at [109, 379] on div "Éditeur de Duo" at bounding box center [103, 383] width 94 height 18
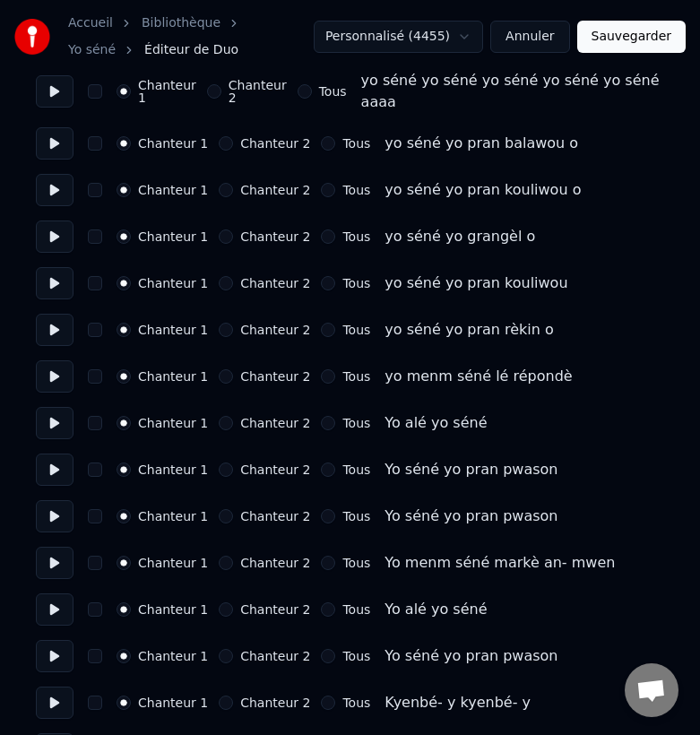
scroll to position [2840, 0]
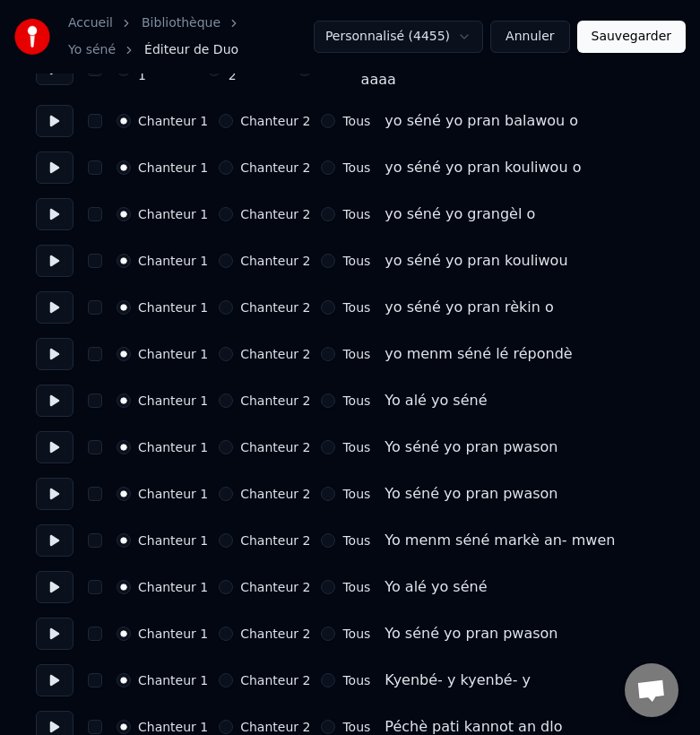
click at [57, 398] on button at bounding box center [55, 401] width 38 height 32
click at [91, 402] on button "button" at bounding box center [95, 400] width 14 height 14
click at [220, 396] on button "Chanteur 2" at bounding box center [226, 400] width 14 height 14
click at [220, 449] on button "Chanteur 2" at bounding box center [226, 447] width 14 height 14
click at [92, 444] on button "button" at bounding box center [95, 447] width 14 height 14
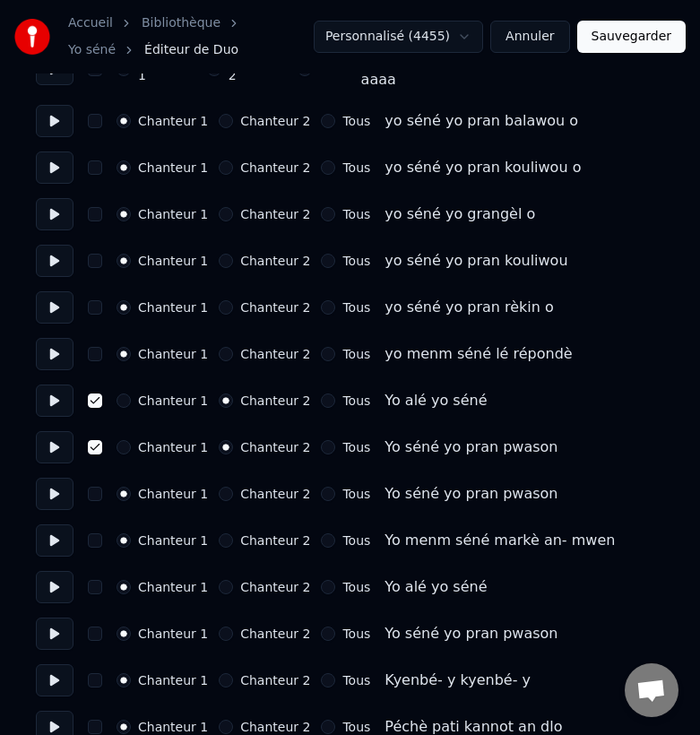
click at [57, 491] on button at bounding box center [55, 494] width 38 height 32
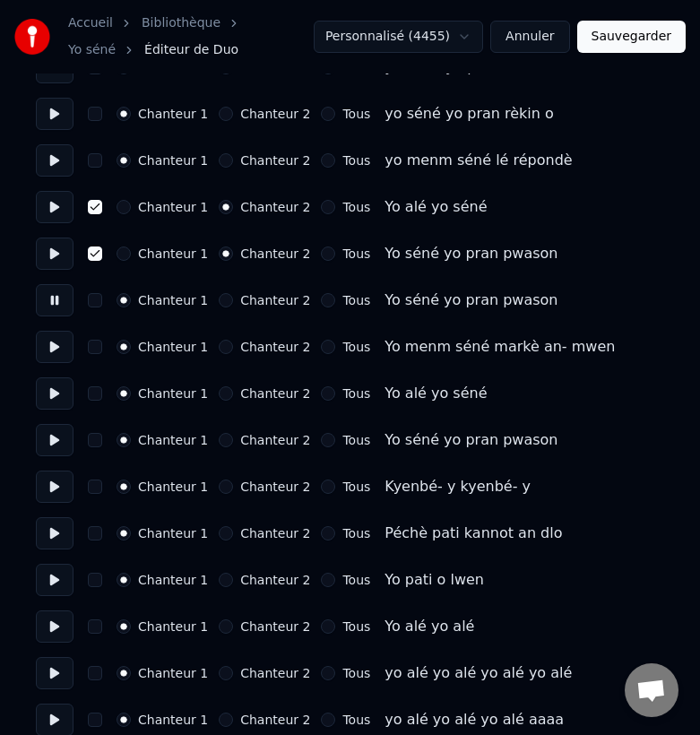
scroll to position [3042, 0]
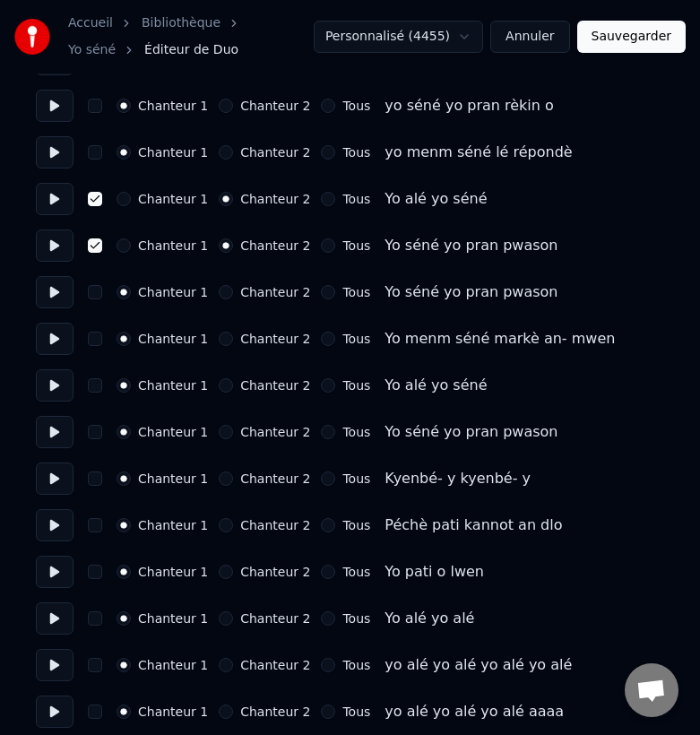
click at [59, 387] on button at bounding box center [55, 385] width 38 height 32
click at [93, 389] on button "button" at bounding box center [95, 385] width 14 height 14
click at [220, 388] on button "Chanteur 2" at bounding box center [226, 385] width 14 height 14
click at [222, 430] on button "Chanteur 2" at bounding box center [226, 432] width 14 height 14
click at [94, 438] on button "button" at bounding box center [95, 432] width 14 height 14
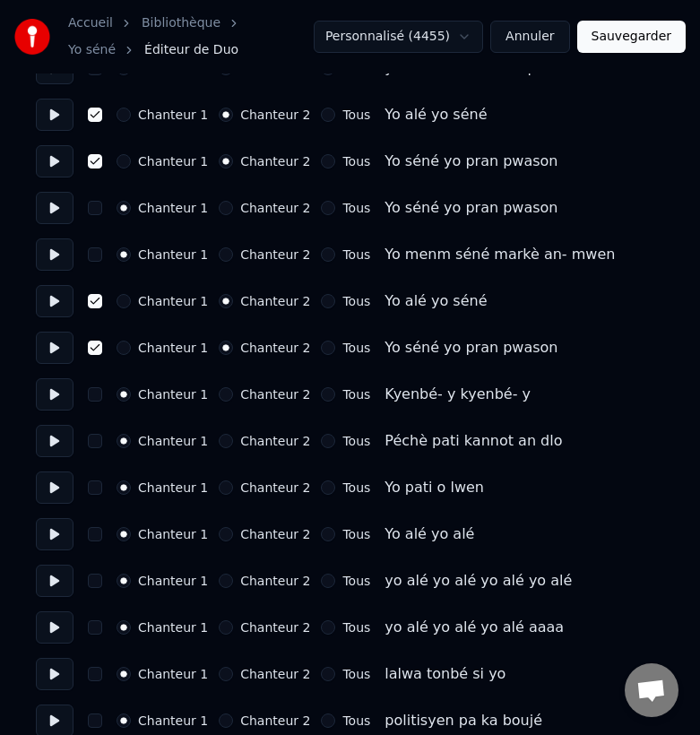
scroll to position [3131, 0]
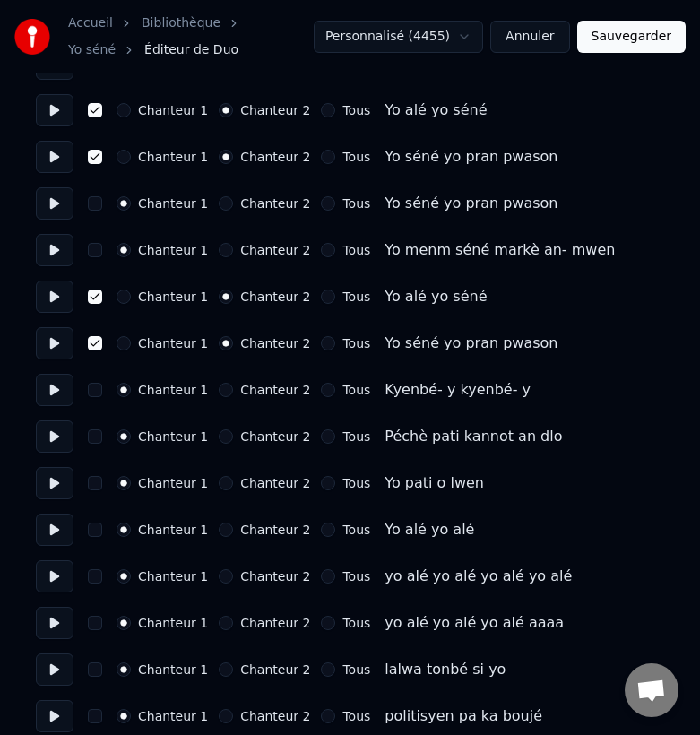
click at [51, 388] on button at bounding box center [55, 390] width 38 height 32
click at [48, 433] on button at bounding box center [55, 436] width 38 height 32
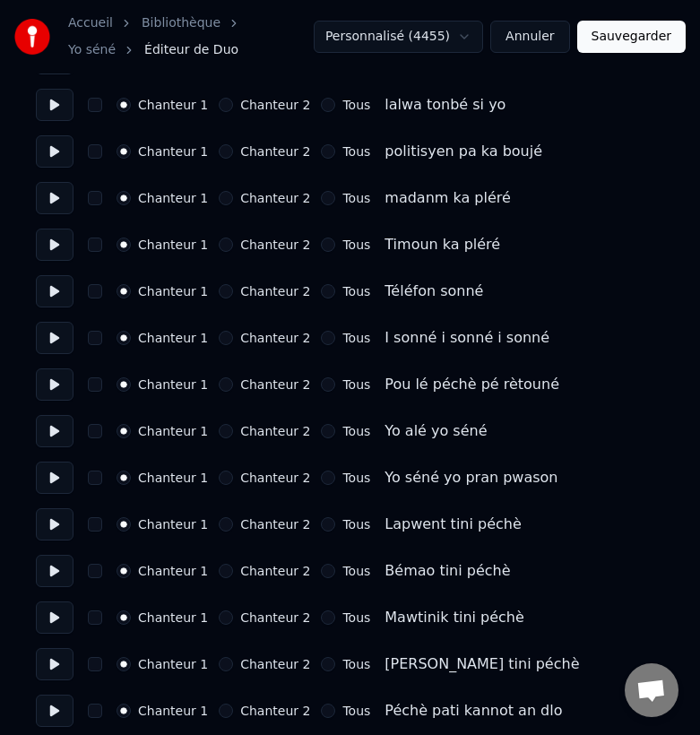
scroll to position [3705, 0]
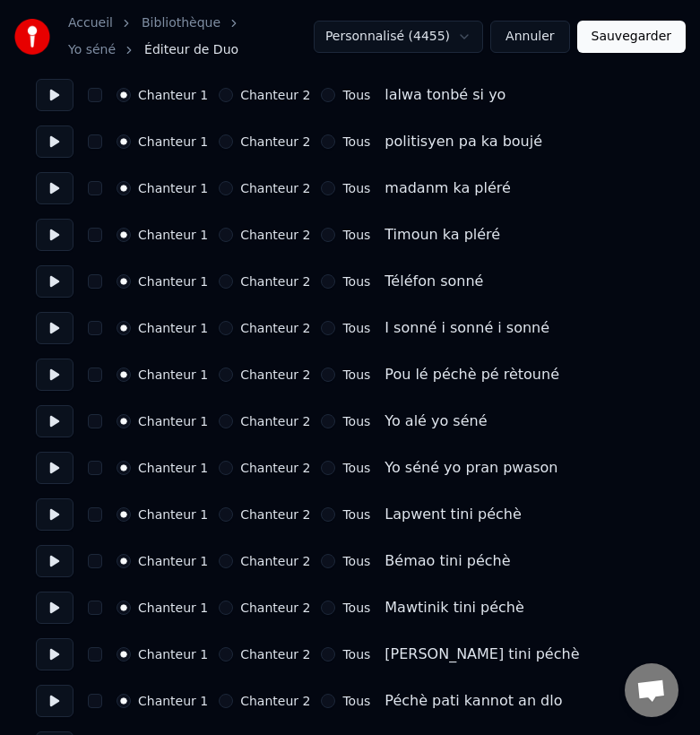
click at [51, 420] on button at bounding box center [55, 421] width 38 height 32
click at [94, 420] on button "button" at bounding box center [95, 421] width 14 height 14
click at [222, 423] on button "Chanteur 2" at bounding box center [226, 421] width 14 height 14
click at [222, 473] on button "Chanteur 2" at bounding box center [226, 468] width 14 height 14
click at [92, 473] on button "button" at bounding box center [95, 468] width 14 height 14
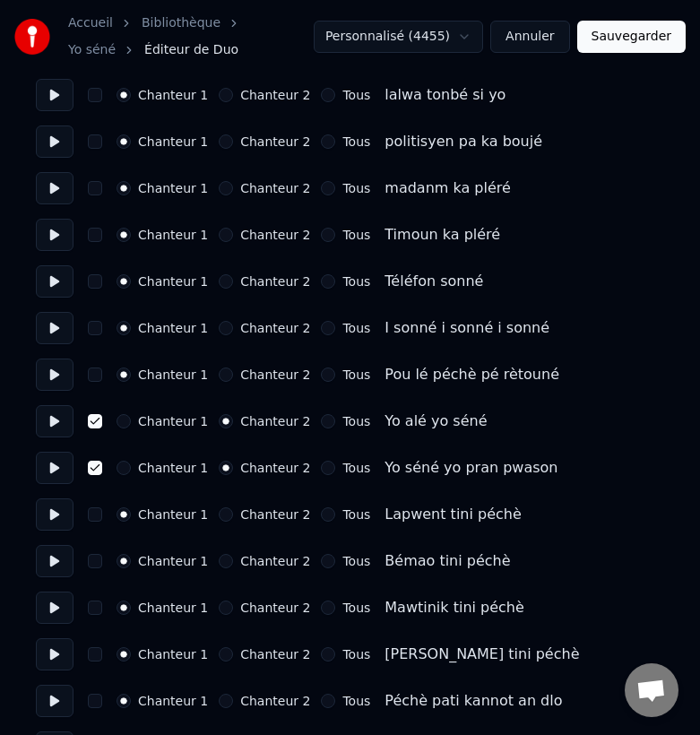
click at [52, 465] on button at bounding box center [55, 468] width 38 height 32
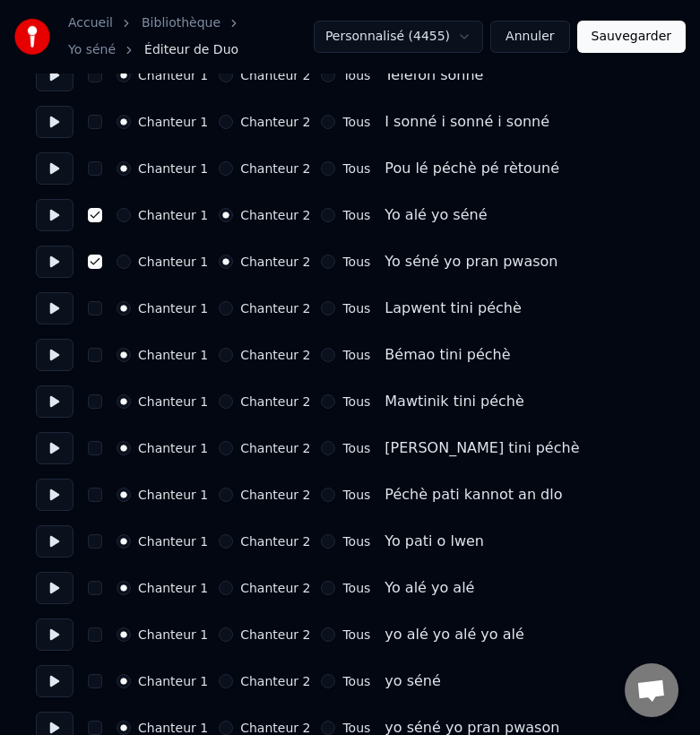
scroll to position [3915, 0]
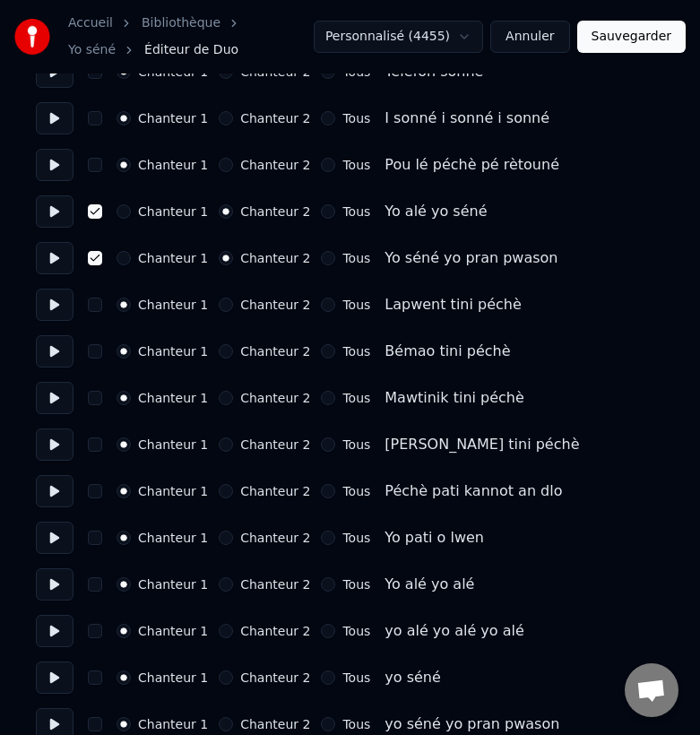
click at [55, 307] on button at bounding box center [55, 305] width 38 height 32
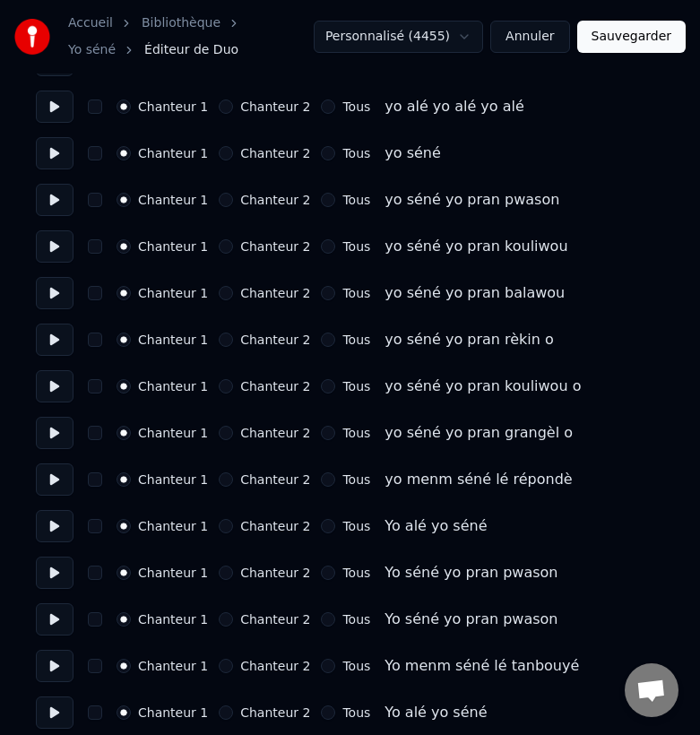
scroll to position [4486, 0]
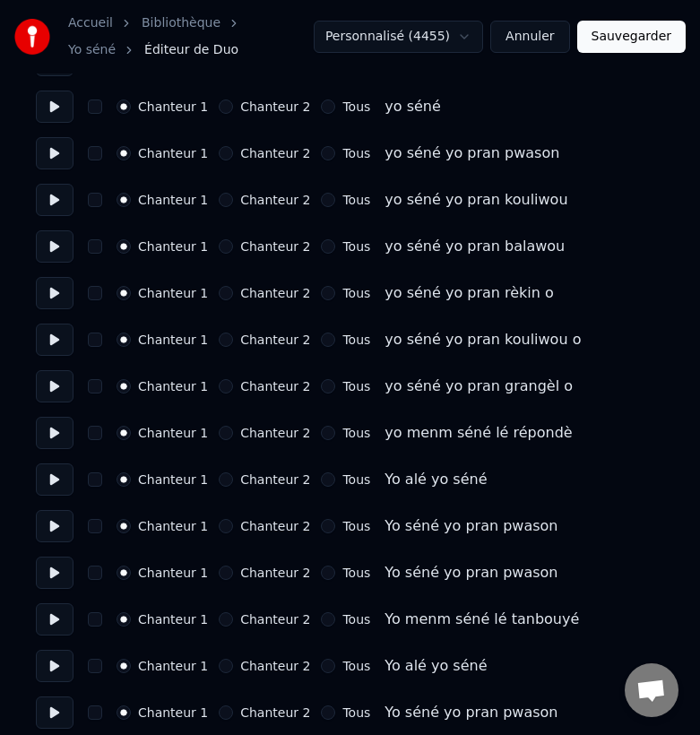
click at [97, 478] on button "button" at bounding box center [95, 479] width 14 height 14
click at [63, 474] on button at bounding box center [55, 479] width 38 height 32
click at [219, 477] on button "Chanteur 2" at bounding box center [226, 479] width 14 height 14
click at [220, 527] on button "Chanteur 2" at bounding box center [226, 526] width 14 height 14
click at [94, 528] on button "button" at bounding box center [95, 526] width 14 height 14
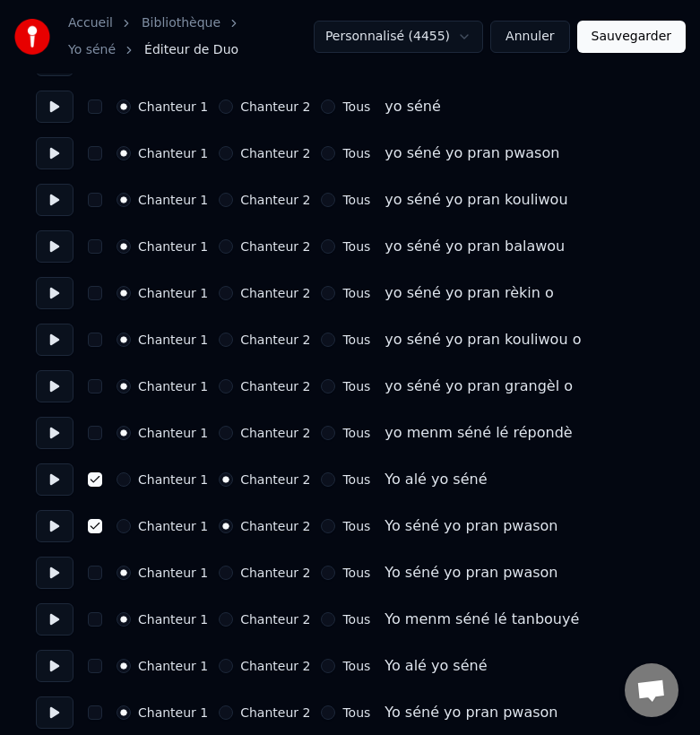
click at [56, 524] on button at bounding box center [55, 526] width 38 height 32
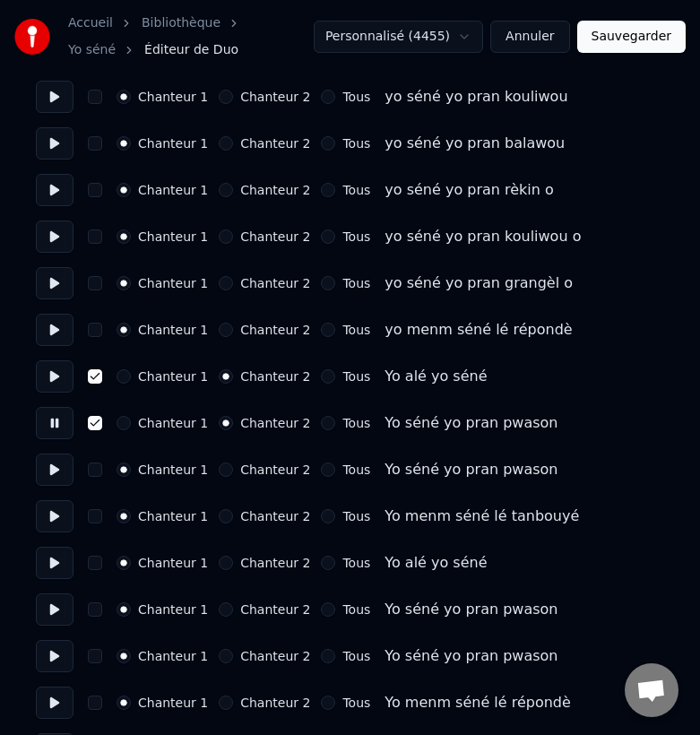
scroll to position [4597, 0]
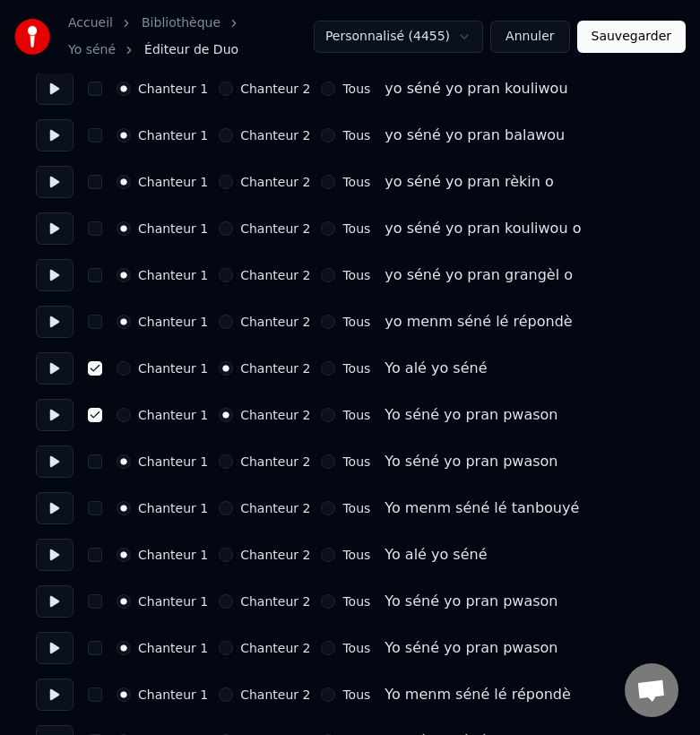
click at [56, 459] on button at bounding box center [55, 461] width 38 height 32
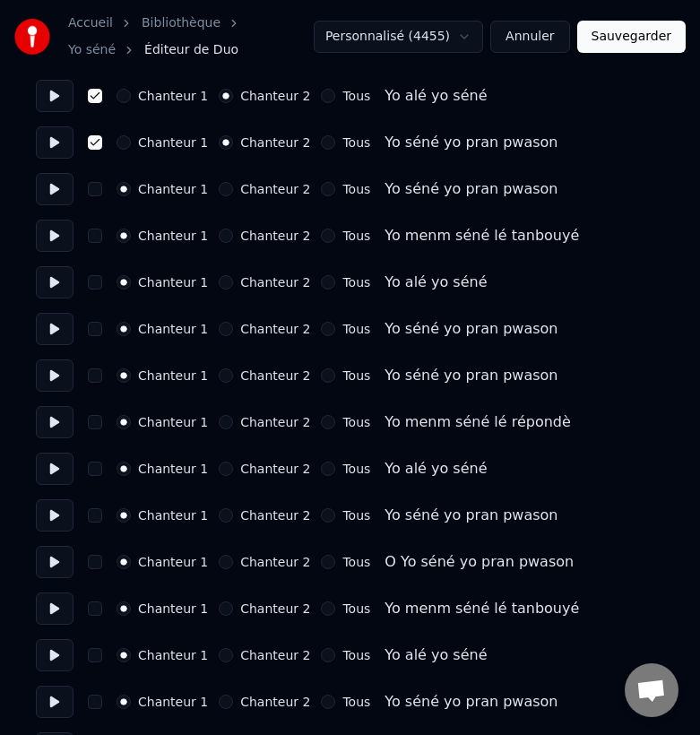
scroll to position [4847, 0]
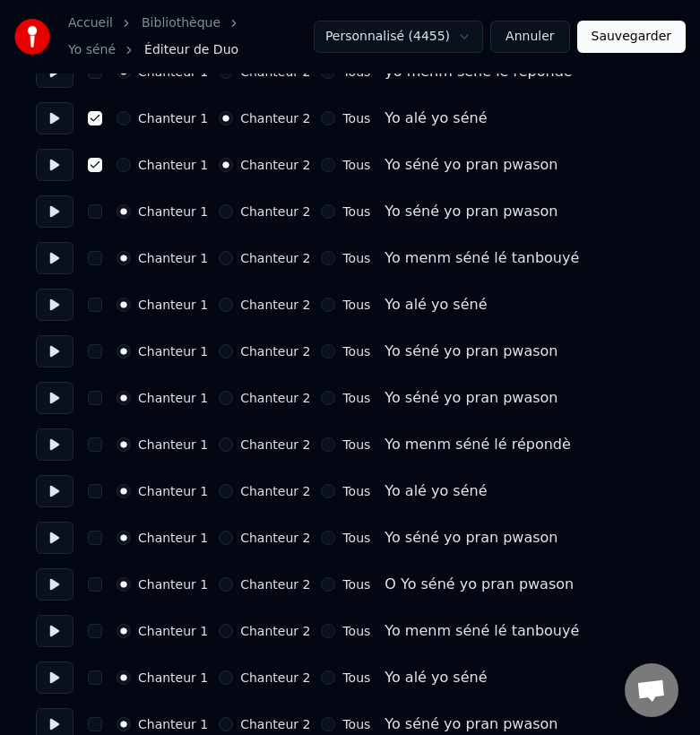
click at [94, 307] on button "button" at bounding box center [95, 305] width 14 height 14
click at [220, 302] on button "Chanteur 2" at bounding box center [226, 305] width 14 height 14
click at [220, 352] on button "Chanteur 2" at bounding box center [226, 351] width 14 height 14
click at [91, 355] on button "button" at bounding box center [95, 351] width 14 height 14
click at [48, 345] on button at bounding box center [55, 351] width 38 height 32
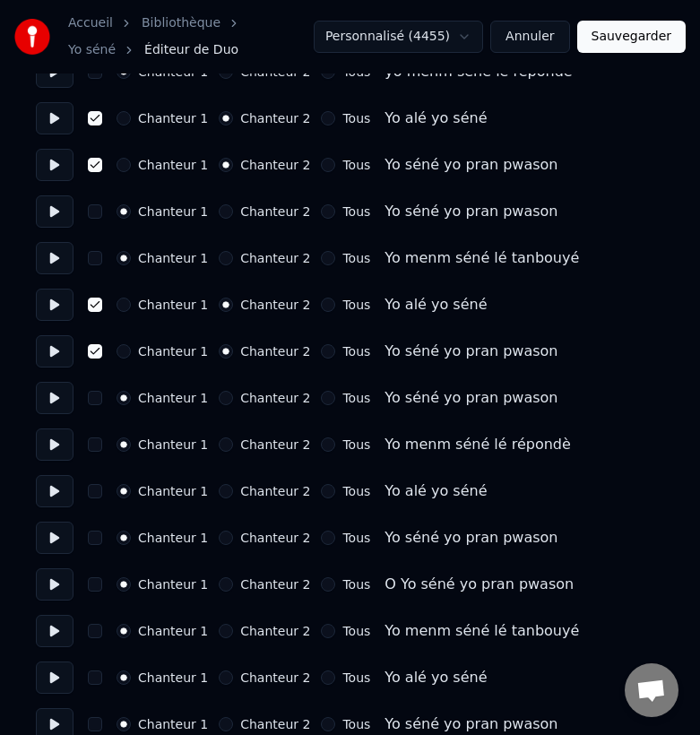
click at [57, 399] on button at bounding box center [55, 398] width 38 height 32
click at [93, 488] on button "button" at bounding box center [95, 491] width 14 height 14
click at [96, 537] on button "button" at bounding box center [95, 538] width 14 height 14
click at [220, 491] on button "Chanteur 2" at bounding box center [226, 491] width 14 height 14
click at [222, 540] on button "Chanteur 2" at bounding box center [226, 538] width 14 height 14
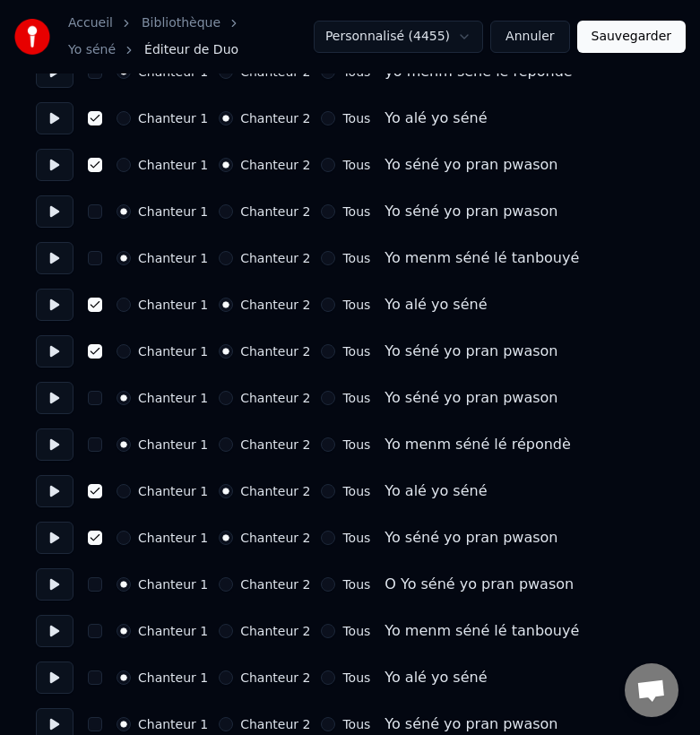
click at [52, 488] on button at bounding box center [55, 491] width 38 height 32
click at [50, 545] on button at bounding box center [55, 538] width 38 height 32
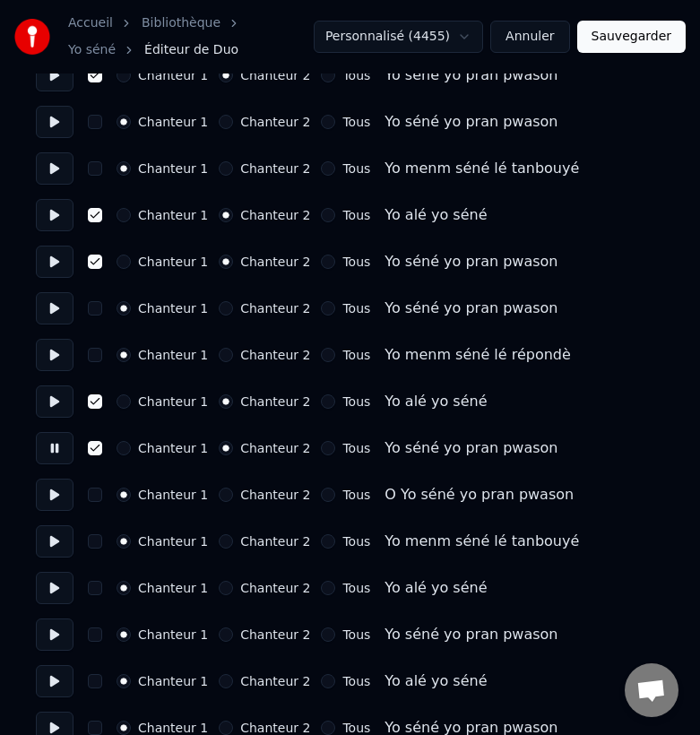
scroll to position [4964, 0]
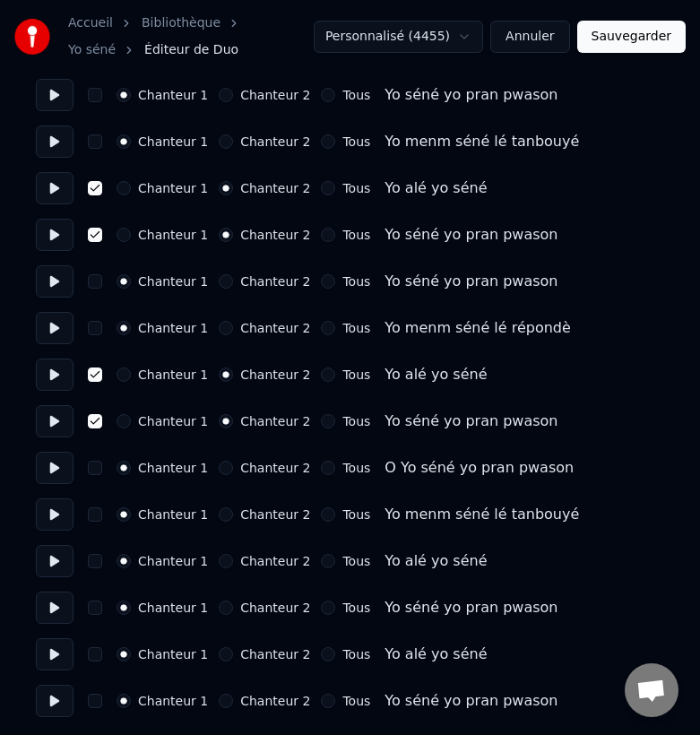
click at [56, 468] on button at bounding box center [55, 468] width 38 height 32
click at [48, 516] on button at bounding box center [55, 514] width 38 height 32
click at [55, 565] on button at bounding box center [55, 561] width 38 height 32
click at [97, 563] on button "button" at bounding box center [95, 561] width 14 height 14
click at [220, 559] on button "Chanteur 2" at bounding box center [226, 561] width 14 height 14
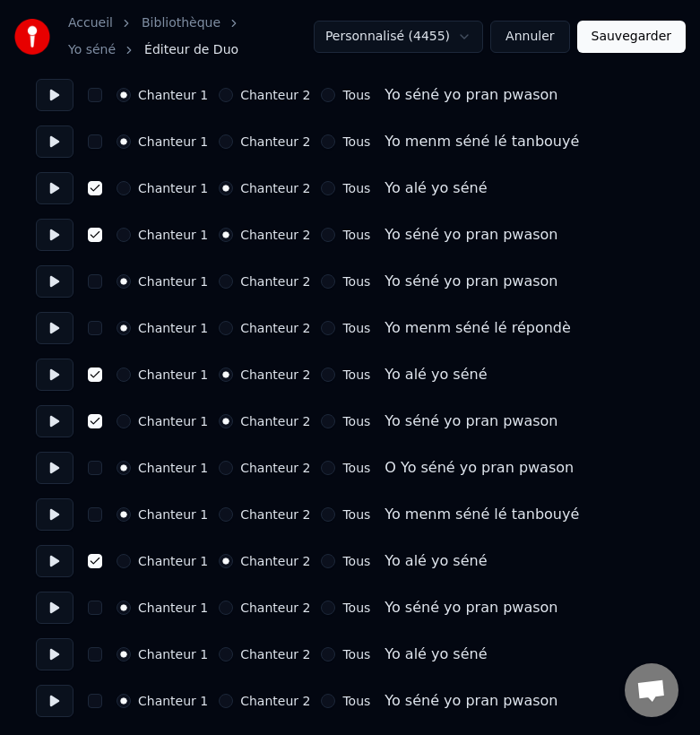
click at [53, 610] on button at bounding box center [55, 608] width 38 height 32
click at [99, 612] on button "button" at bounding box center [95, 608] width 14 height 14
click at [220, 609] on button "Chanteur 2" at bounding box center [226, 608] width 14 height 14
click at [56, 655] on button at bounding box center [55, 654] width 38 height 32
click at [52, 703] on button at bounding box center [55, 701] width 38 height 32
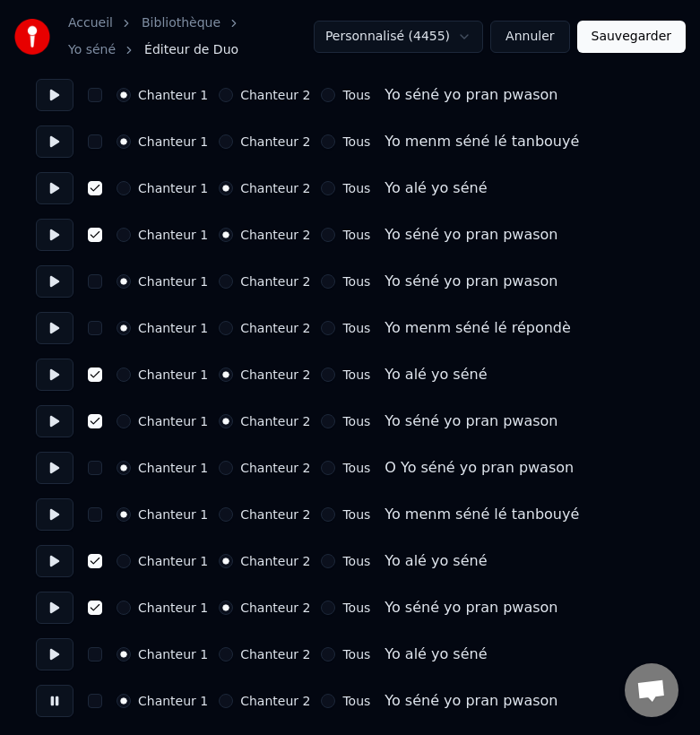
click at [621, 35] on button "Sauvegarder" at bounding box center [631, 37] width 108 height 32
